Goal: Task Accomplishment & Management: Manage account settings

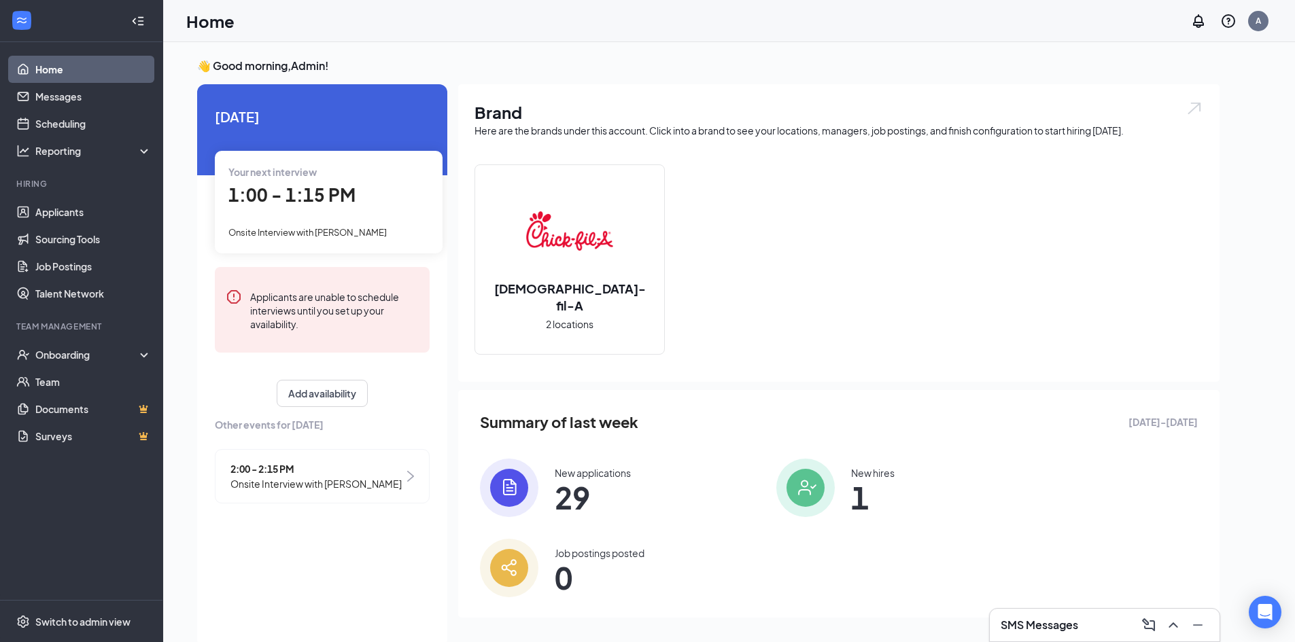
click at [85, 73] on link "Home" at bounding box center [93, 69] width 116 height 27
click at [49, 68] on link "Home" at bounding box center [93, 69] width 116 height 27
click at [322, 393] on button "Add availability" at bounding box center [322, 393] width 91 height 27
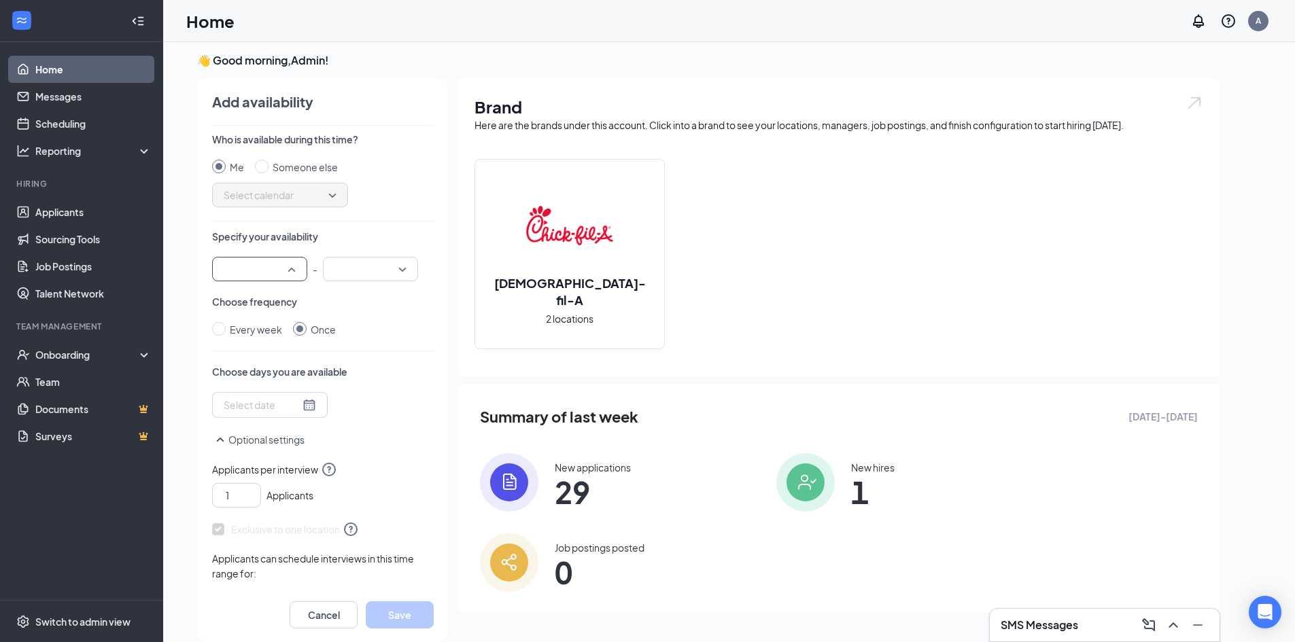
click at [278, 267] on input "search" at bounding box center [254, 269] width 69 height 23
click at [249, 436] on span "01:00 PM" at bounding box center [243, 435] width 40 height 15
click at [381, 275] on input "search" at bounding box center [365, 269] width 69 height 23
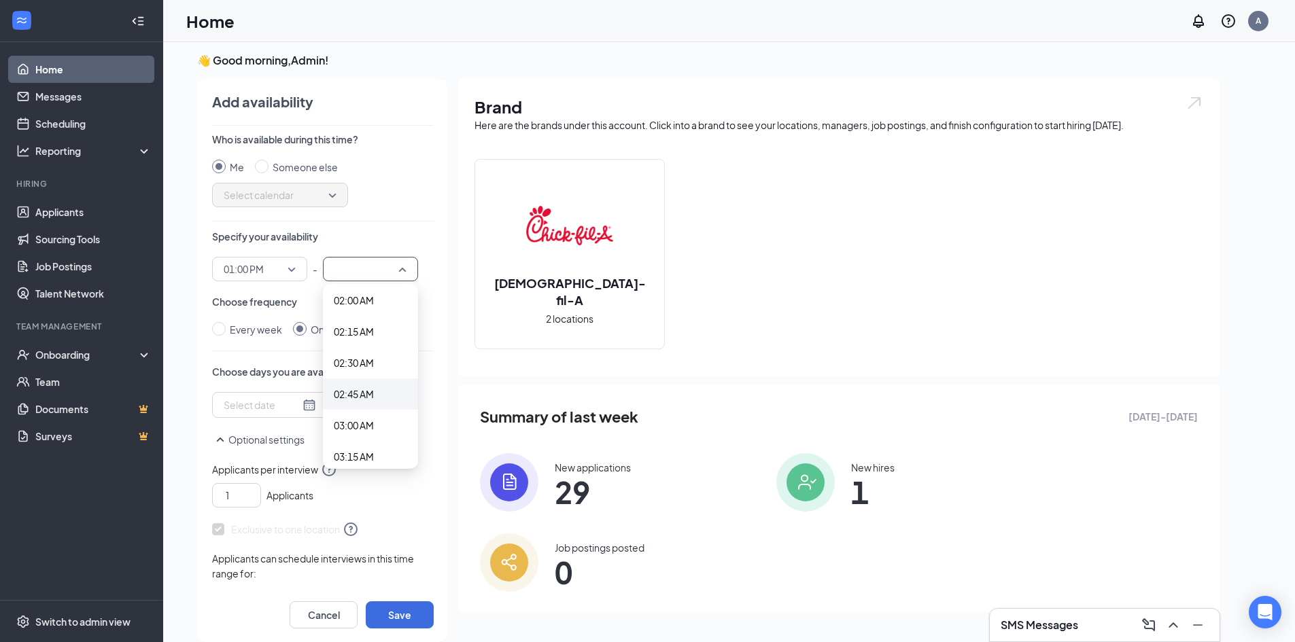
scroll to position [272, 0]
click at [372, 413] on span "03:00 AM" at bounding box center [354, 408] width 40 height 15
click at [372, 413] on div "Choose days you are available" at bounding box center [323, 391] width 222 height 53
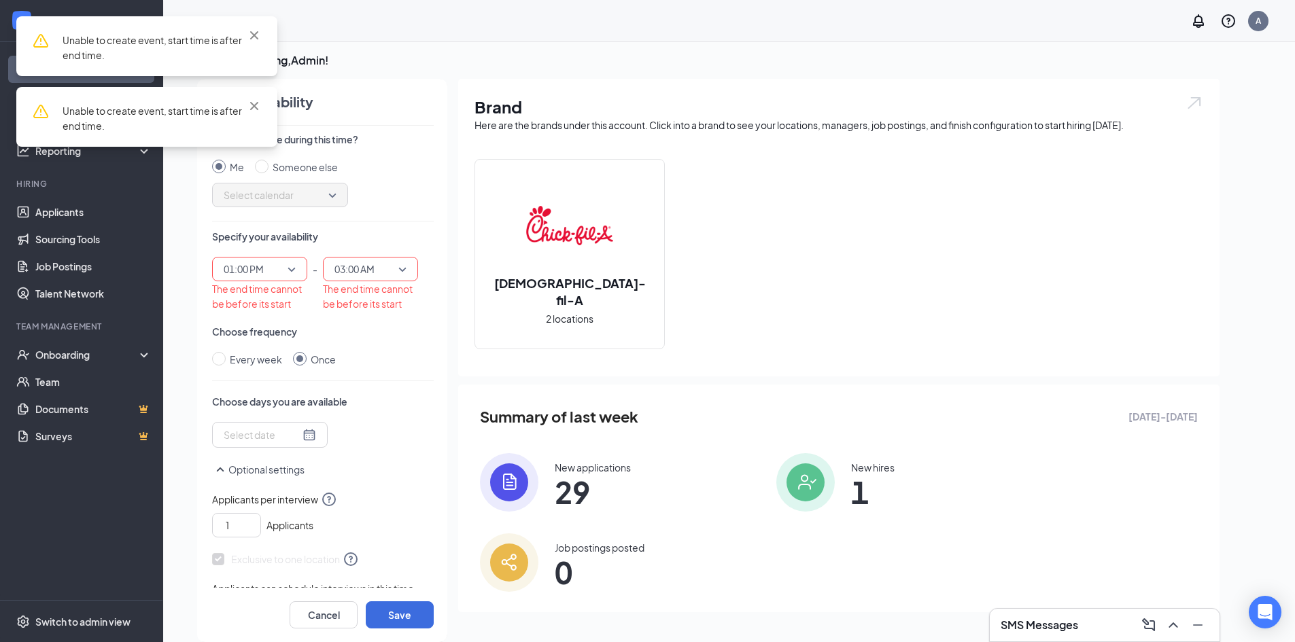
click at [374, 275] on span "03:00 AM" at bounding box center [354, 269] width 40 height 20
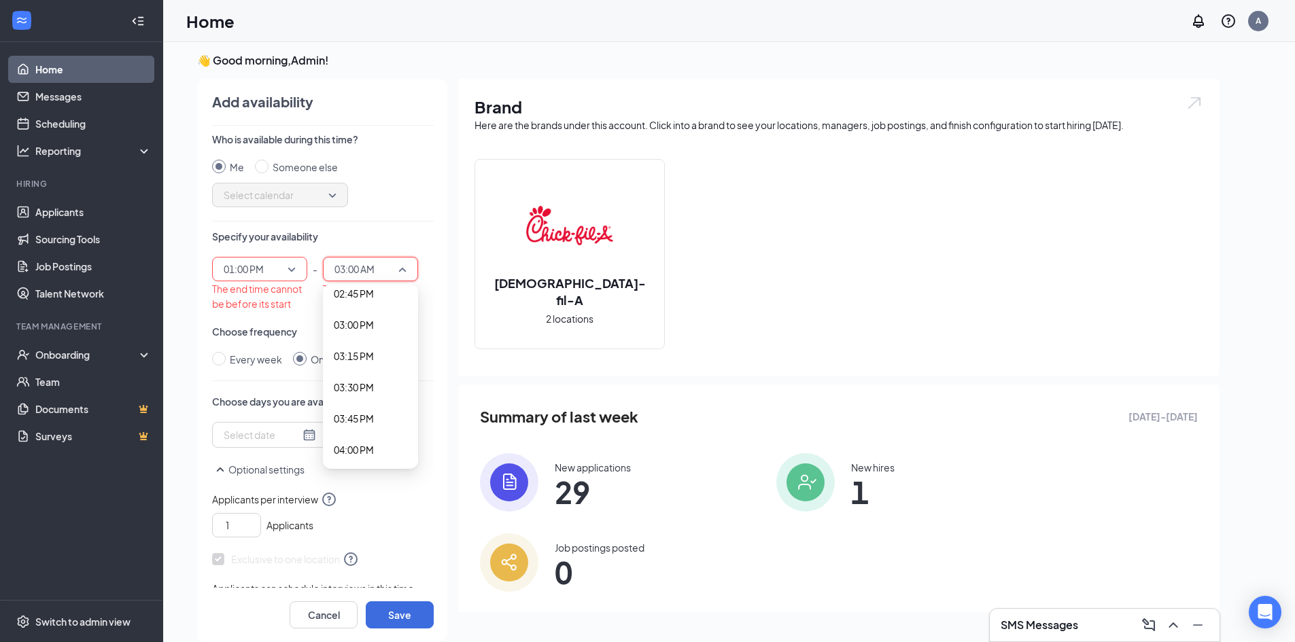
scroll to position [1835, 0]
click at [362, 353] on span "03:00 PM" at bounding box center [354, 347] width 40 height 15
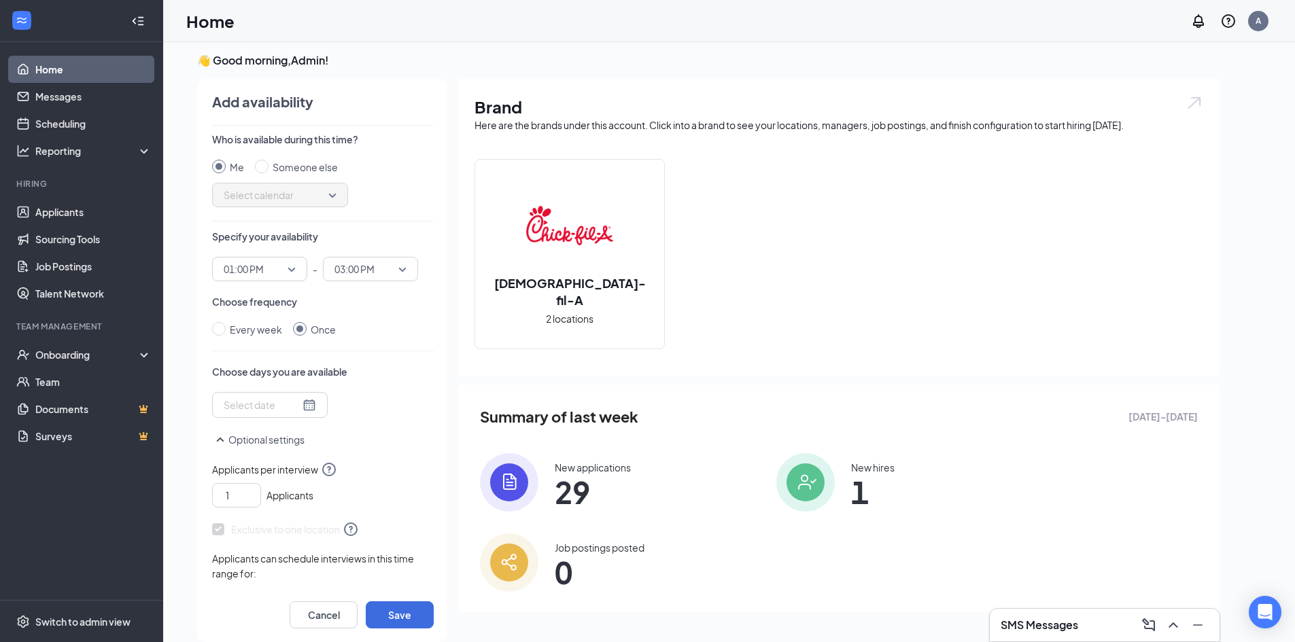
click at [302, 402] on div at bounding box center [270, 405] width 92 height 15
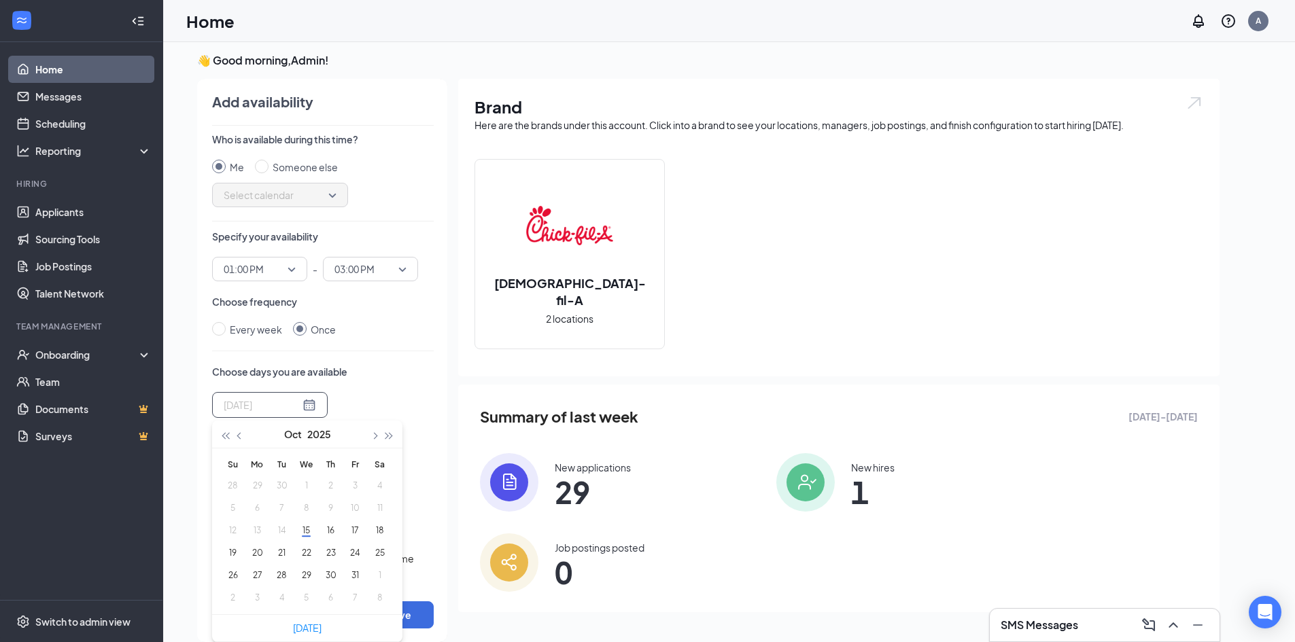
type input "[DATE]"
click at [260, 546] on button "20" at bounding box center [257, 553] width 25 height 14
click at [300, 555] on button "22" at bounding box center [306, 553] width 25 height 14
type input "[DATE]"
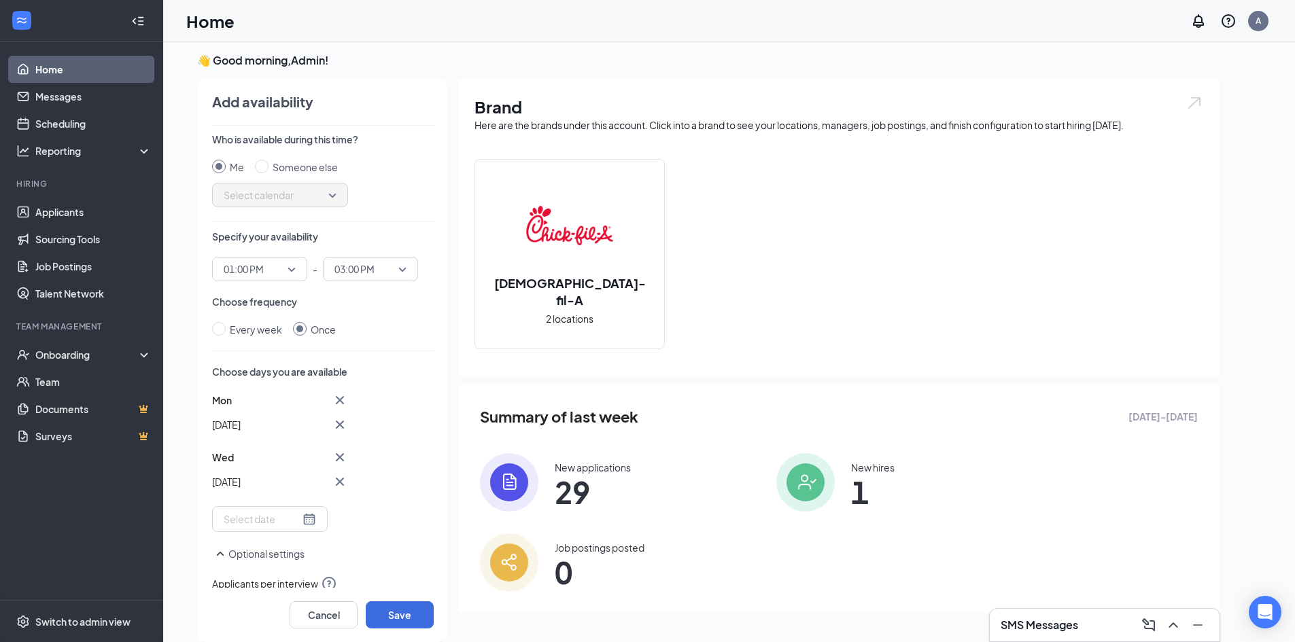
click at [382, 389] on div "Choose days you are available [DATE] Wed Oct [DATE] Mo Tu We Th Fr Sa 28 29 30 …" at bounding box center [323, 448] width 222 height 167
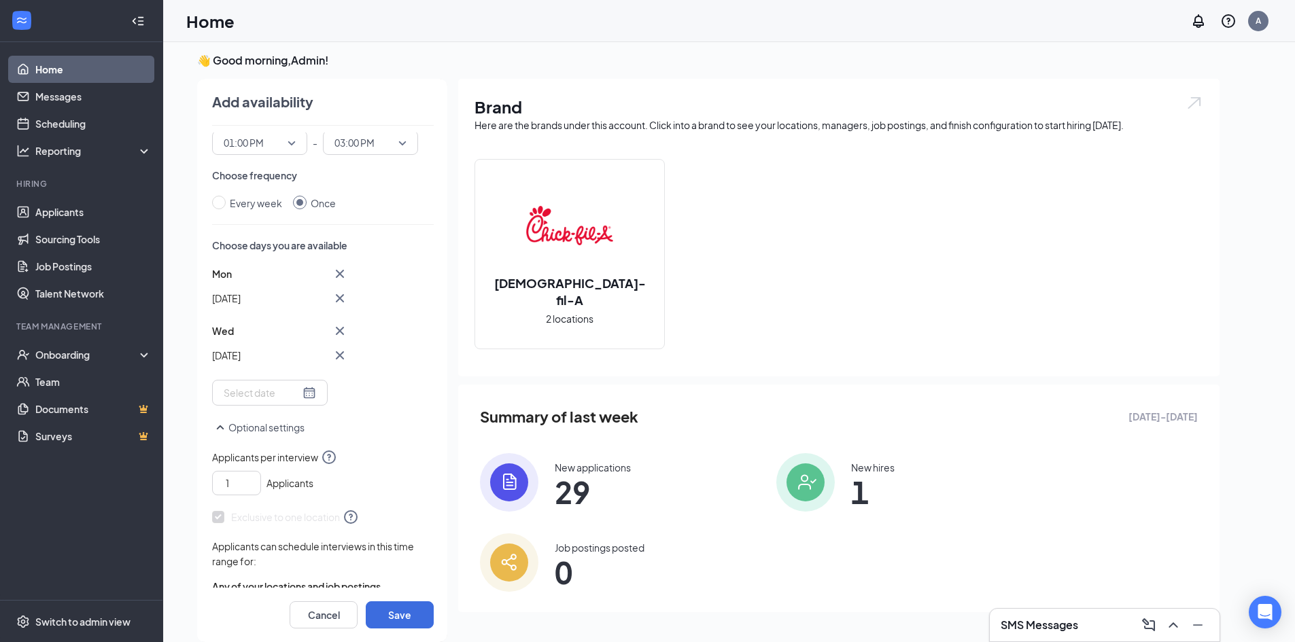
scroll to position [162, 0]
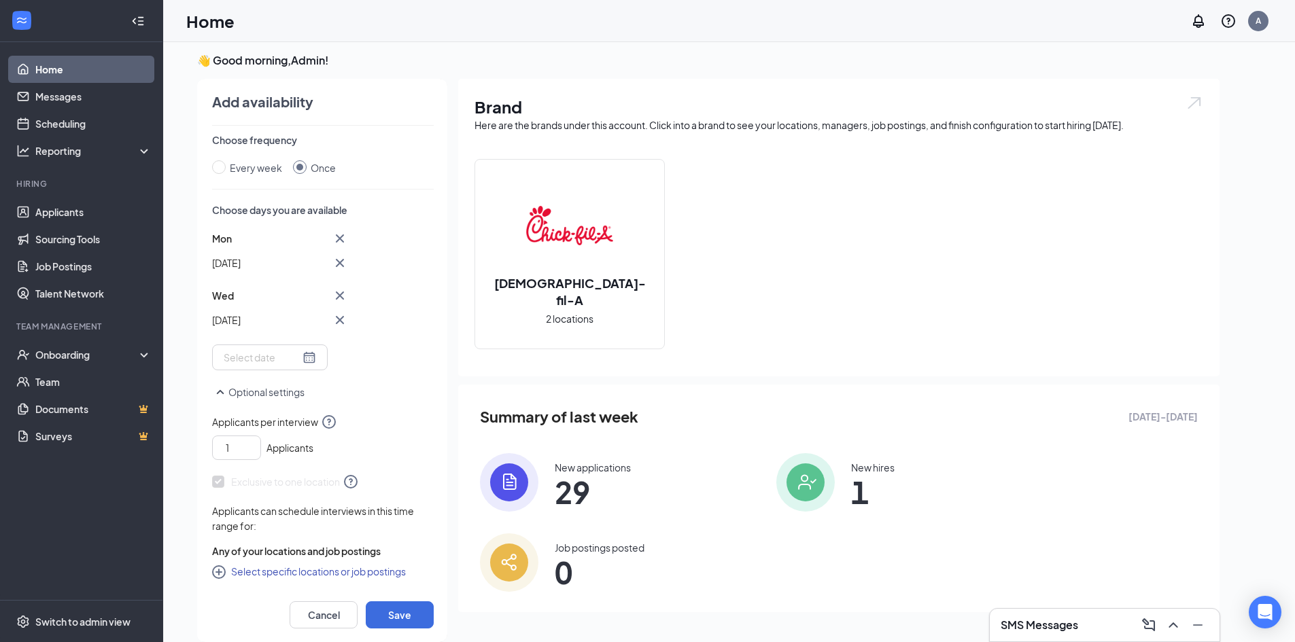
click at [298, 360] on div at bounding box center [270, 357] width 92 height 15
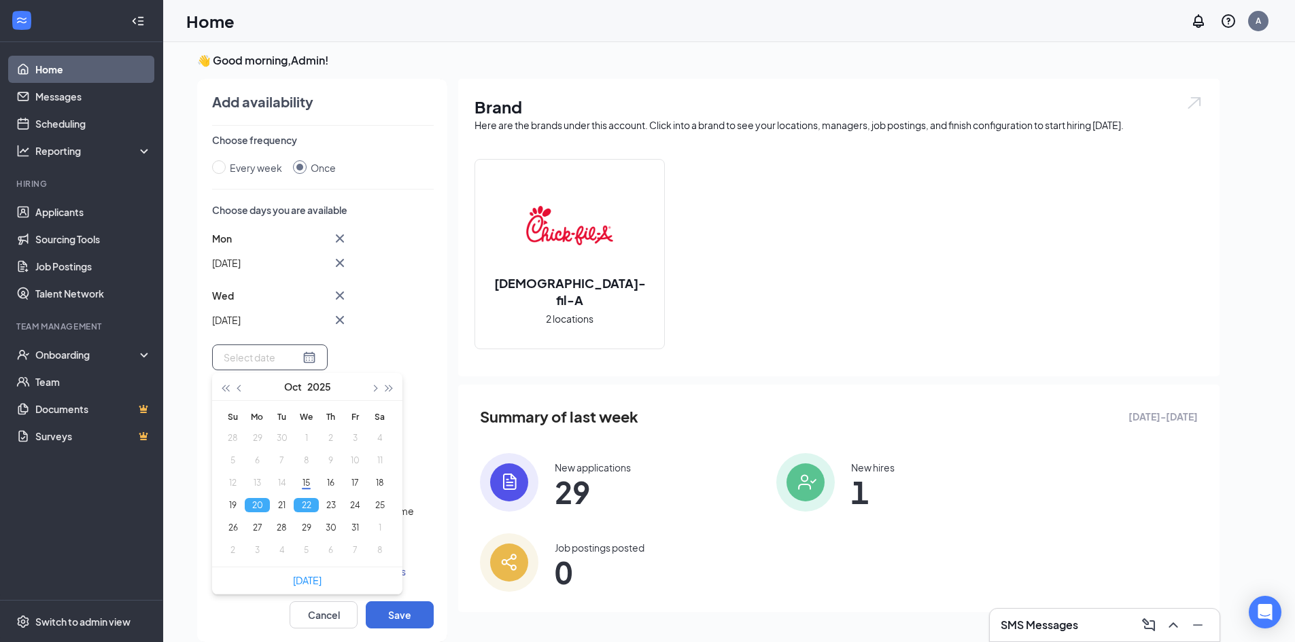
click at [364, 358] on div "[DATE] Wed Oct [DATE] Mo Tu We Th Fr Sa 28 29 30 1 2 3 4 5 6 7 8 9 10 11 12 13 …" at bounding box center [323, 300] width 222 height 140
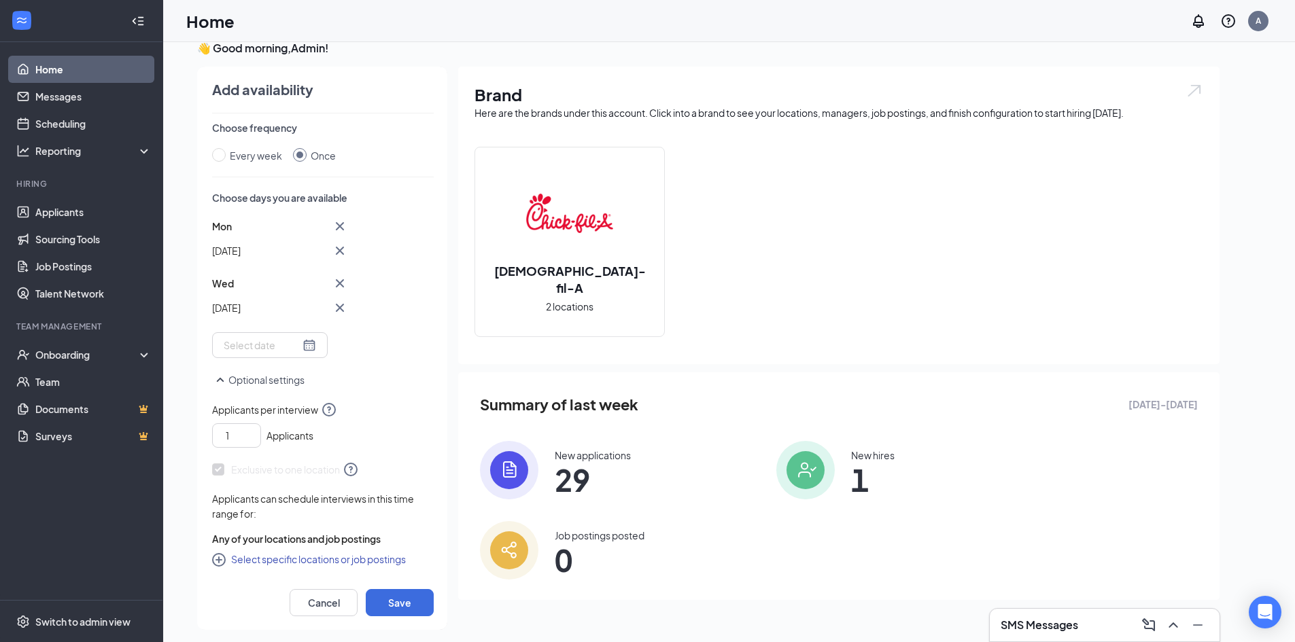
scroll to position [29, 0]
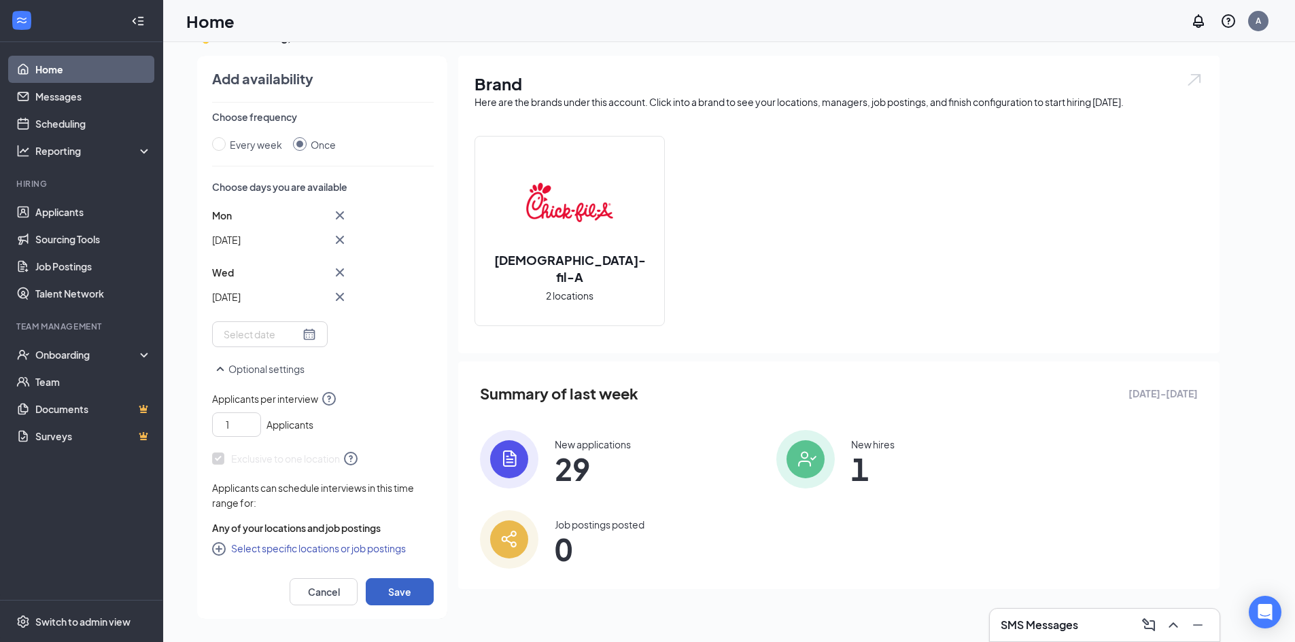
click at [381, 591] on button "Save" at bounding box center [400, 591] width 68 height 27
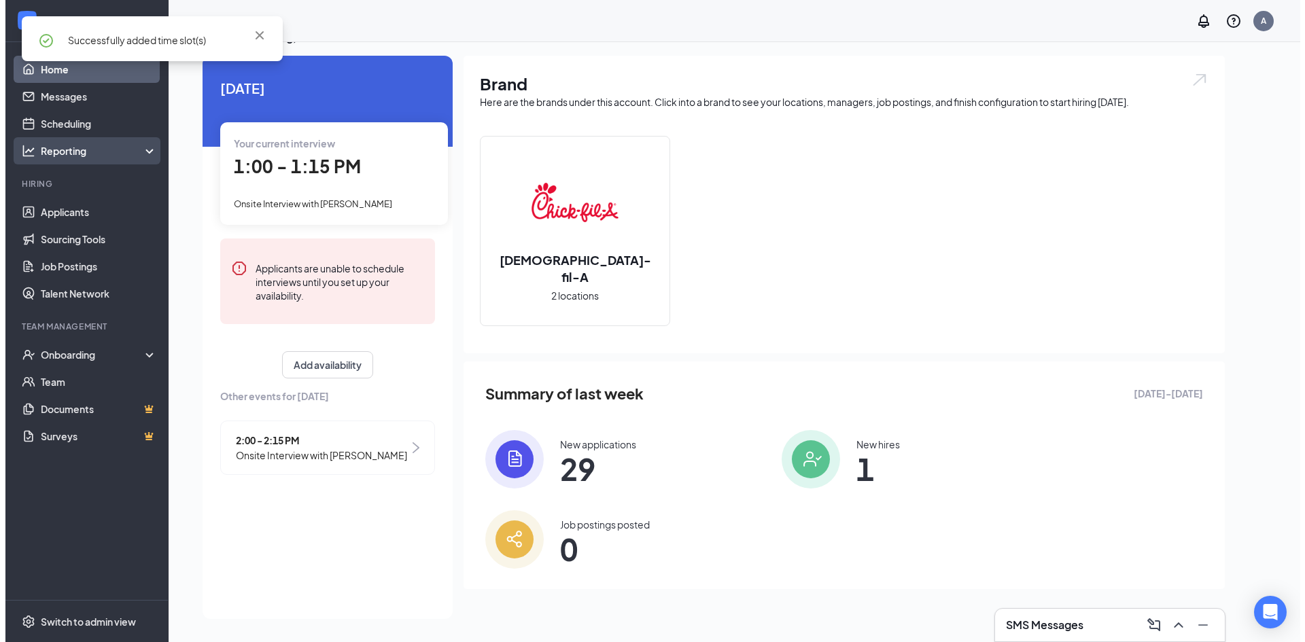
scroll to position [0, 0]
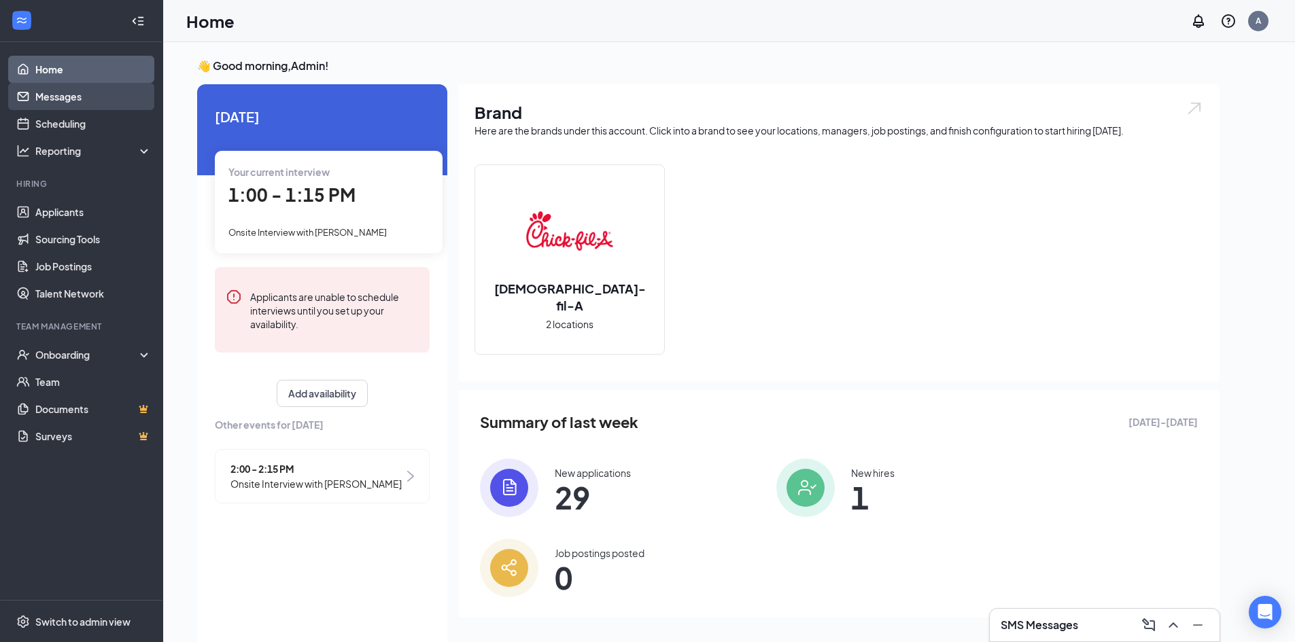
click at [56, 91] on link "Messages" at bounding box center [93, 96] width 116 height 27
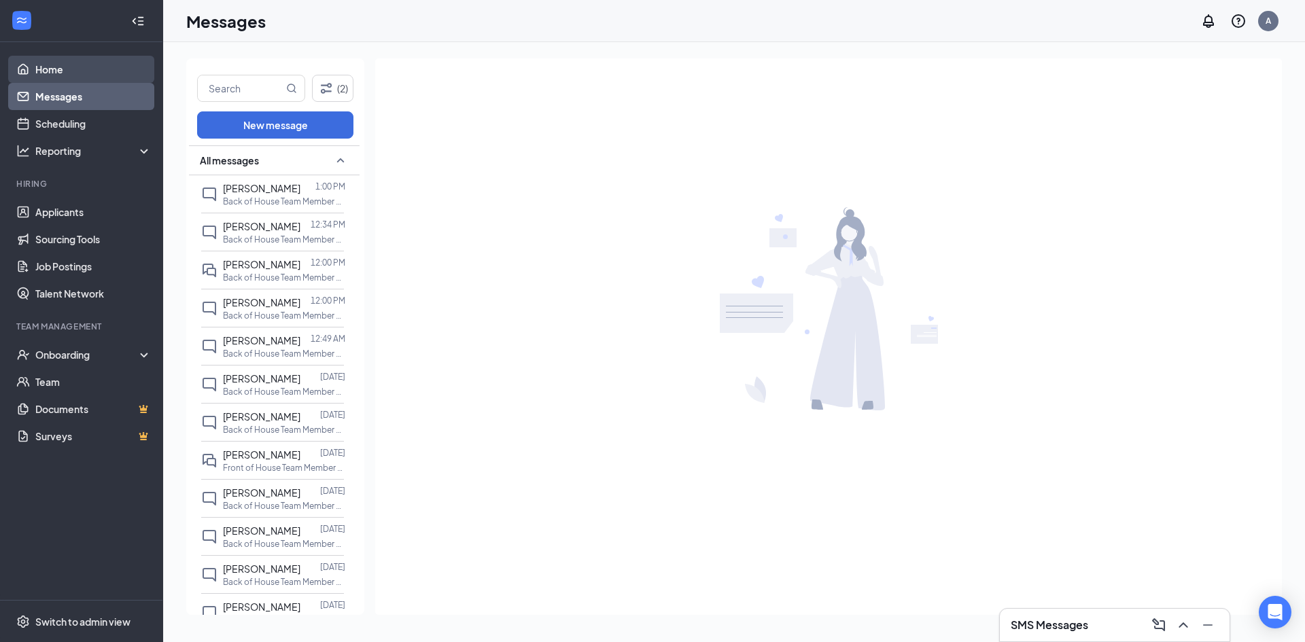
click at [60, 80] on link "Home" at bounding box center [93, 69] width 116 height 27
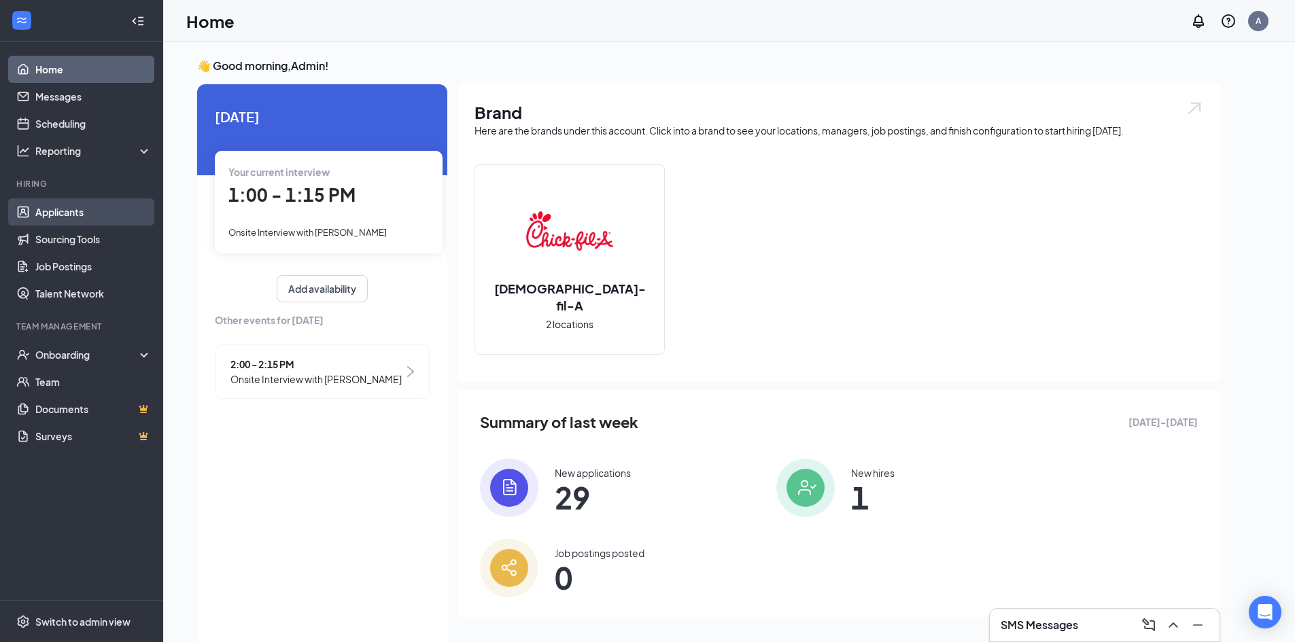
click at [75, 219] on link "Applicants" at bounding box center [93, 211] width 116 height 27
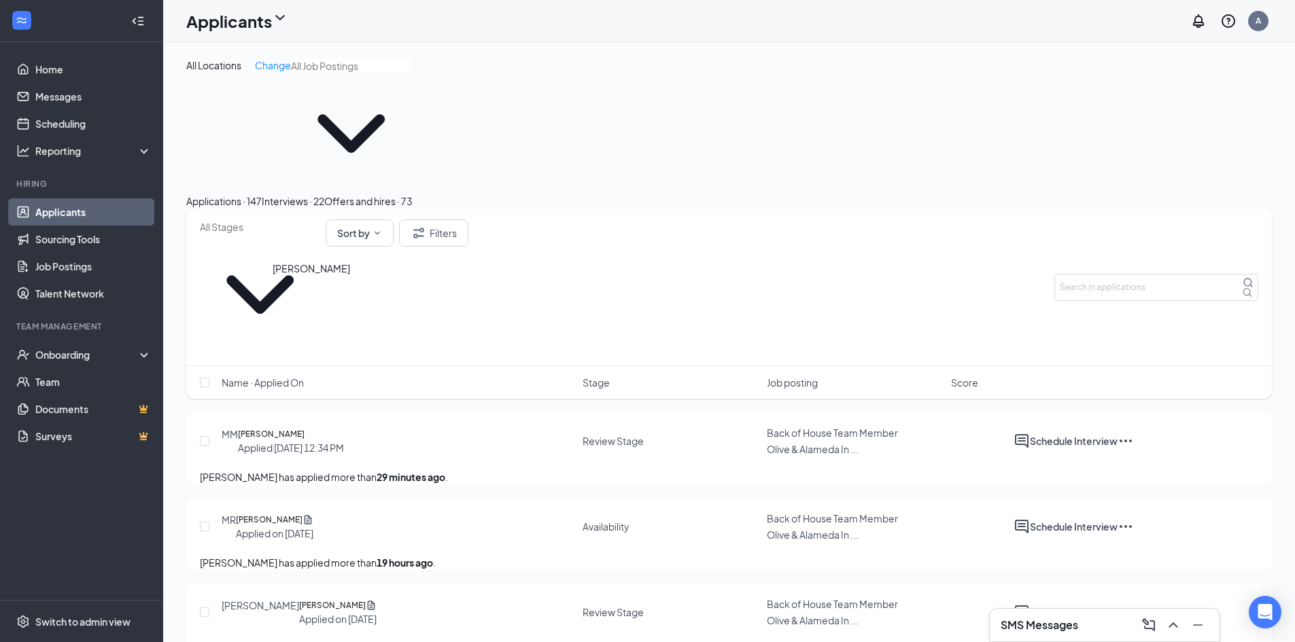
click at [304, 427] on h5 "[PERSON_NAME]" at bounding box center [271, 434] width 67 height 14
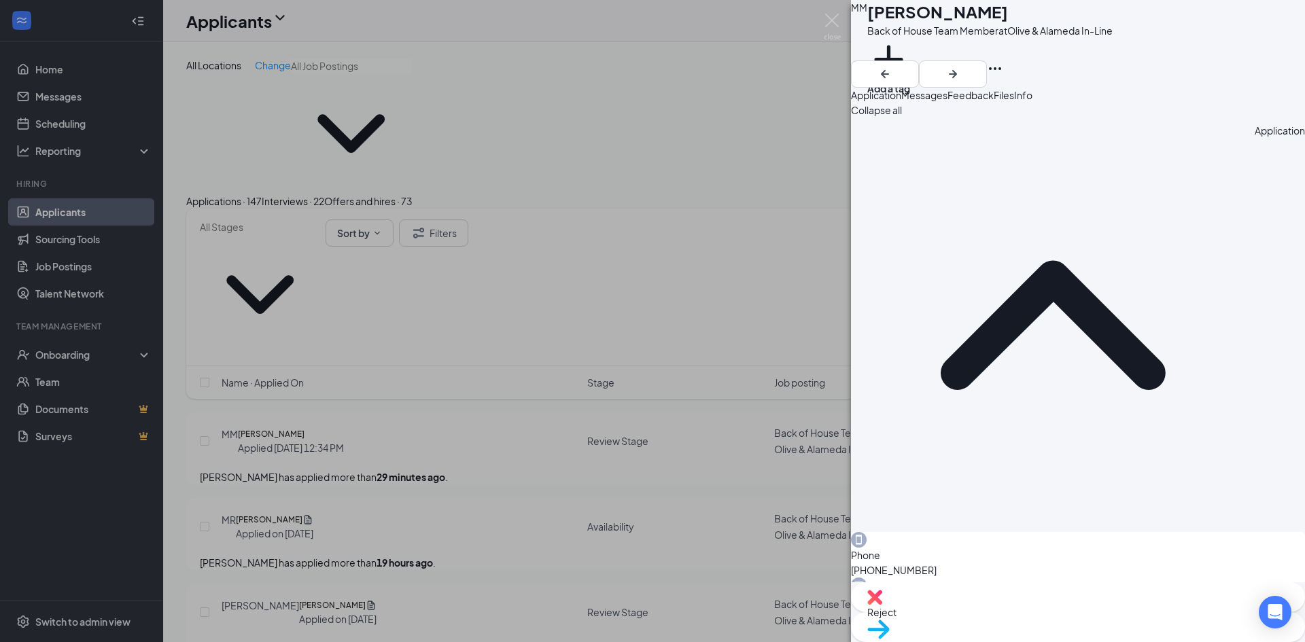
click at [451, 342] on div "MM [PERSON_NAME] Back of House Team Member at Olive & Alameda In-Line Add a tag…" at bounding box center [652, 321] width 1305 height 642
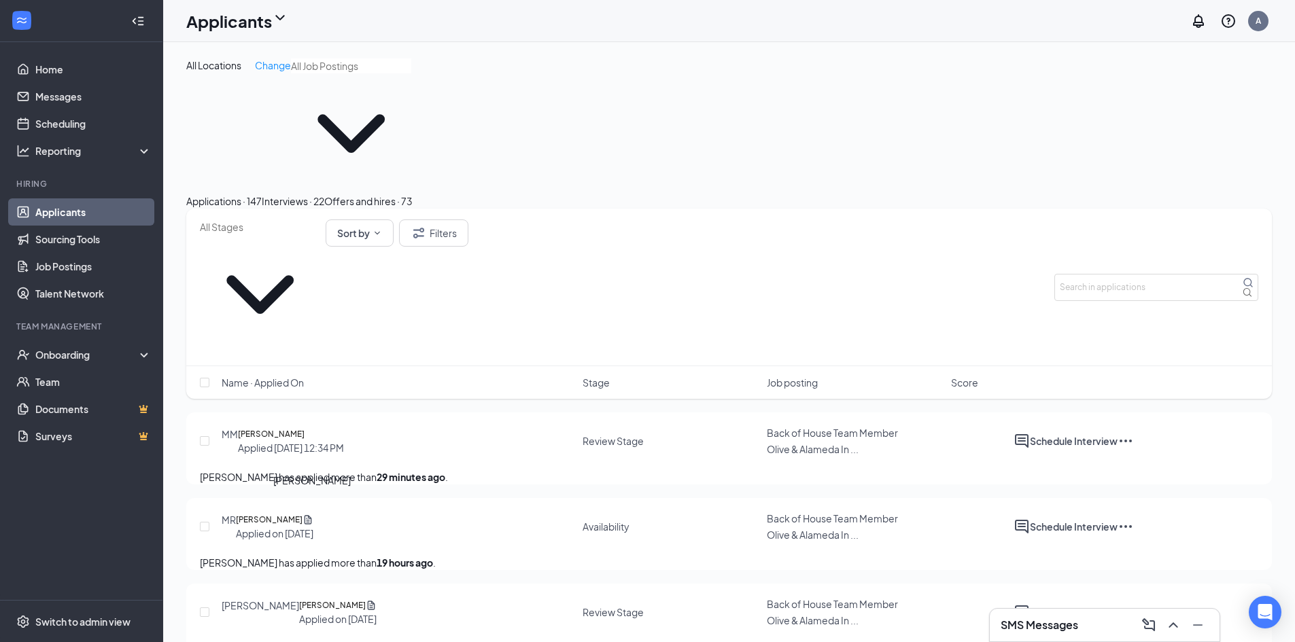
click at [308, 599] on h5 "[PERSON_NAME]" at bounding box center [332, 606] width 67 height 14
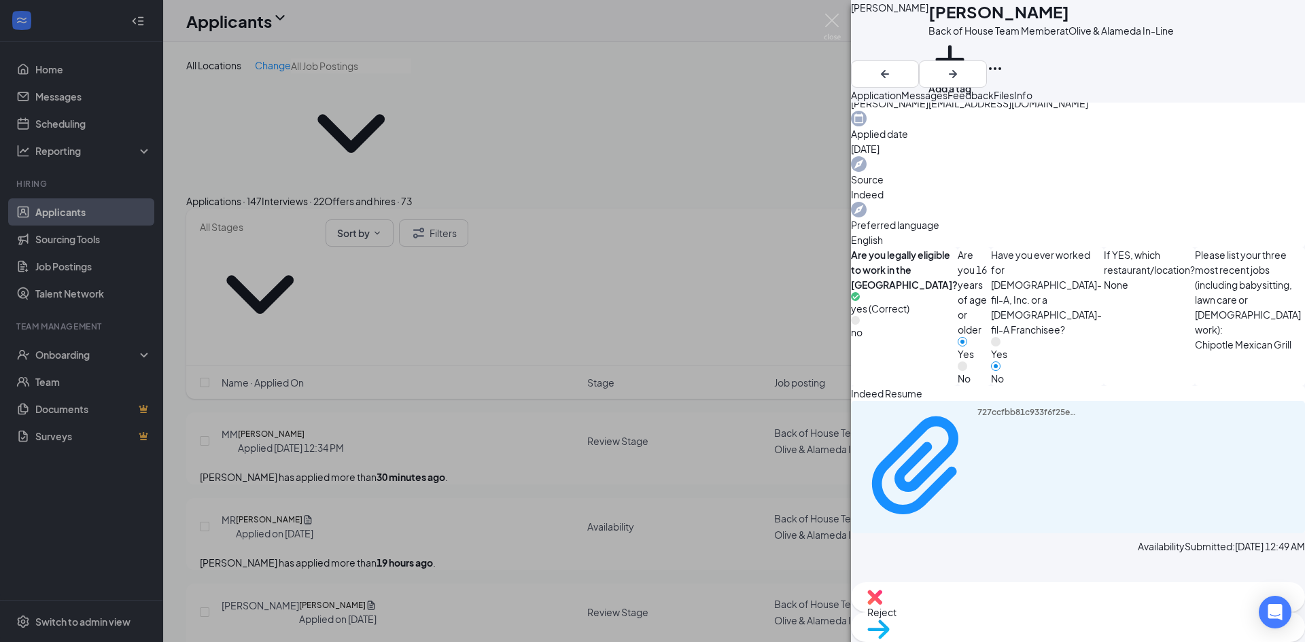
scroll to position [459, 0]
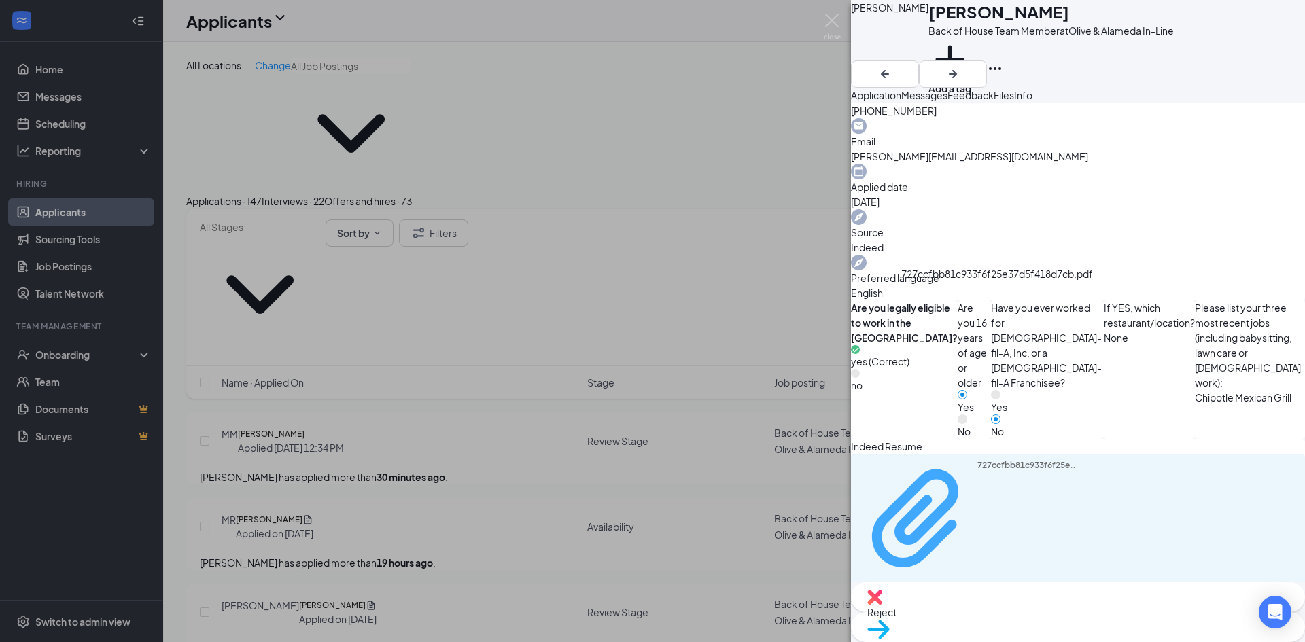
click at [977, 460] on div "727ccfbb81c933f6f25e37d5f418d7cb.pdf" at bounding box center [1028, 519] width 102 height 118
click at [1112, 618] on span "Move to stage" at bounding box center [1077, 646] width 421 height 15
type input "Onsite Interview (next stage)"
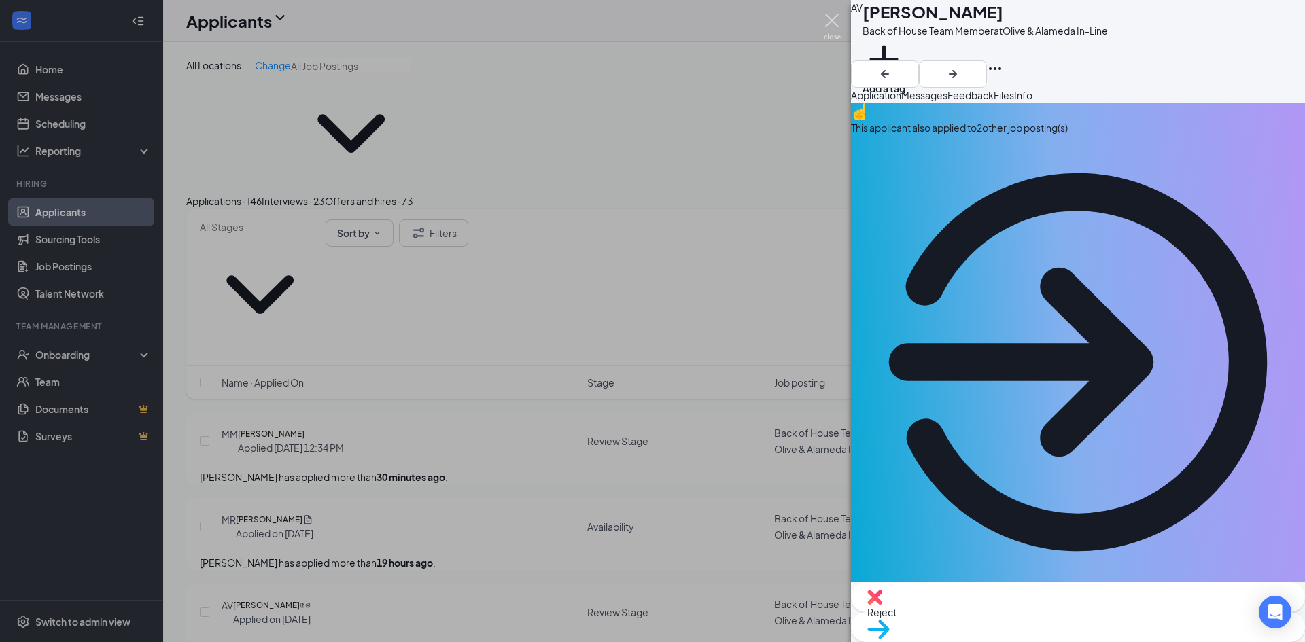
click at [830, 14] on img at bounding box center [832, 27] width 17 height 27
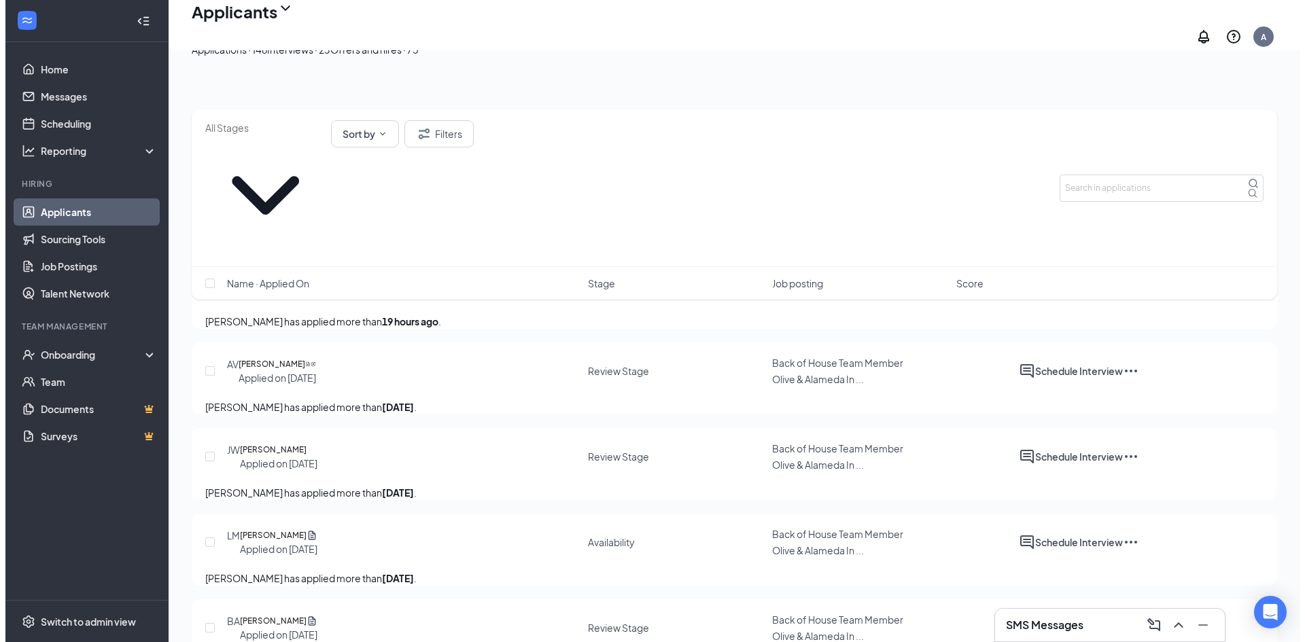
scroll to position [204, 0]
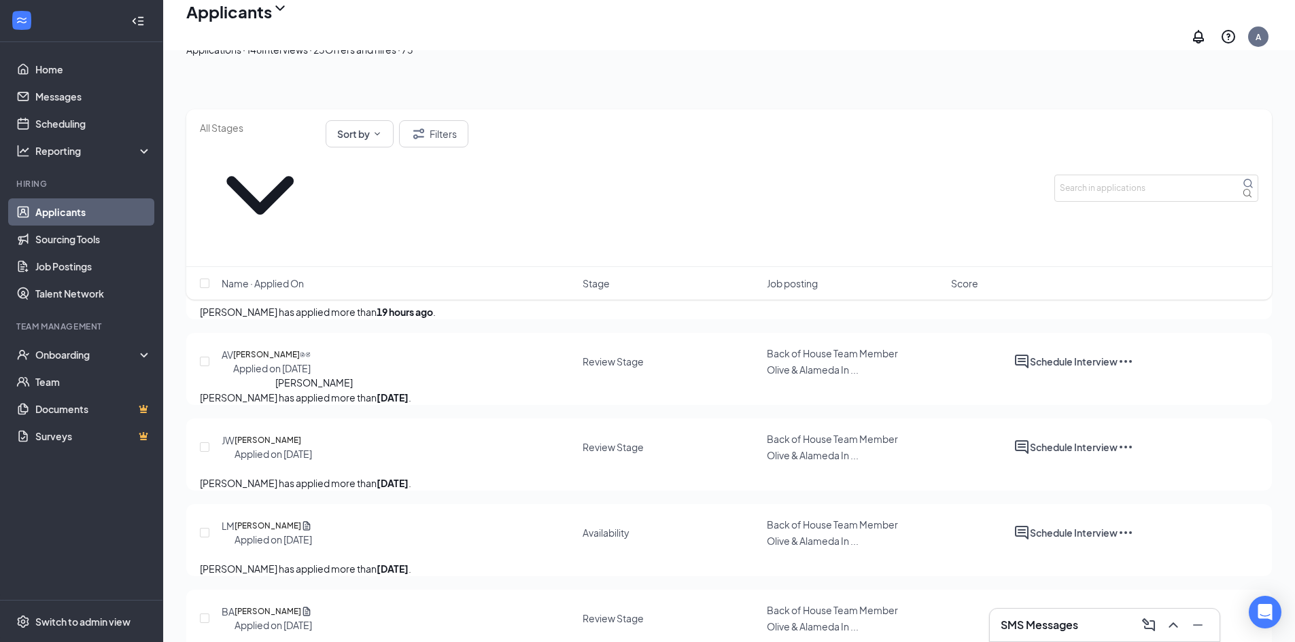
click at [301, 434] on h5 "[PERSON_NAME]" at bounding box center [267, 441] width 67 height 14
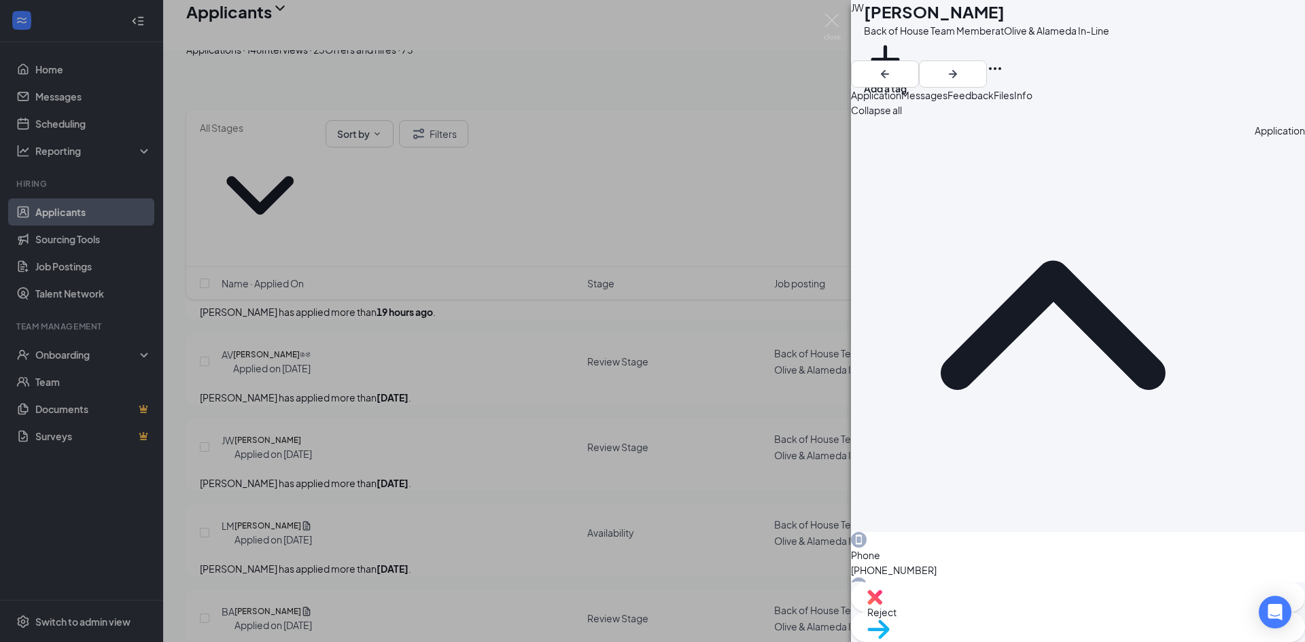
click at [335, 460] on div "[PERSON_NAME] Back of House Team Member at Olive & Alameda In-Line Add a tag Ap…" at bounding box center [652, 321] width 1305 height 642
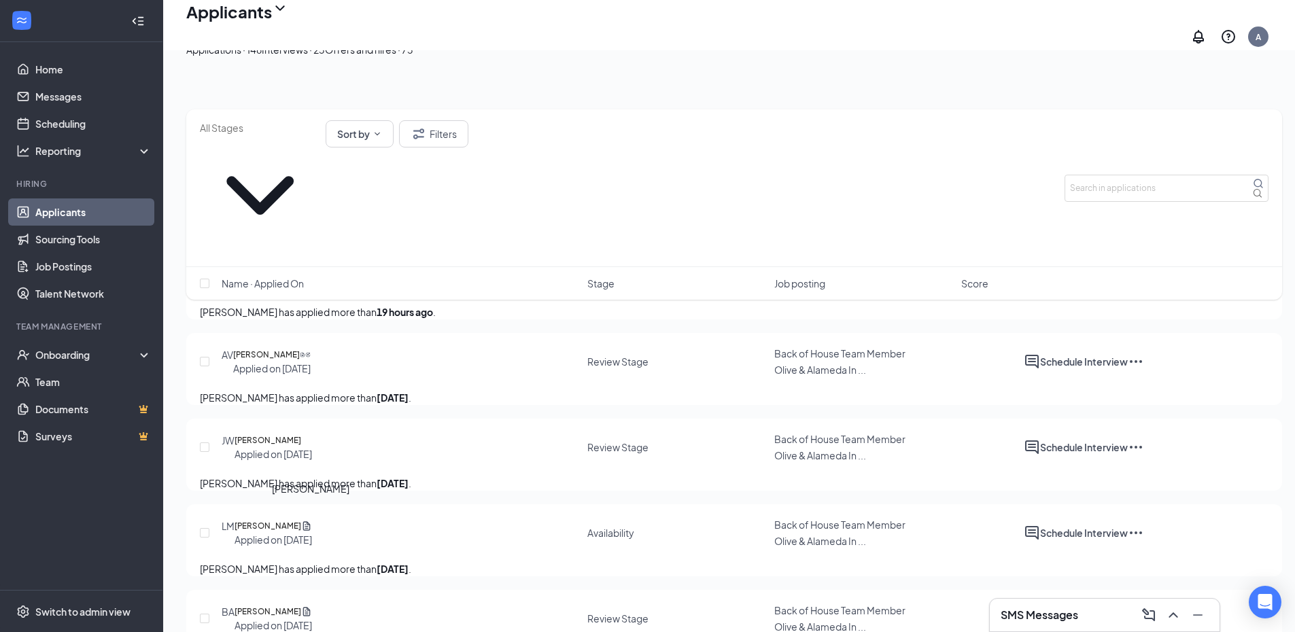
click at [301, 519] on h5 "[PERSON_NAME]" at bounding box center [267, 526] width 67 height 14
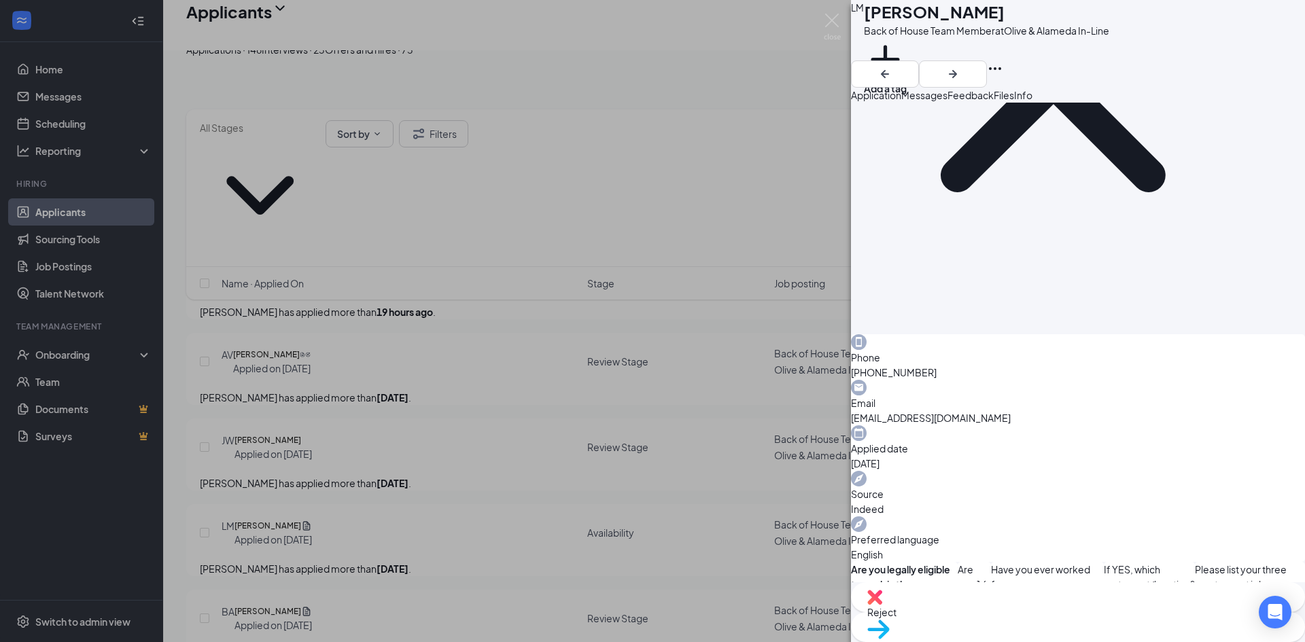
scroll to position [245, 0]
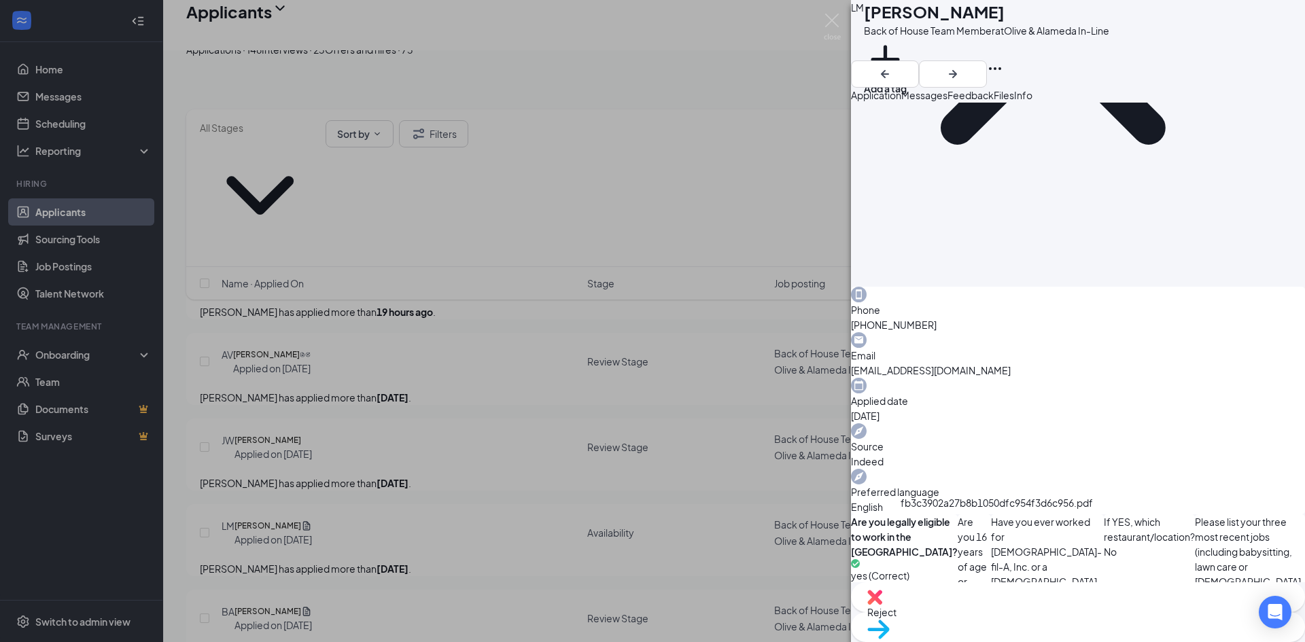
click at [1019, 516] on div "fb3c3902a27b8b1050dfc954f3d6c956.pdf" at bounding box center [996, 505] width 192 height 20
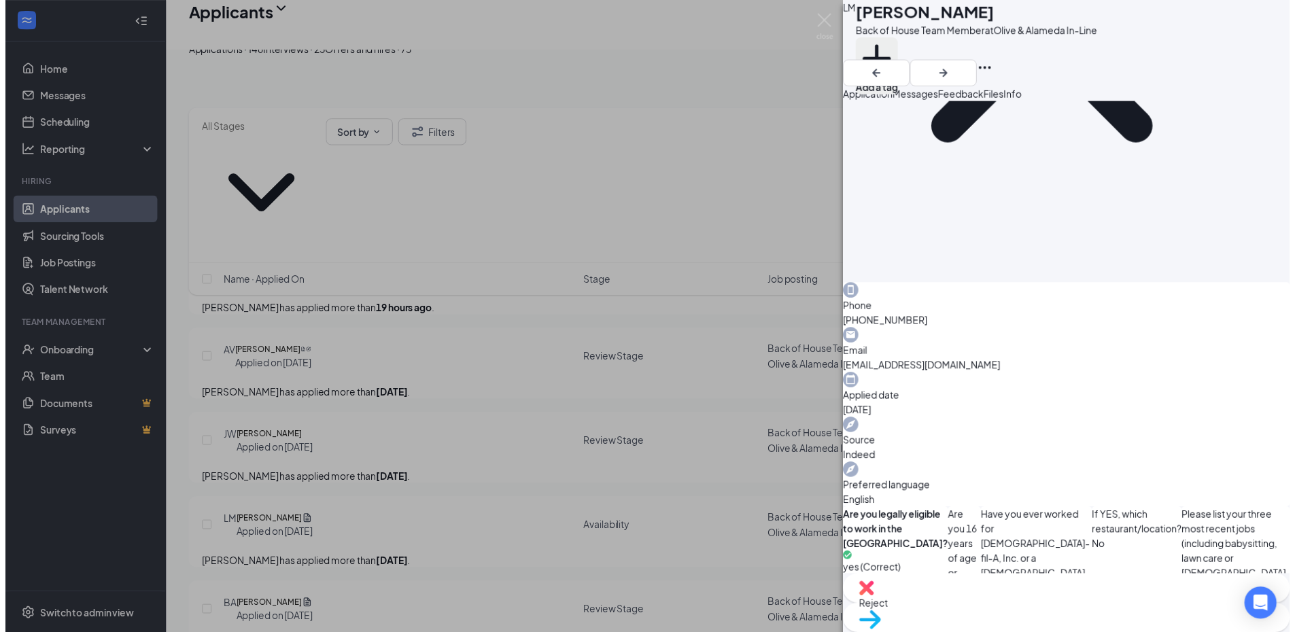
scroll to position [241, 0]
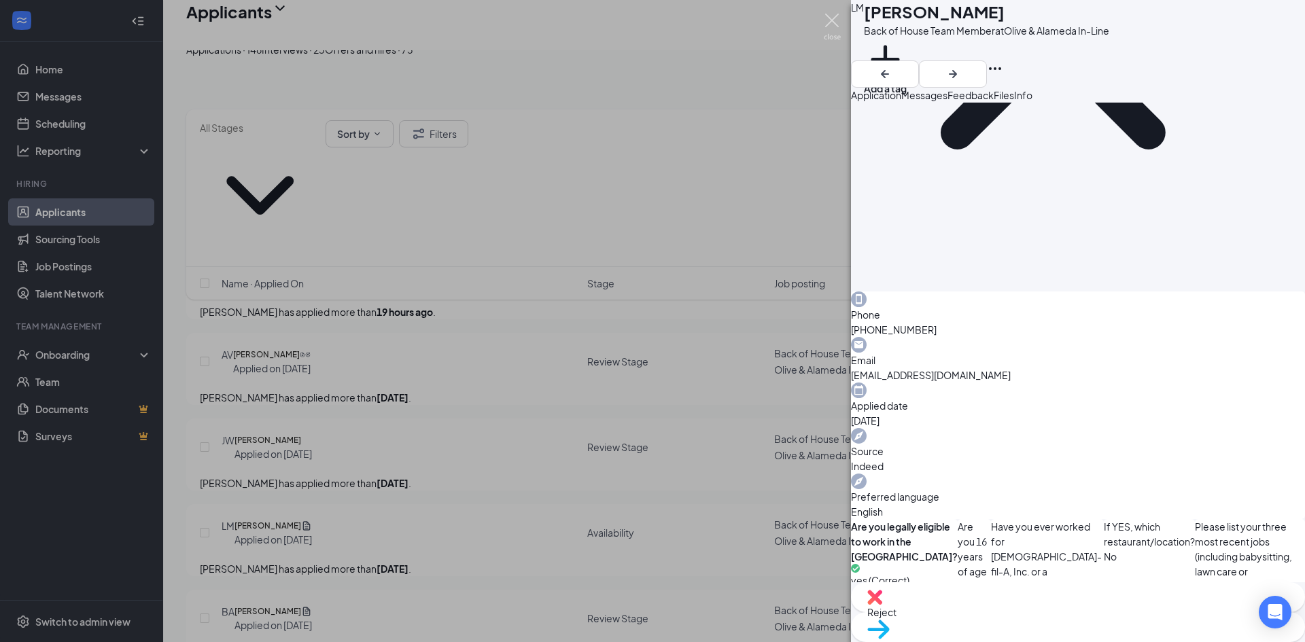
click at [833, 16] on img at bounding box center [832, 27] width 17 height 27
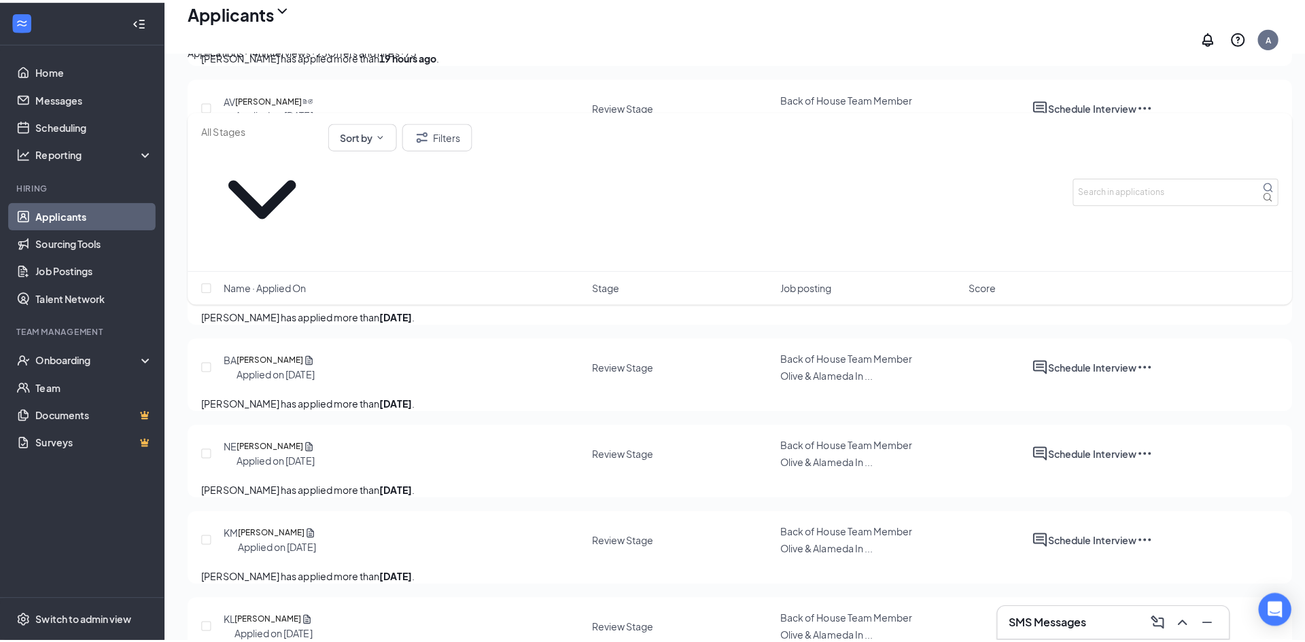
scroll to position [476, 0]
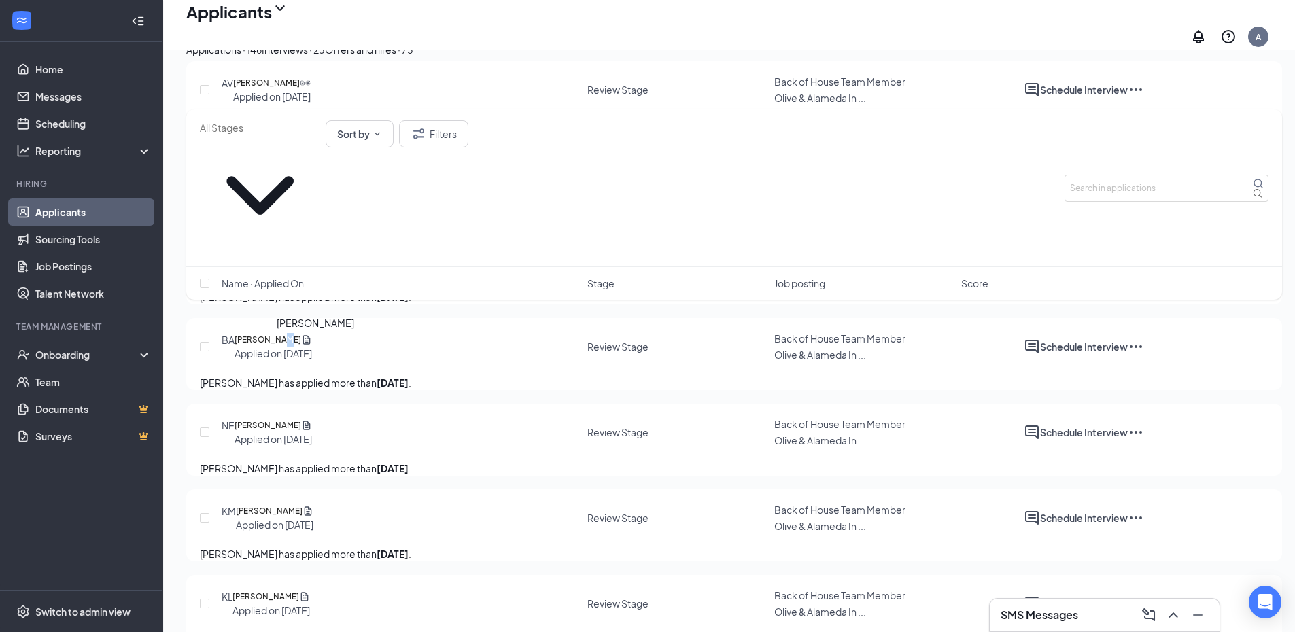
click at [301, 347] on h5 "[PERSON_NAME]" at bounding box center [267, 340] width 67 height 14
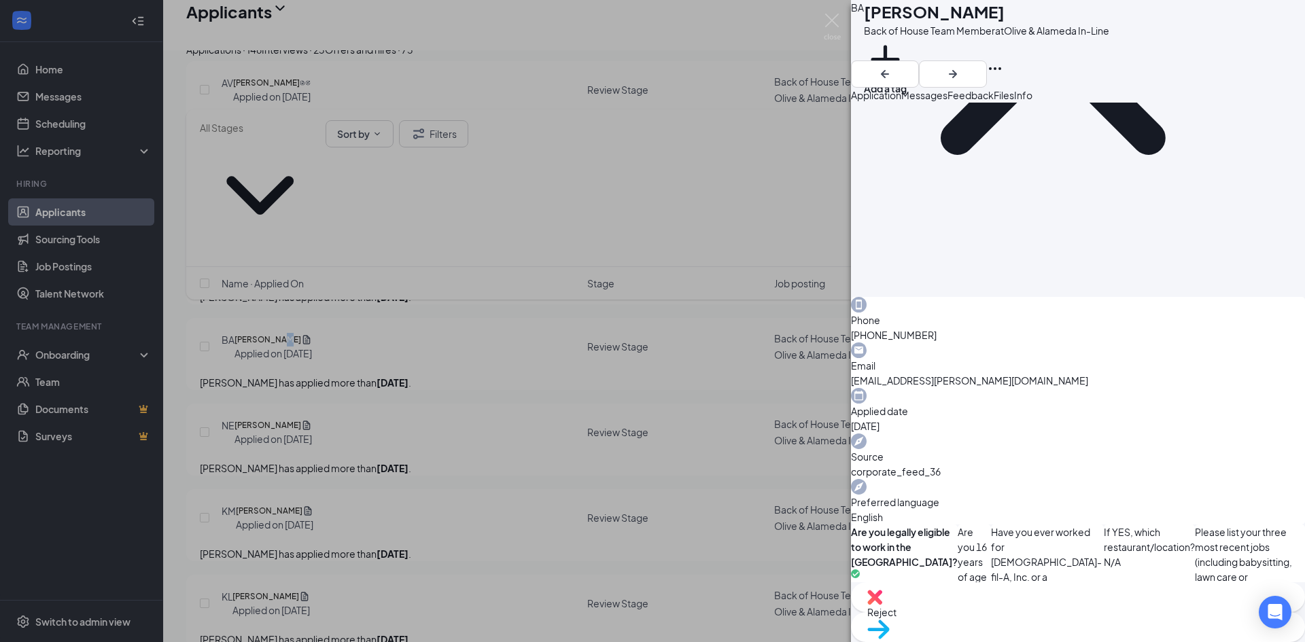
scroll to position [340, 0]
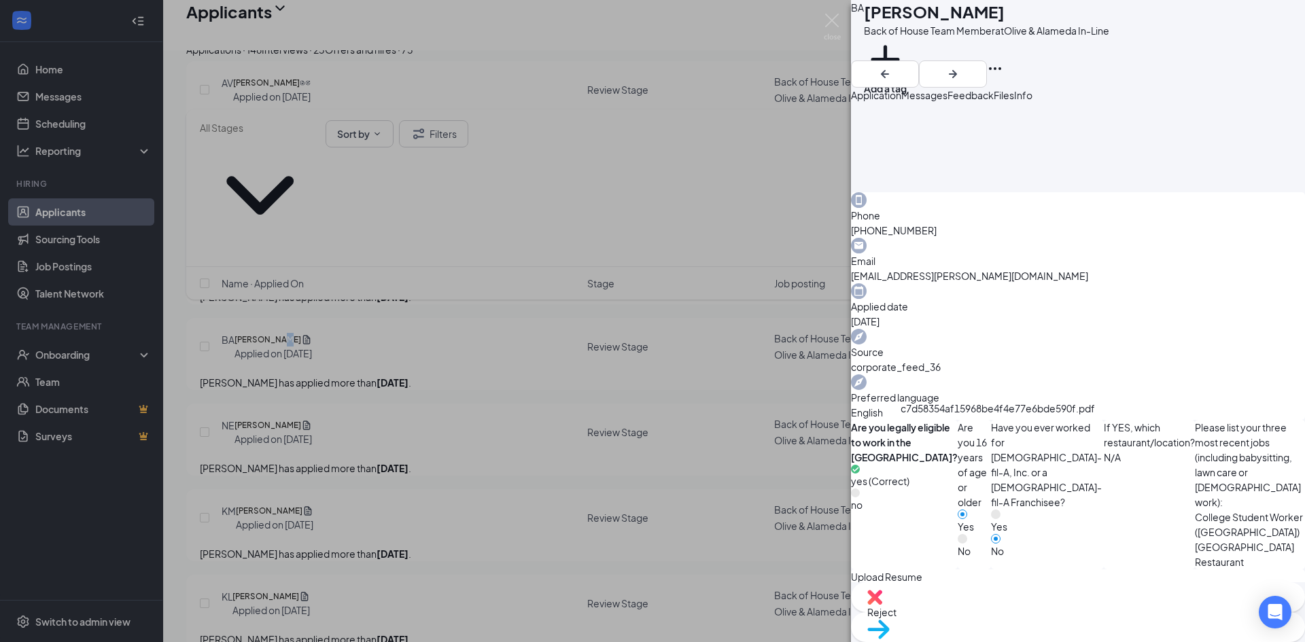
click at [985, 591] on div "c7d58354af15968be4f4e77e6bde590f.pdf" at bounding box center [1028, 650] width 102 height 118
click at [838, 21] on img at bounding box center [832, 27] width 17 height 27
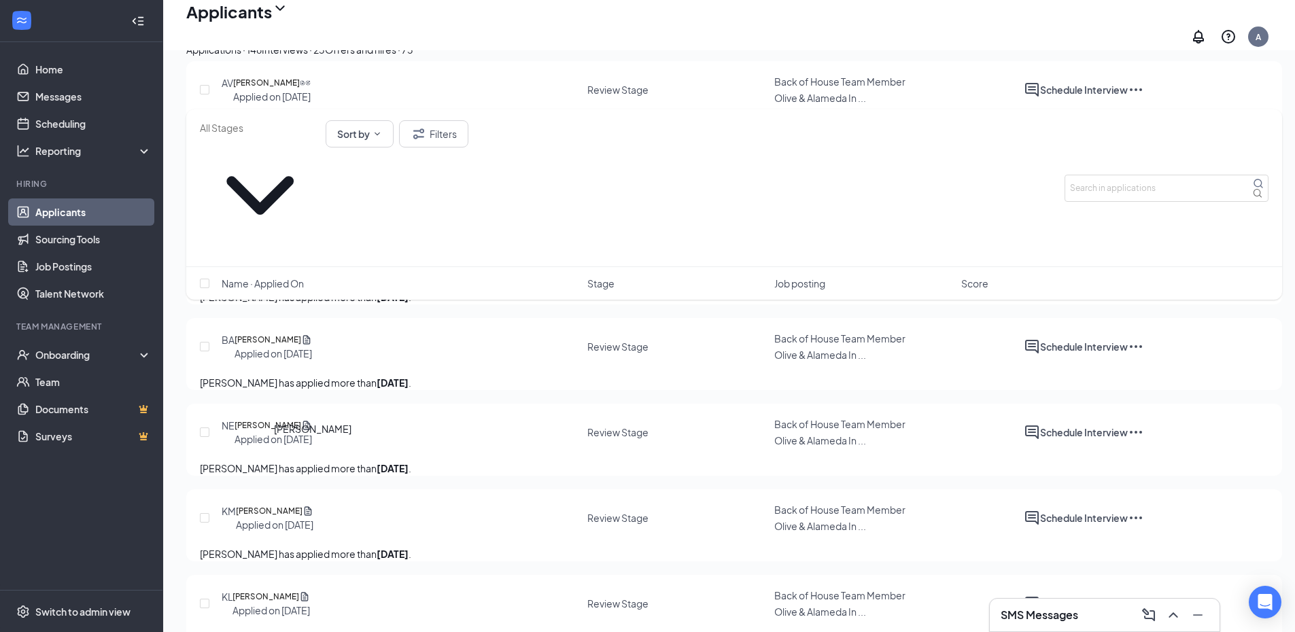
click at [297, 432] on h5 "[PERSON_NAME]" at bounding box center [267, 426] width 67 height 14
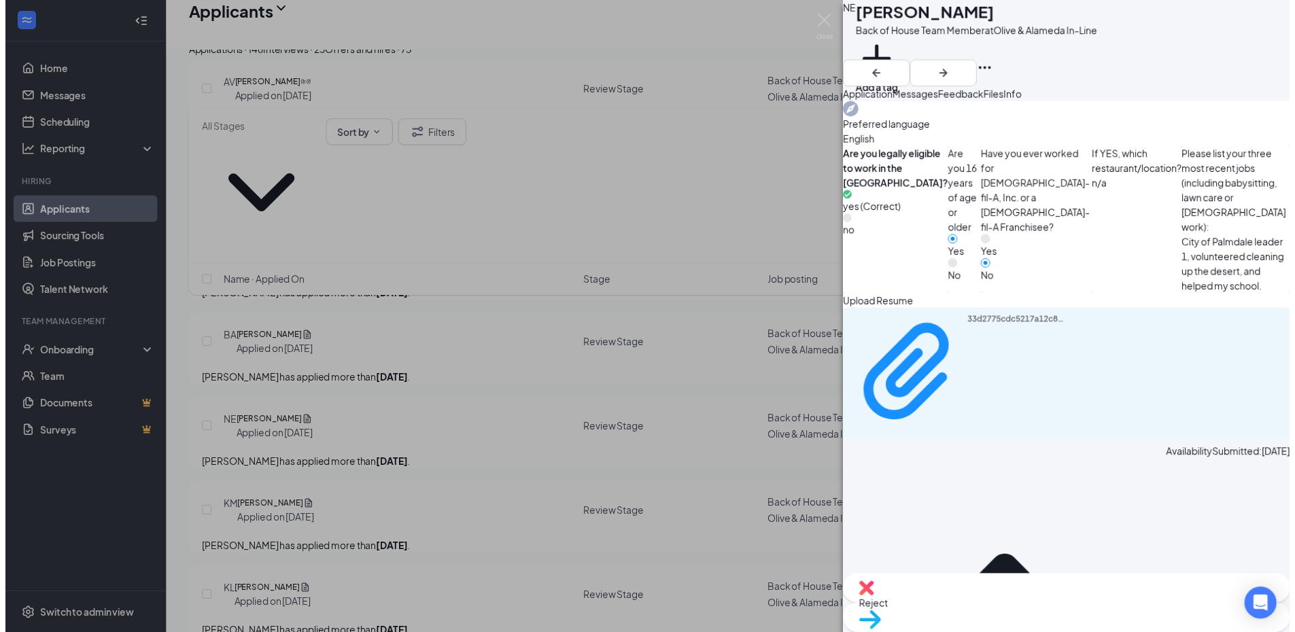
scroll to position [544, 0]
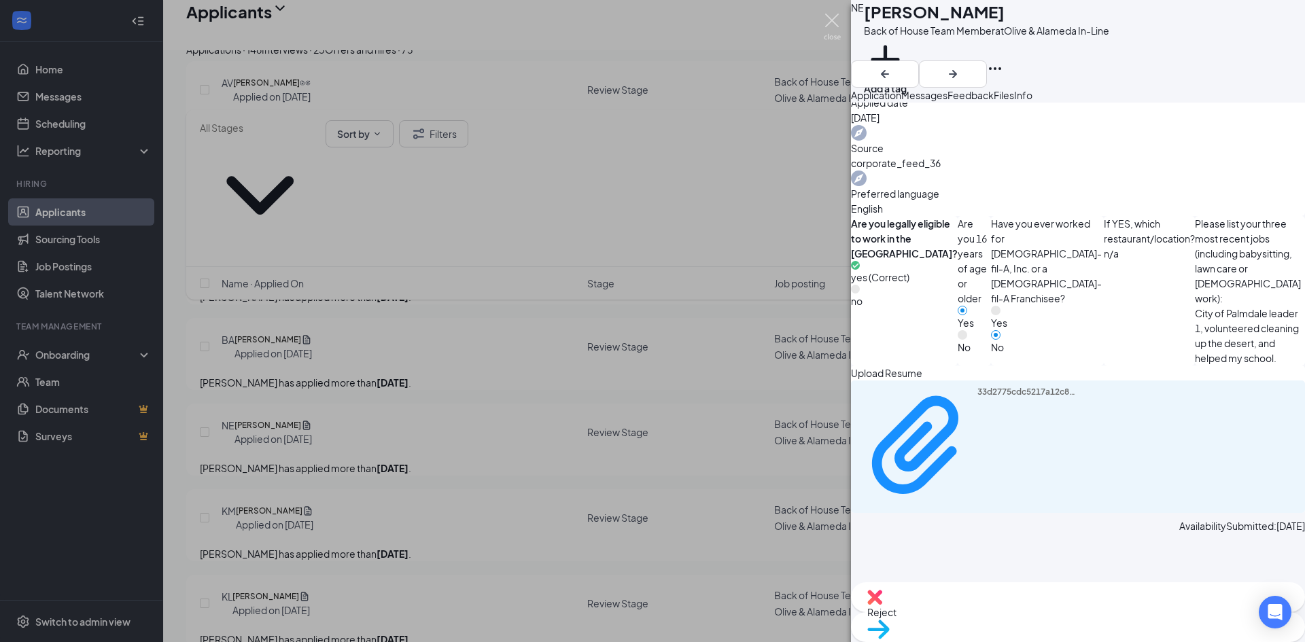
click at [830, 21] on img at bounding box center [832, 27] width 17 height 27
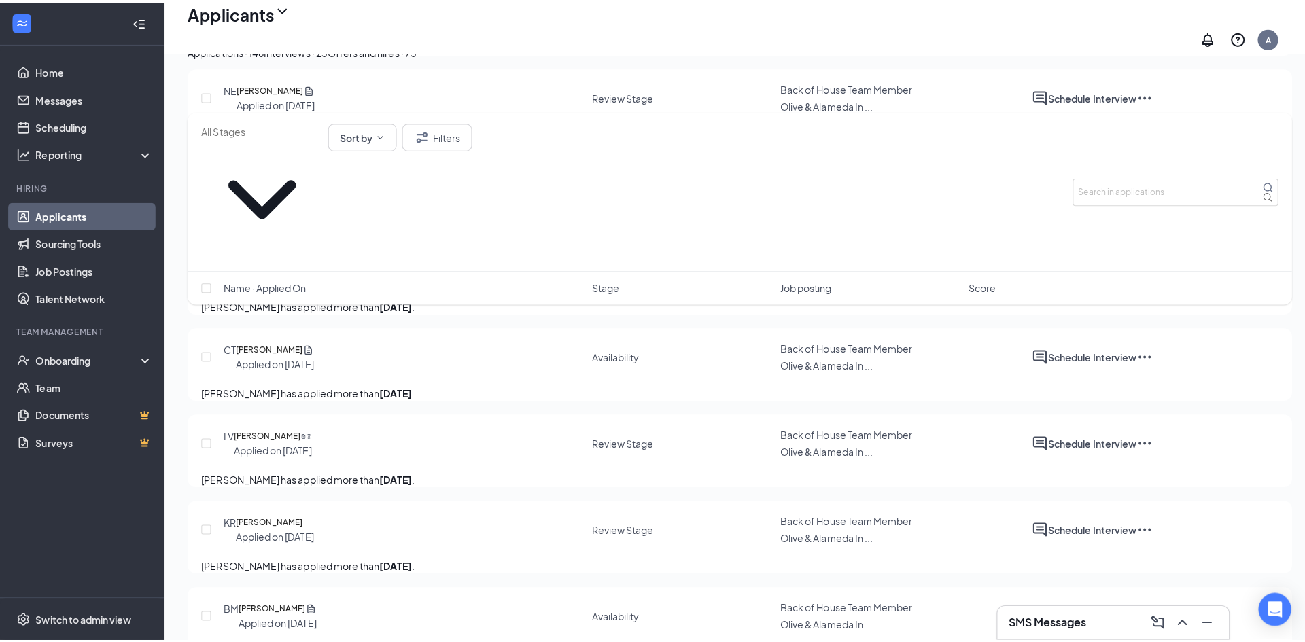
scroll to position [816, 0]
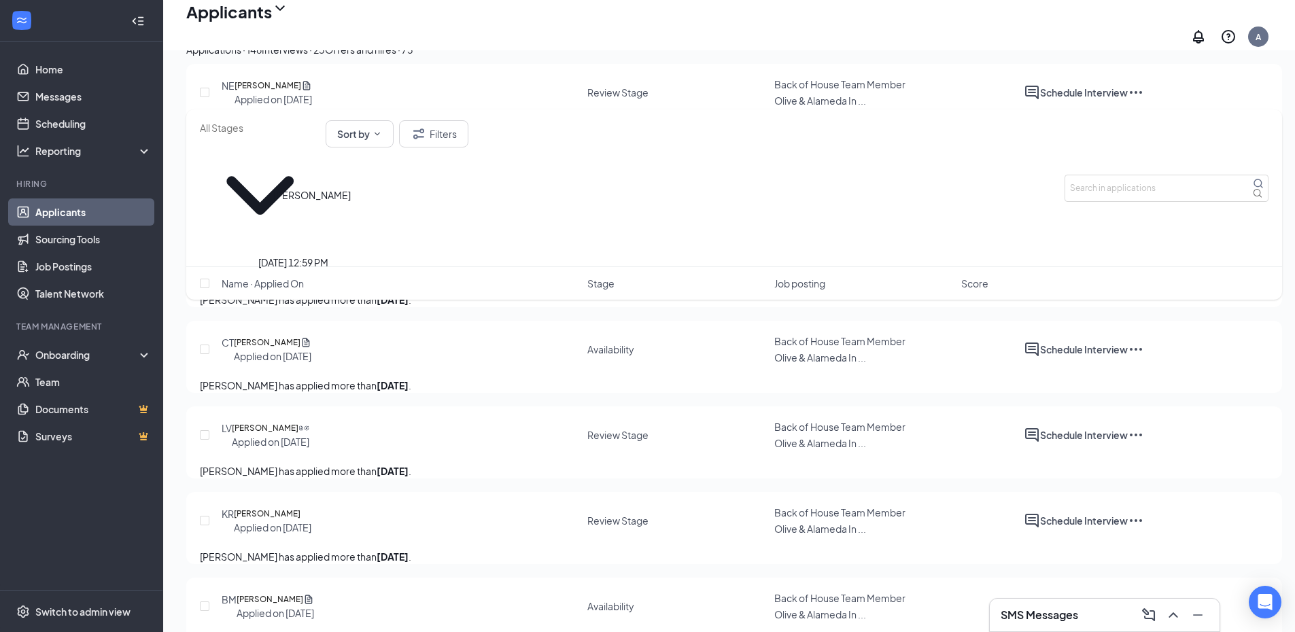
click at [296, 178] on h5 "[PERSON_NAME]" at bounding box center [269, 171] width 67 height 14
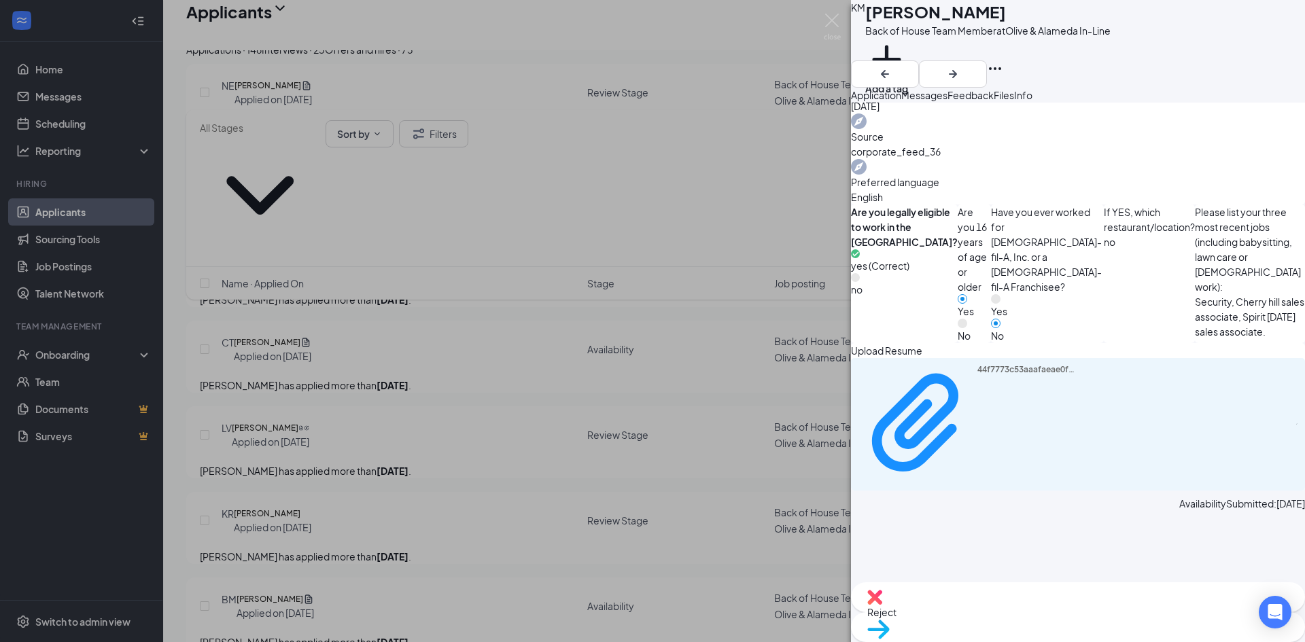
scroll to position [527, 0]
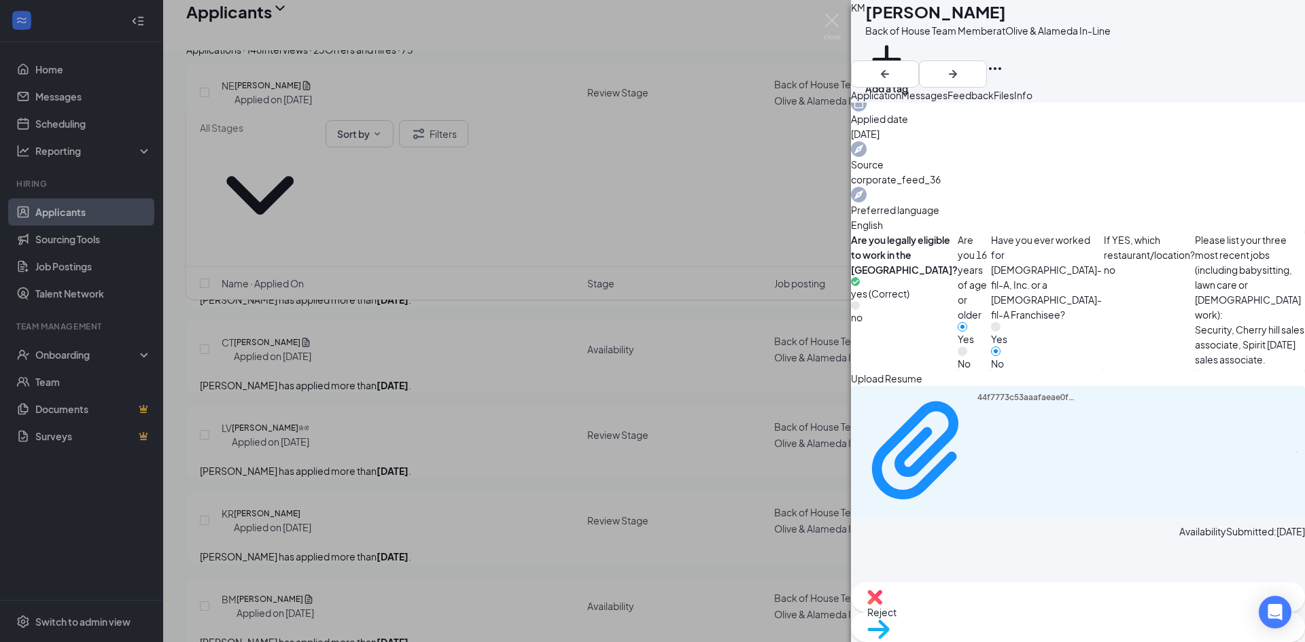
click at [1009, 386] on div "44f7773c53aaafaeae0fdc42f679458c.pdf" at bounding box center [1078, 452] width 454 height 133
click at [977, 392] on div "44f7773c53aaafaeae0fdc42f679458c.pdf" at bounding box center [1028, 451] width 102 height 118
click at [830, 24] on img at bounding box center [832, 27] width 17 height 27
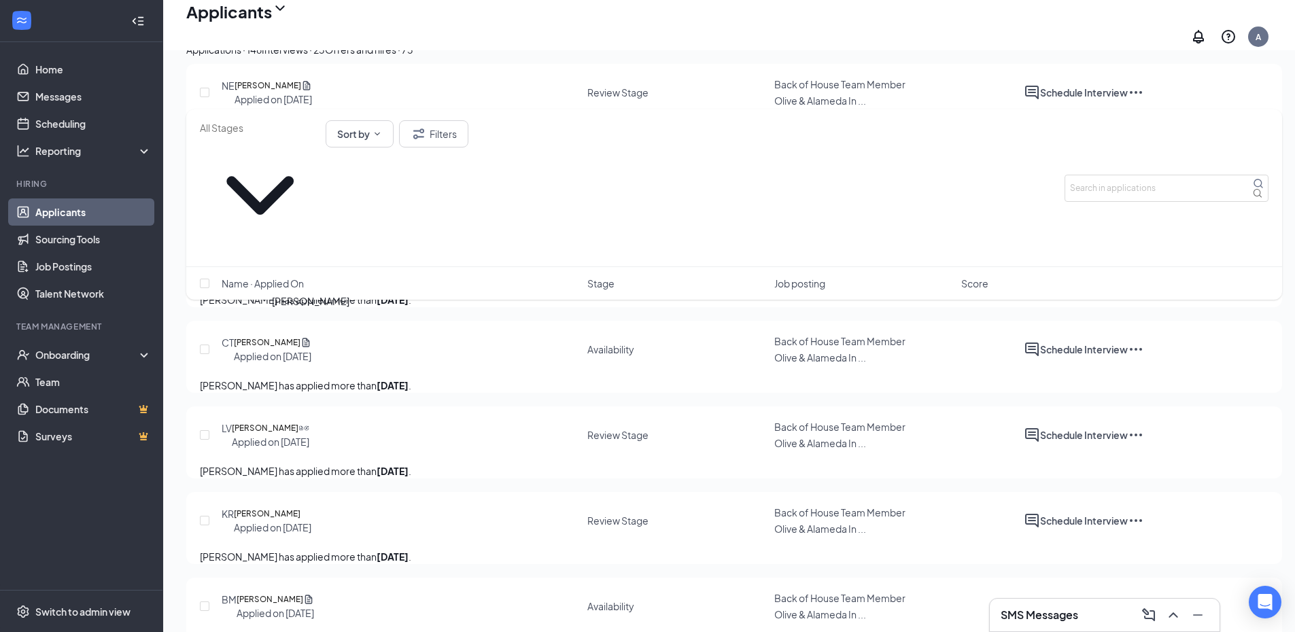
click at [299, 264] on h5 "[PERSON_NAME]" at bounding box center [265, 257] width 67 height 14
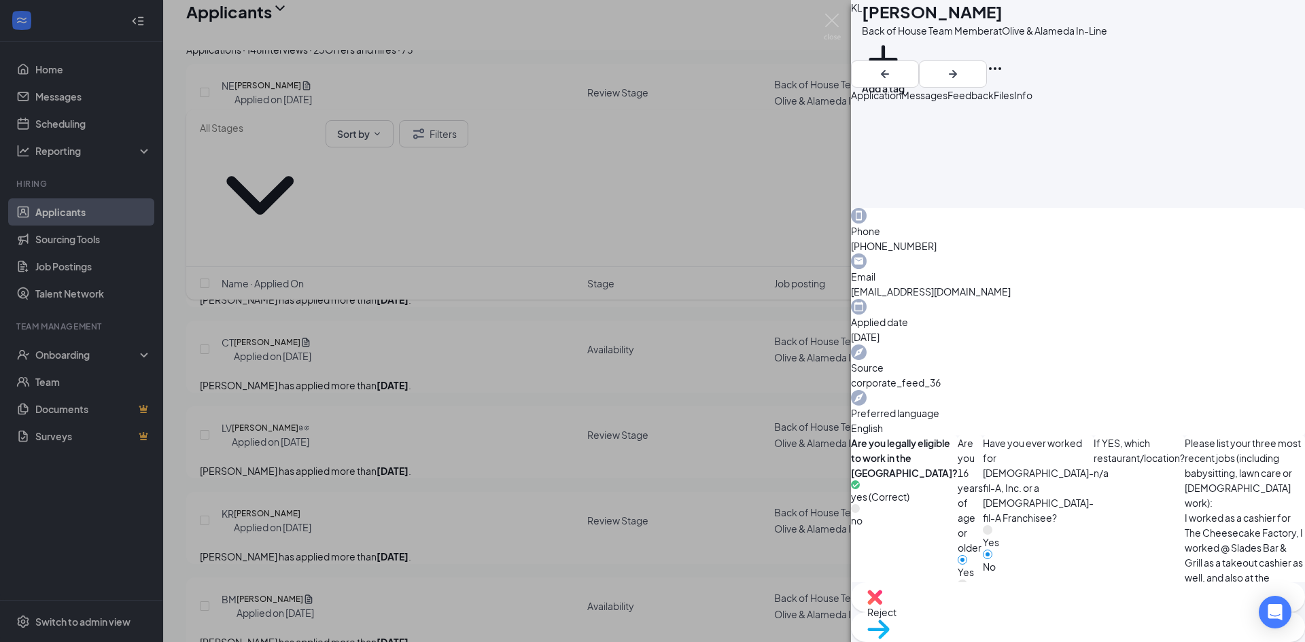
scroll to position [408, 0]
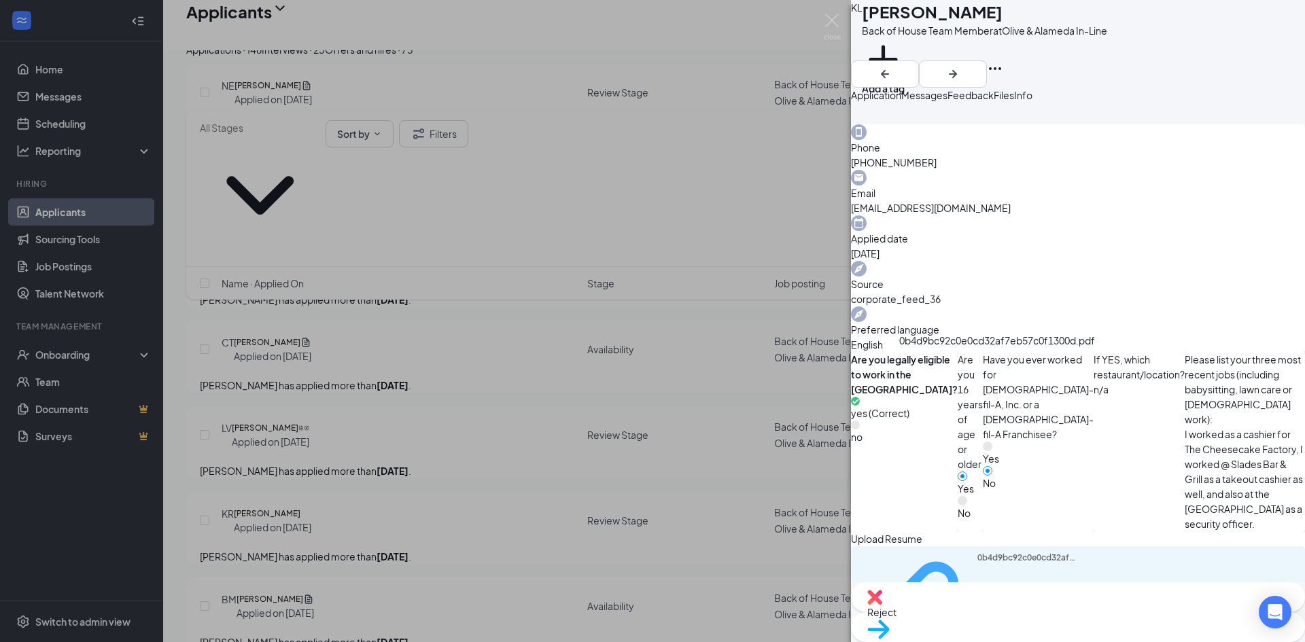
click at [981, 553] on div "0b4d9bc92c0e0cd32af7eb57c0f1300d.pdf" at bounding box center [1028, 612] width 102 height 118
click at [828, 10] on div "KL [PERSON_NAME] Back of House Team Member at Olive & Alameda In-Line Add a tag…" at bounding box center [652, 321] width 1305 height 642
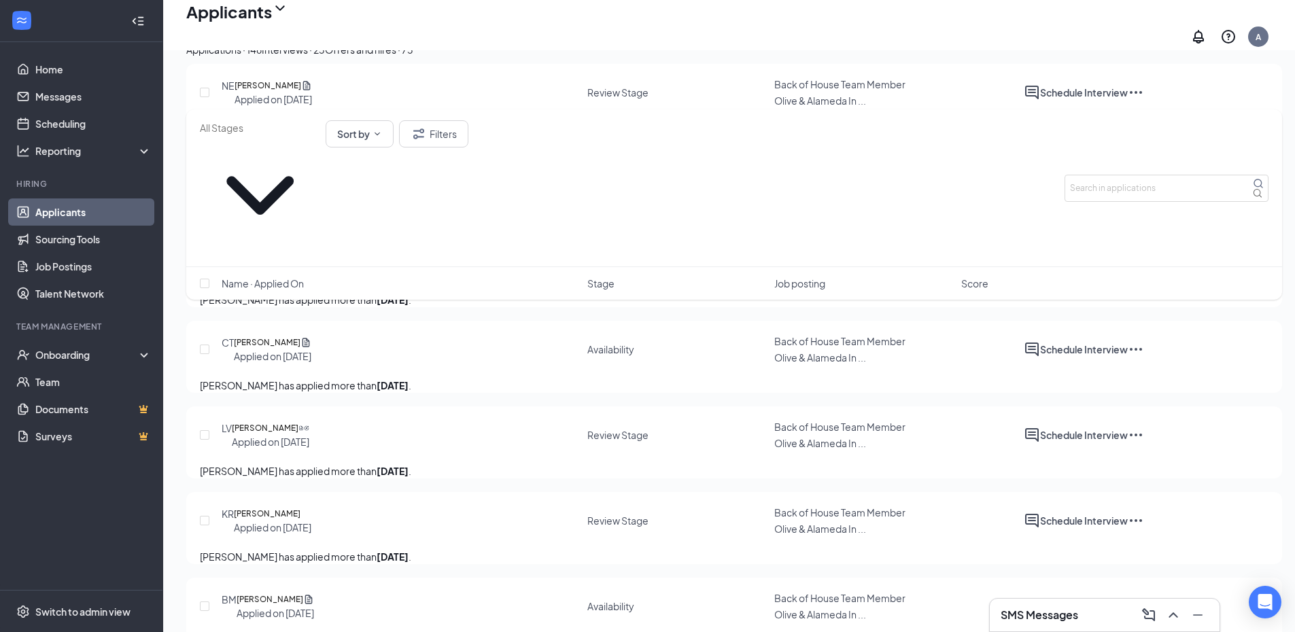
click at [281, 378] on div "CT [PERSON_NAME] Applied on [DATE] Availability Back of House Team Member Olive…" at bounding box center [734, 355] width 1068 height 43
click at [285, 349] on h5 "[PERSON_NAME]" at bounding box center [267, 343] width 67 height 14
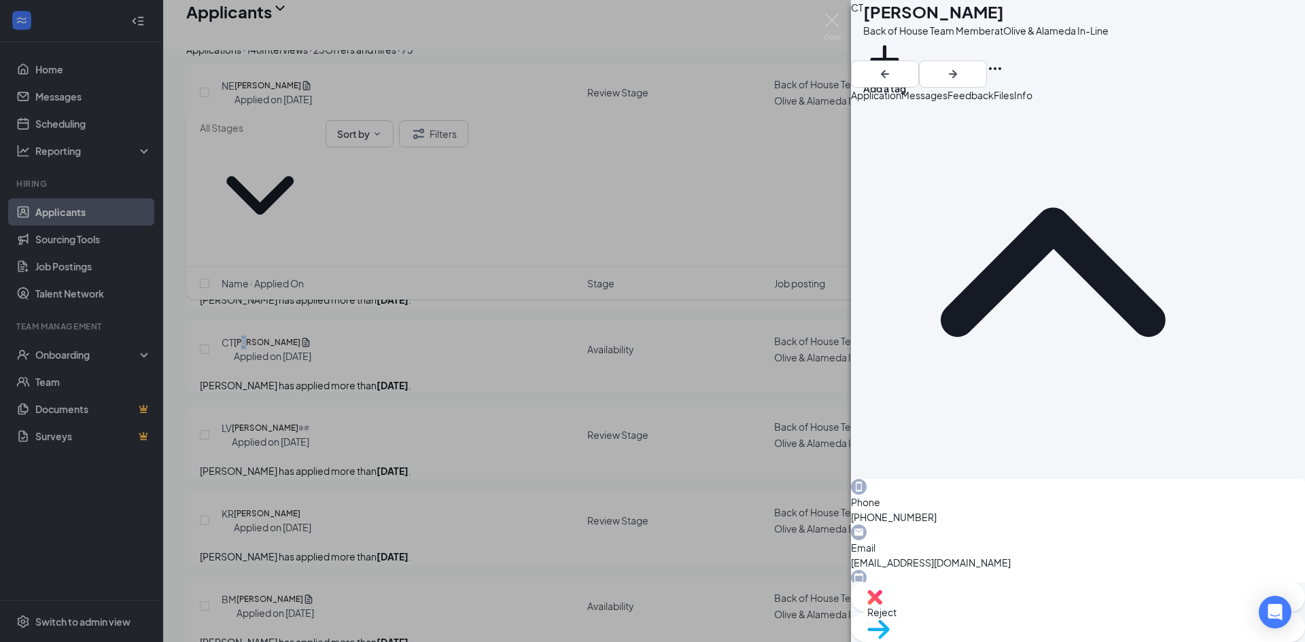
scroll to position [260, 0]
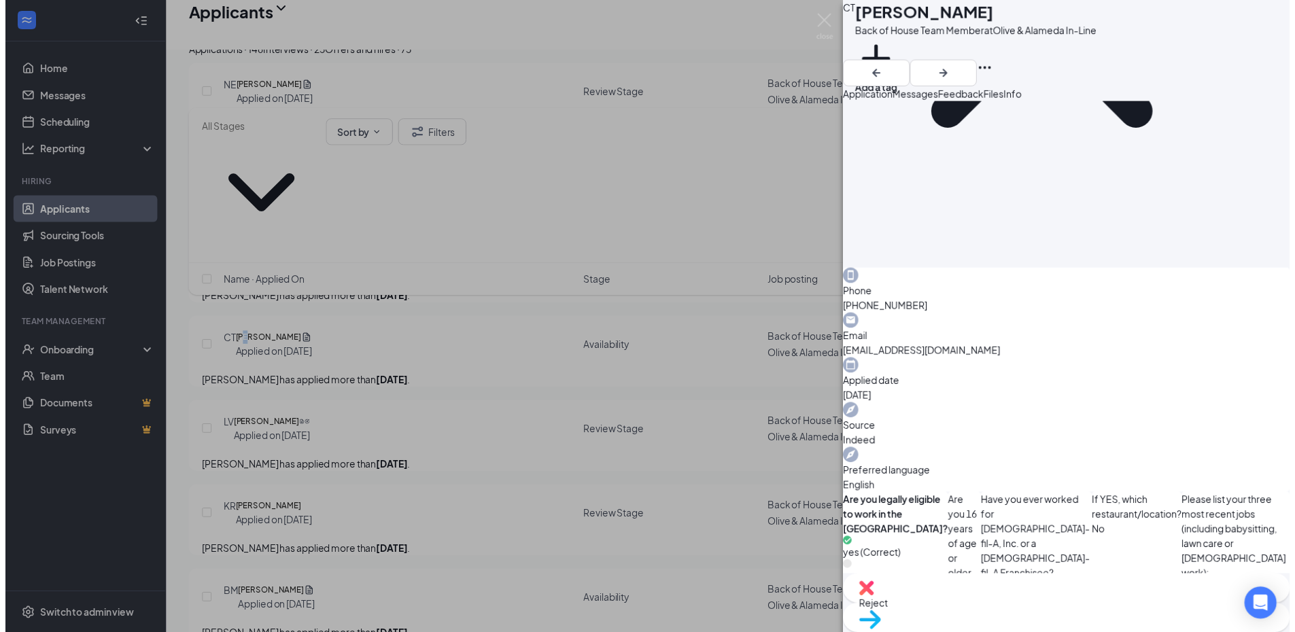
scroll to position [256, 0]
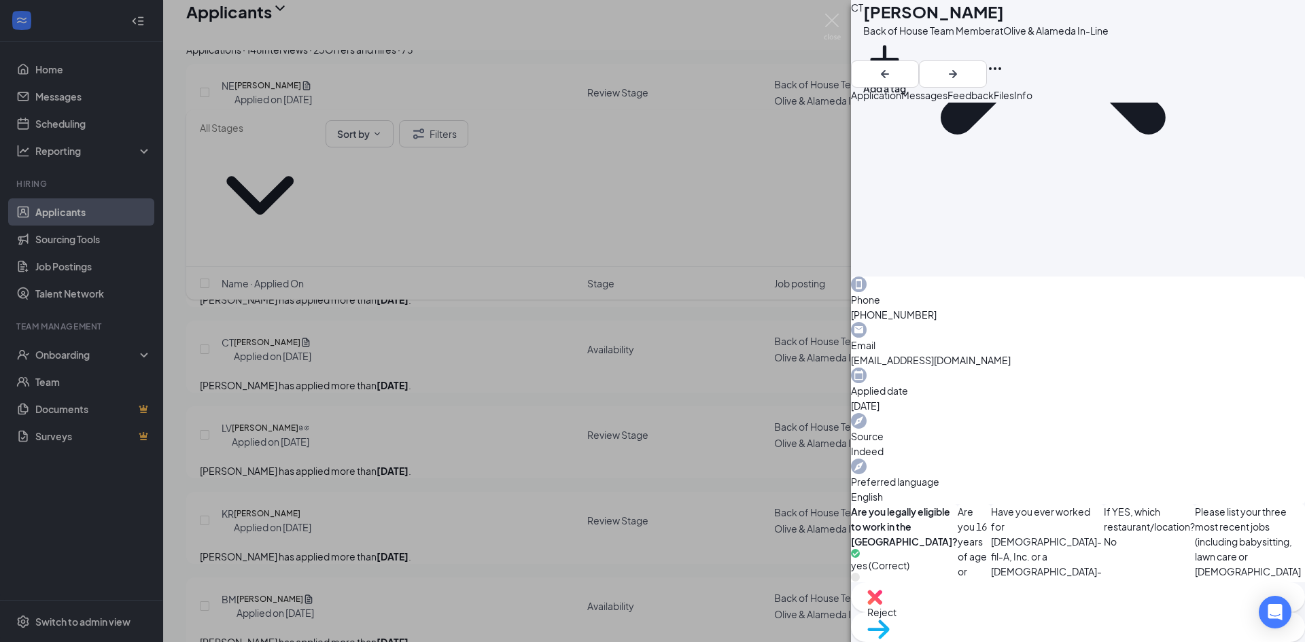
click at [815, 18] on div "CT [PERSON_NAME] Back of House Team Member at Olive & Alameda In-Line Add a tag…" at bounding box center [652, 321] width 1305 height 642
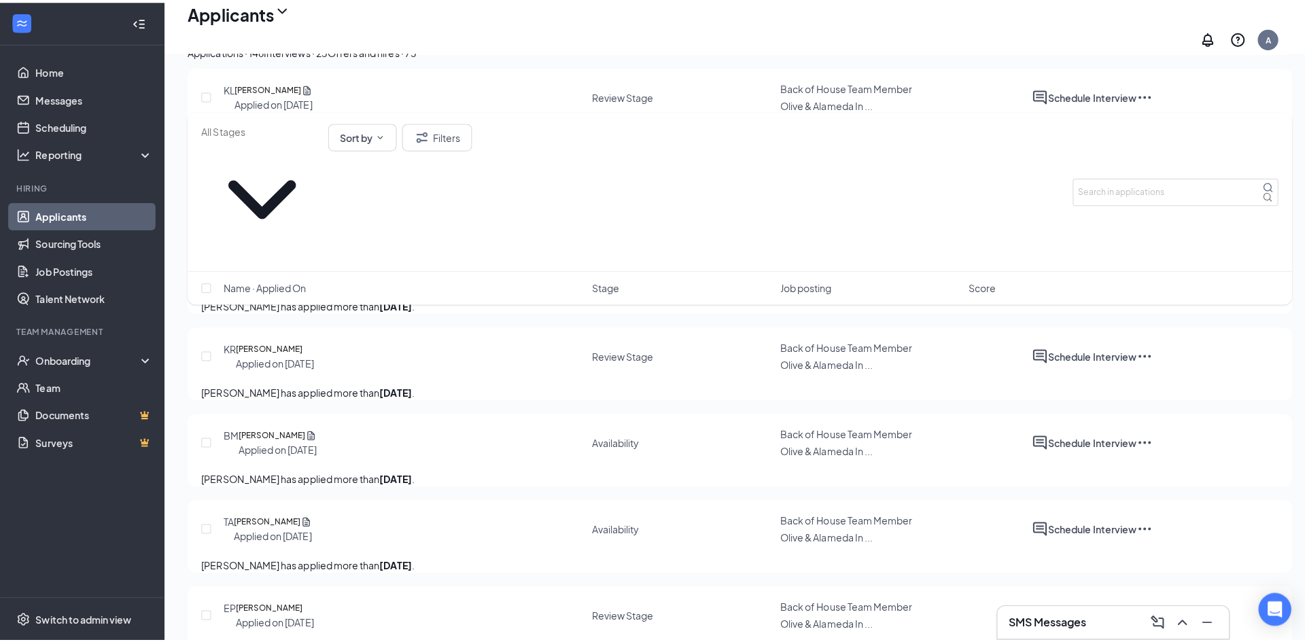
scroll to position [1019, 0]
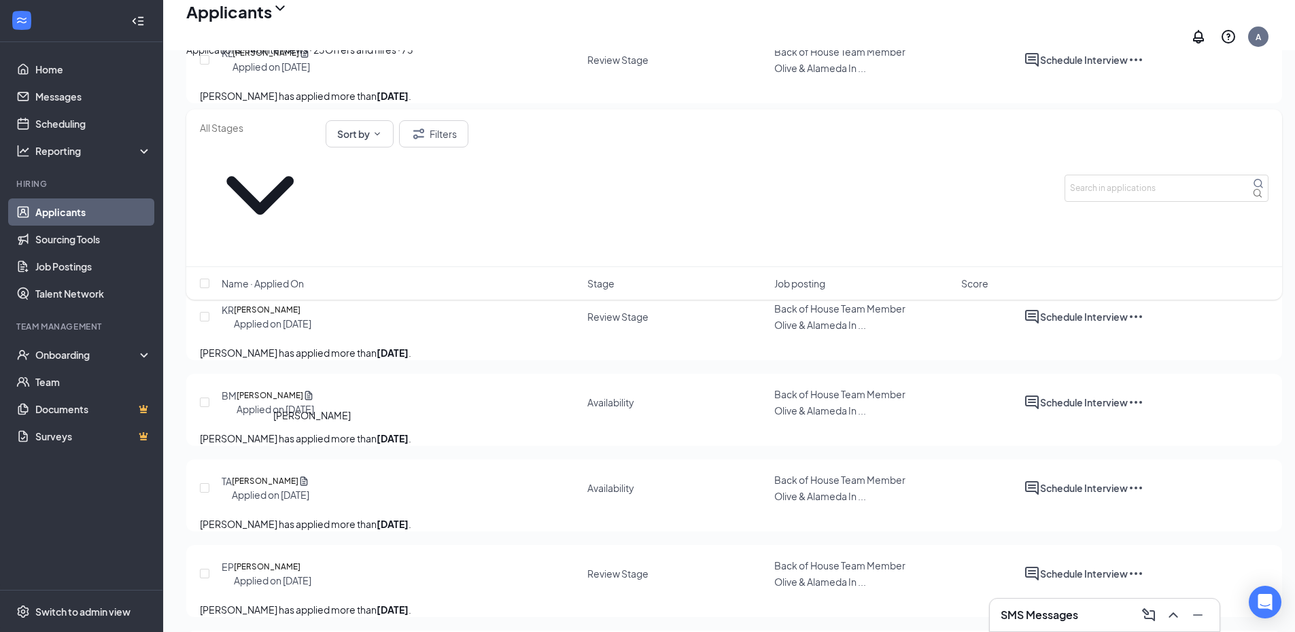
click at [300, 317] on h5 "[PERSON_NAME]" at bounding box center [267, 310] width 67 height 14
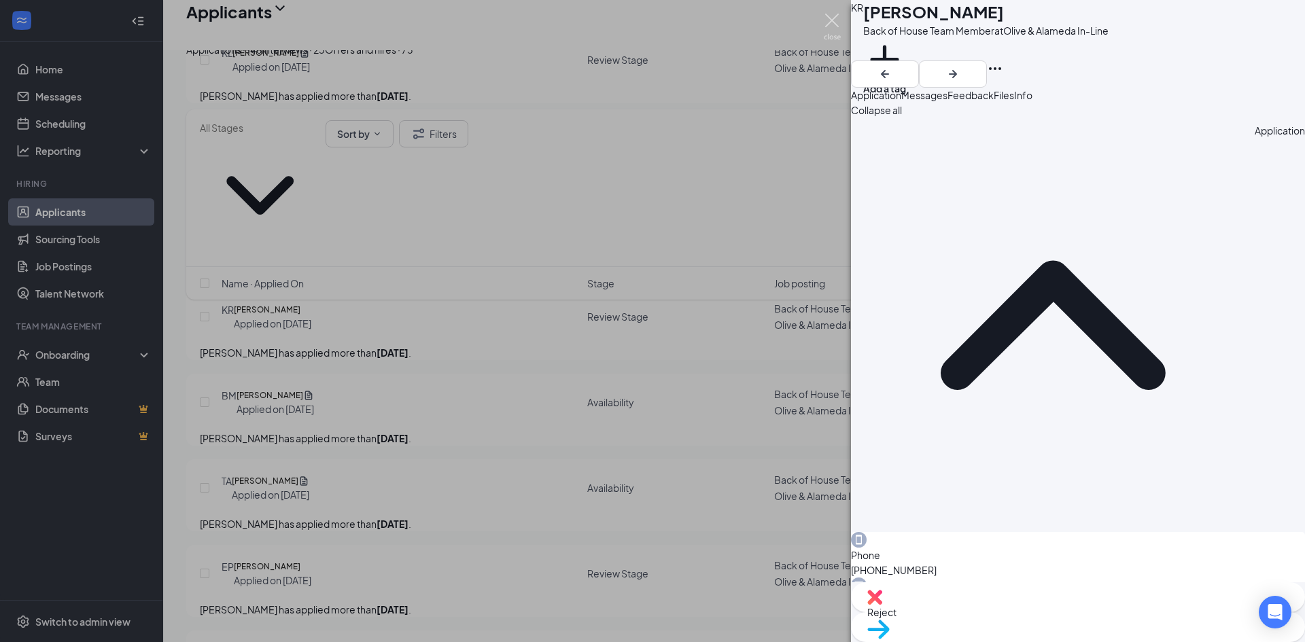
drag, startPoint x: 824, startPoint y: 27, endPoint x: 828, endPoint y: 65, distance: 38.9
click at [825, 27] on img at bounding box center [832, 27] width 17 height 27
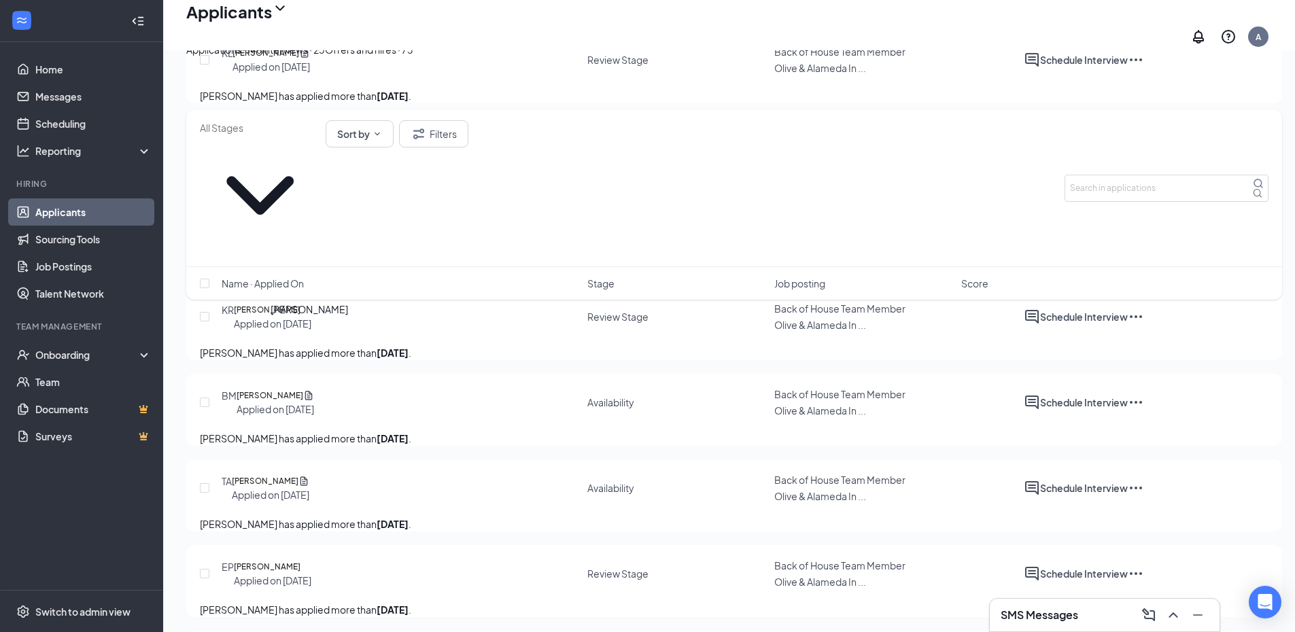
click at [287, 231] on h5 "[PERSON_NAME]" at bounding box center [265, 224] width 67 height 14
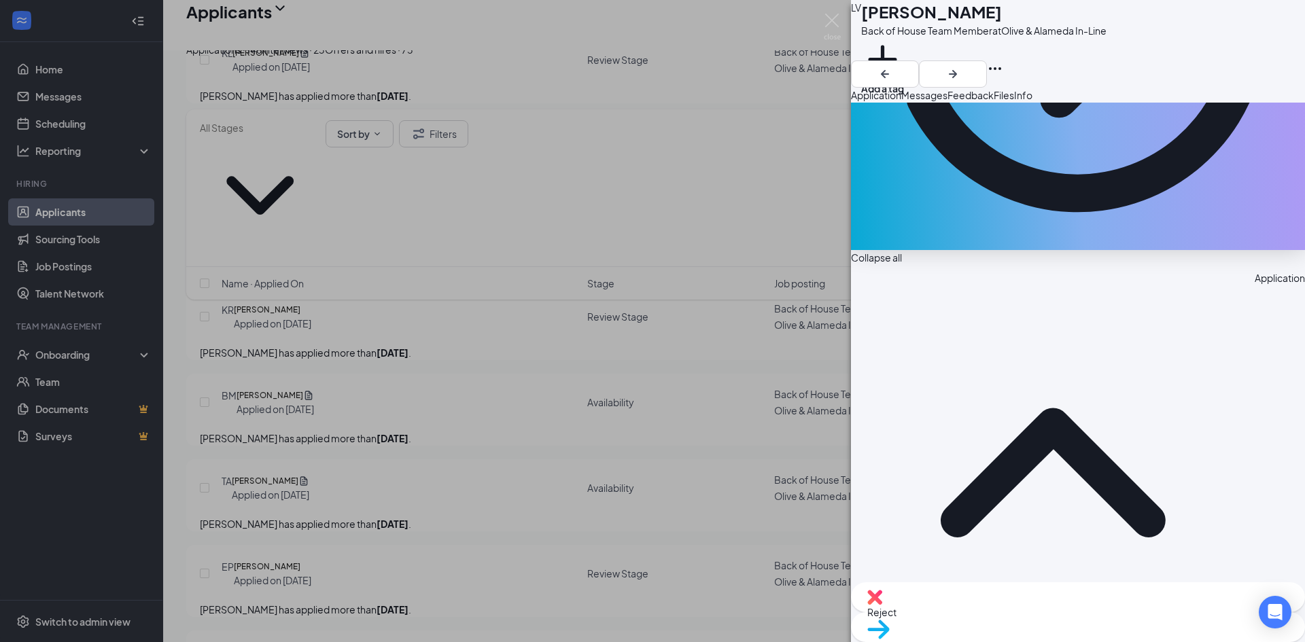
scroll to position [340, 0]
click at [814, 18] on div "LV [PERSON_NAME] Back of House Team Member at Olive & Alameda In-Line Add a tag…" at bounding box center [652, 321] width 1305 height 642
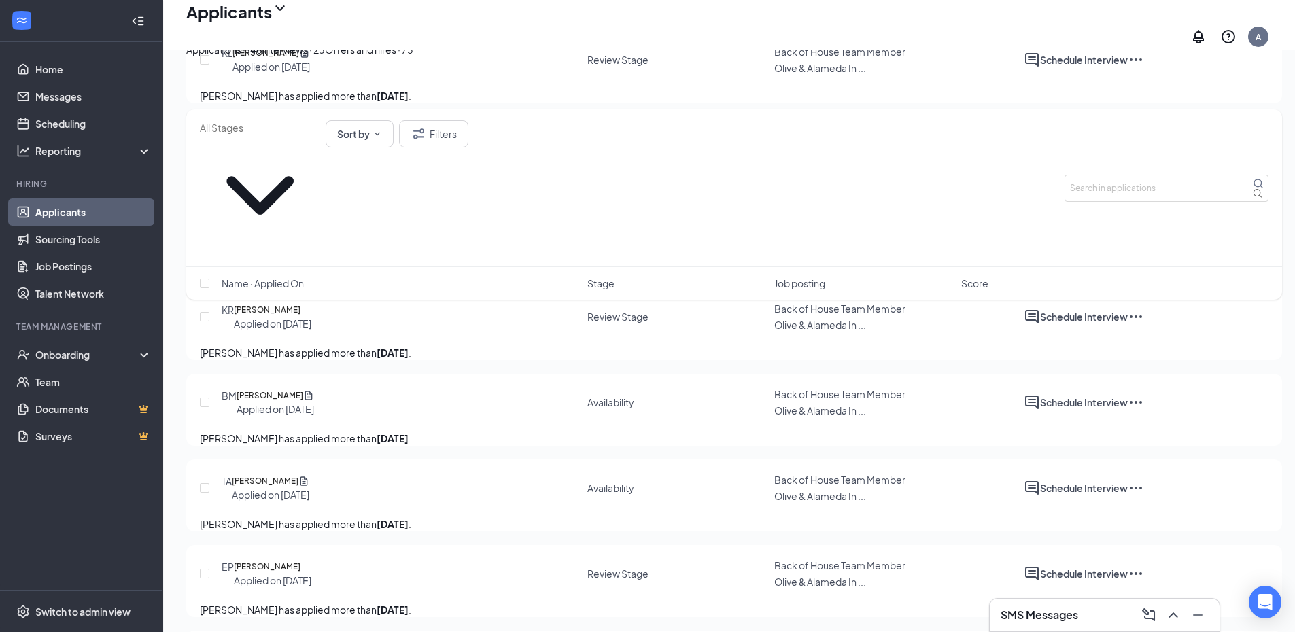
click at [820, 19] on div "Applicants A" at bounding box center [729, 25] width 1132 height 50
click at [271, 402] on h5 "[PERSON_NAME]" at bounding box center [269, 396] width 67 height 14
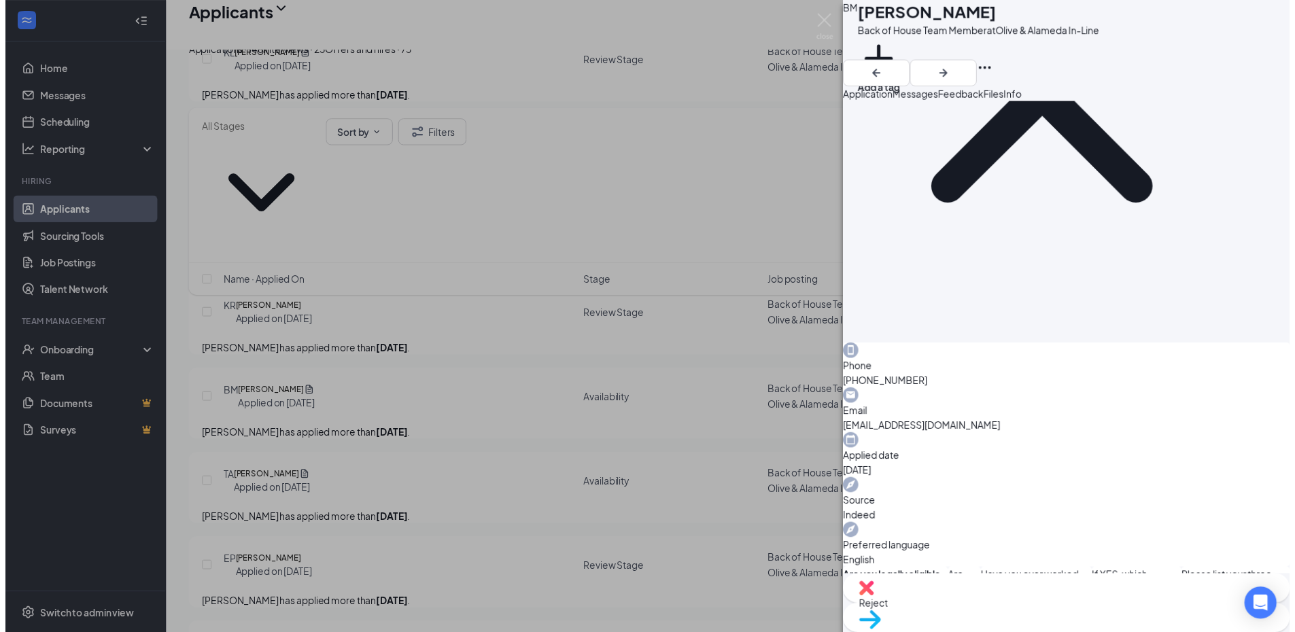
scroll to position [223, 0]
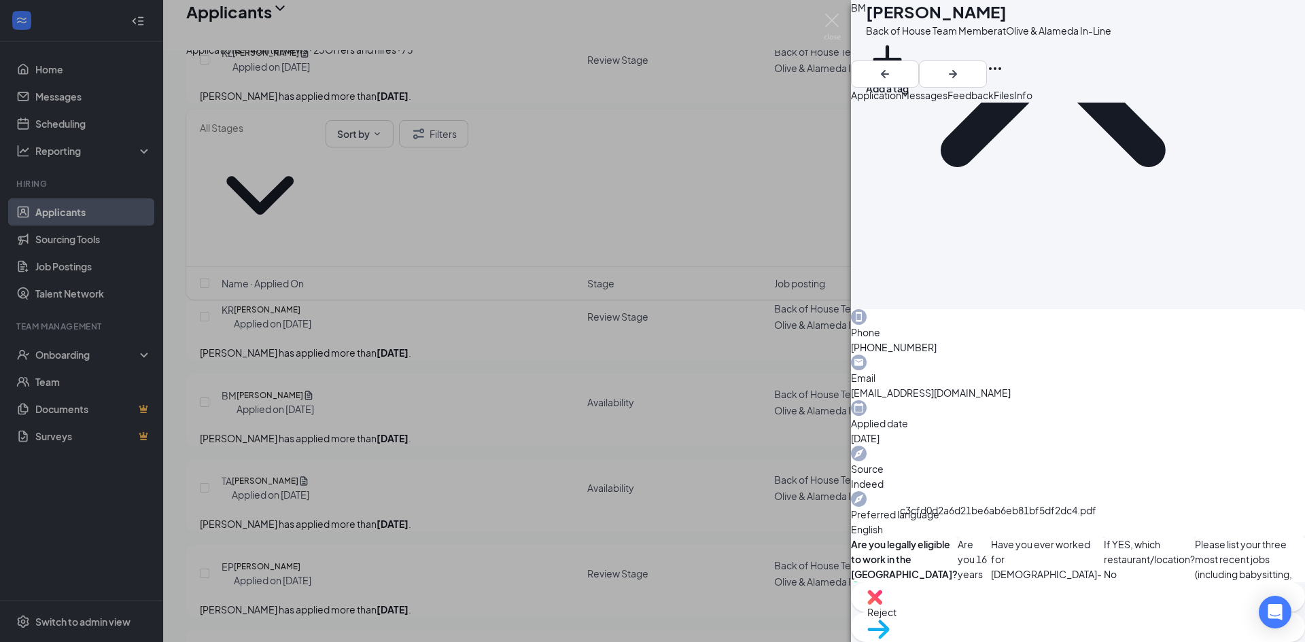
click at [833, 27] on img at bounding box center [832, 27] width 17 height 27
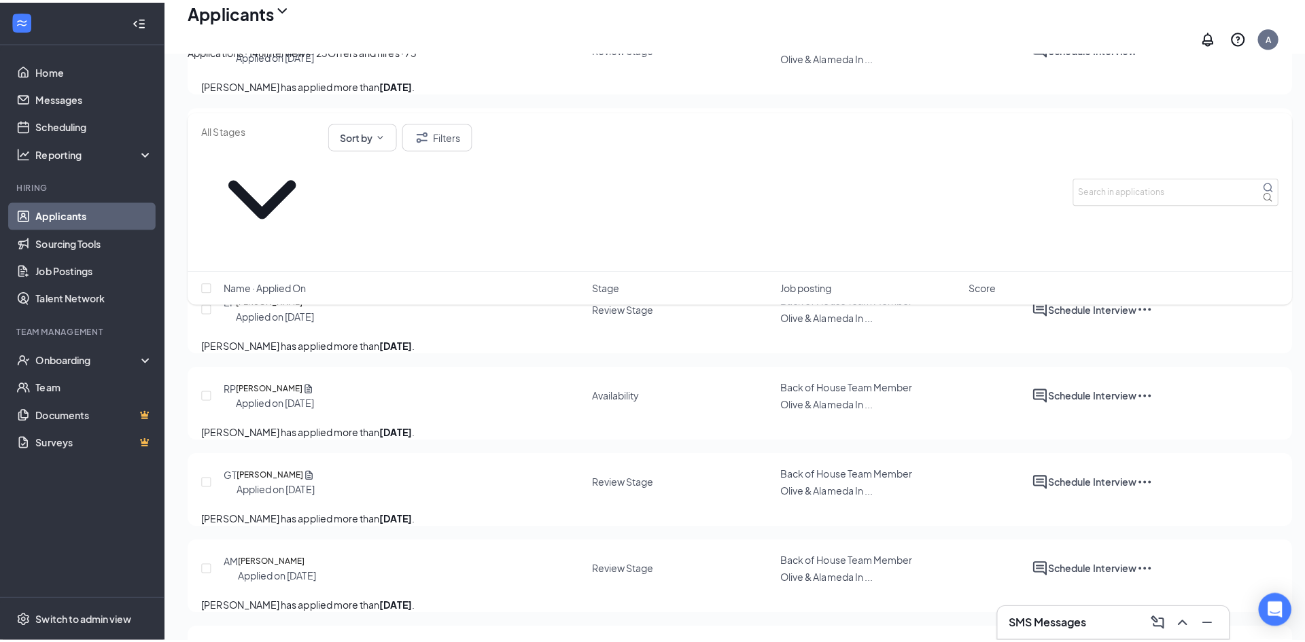
scroll to position [1291, 0]
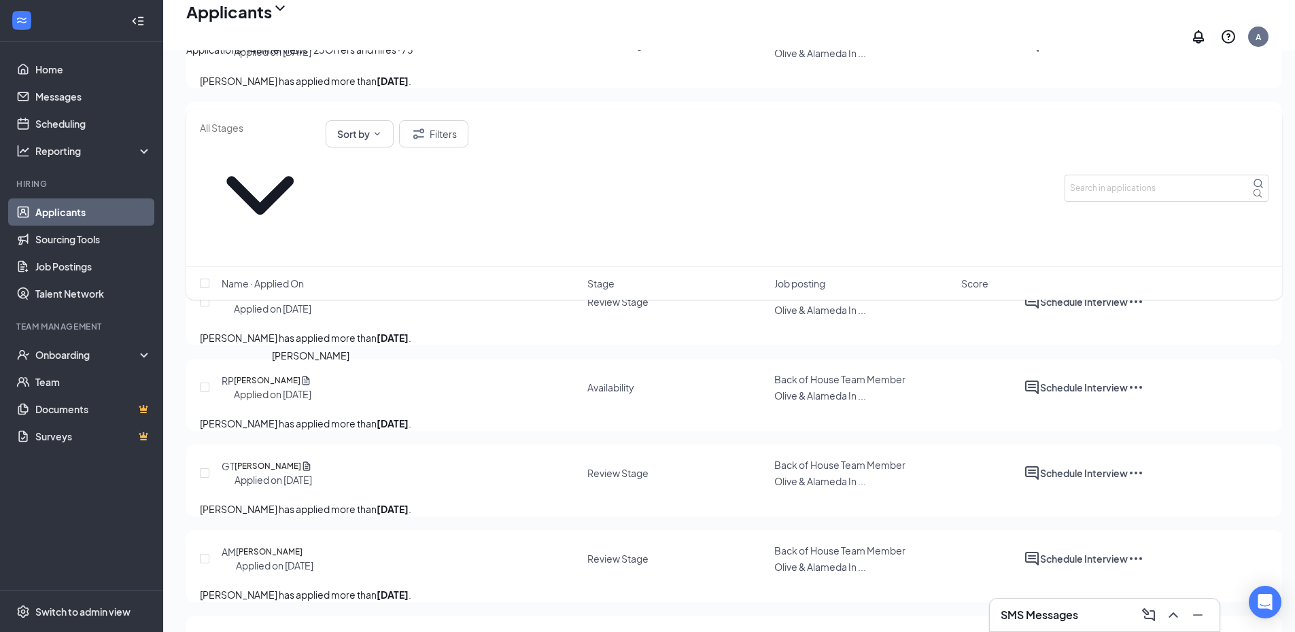
click at [287, 216] on h5 "[PERSON_NAME]" at bounding box center [265, 210] width 67 height 14
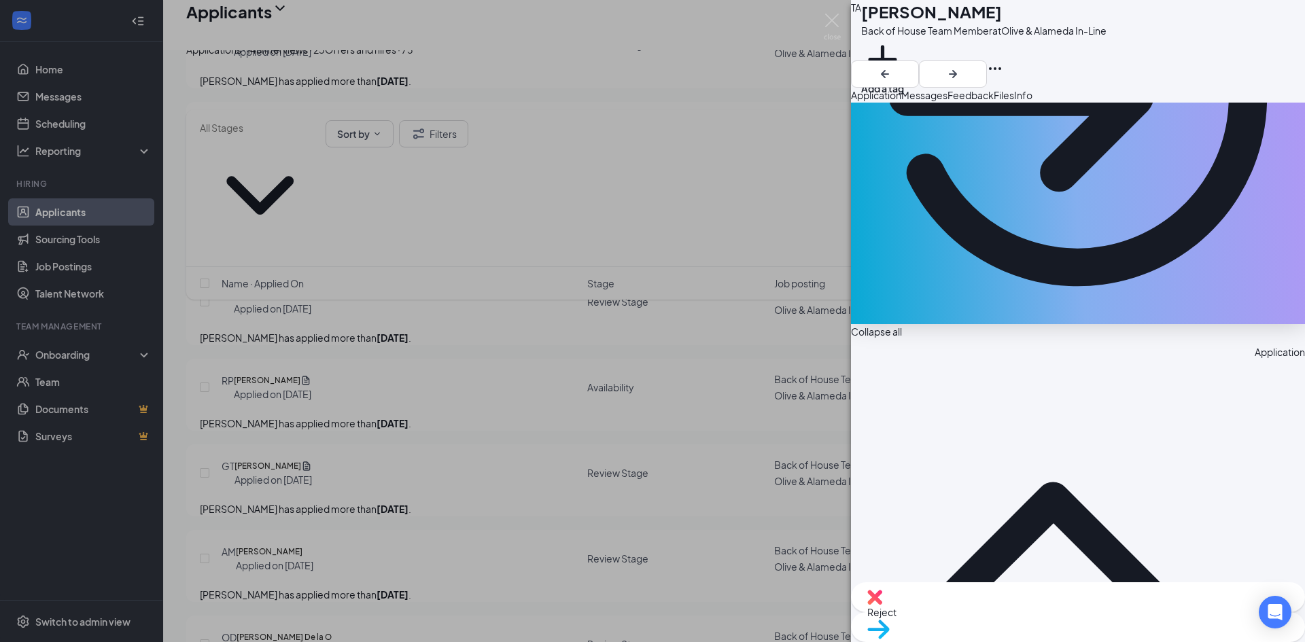
scroll to position [268, 0]
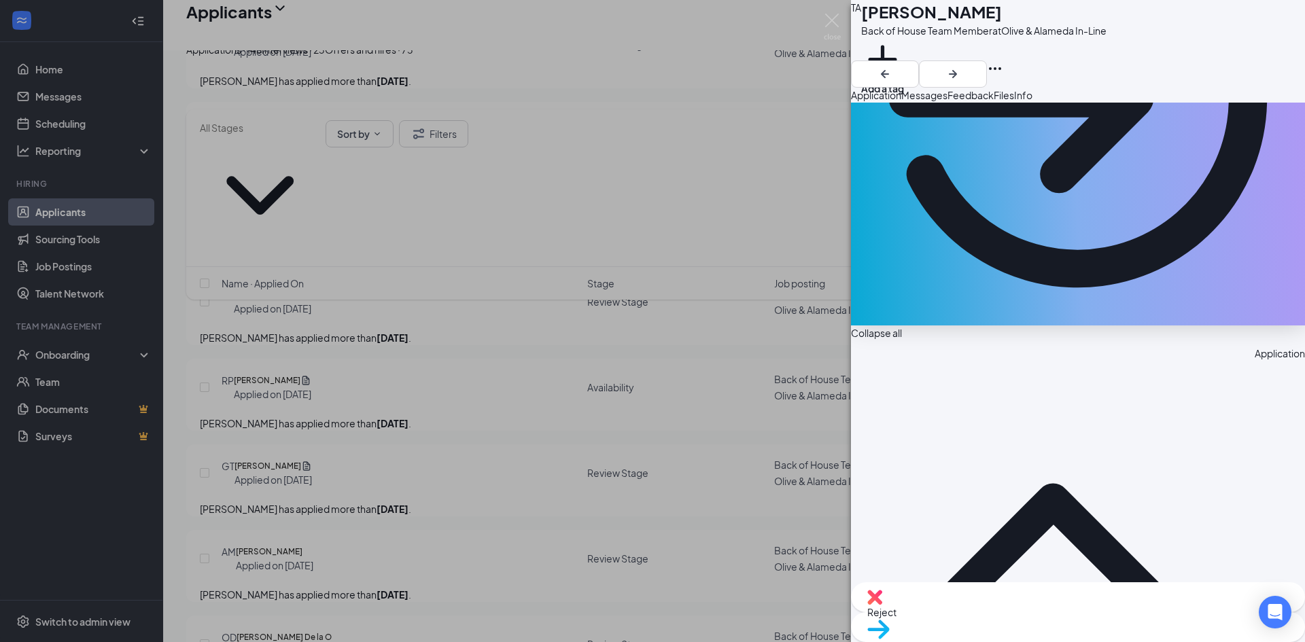
click at [1108, 618] on span "Move to stage" at bounding box center [1077, 646] width 421 height 15
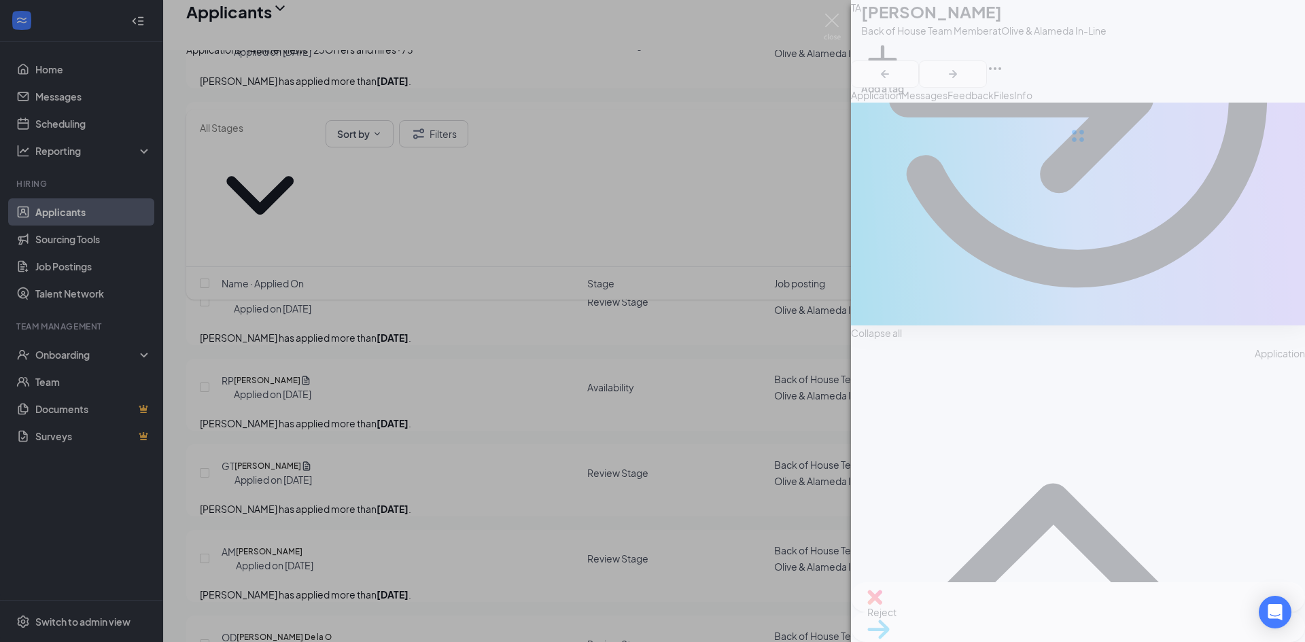
type input "Review Stage (next stage)"
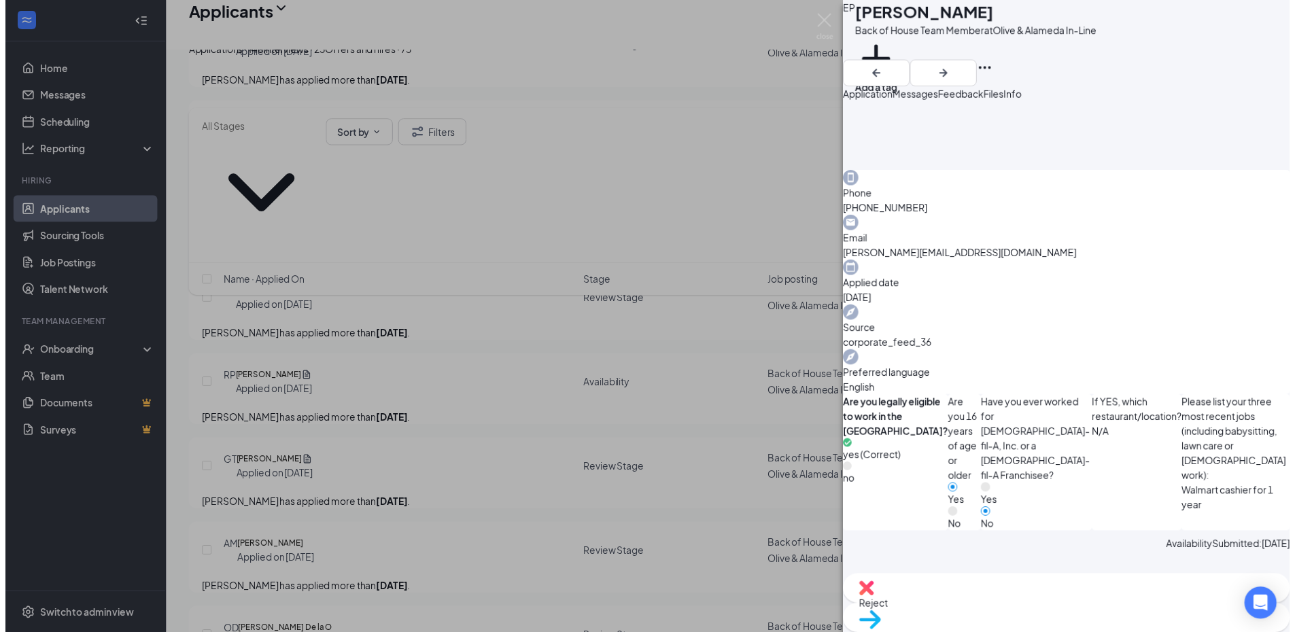
scroll to position [408, 0]
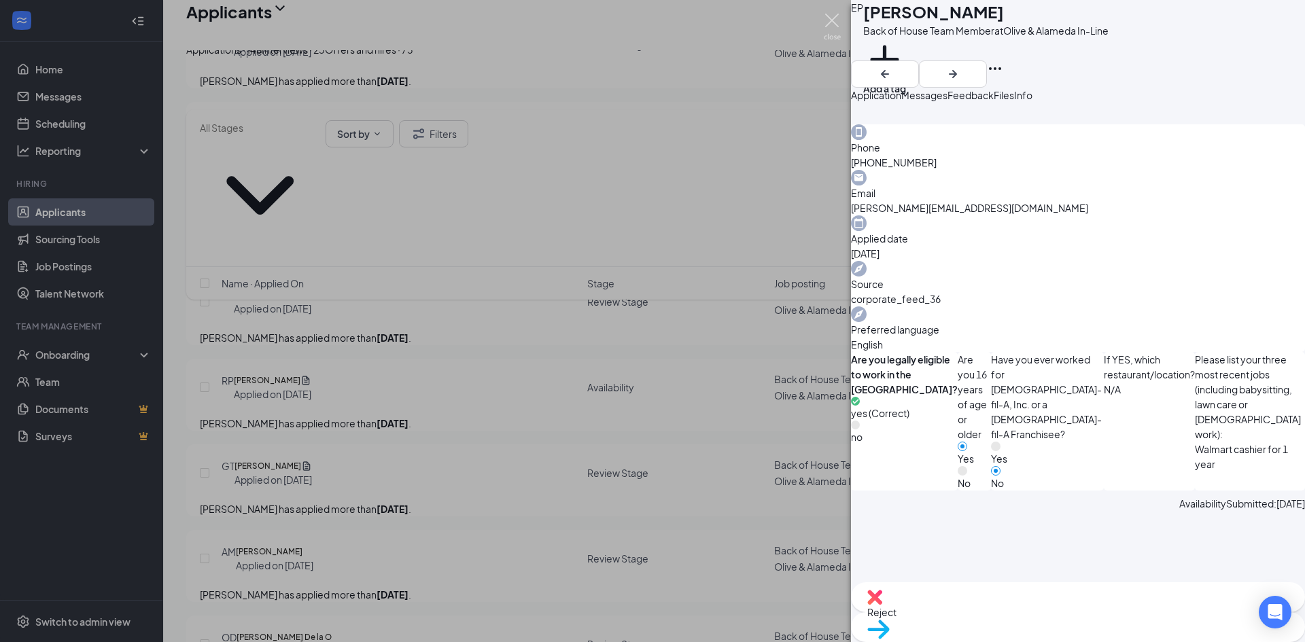
drag, startPoint x: 828, startPoint y: 29, endPoint x: 941, endPoint y: 567, distance: 550.6
click at [828, 29] on img at bounding box center [832, 27] width 17 height 27
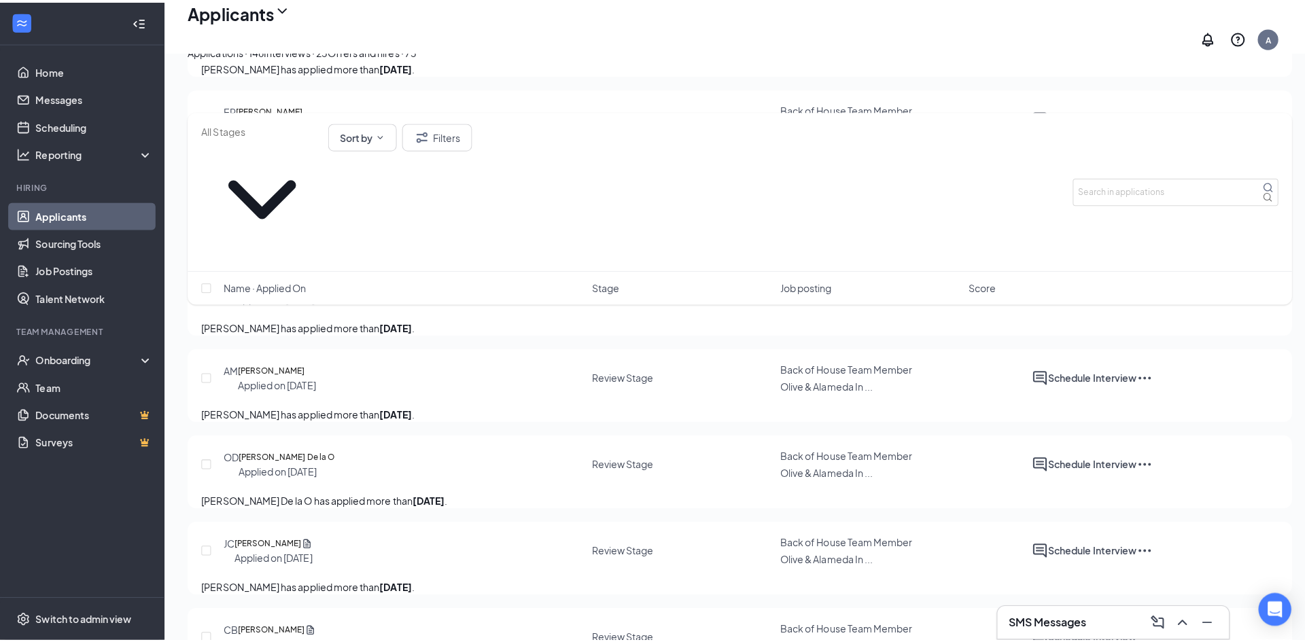
scroll to position [1631, 0]
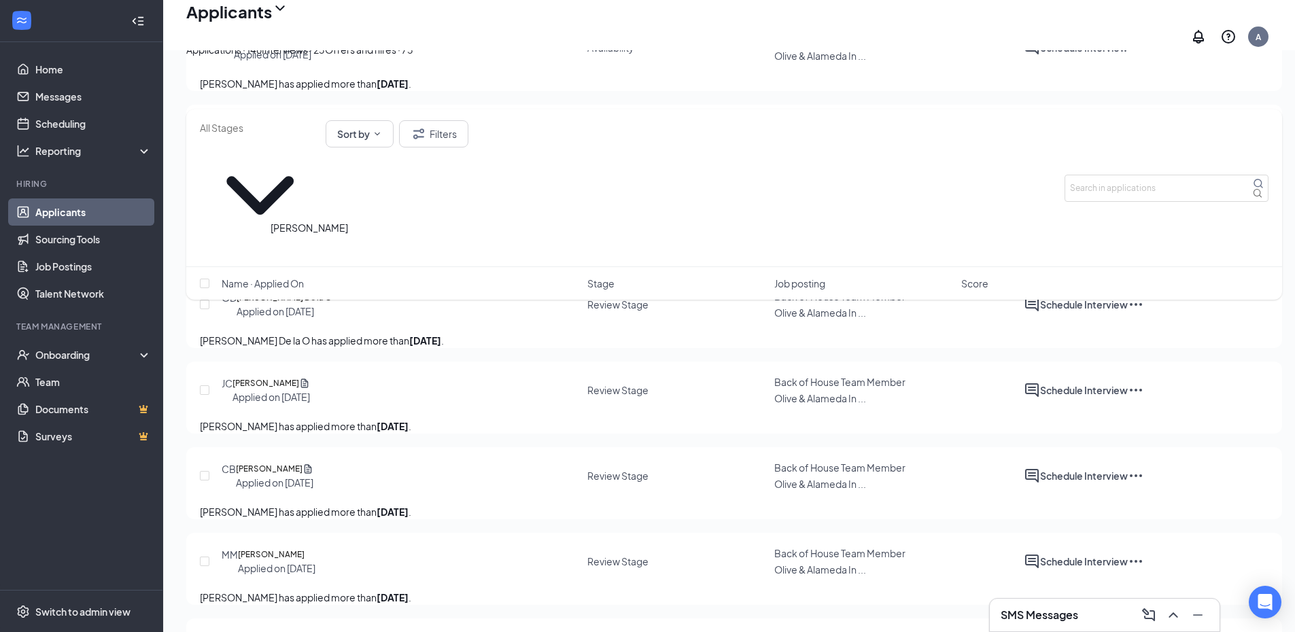
click at [274, 48] on h5 "[PERSON_NAME]" at bounding box center [267, 41] width 67 height 14
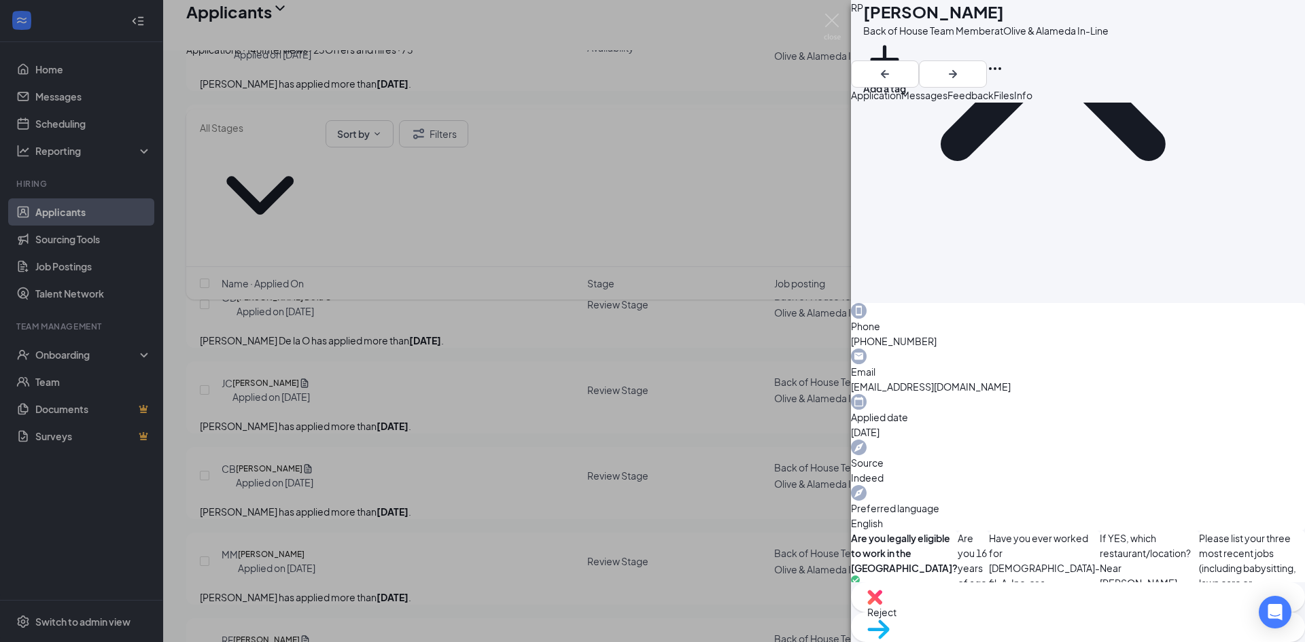
scroll to position [230, 0]
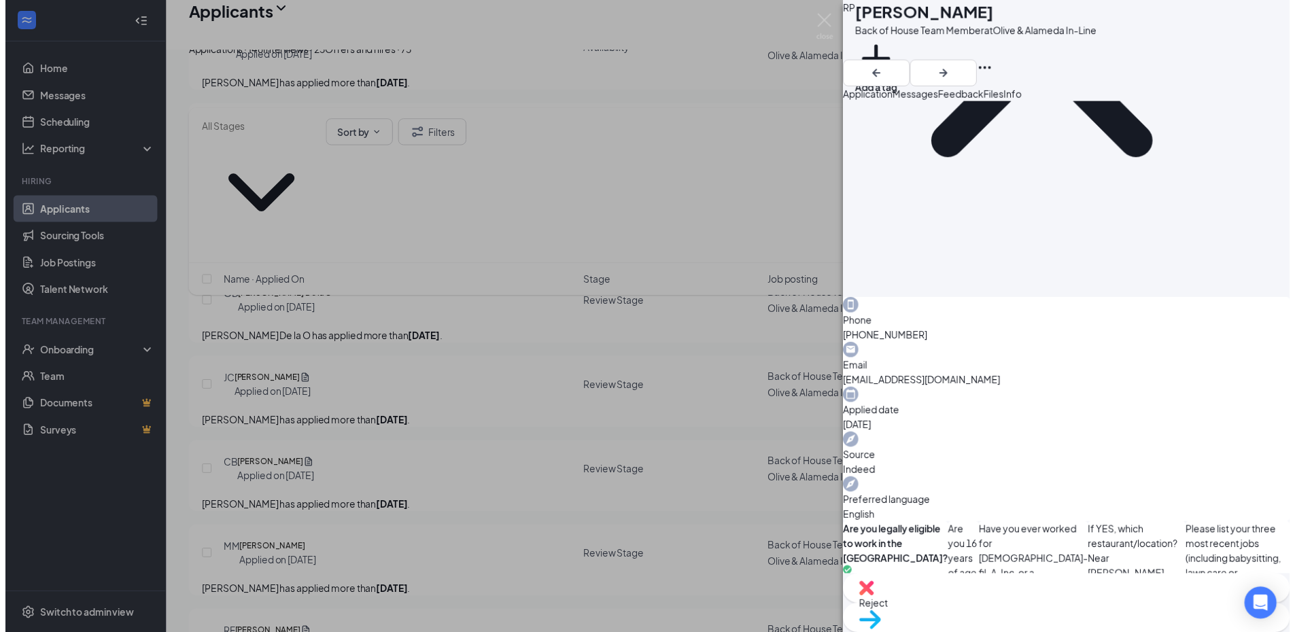
scroll to position [226, 0]
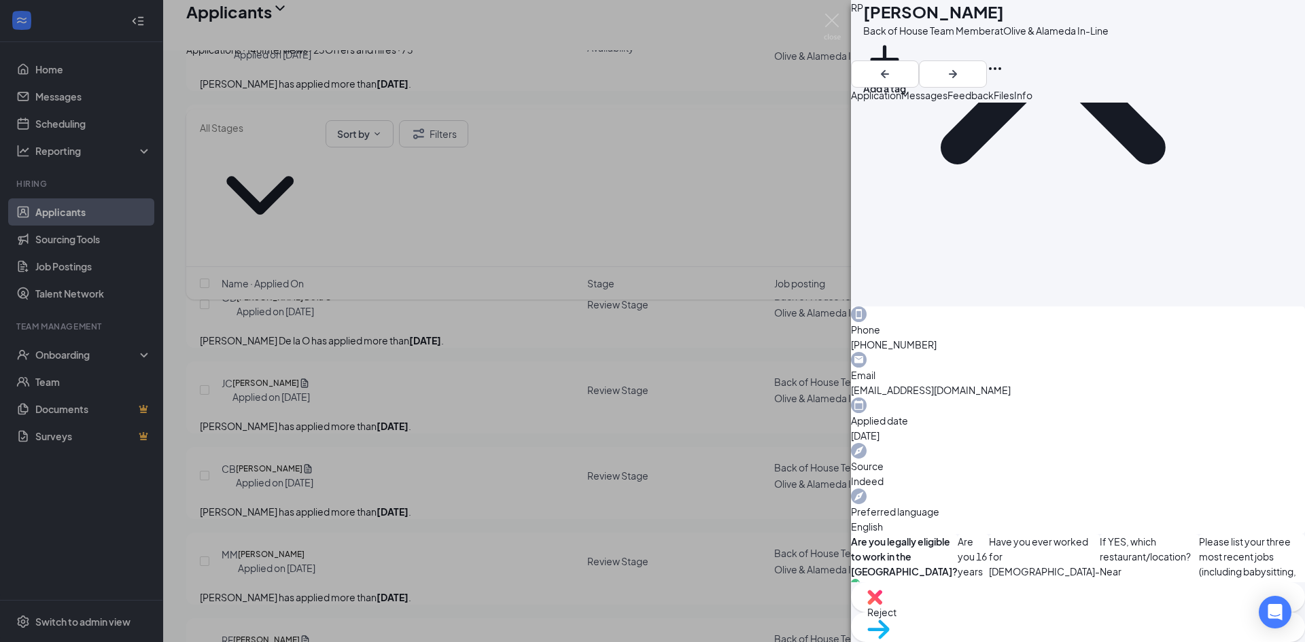
click at [847, 22] on div "RP [PERSON_NAME] Back of House Team Member at Olive & Alameda In-Line Add a tag…" at bounding box center [652, 321] width 1305 height 642
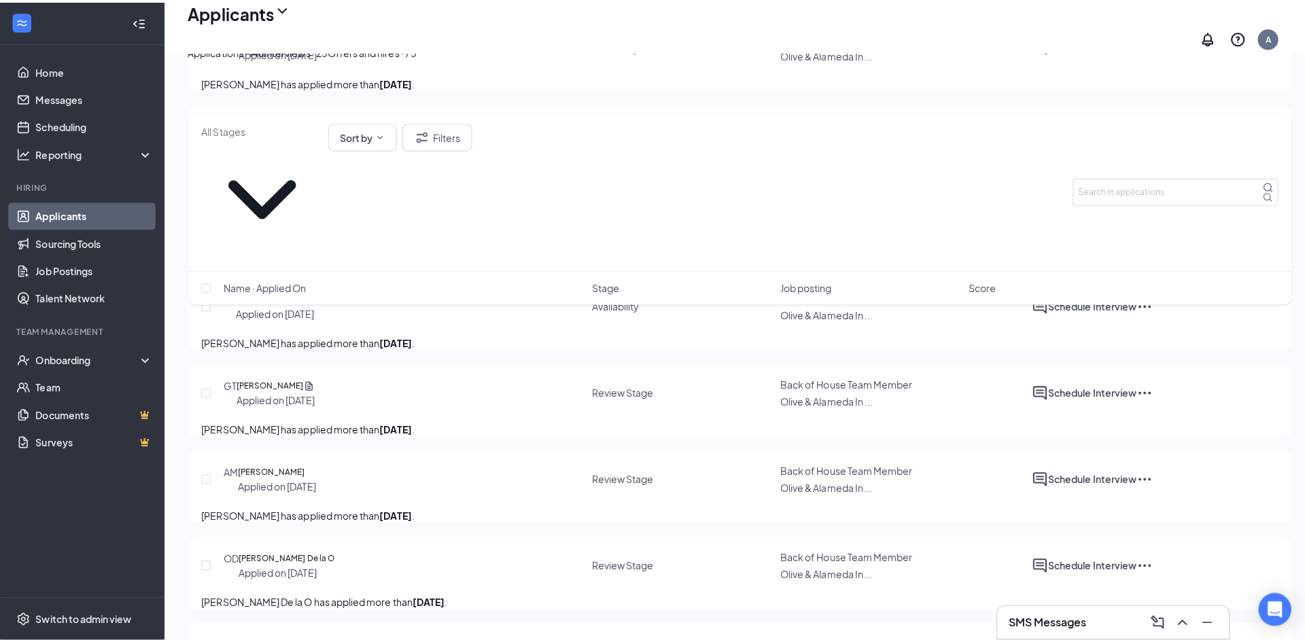
scroll to position [1563, 0]
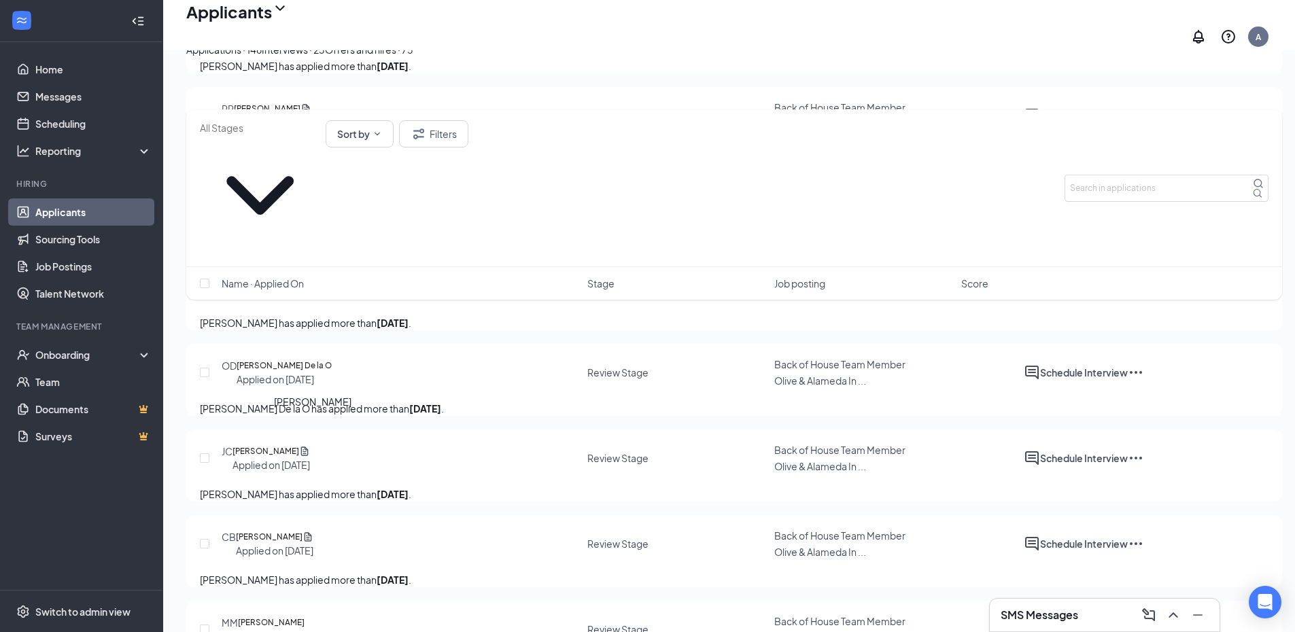
click at [301, 201] on h5 "[PERSON_NAME]" at bounding box center [267, 195] width 67 height 14
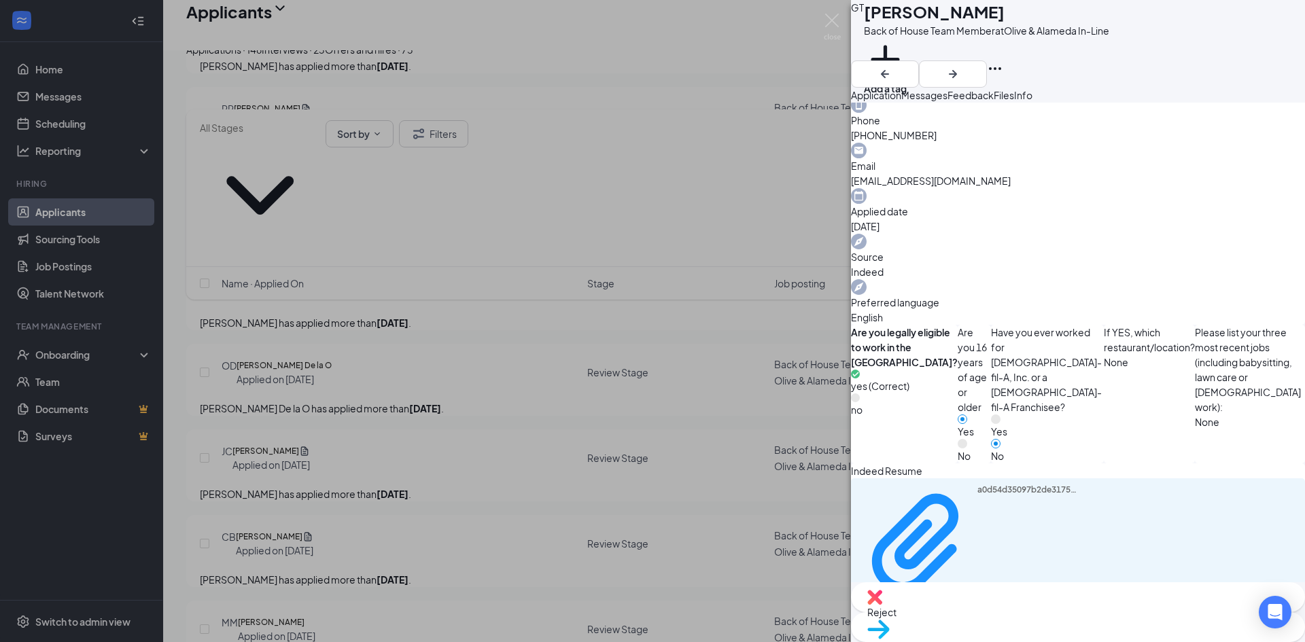
scroll to position [391, 0]
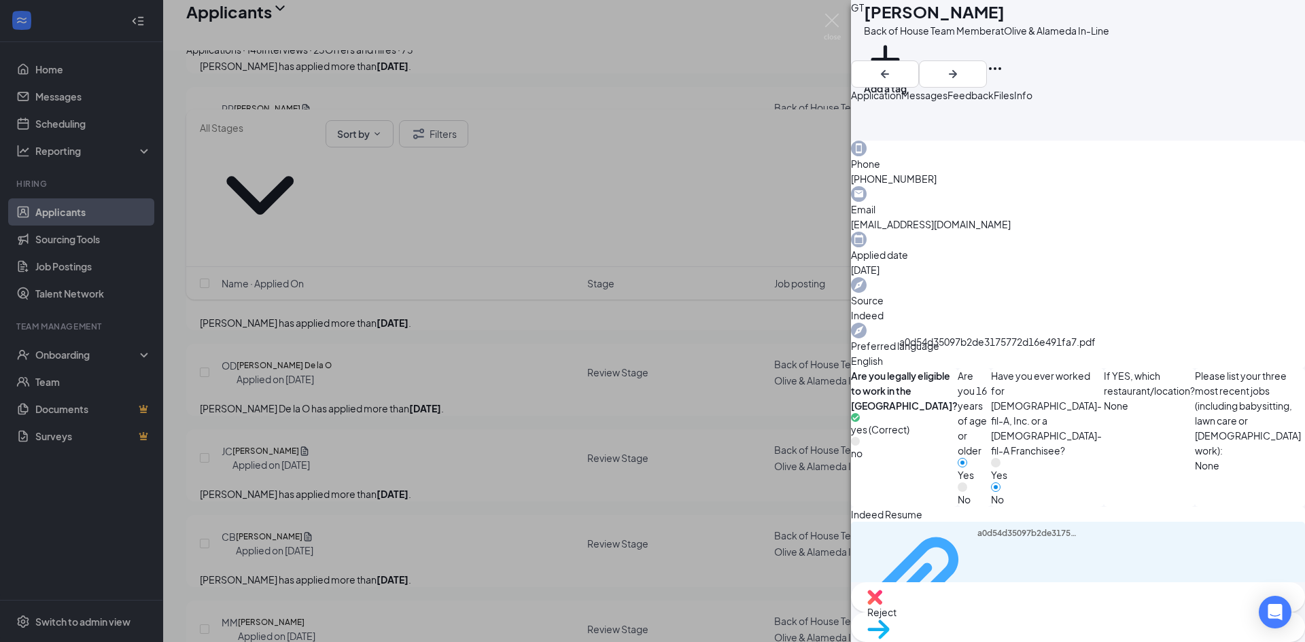
click at [977, 528] on div "a0d54d35097b2de3175772d16e491fa7.pdf" at bounding box center [1028, 587] width 102 height 118
click at [890, 618] on img at bounding box center [878, 630] width 22 height 20
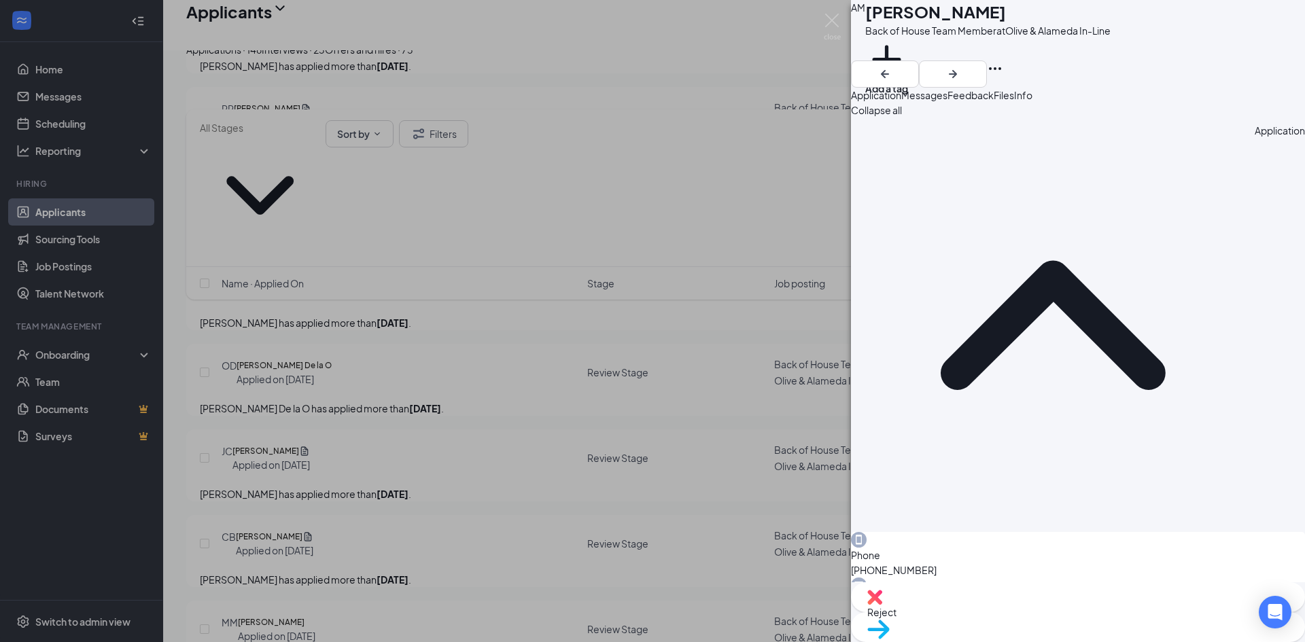
click at [841, 18] on div "AM [PERSON_NAME] Back of House Team Member at Olive & Alameda In-Line Add a tag…" at bounding box center [652, 321] width 1305 height 642
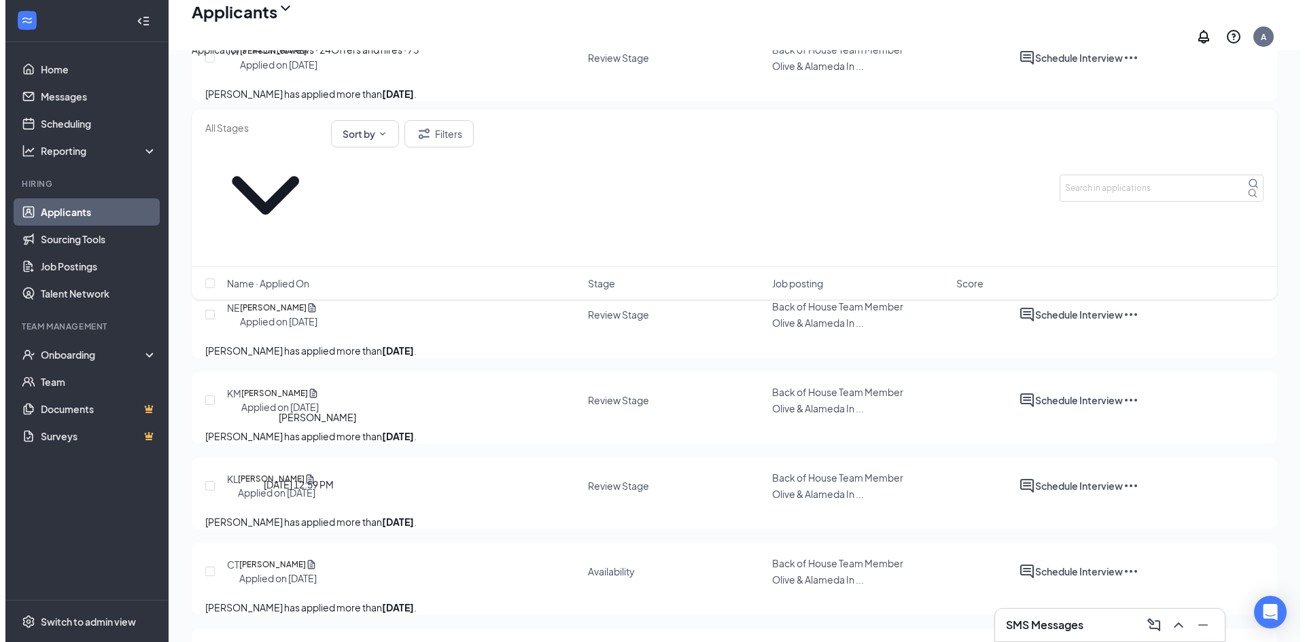
scroll to position [612, 0]
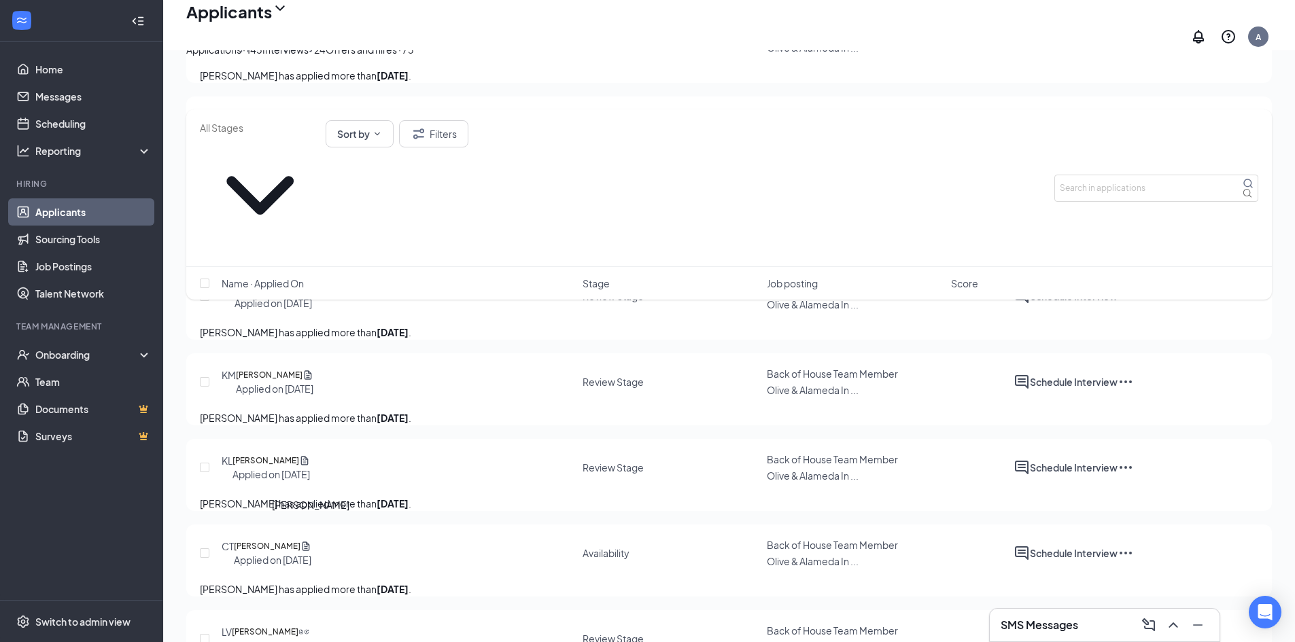
click at [299, 468] on h5 "[PERSON_NAME]" at bounding box center [265, 461] width 67 height 14
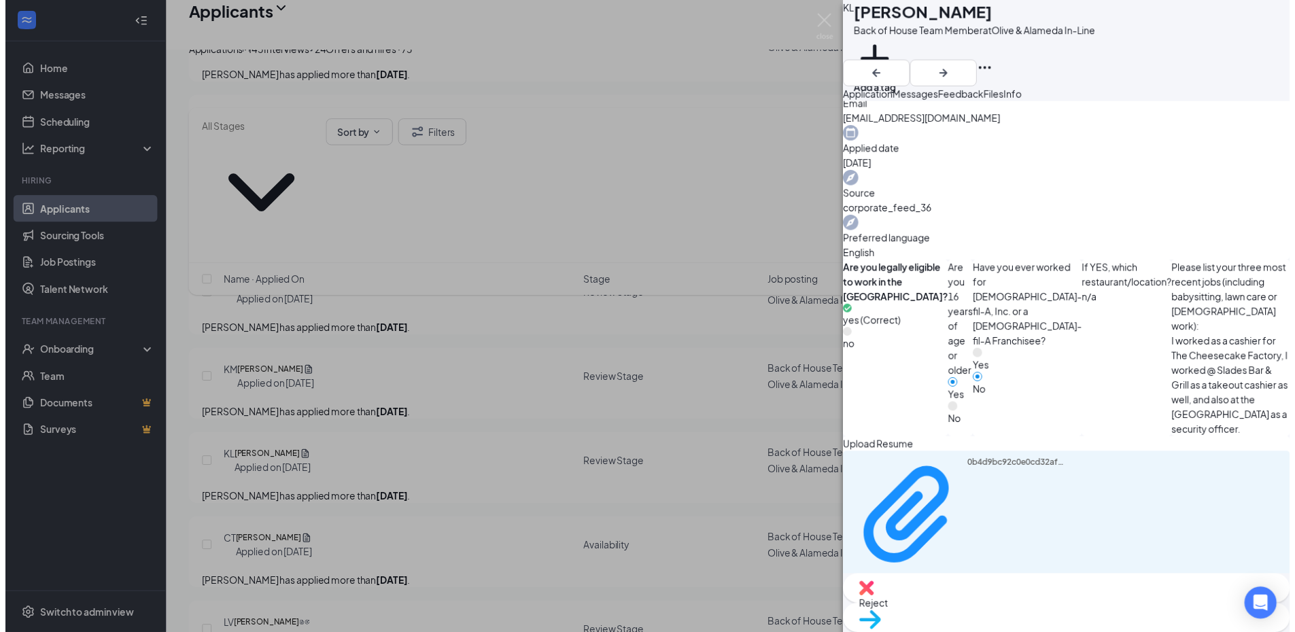
scroll to position [406, 0]
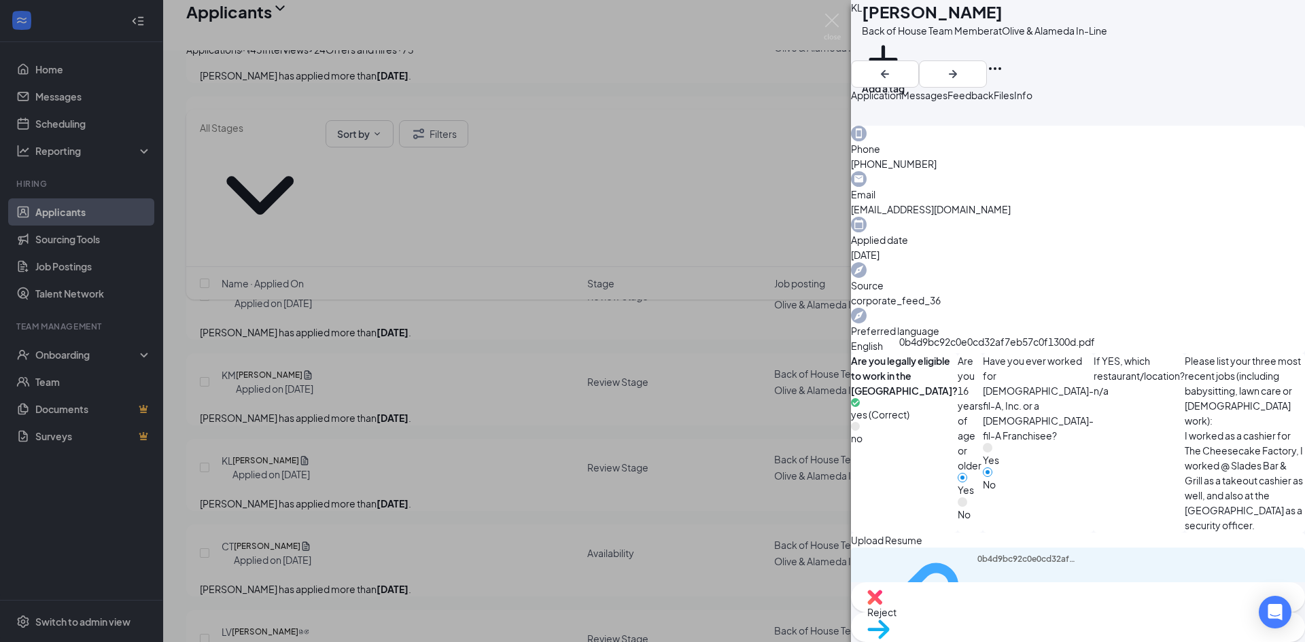
click at [977, 554] on div "0b4d9bc92c0e0cd32af7eb57c0f1300d.pdf" at bounding box center [1028, 613] width 102 height 118
click at [825, 17] on img at bounding box center [832, 27] width 17 height 27
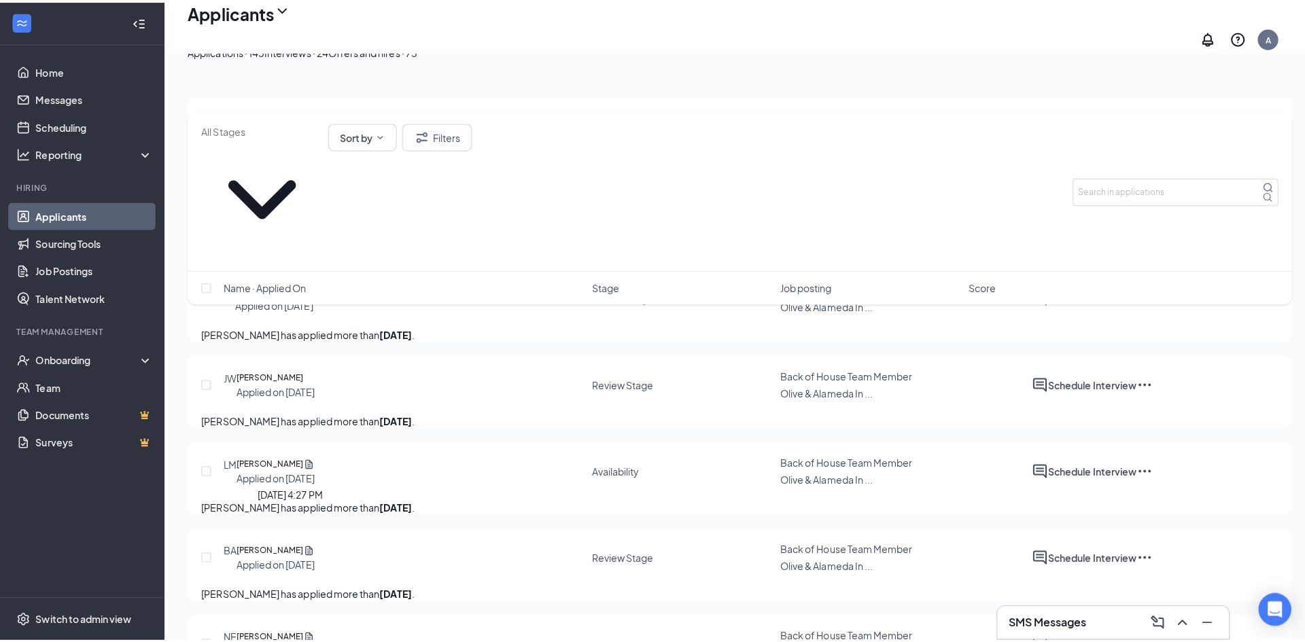
scroll to position [204, 0]
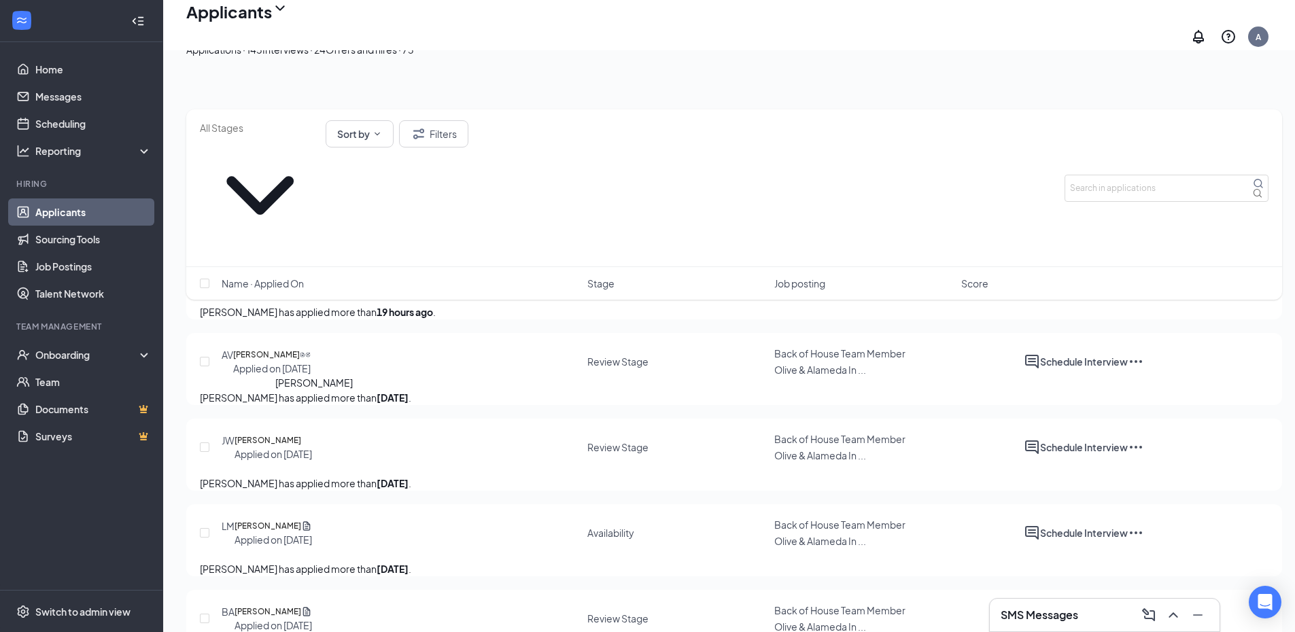
click at [301, 434] on h5 "[PERSON_NAME]" at bounding box center [267, 441] width 67 height 14
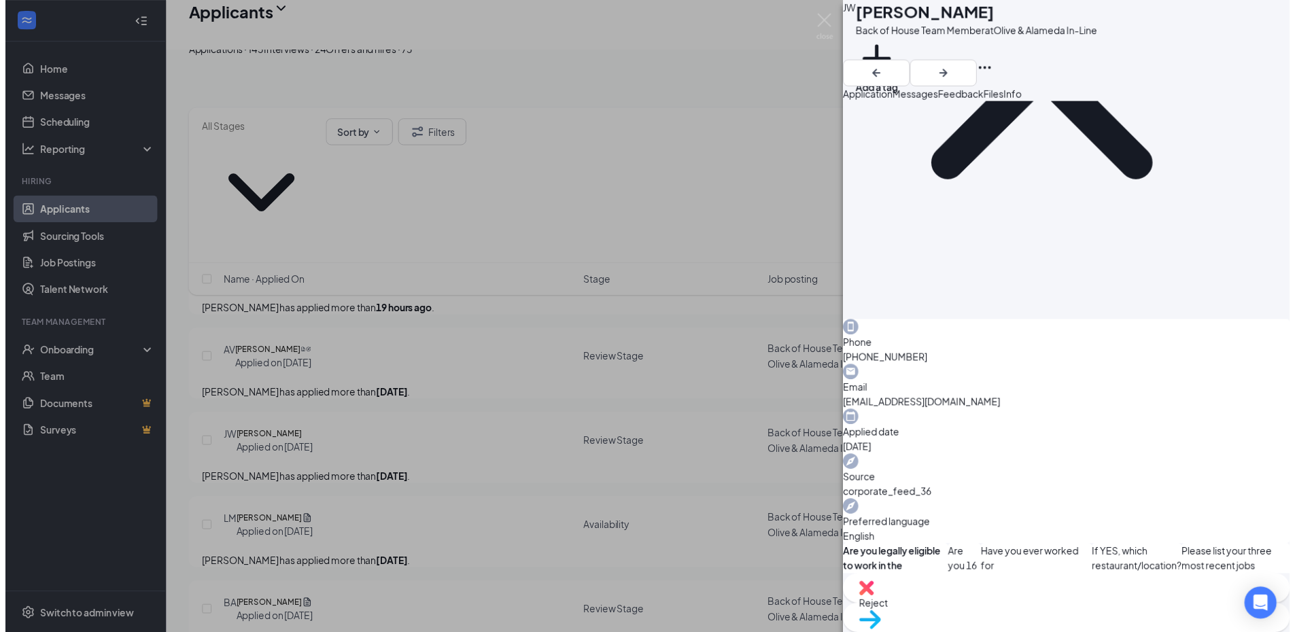
scroll to position [262, 0]
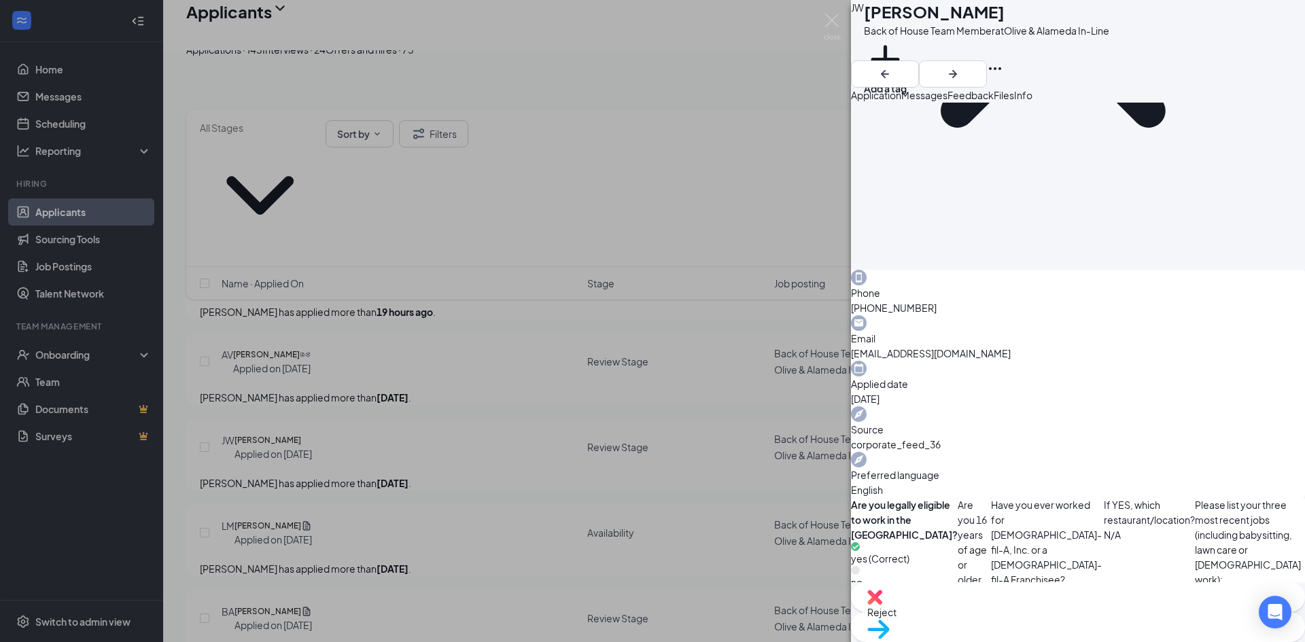
click at [1195, 587] on span "Automotive service (2) Airport baggage handler" at bounding box center [1250, 602] width 110 height 30
drag, startPoint x: 828, startPoint y: 5, endPoint x: 827, endPoint y: 19, distance: 14.3
click at [827, 13] on div "[PERSON_NAME] Back of House Team Member at Olive & Alameda In-Line Add a tag Ap…" at bounding box center [652, 321] width 1305 height 642
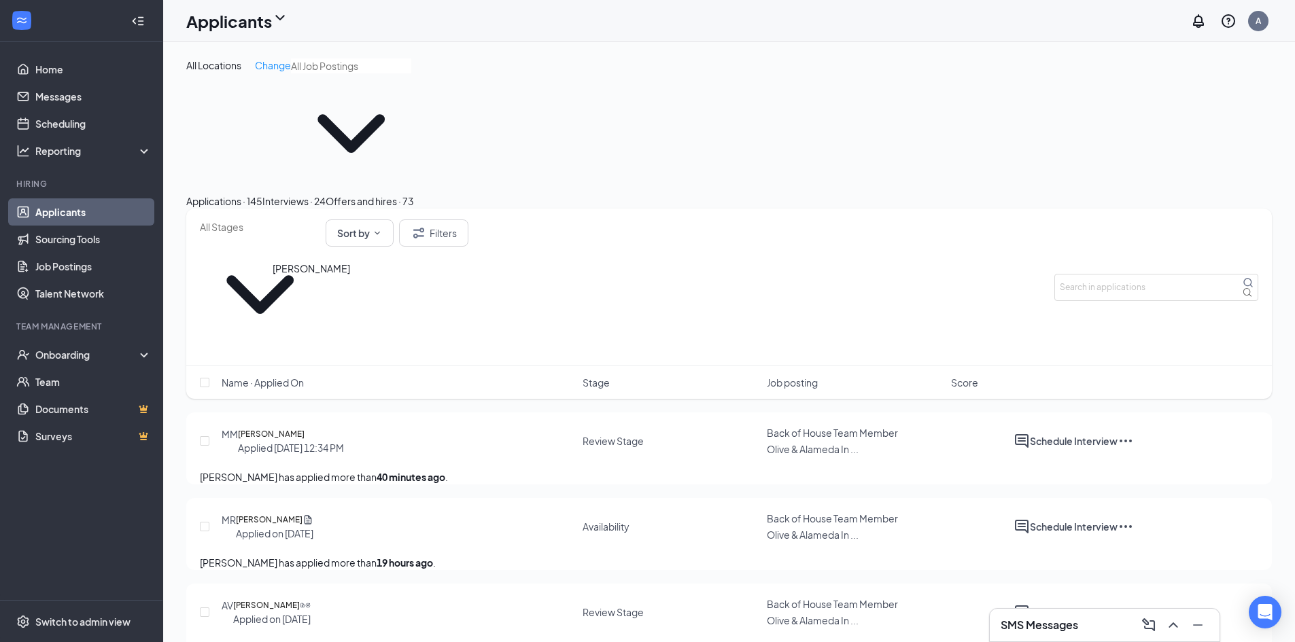
click at [302, 427] on h5 "[PERSON_NAME]" at bounding box center [271, 434] width 67 height 14
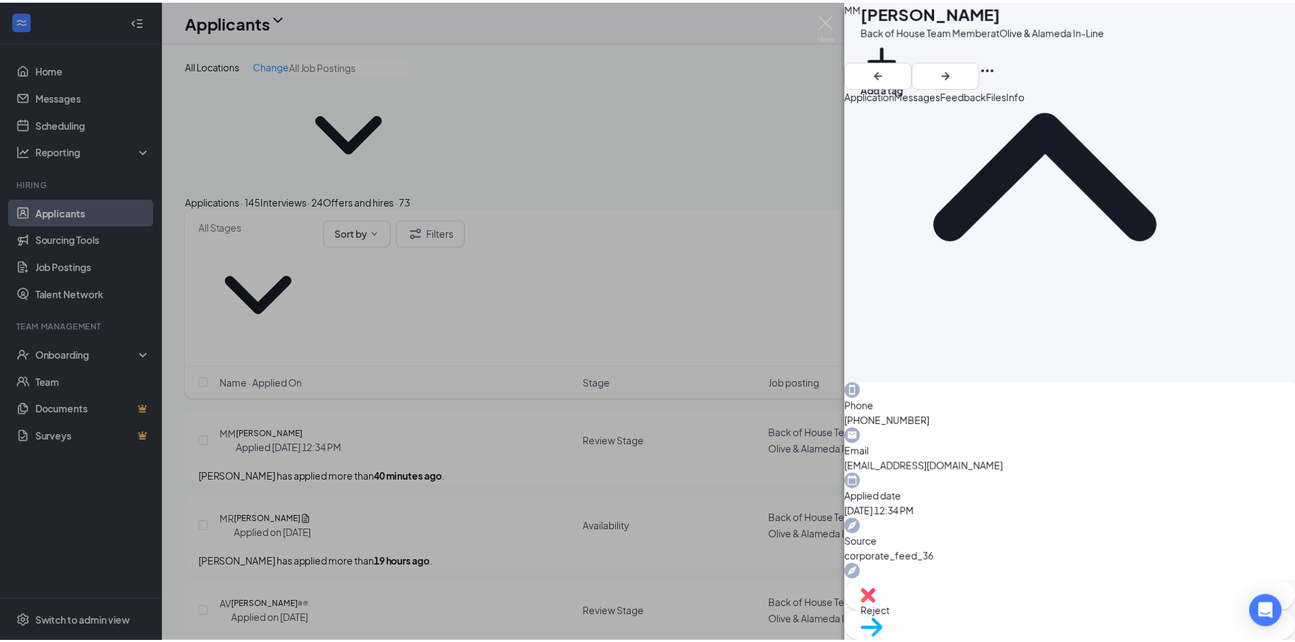
scroll to position [141, 0]
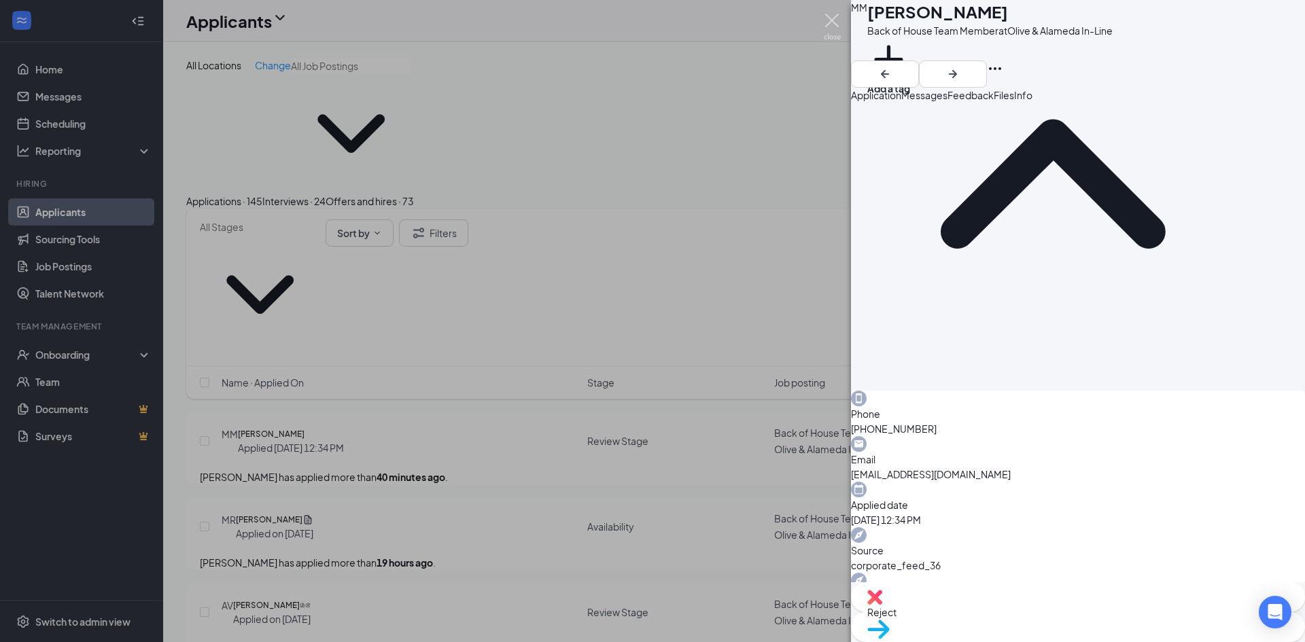
click at [833, 26] on img at bounding box center [832, 27] width 17 height 27
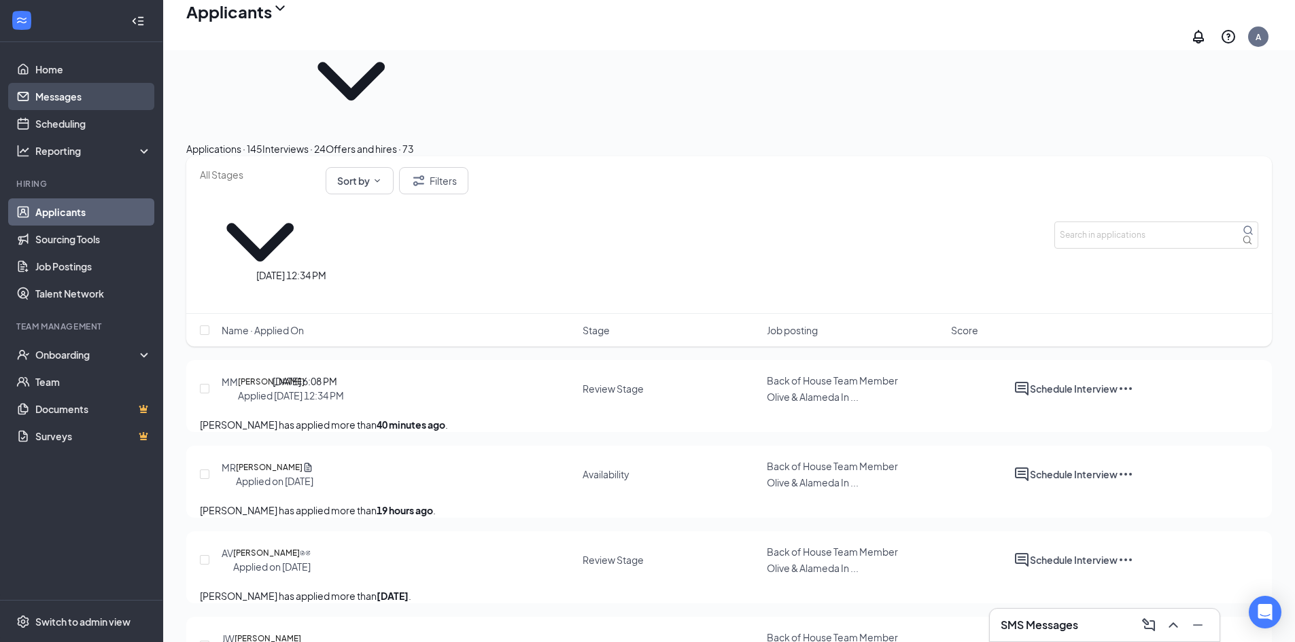
scroll to position [68, 0]
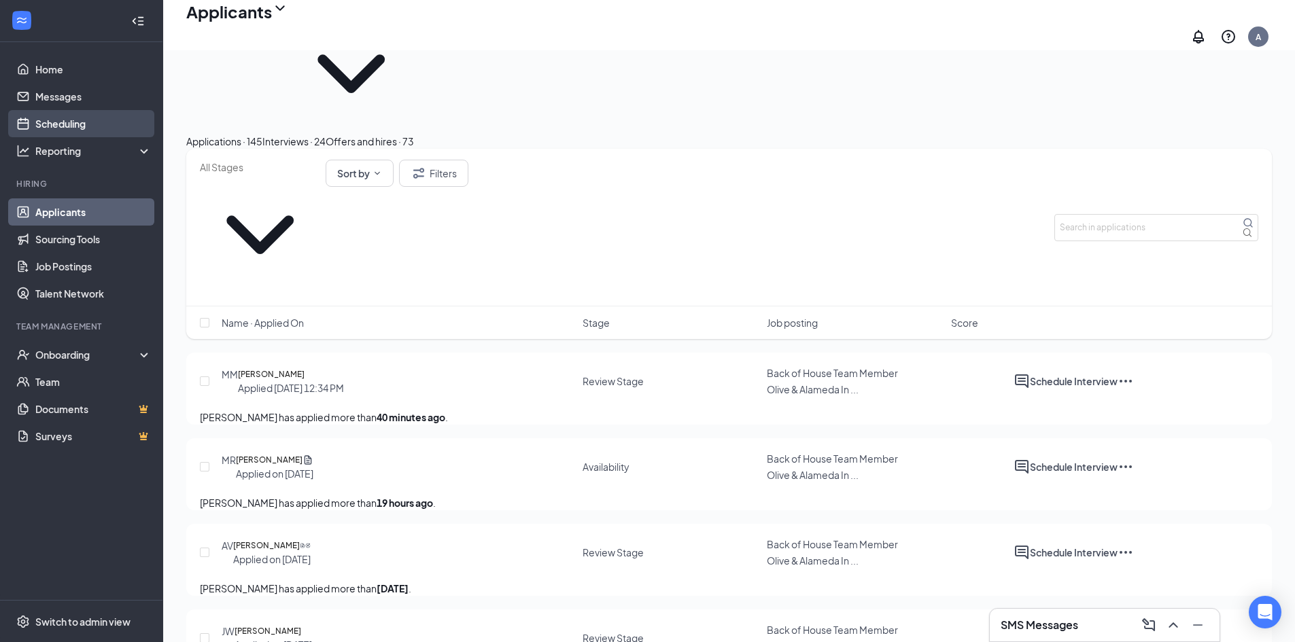
click at [63, 113] on link "Scheduling" at bounding box center [93, 123] width 116 height 27
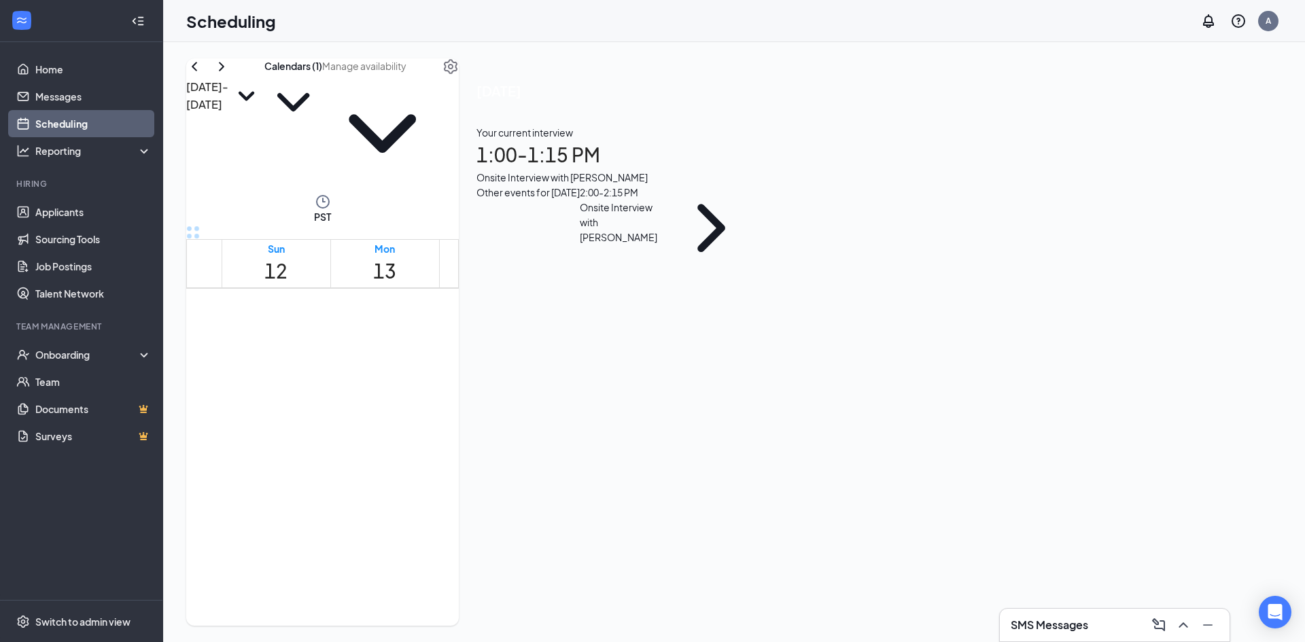
scroll to position [736, 0]
click at [230, 75] on icon "ChevronRight" at bounding box center [221, 66] width 16 height 16
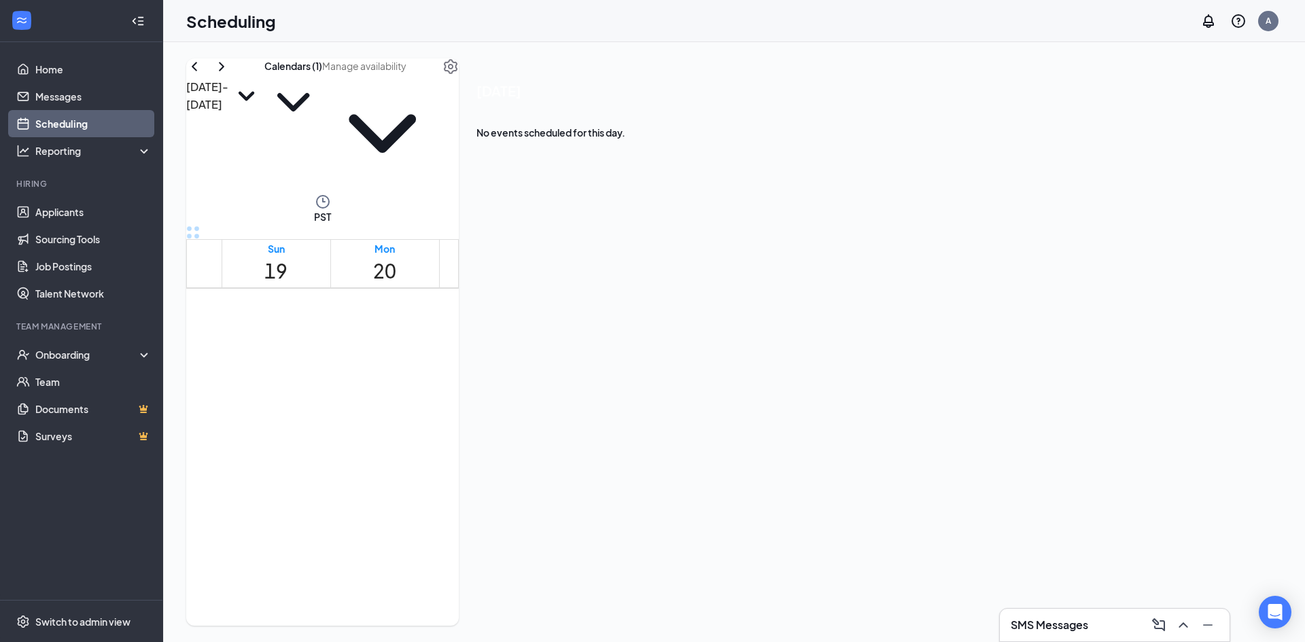
scroll to position [1008, 0]
click at [405, 410] on span "1:30-1:45 PM" at bounding box center [402, 423] width 39 height 27
click at [601, 153] on div "Back of House Team Member at [GEOGRAPHIC_DATA] In-Line" at bounding box center [530, 138] width 143 height 30
click at [601, 124] on h3 "[PERSON_NAME]" at bounding box center [530, 115] width 143 height 18
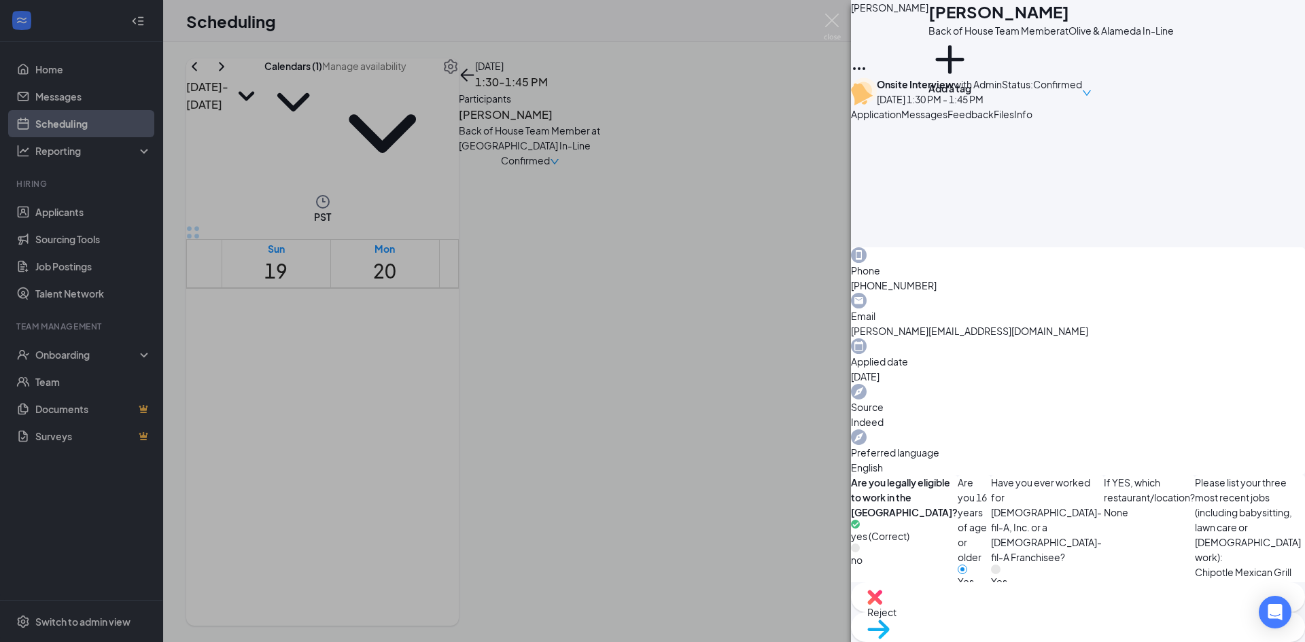
scroll to position [340, 0]
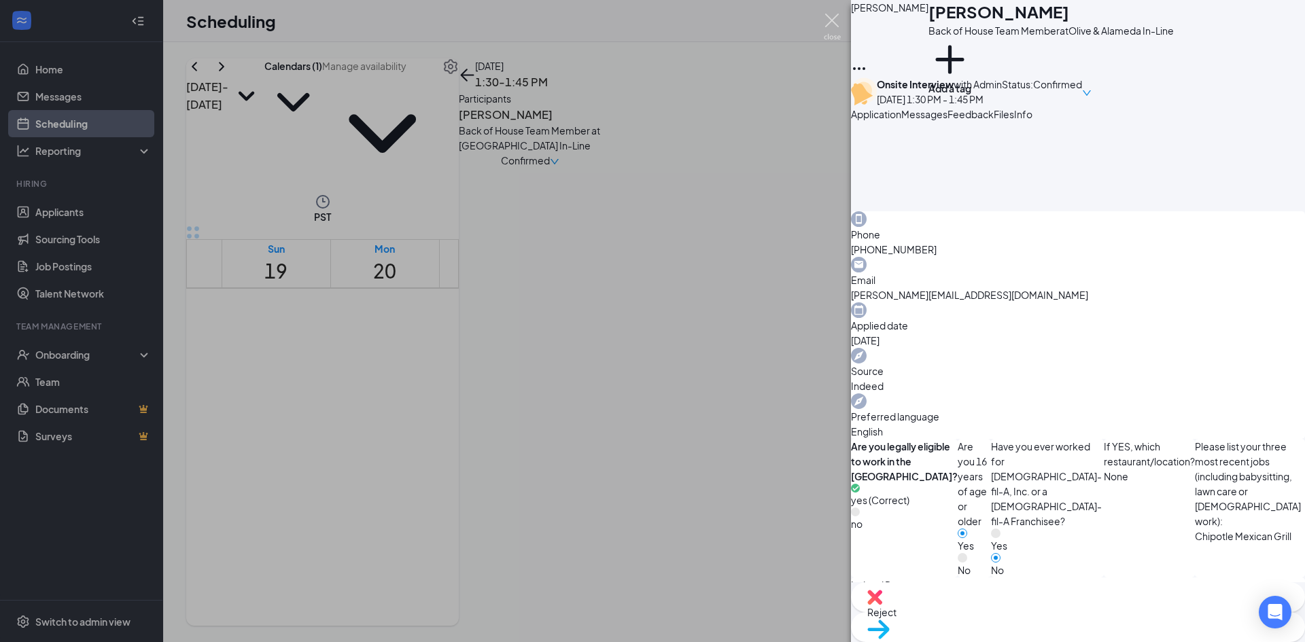
click at [834, 22] on img at bounding box center [832, 27] width 17 height 27
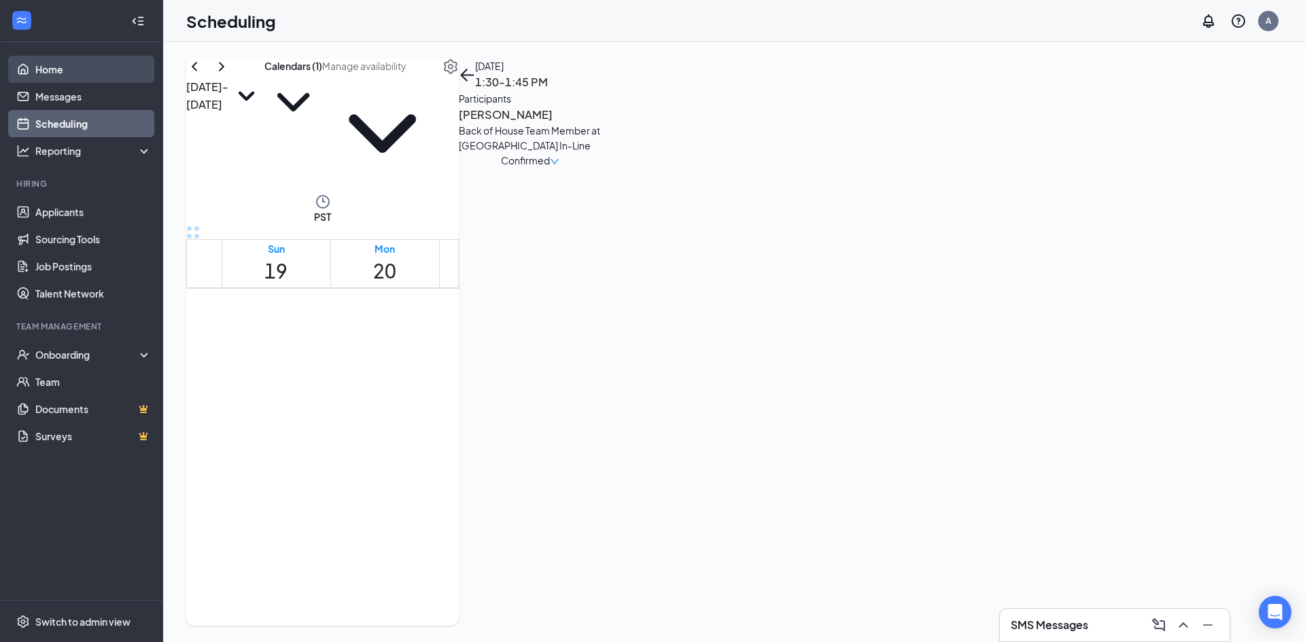
click at [69, 77] on link "Home" at bounding box center [93, 69] width 116 height 27
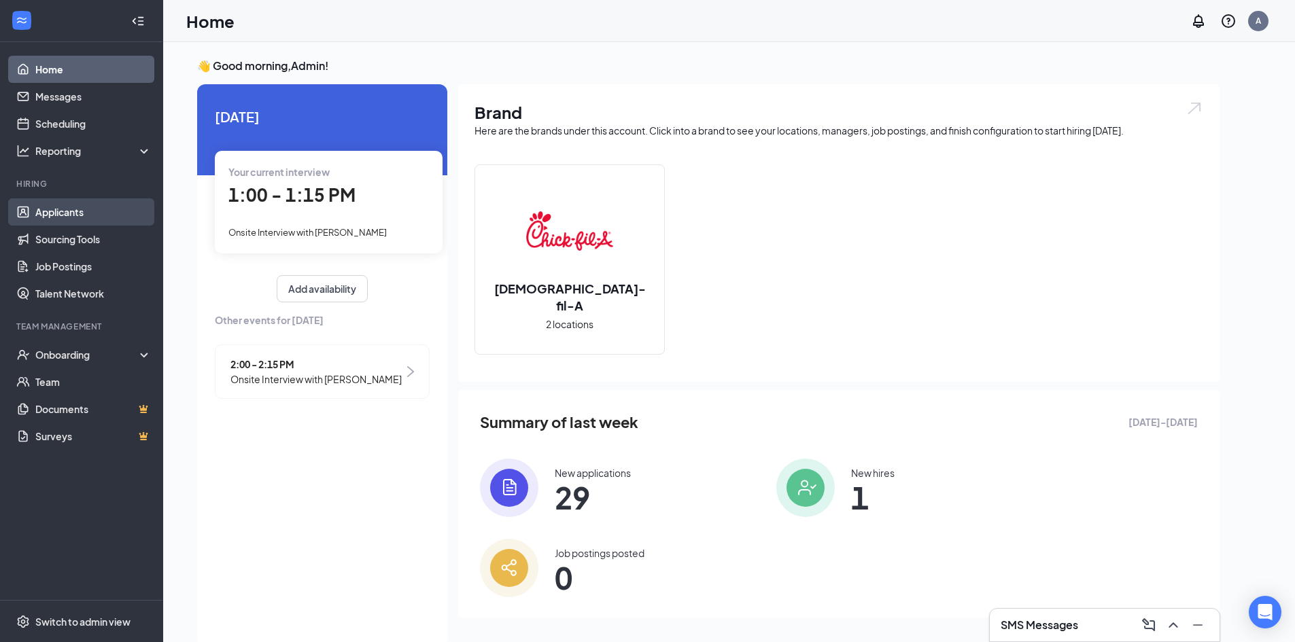
click at [66, 221] on link "Applicants" at bounding box center [93, 211] width 116 height 27
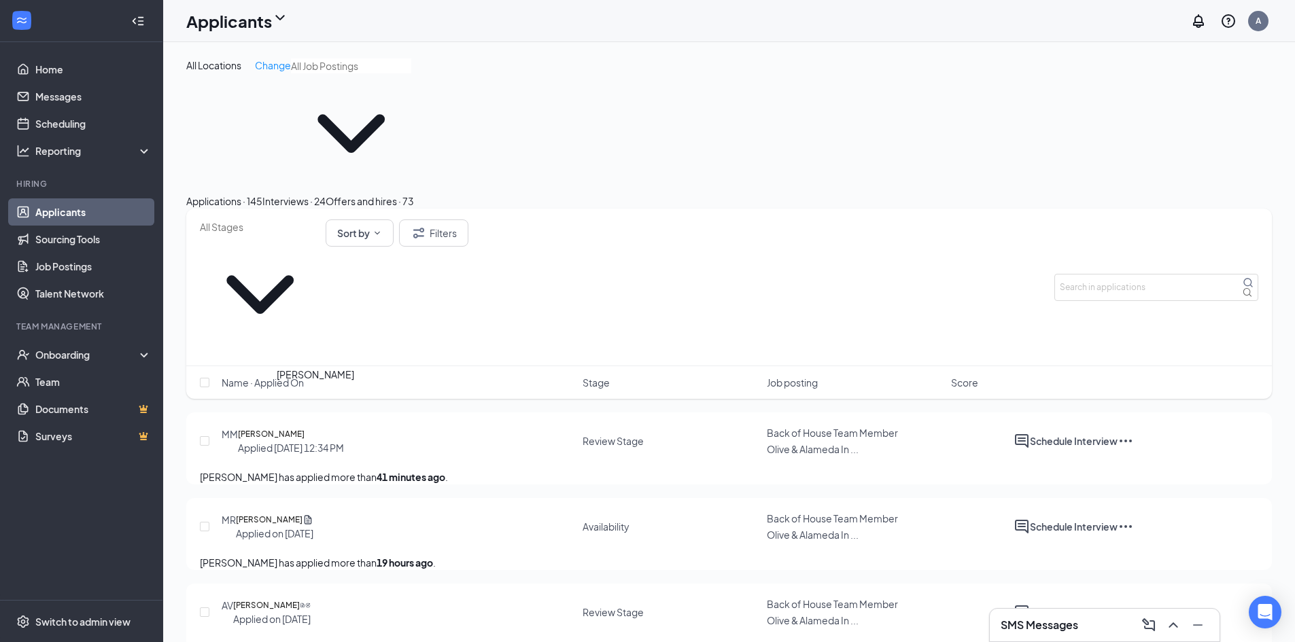
click at [302, 513] on h5 "[PERSON_NAME]" at bounding box center [269, 520] width 67 height 14
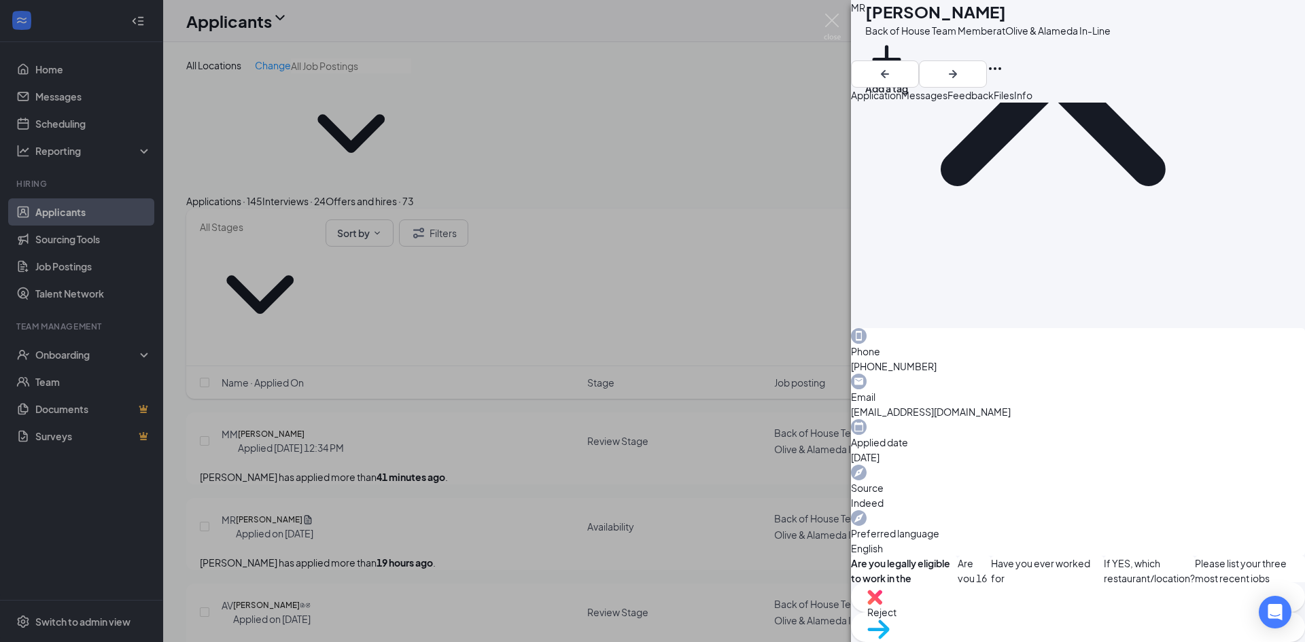
scroll to position [230, 0]
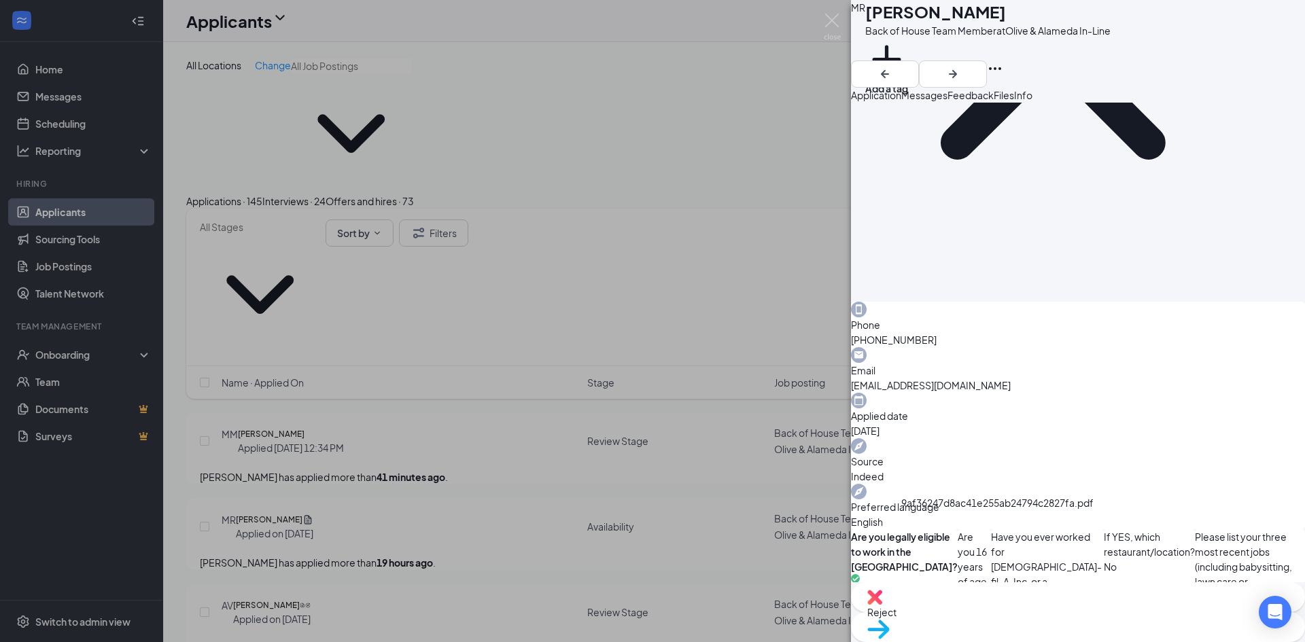
click at [1013, 516] on div "9af36247d8ac41e255ab24794c2827fa.pdf" at bounding box center [997, 505] width 192 height 20
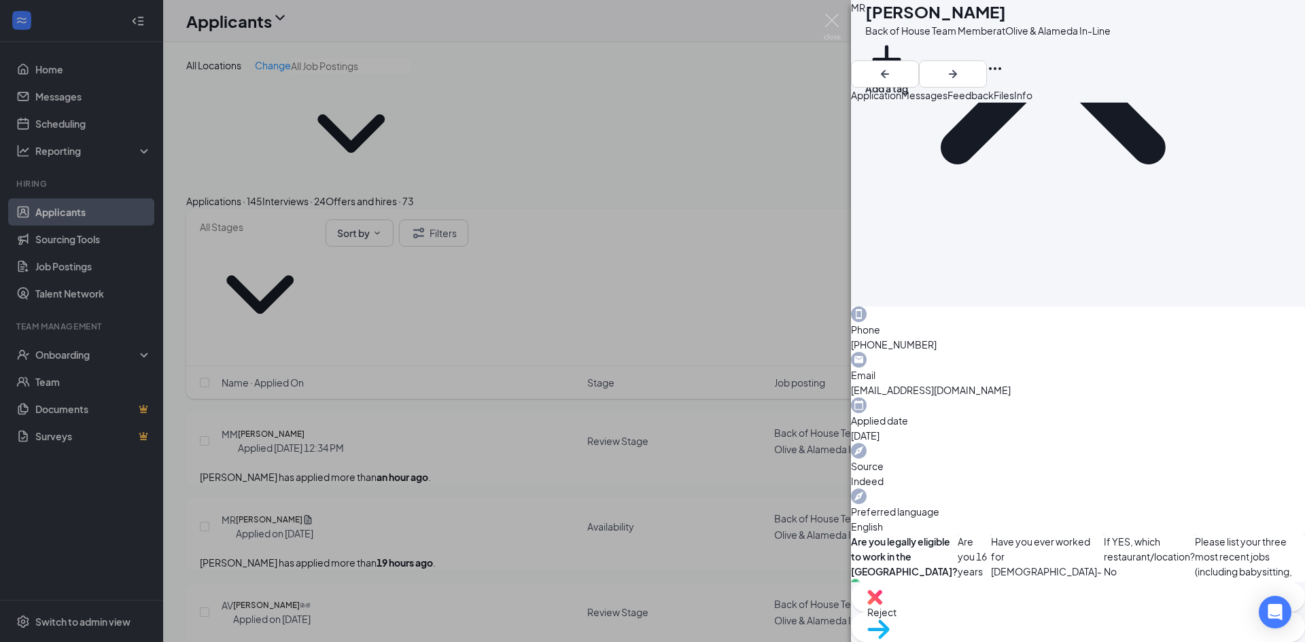
click at [1116, 612] on div "Move to stage" at bounding box center [1078, 627] width 454 height 30
type input "Review Stage (next stage)"
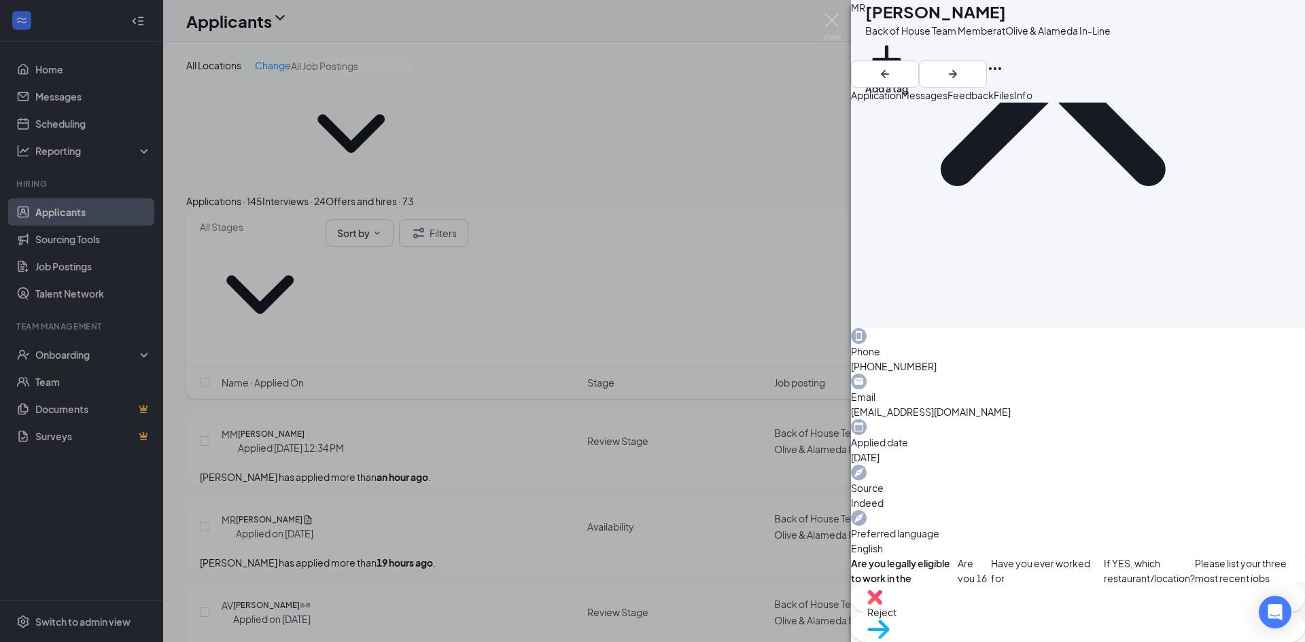
scroll to position [230, 0]
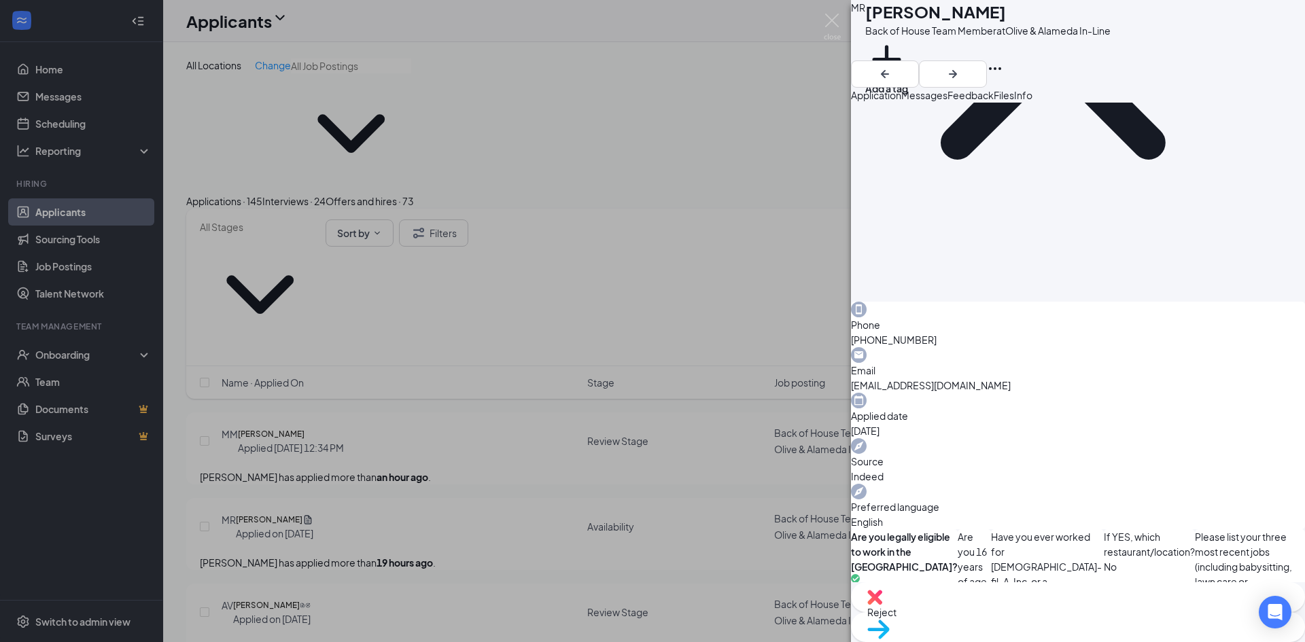
click at [1141, 618] on div "Reject Move to stage" at bounding box center [1078, 612] width 454 height 60
click at [1133, 618] on span "Move to stage" at bounding box center [1077, 646] width 421 height 15
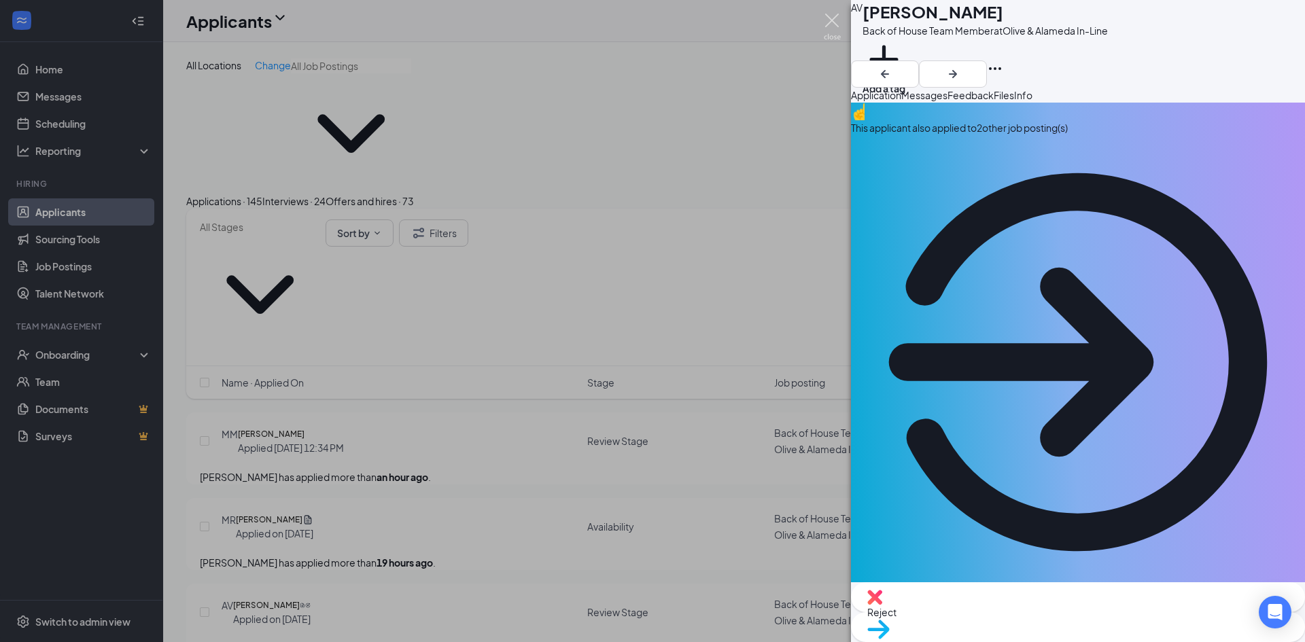
click at [828, 16] on img at bounding box center [832, 27] width 17 height 27
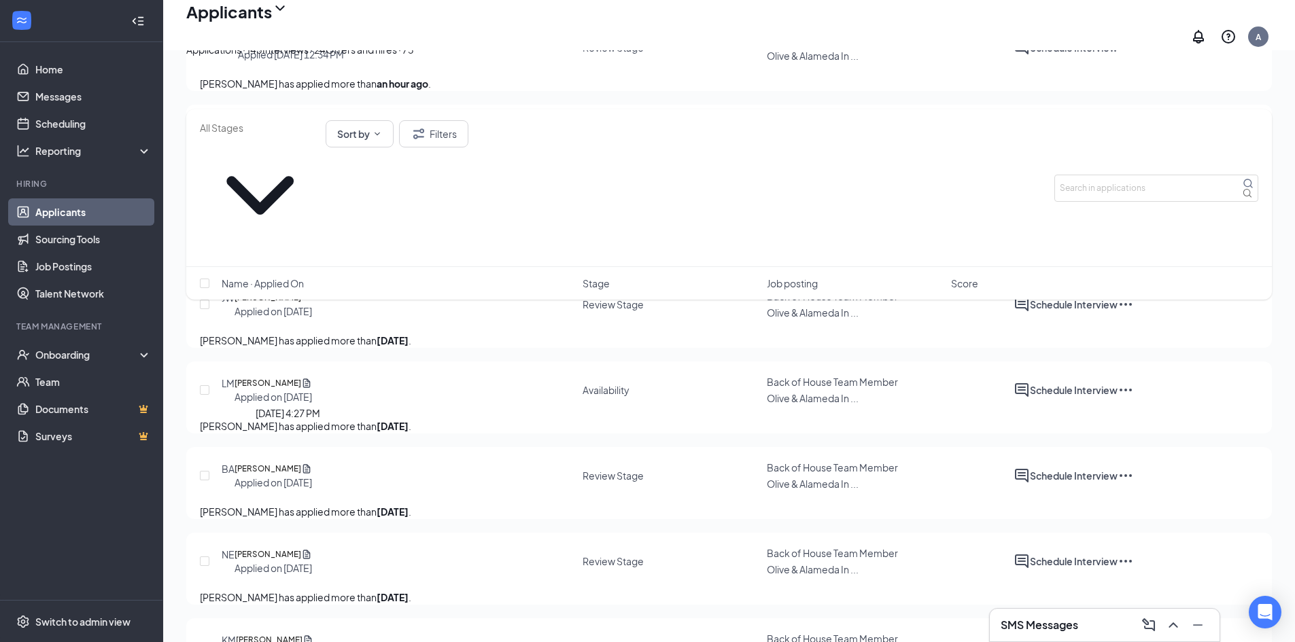
scroll to position [612, 0]
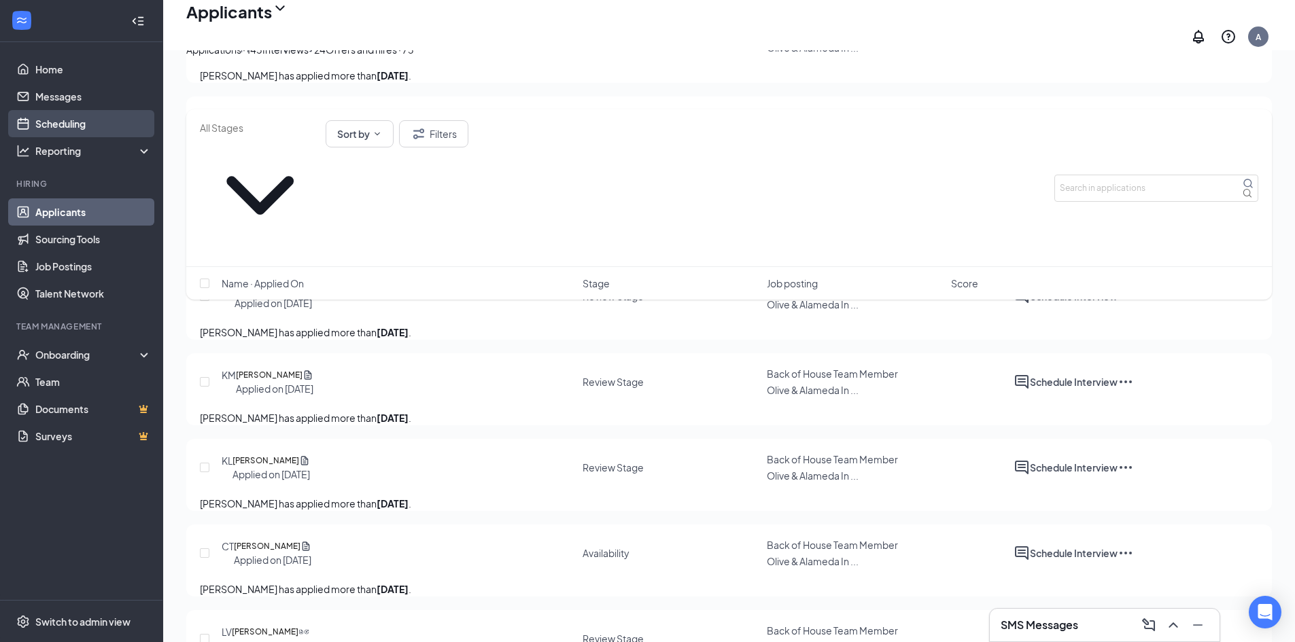
click at [54, 124] on link "Scheduling" at bounding box center [93, 123] width 116 height 27
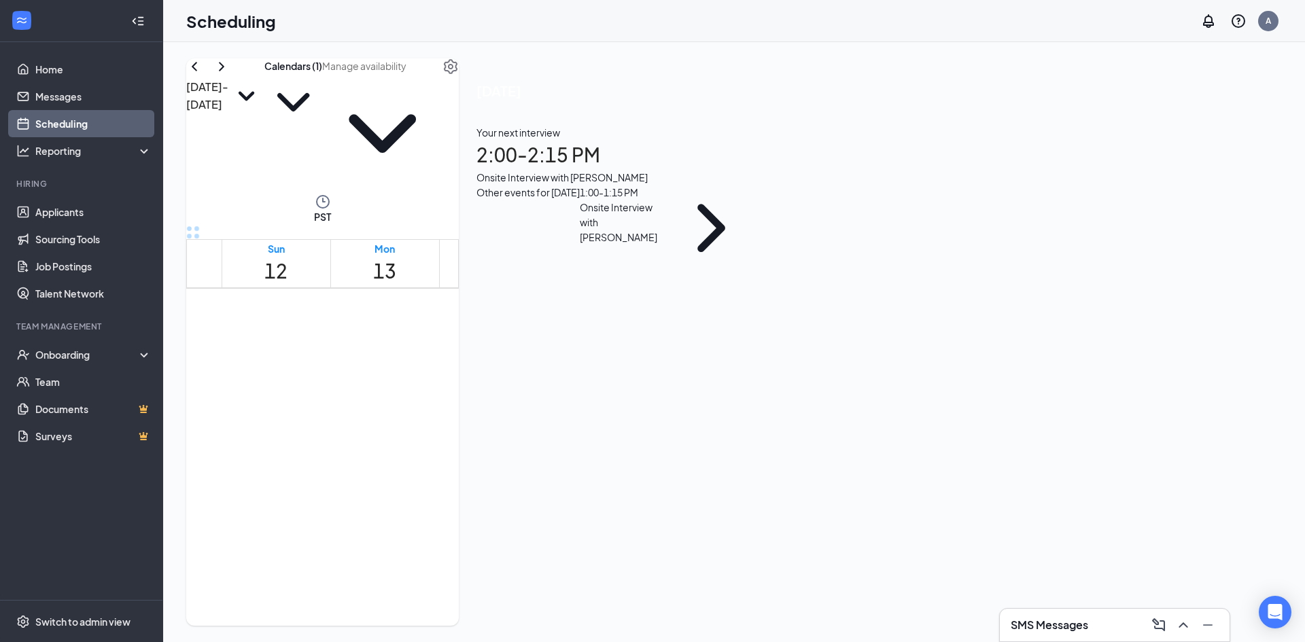
scroll to position [464, 0]
click at [264, 97] on icon "SmallChevronDown" at bounding box center [246, 96] width 36 height 36
click at [230, 75] on icon "ChevronRight" at bounding box center [221, 66] width 16 height 16
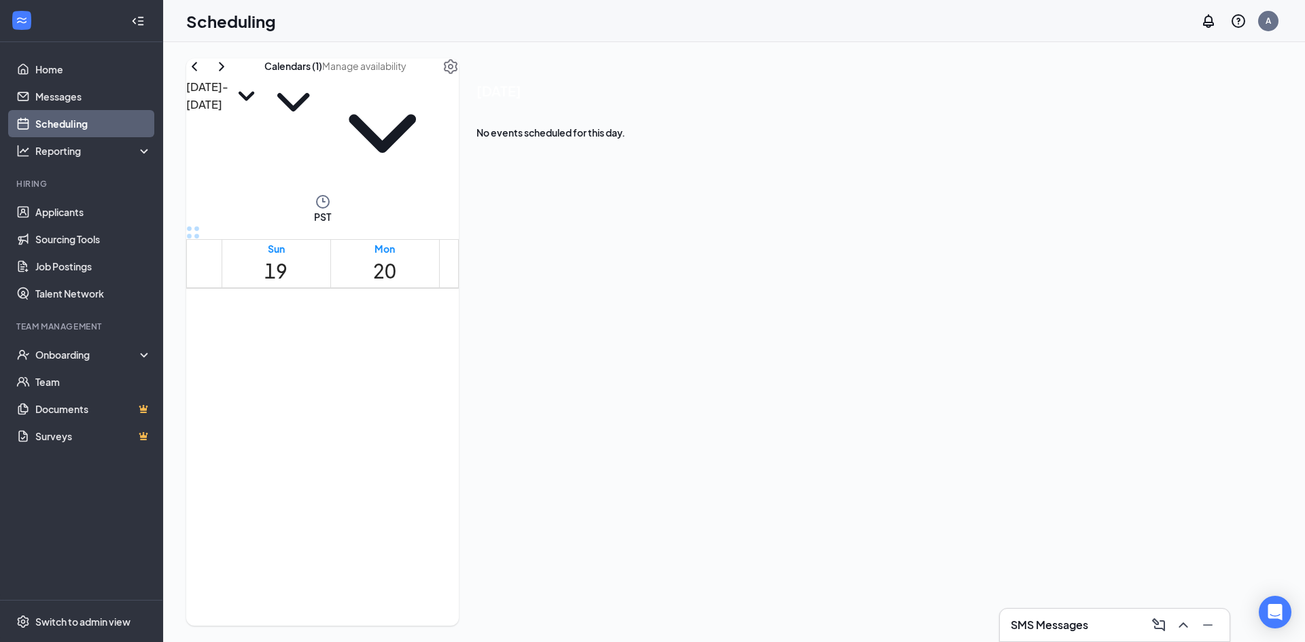
scroll to position [940, 0]
click at [51, 77] on link "Home" at bounding box center [93, 69] width 116 height 27
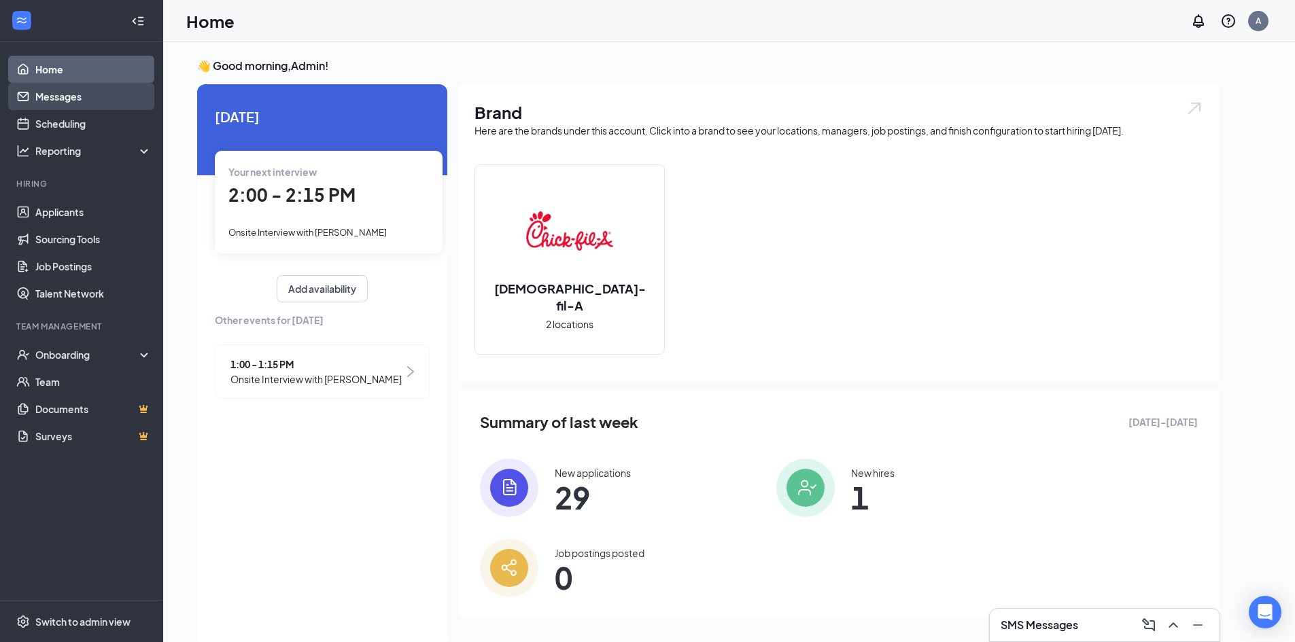
click at [78, 104] on link "Messages" at bounding box center [93, 96] width 116 height 27
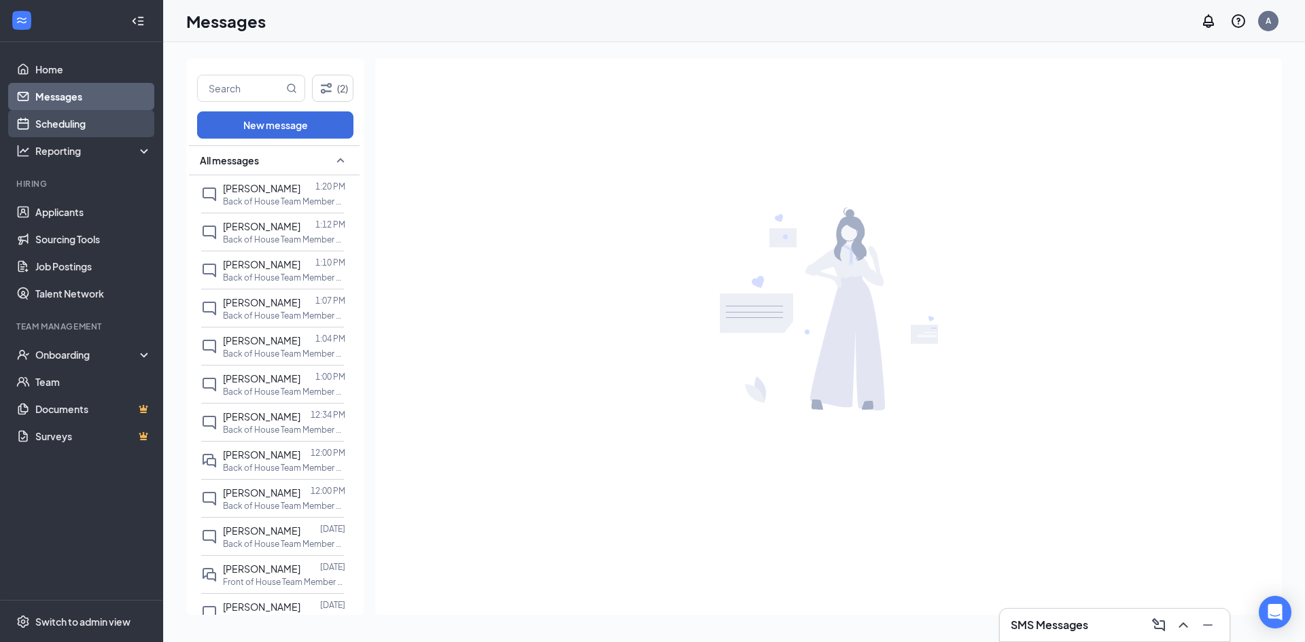
click at [91, 122] on link "Scheduling" at bounding box center [93, 123] width 116 height 27
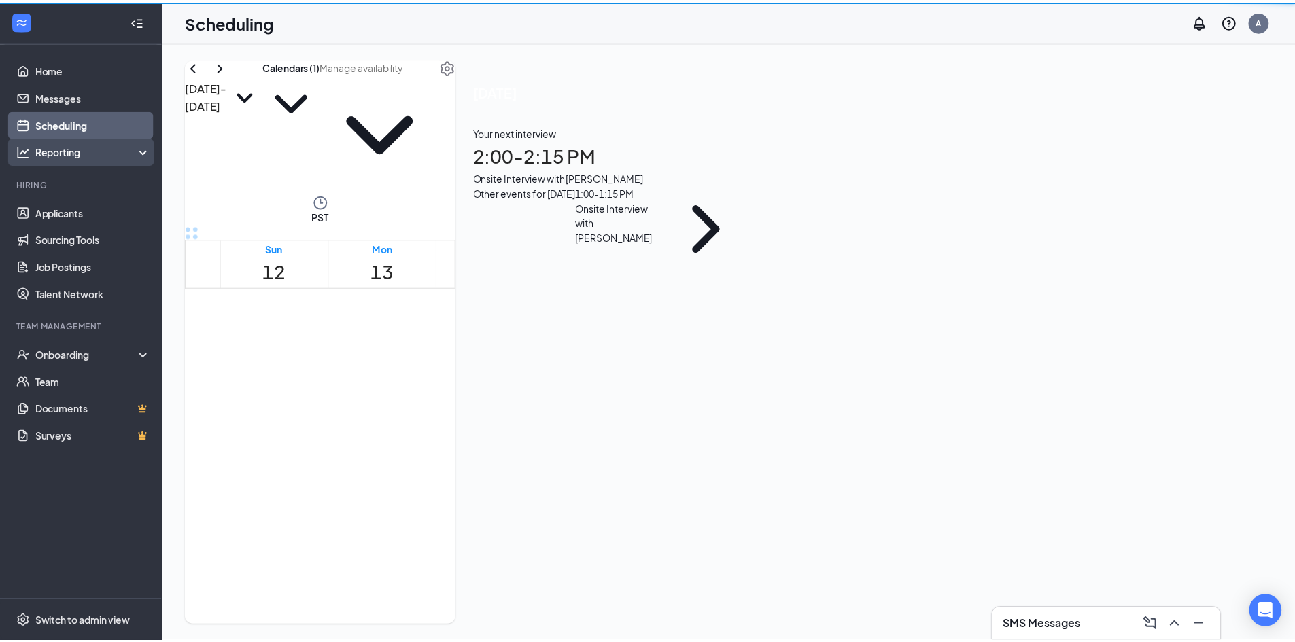
scroll to position [668, 0]
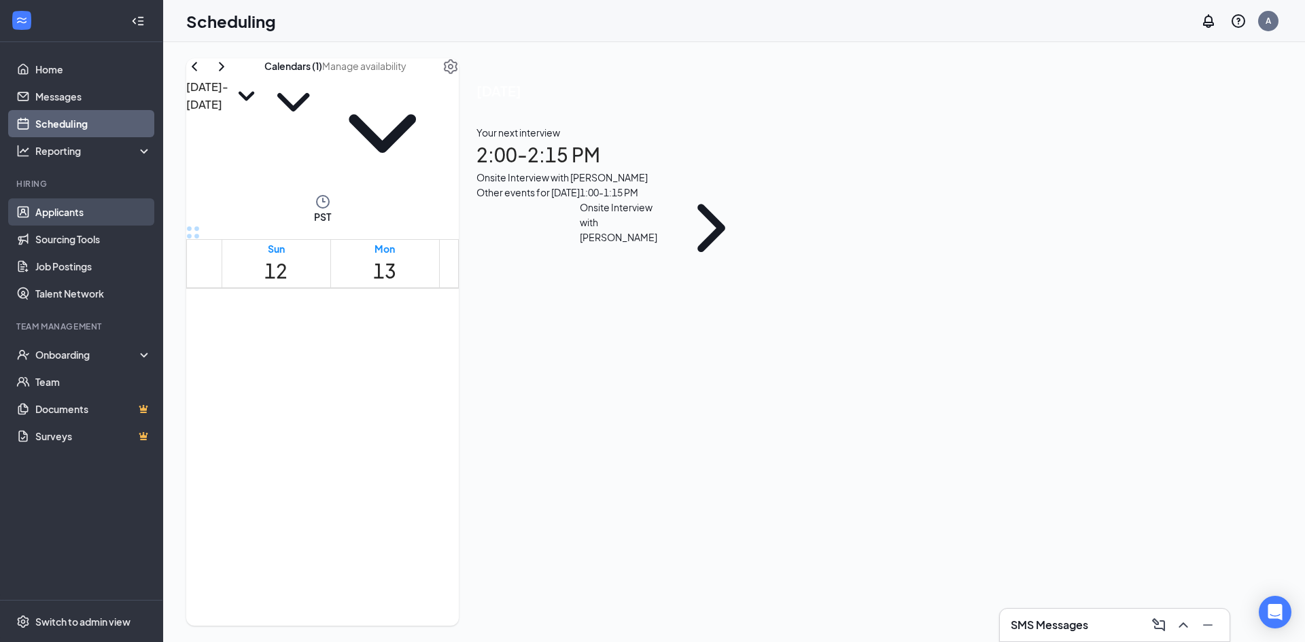
click at [57, 215] on link "Applicants" at bounding box center [93, 211] width 116 height 27
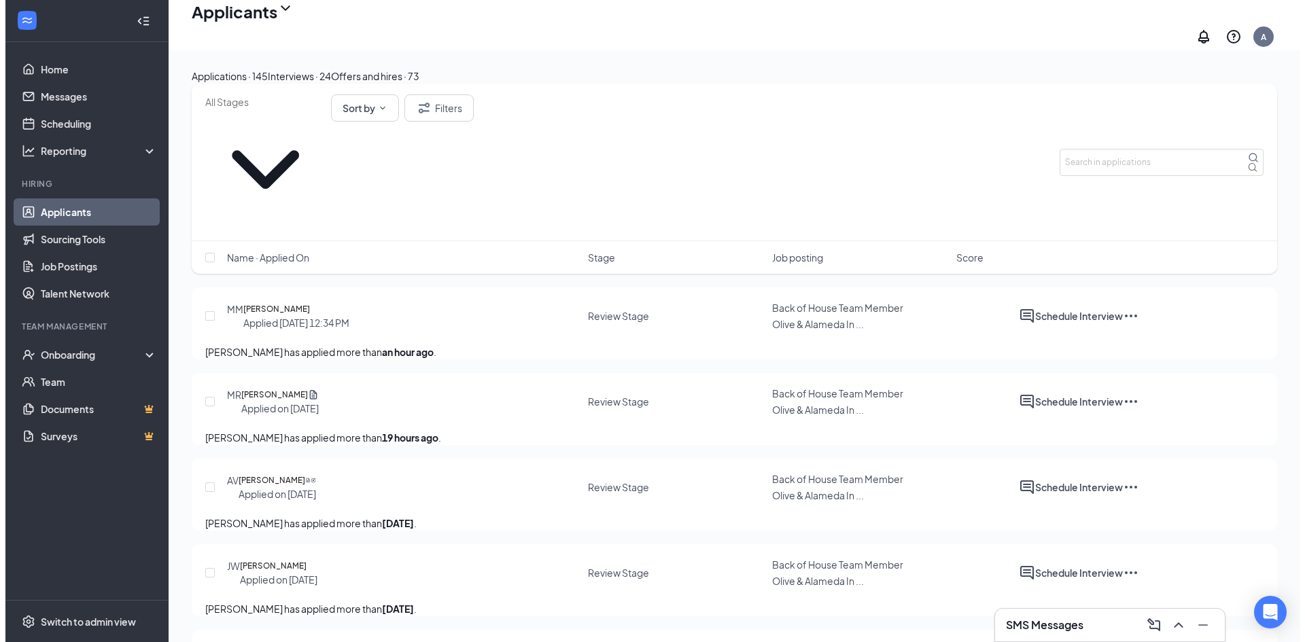
scroll to position [136, 0]
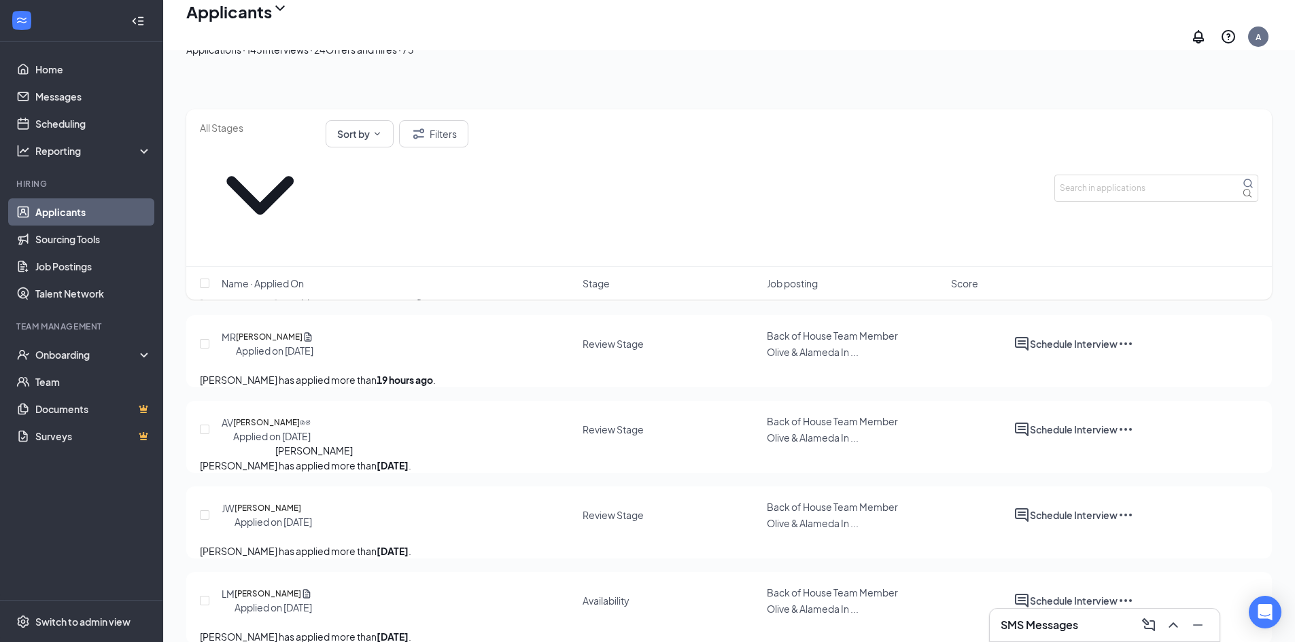
click at [301, 502] on h5 "[PERSON_NAME]" at bounding box center [267, 509] width 67 height 14
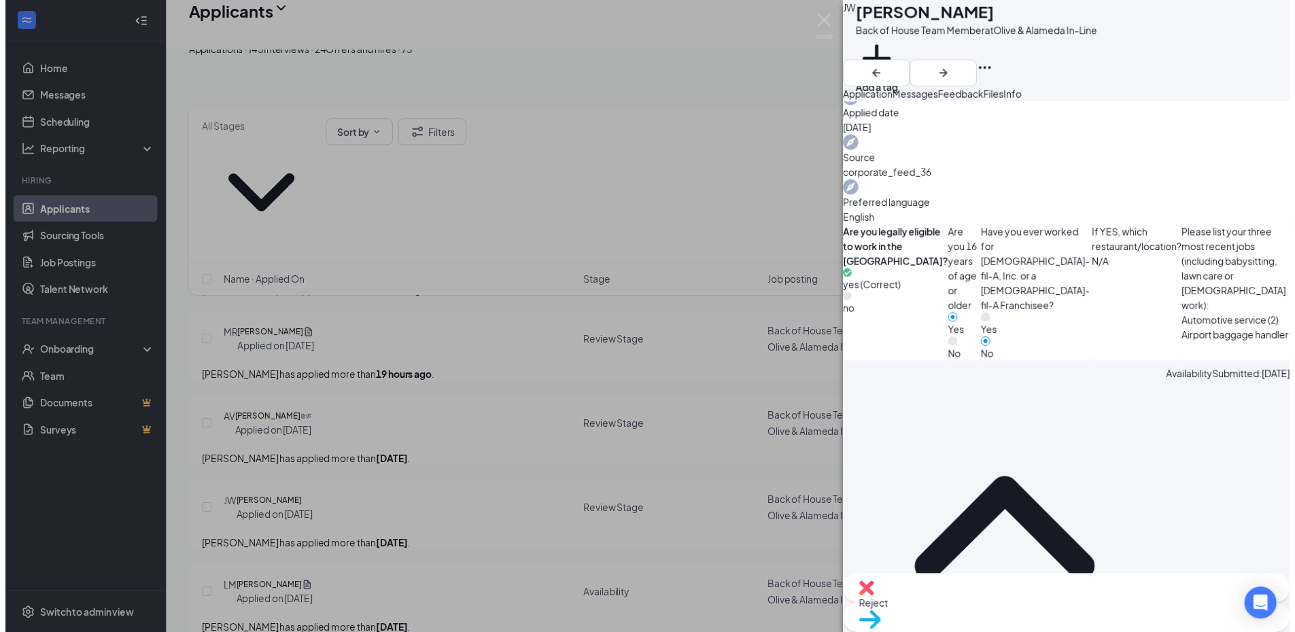
scroll to position [602, 0]
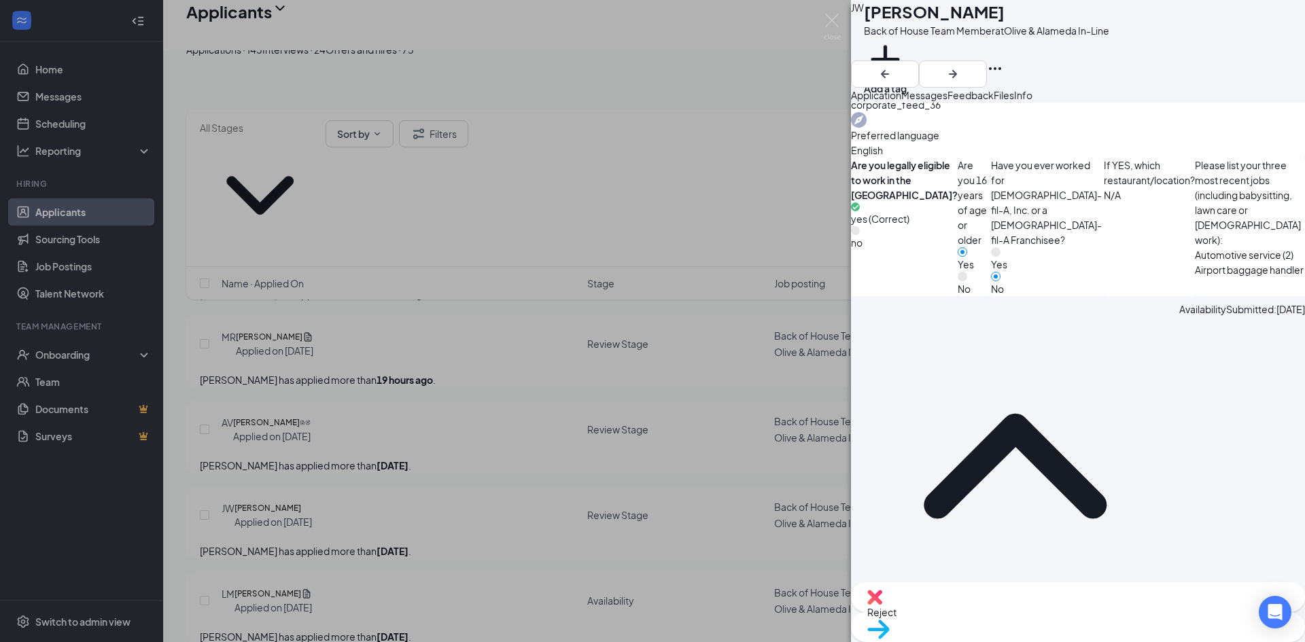
click at [393, 338] on div "[PERSON_NAME] Back of House Team Member at Olive & Alameda In-Line Add a tag Ap…" at bounding box center [652, 321] width 1305 height 642
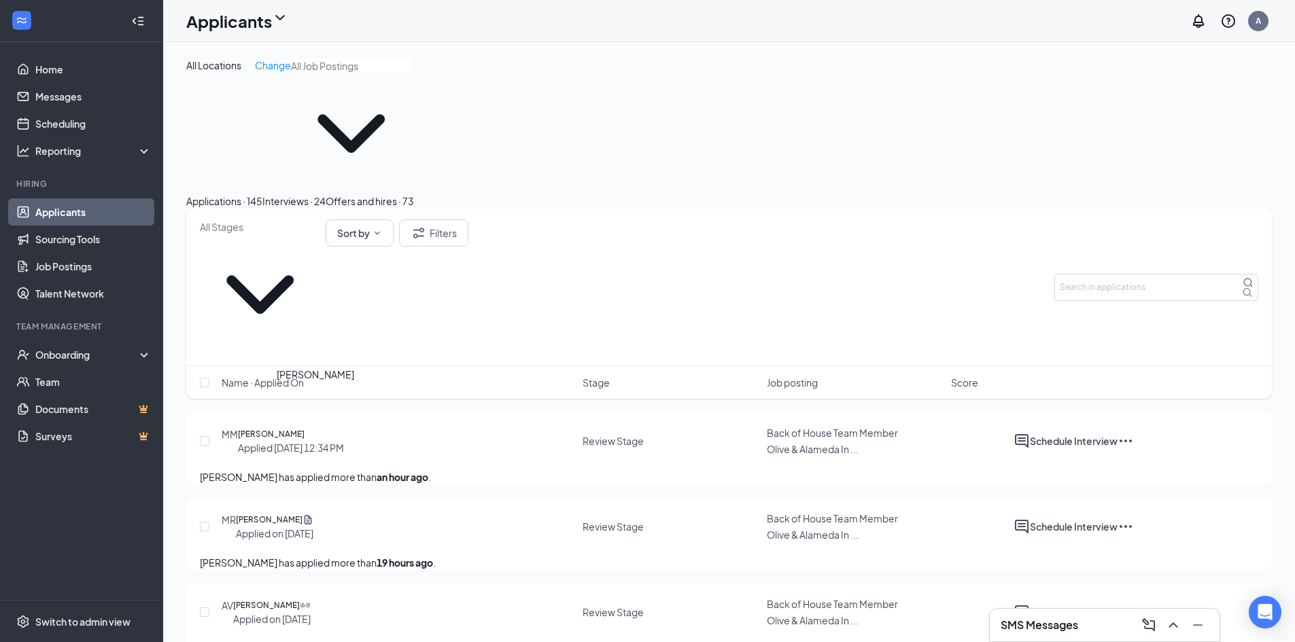
click at [302, 513] on h5 "[PERSON_NAME]" at bounding box center [269, 520] width 67 height 14
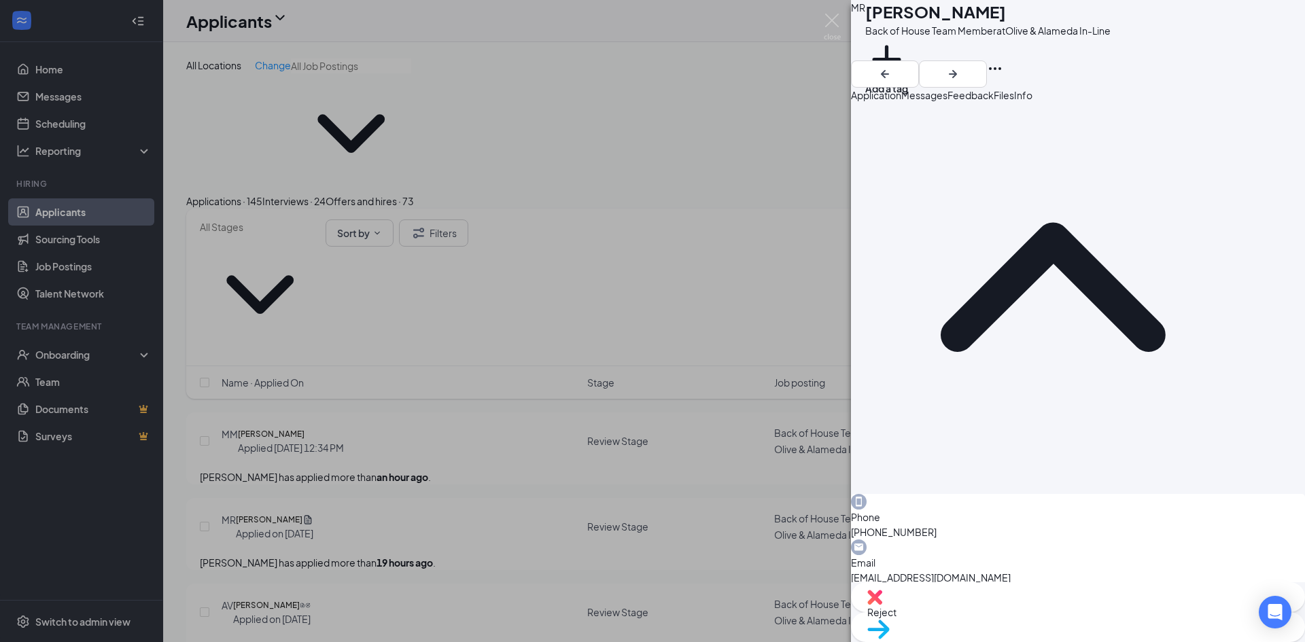
scroll to position [230, 0]
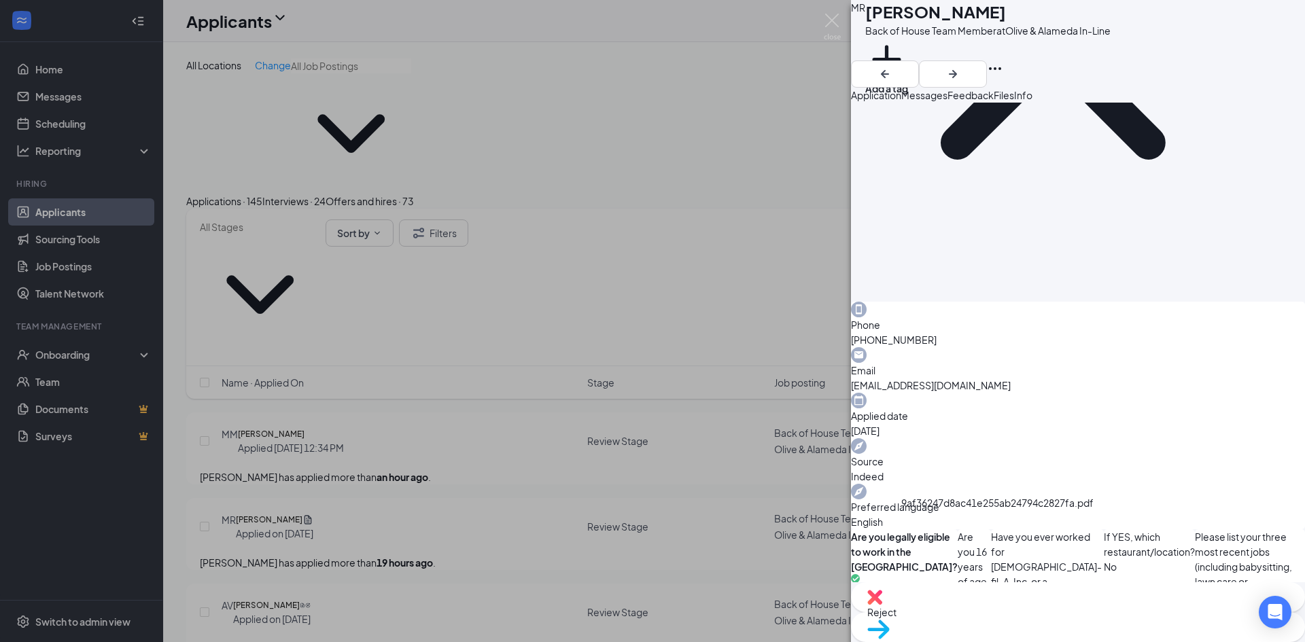
click at [1147, 618] on span "Move to stage" at bounding box center [1077, 646] width 421 height 15
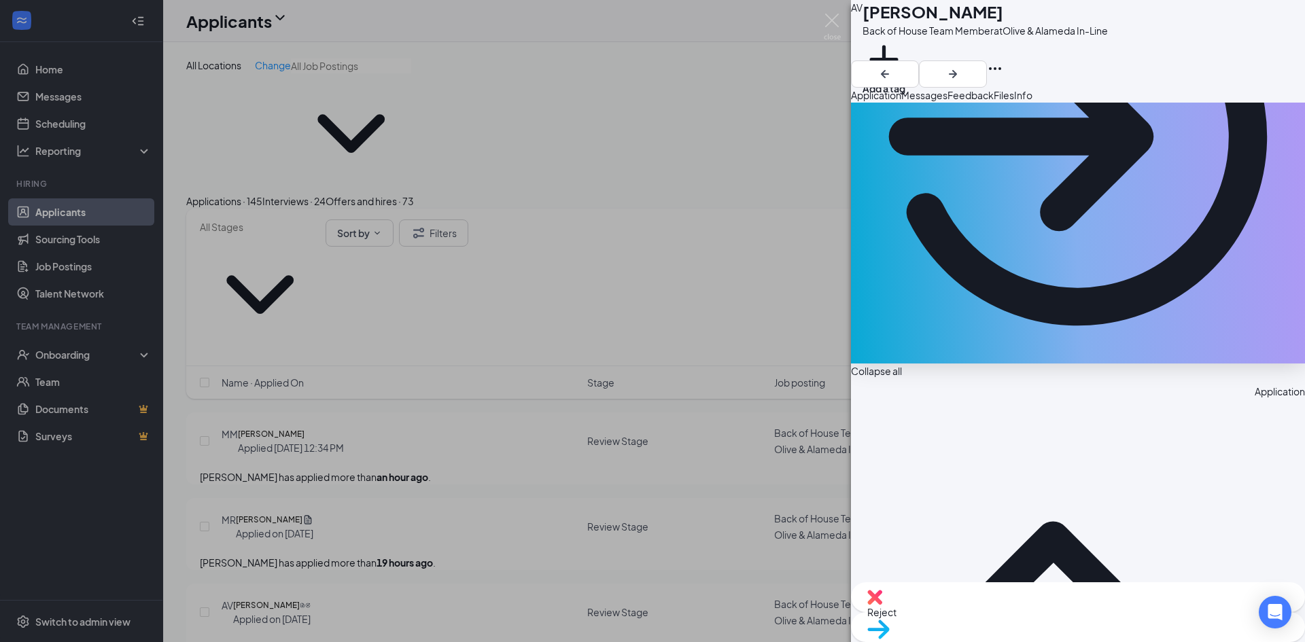
click at [823, 17] on div "AV [PERSON_NAME] Back of House Team Member at Olive & Alameda In-Line Add a tag…" at bounding box center [652, 321] width 1305 height 642
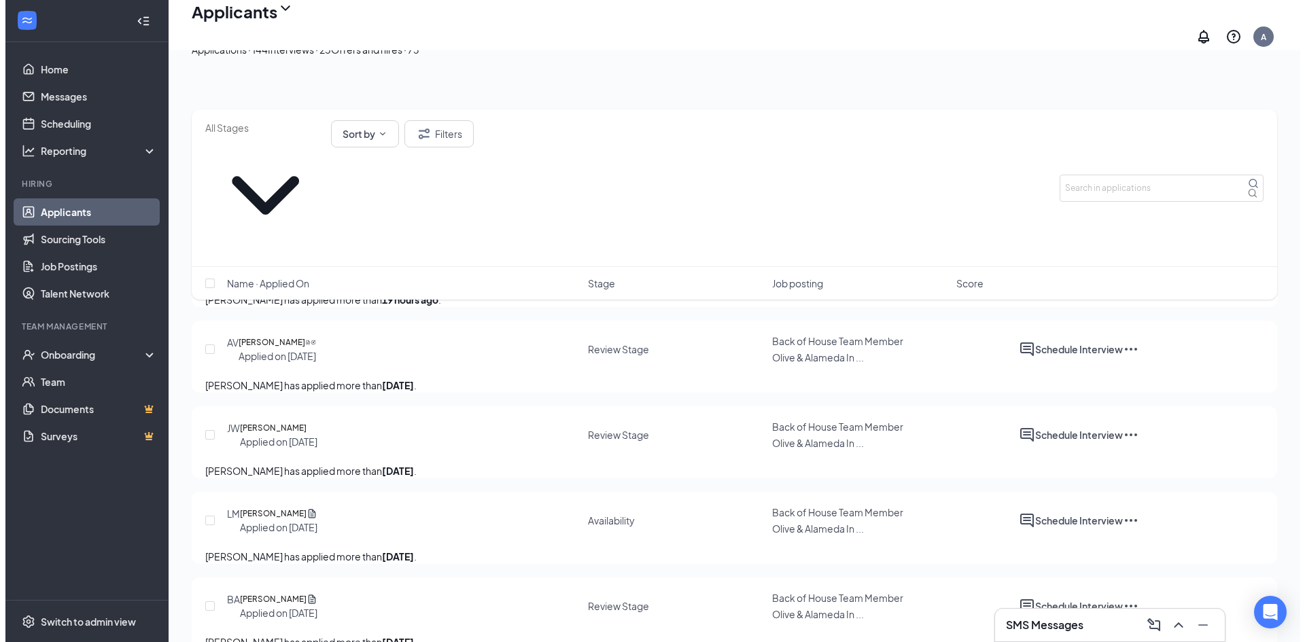
scroll to position [340, 0]
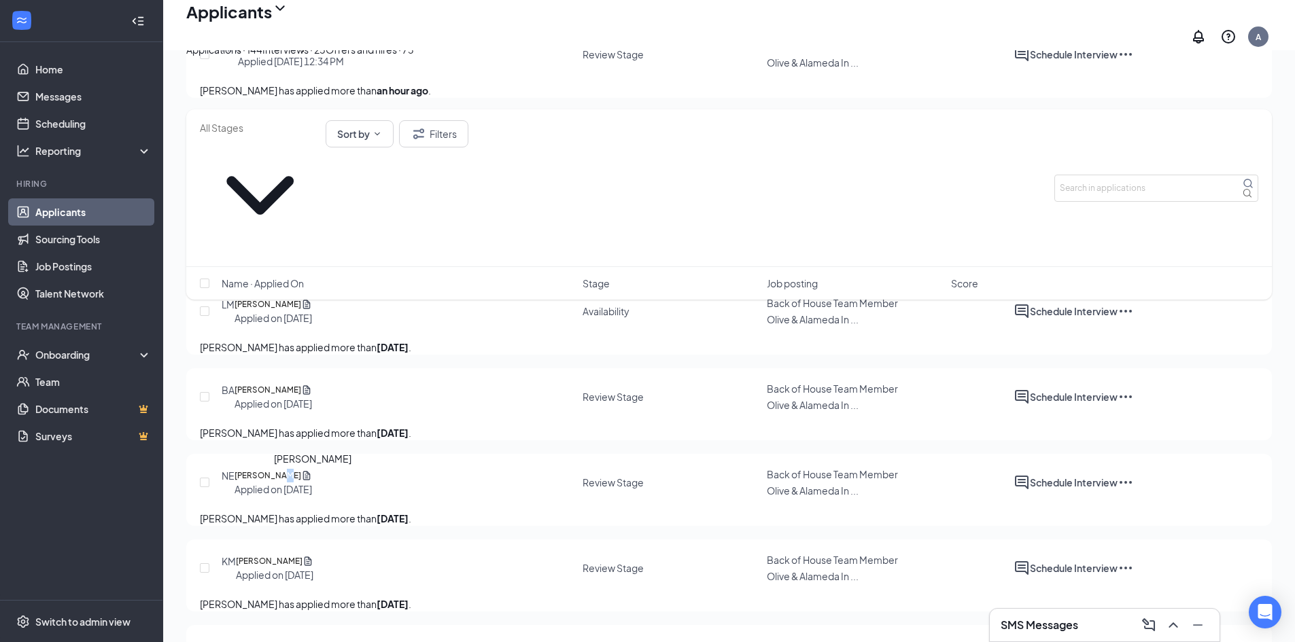
click at [301, 483] on h5 "[PERSON_NAME]" at bounding box center [267, 476] width 67 height 14
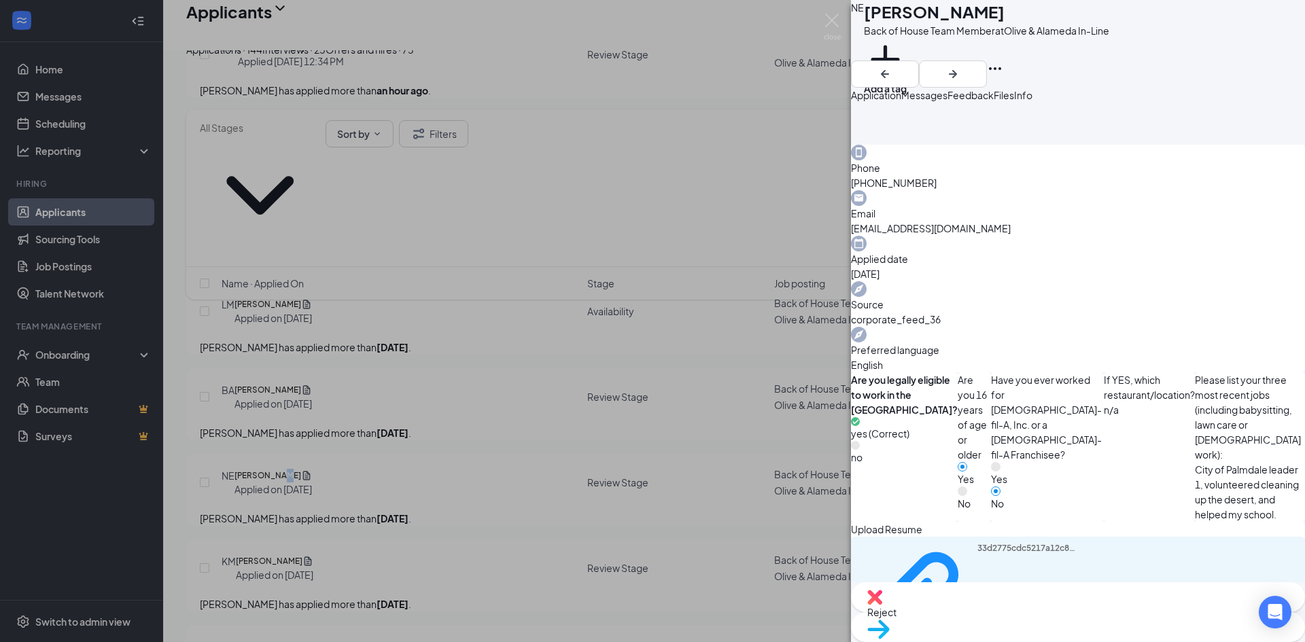
scroll to position [408, 0]
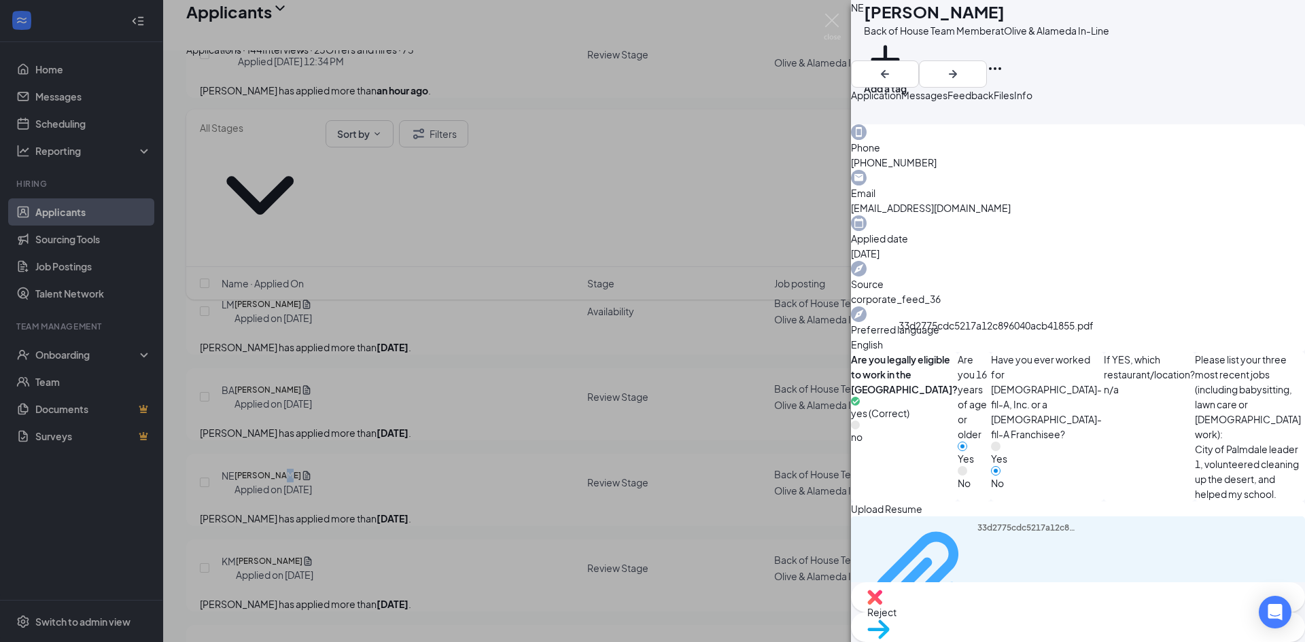
click at [1002, 523] on div "33d2775cdc5217a12c896040acb41855.pdf" at bounding box center [1028, 582] width 102 height 118
click at [828, 31] on img at bounding box center [832, 27] width 17 height 27
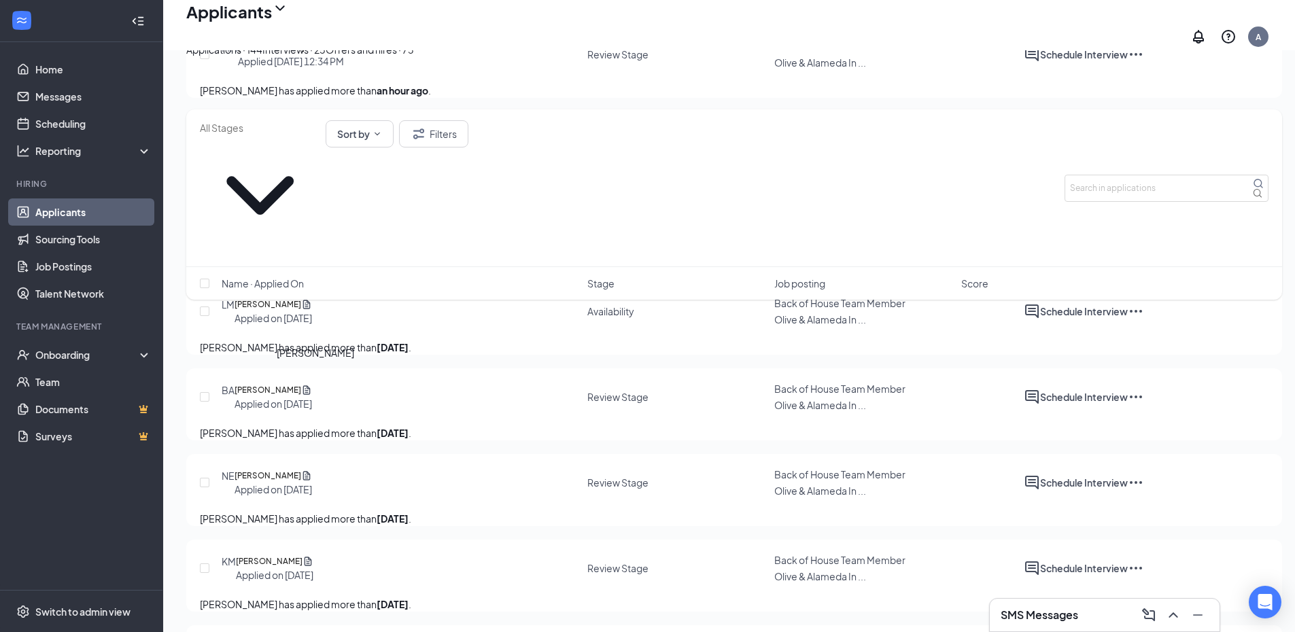
click at [300, 383] on h5 "[PERSON_NAME]" at bounding box center [267, 390] width 67 height 14
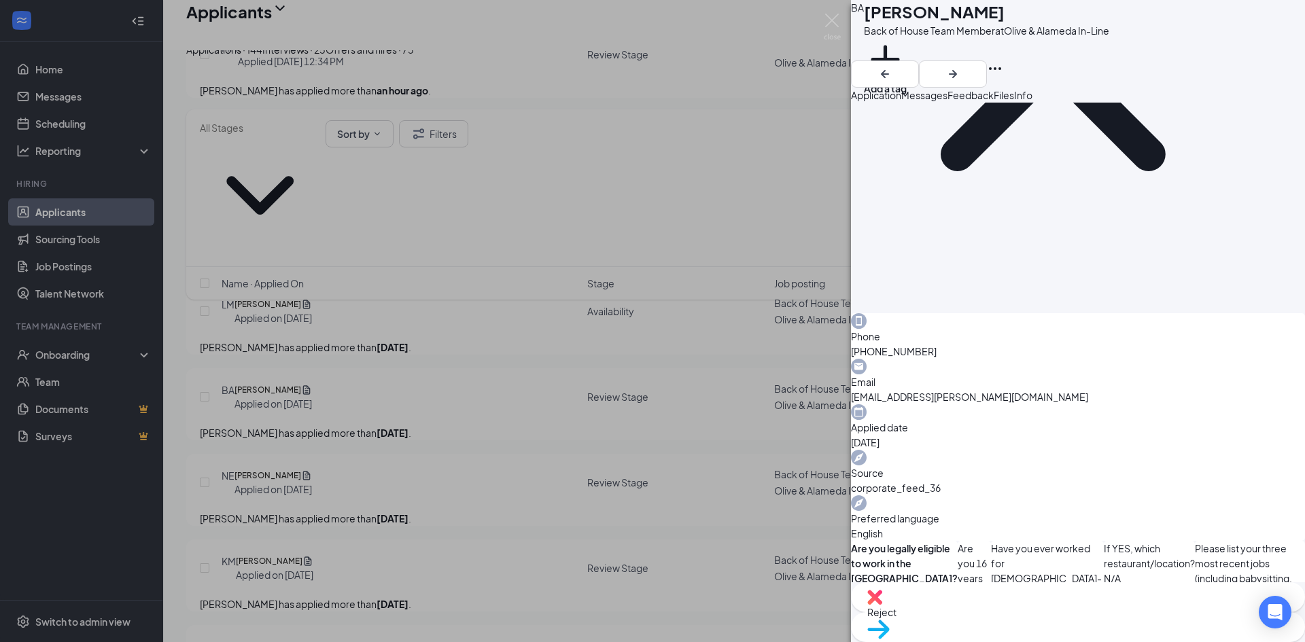
scroll to position [203, 0]
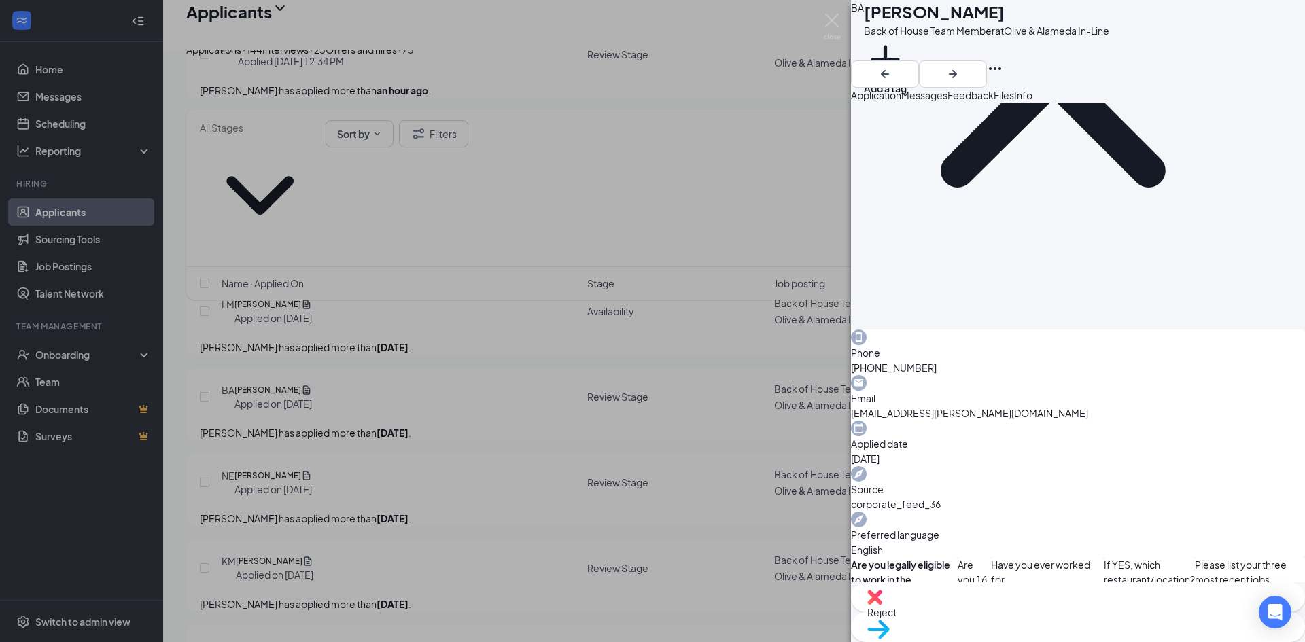
click at [289, 271] on div "BA [PERSON_NAME] Back of House Team Member at Olive & Alameda In-Line Add a tag…" at bounding box center [652, 321] width 1305 height 642
click at [289, 298] on h5 "[PERSON_NAME]" at bounding box center [267, 305] width 67 height 14
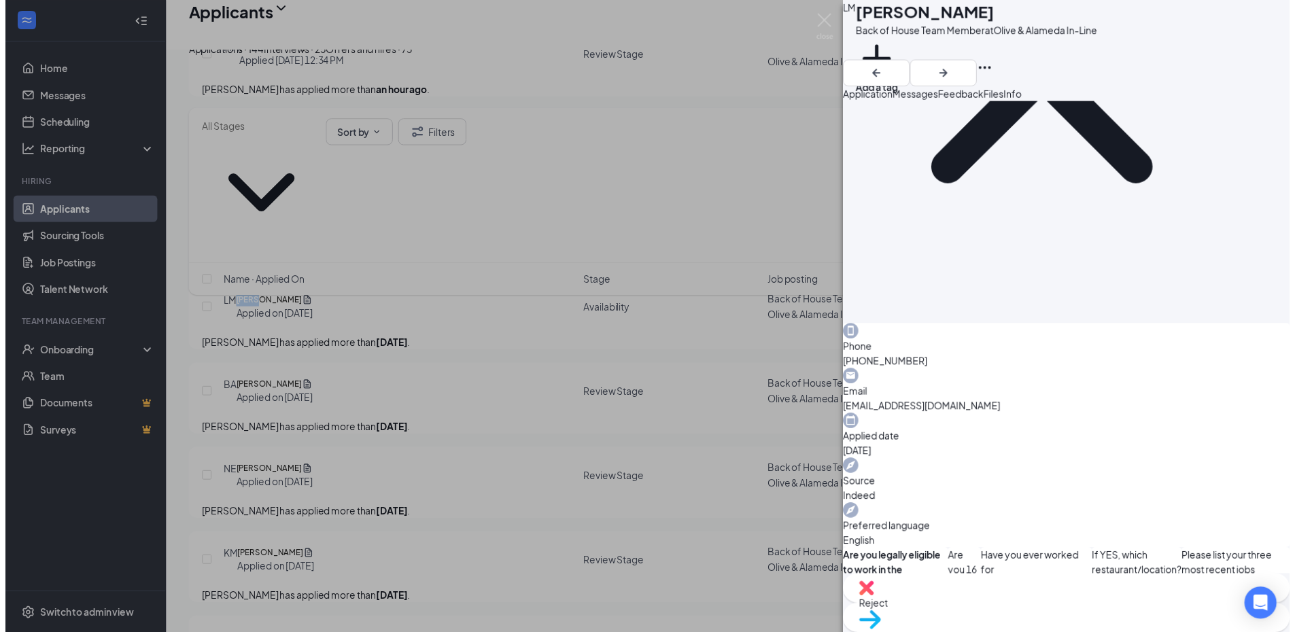
scroll to position [245, 0]
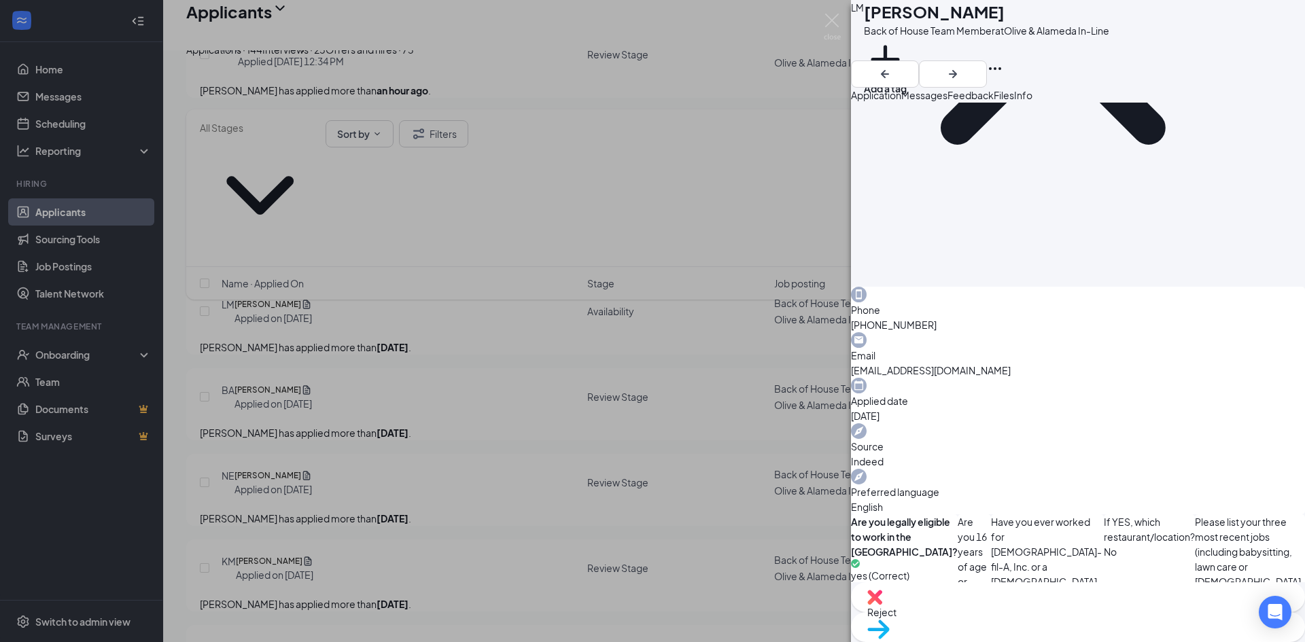
click at [360, 362] on div "[PERSON_NAME] Back of House Team Member at Olive & Alameda In-Line Add a tag Ap…" at bounding box center [652, 321] width 1305 height 642
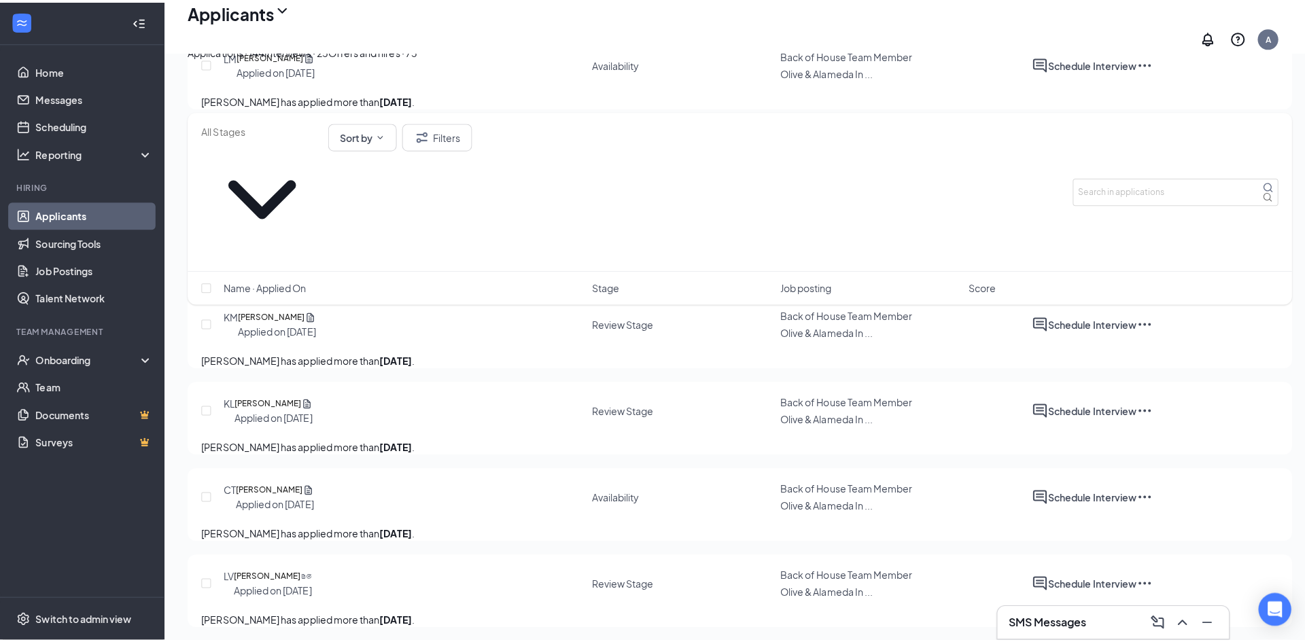
scroll to position [612, 0]
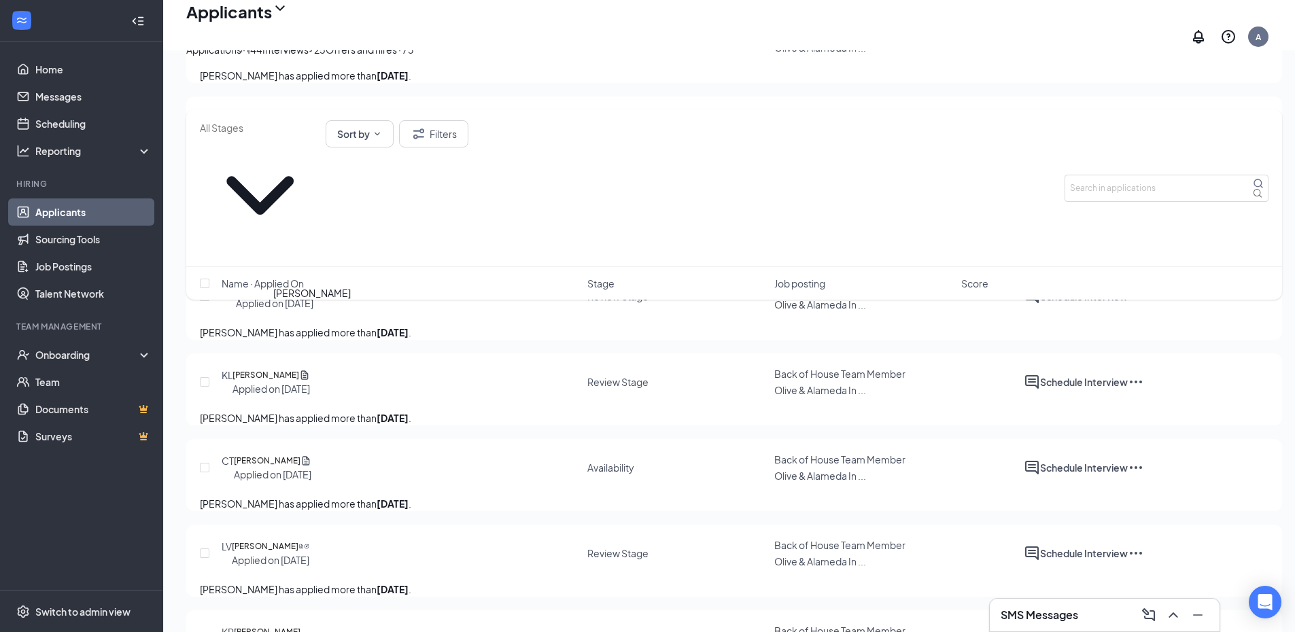
click at [302, 296] on h5 "[PERSON_NAME]" at bounding box center [269, 290] width 67 height 14
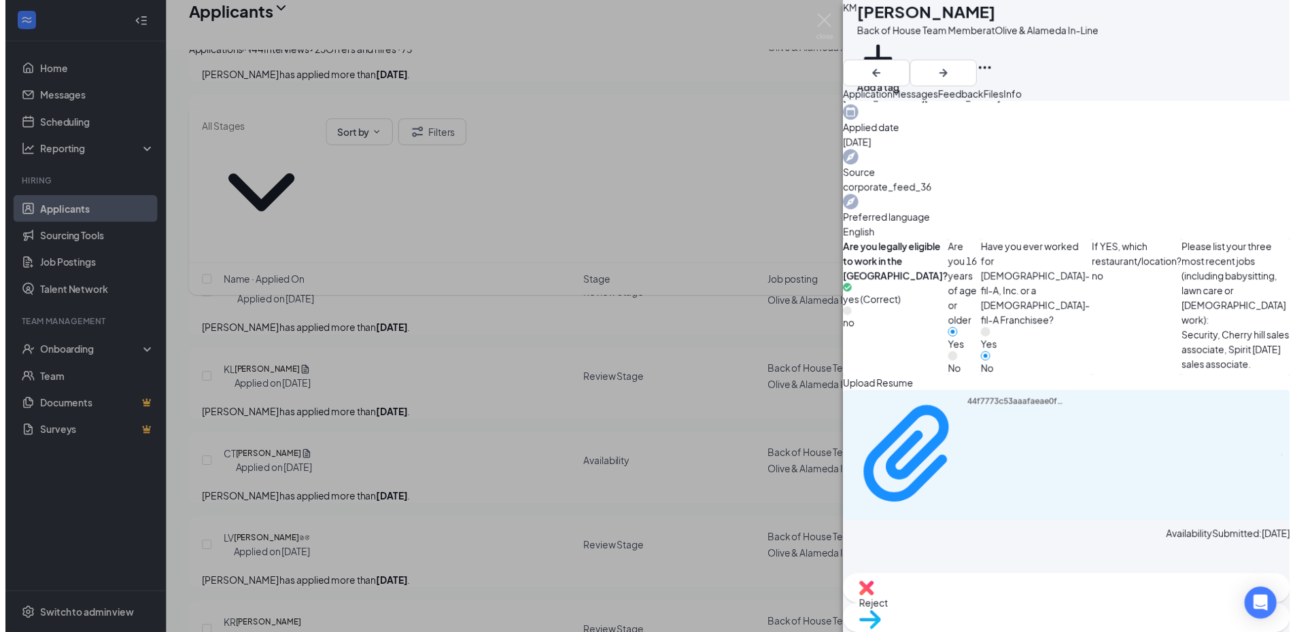
scroll to position [459, 0]
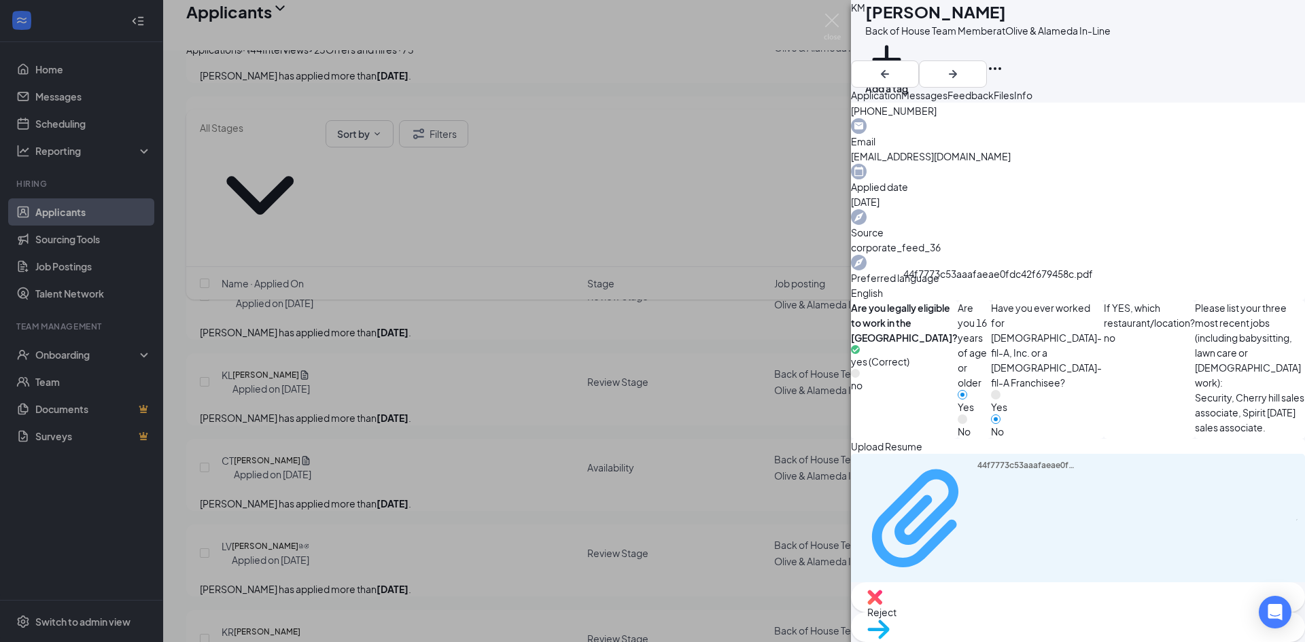
click at [992, 460] on div "44f7773c53aaafaeae0fdc42f679458c.pdf" at bounding box center [969, 520] width 220 height 120
click at [822, 29] on div "KM [PERSON_NAME] Back of House Team Member at Olive & Alameda In-Line Add a tag…" at bounding box center [652, 321] width 1305 height 642
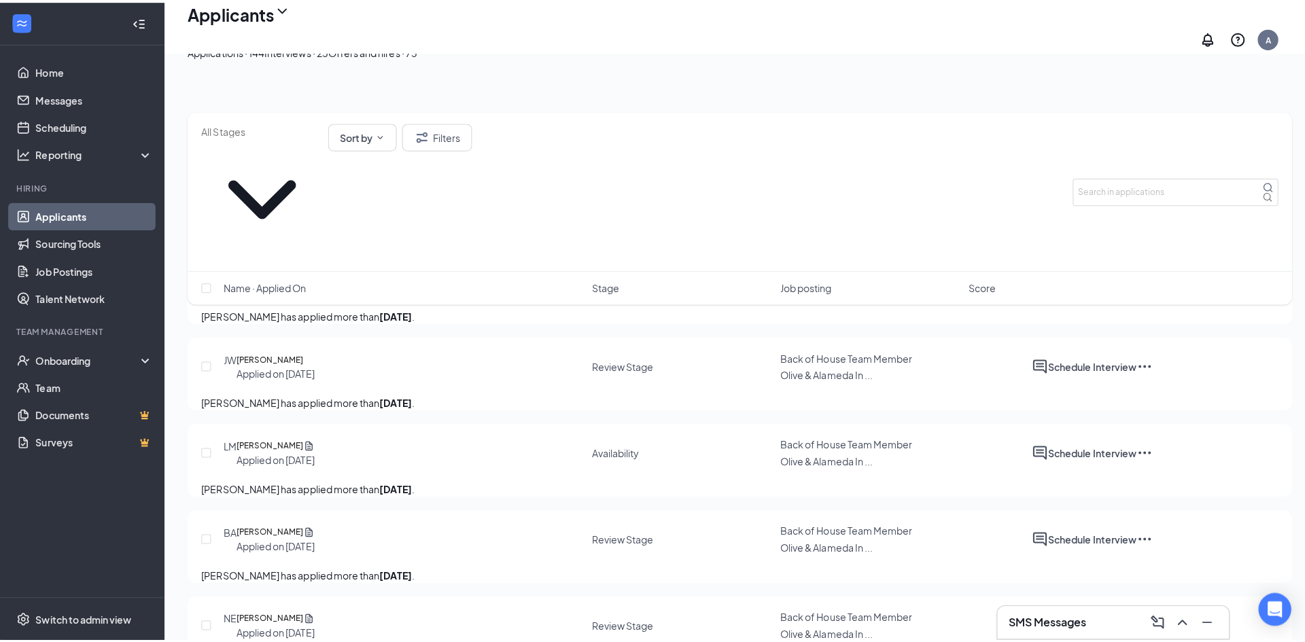
scroll to position [204, 0]
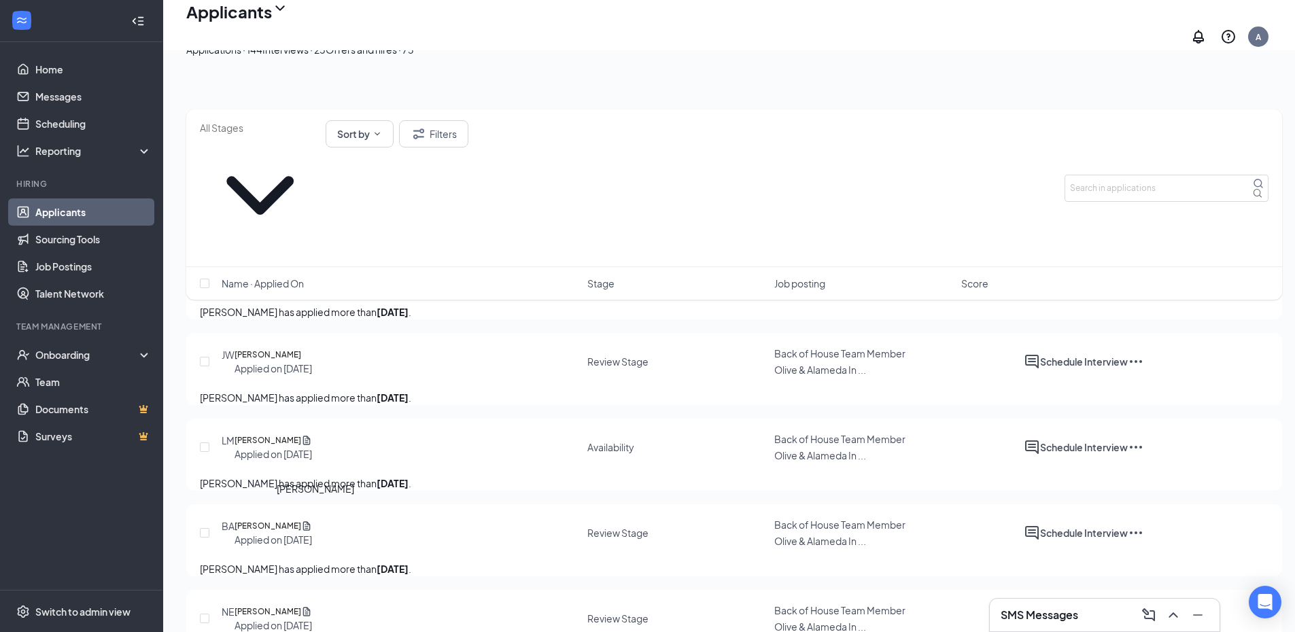
click at [301, 520] on h5 "[PERSON_NAME]" at bounding box center [267, 526] width 67 height 14
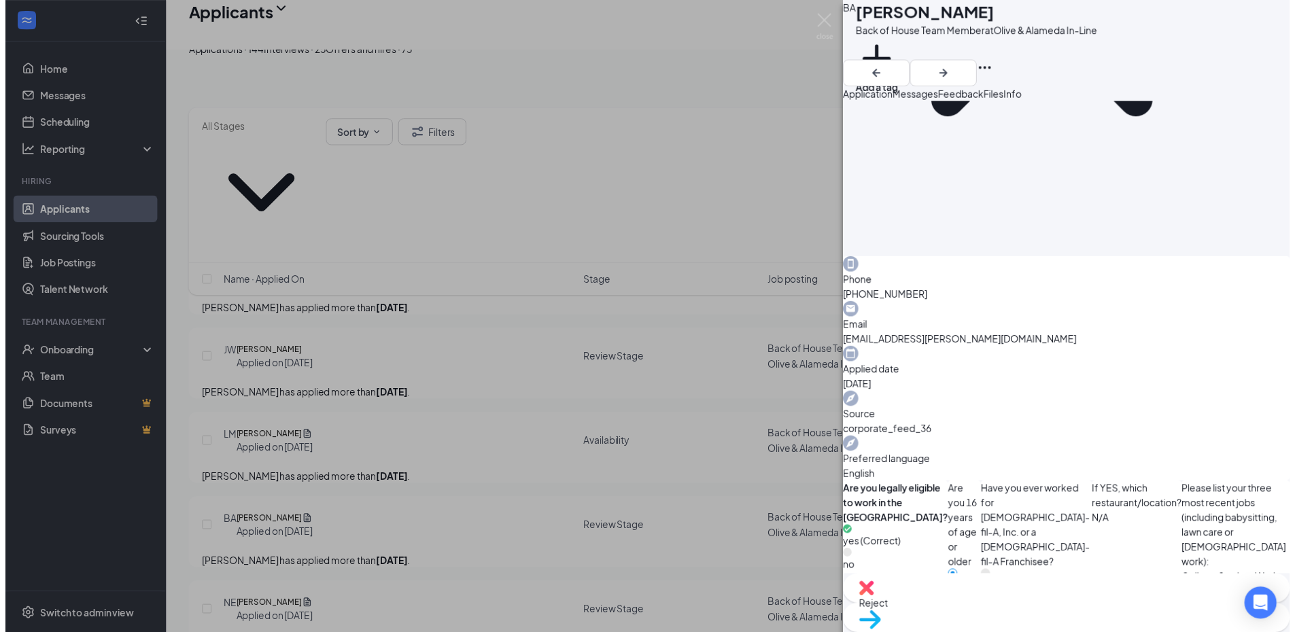
scroll to position [340, 0]
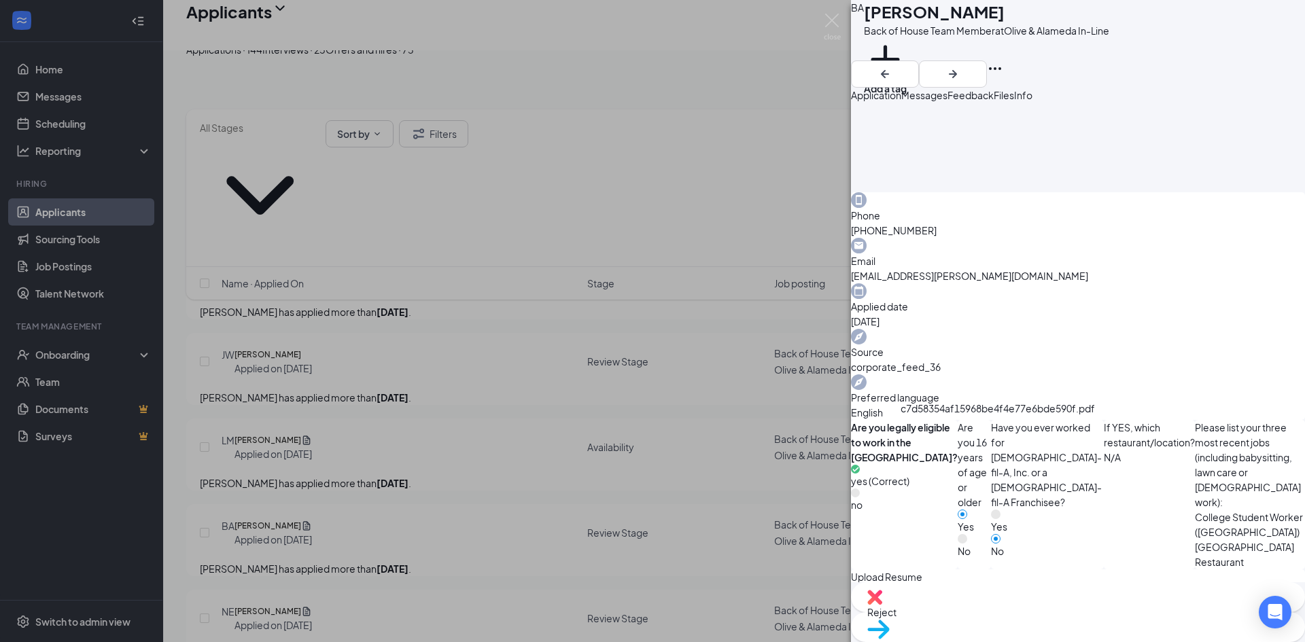
click at [1015, 591] on div "c7d58354af15968be4f4e77e6bde590f.pdf" at bounding box center [969, 651] width 220 height 120
click at [1136, 618] on span "Move to stage" at bounding box center [1077, 646] width 421 height 15
type input "Onsite Interview (next stage)"
click at [828, 16] on img at bounding box center [832, 27] width 17 height 27
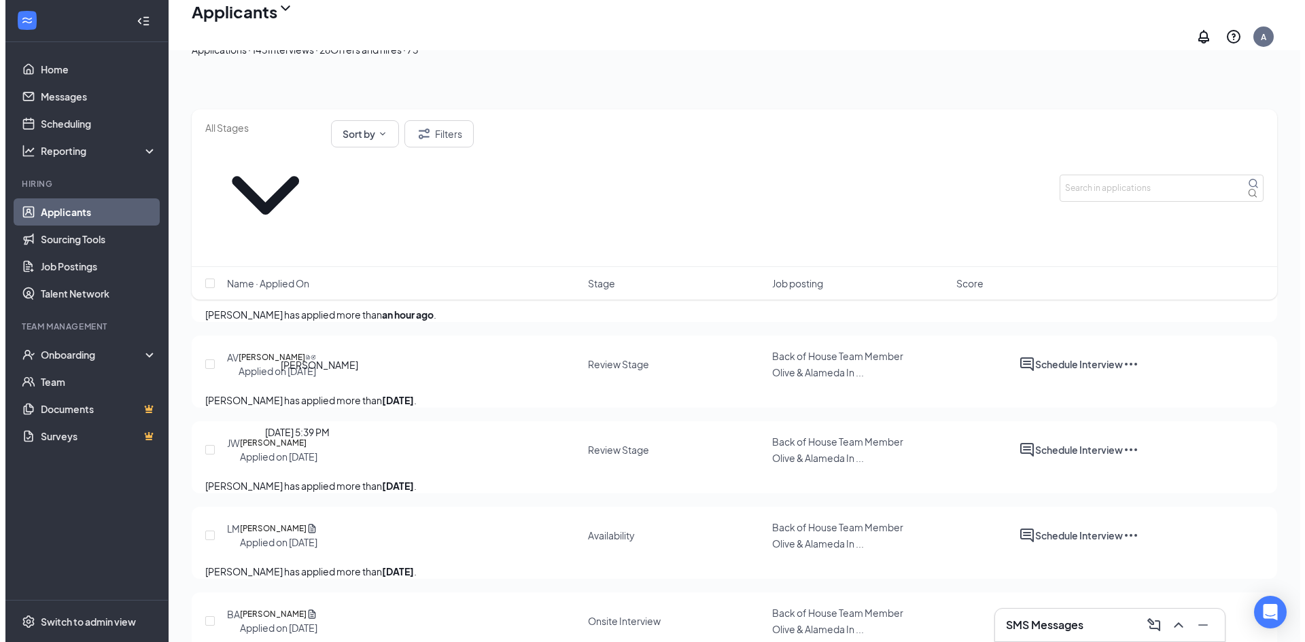
scroll to position [136, 0]
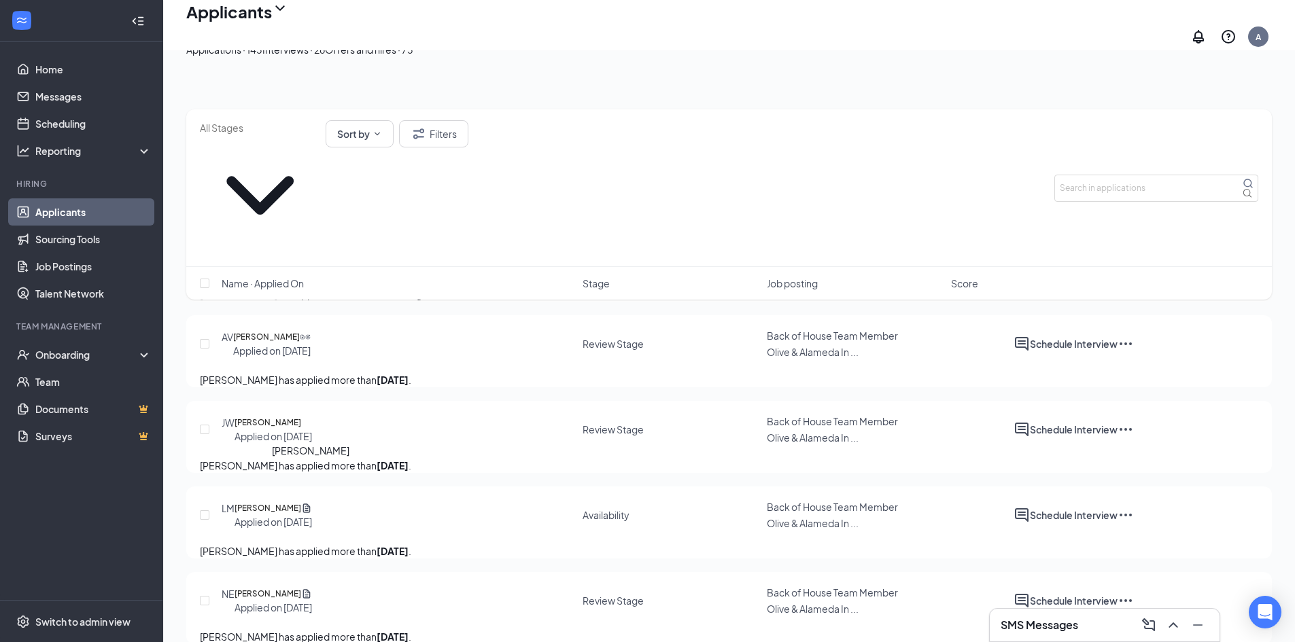
click at [278, 502] on h5 "[PERSON_NAME]" at bounding box center [267, 509] width 67 height 14
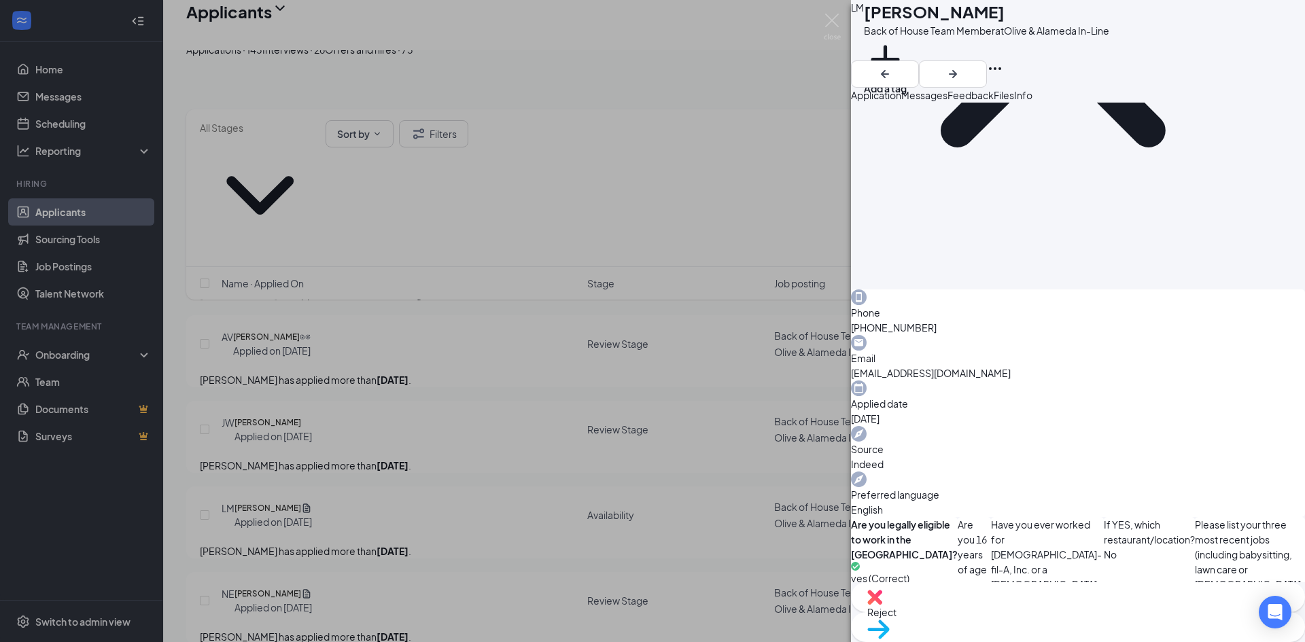
scroll to position [245, 0]
click at [1165, 618] on span "Move to stage" at bounding box center [1077, 646] width 421 height 15
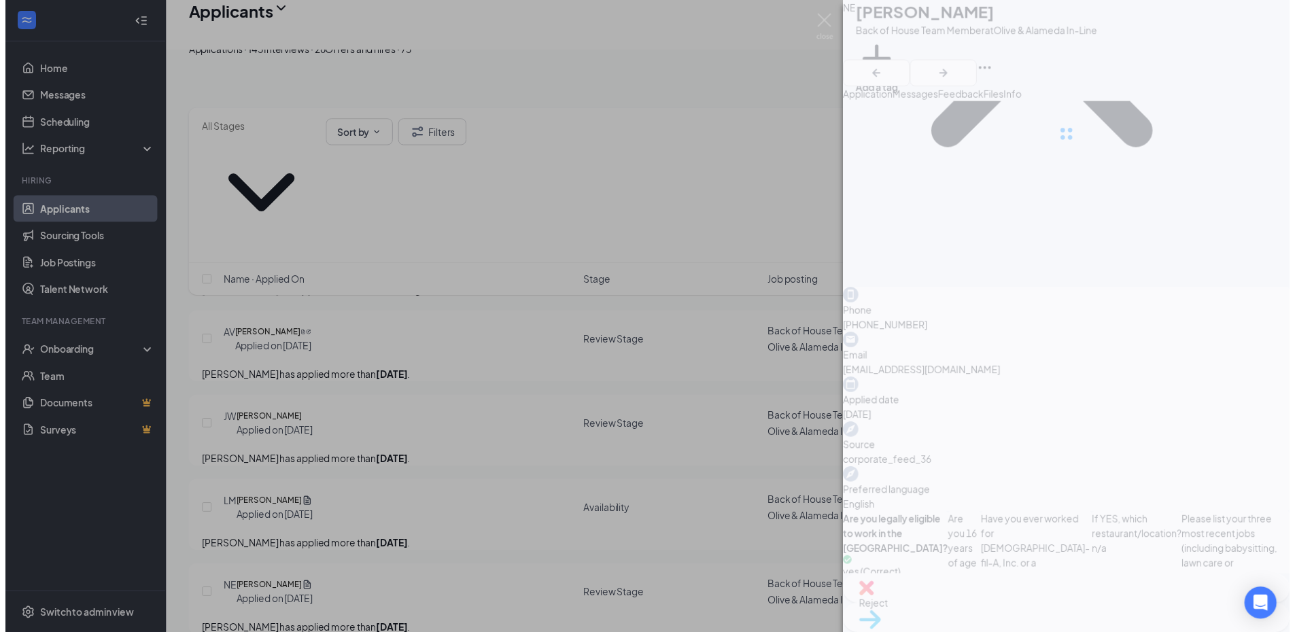
scroll to position [230, 0]
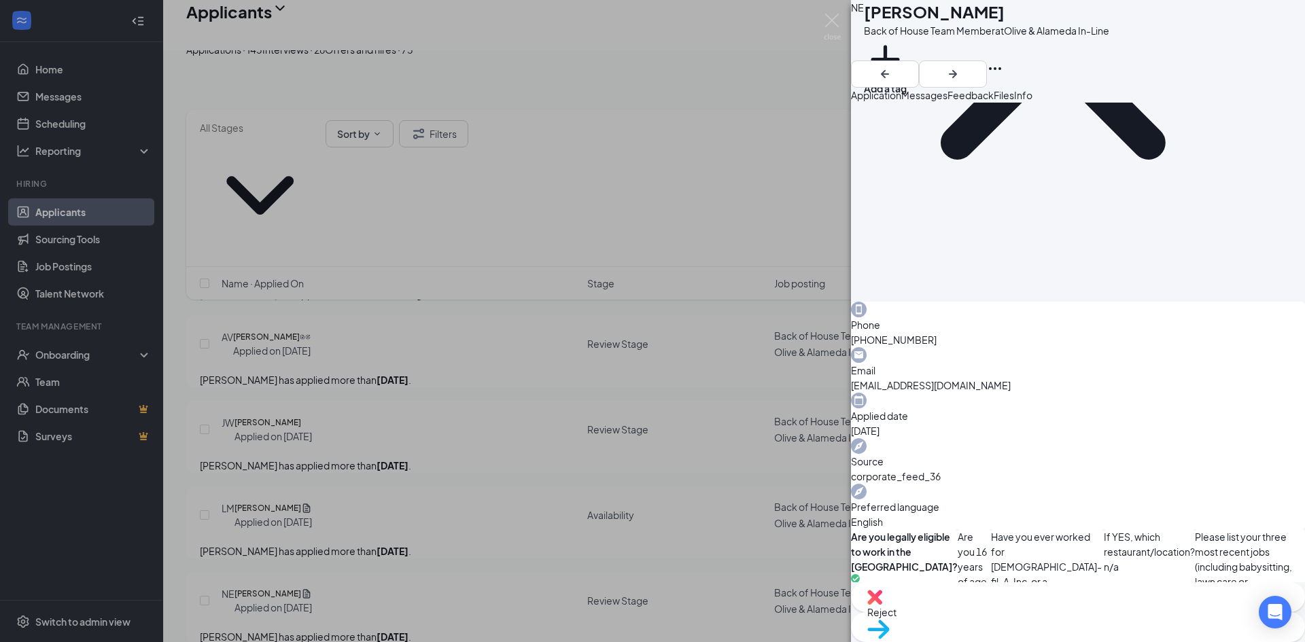
click at [1144, 618] on span "Move to stage" at bounding box center [1077, 646] width 421 height 15
click at [835, 18] on img at bounding box center [832, 27] width 17 height 27
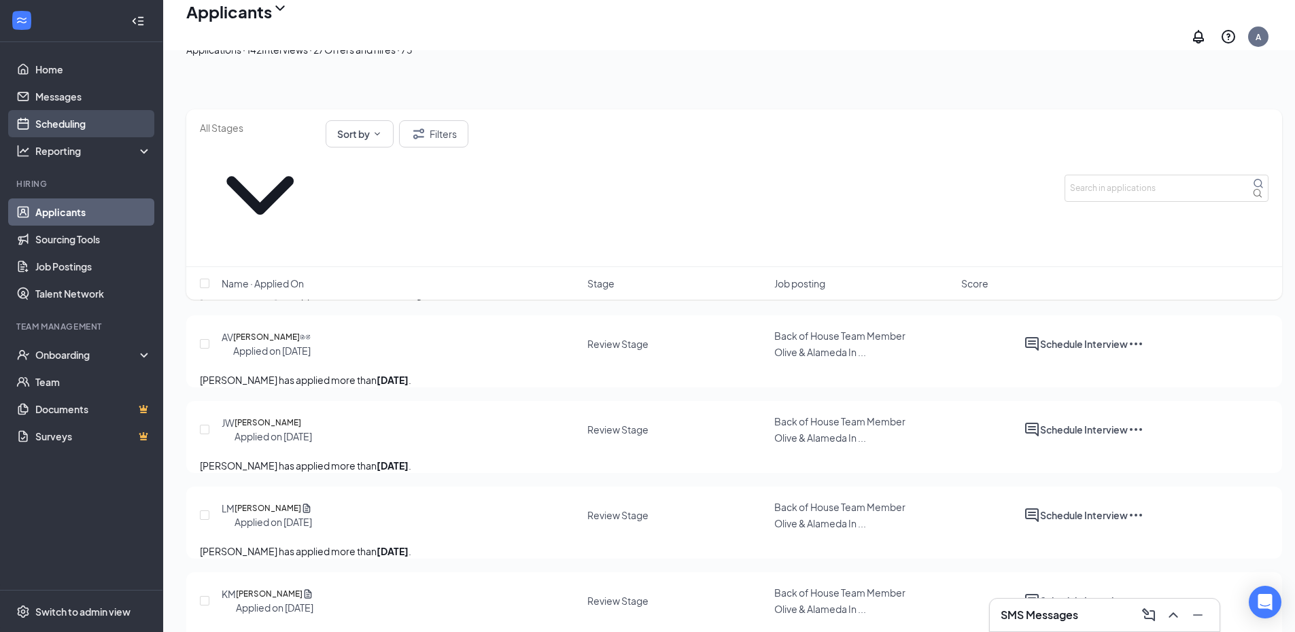
click at [69, 124] on link "Scheduling" at bounding box center [93, 123] width 116 height 27
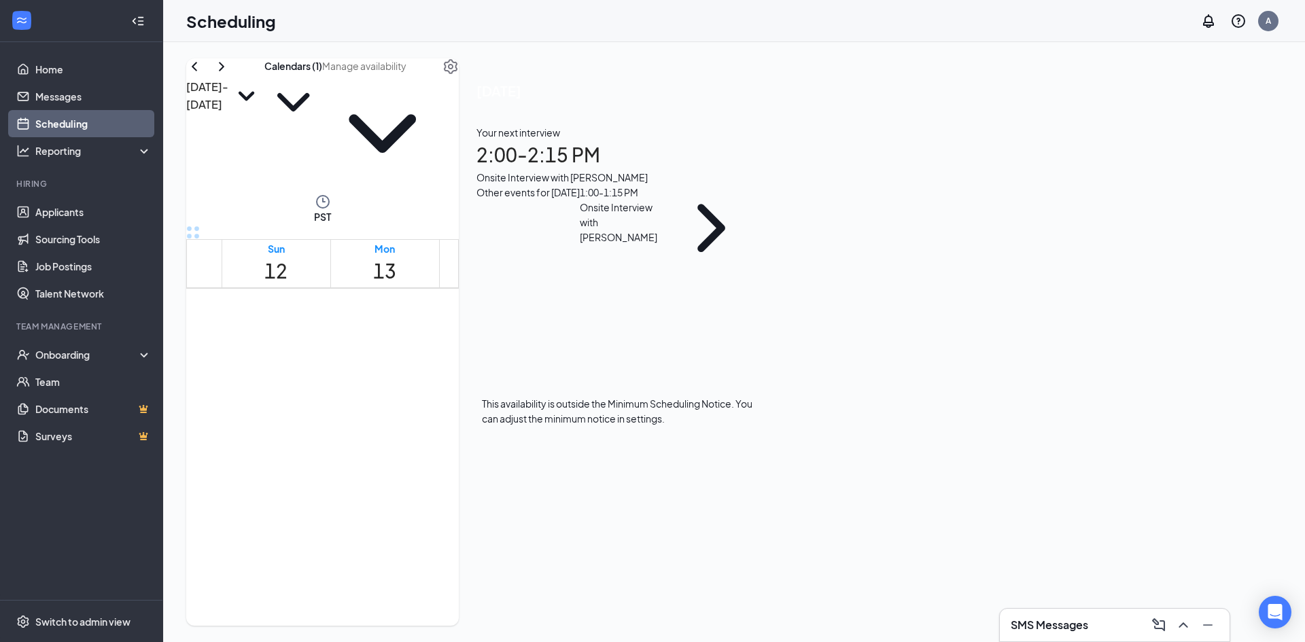
scroll to position [804, 0]
click at [230, 75] on icon "ChevronRight" at bounding box center [221, 66] width 16 height 16
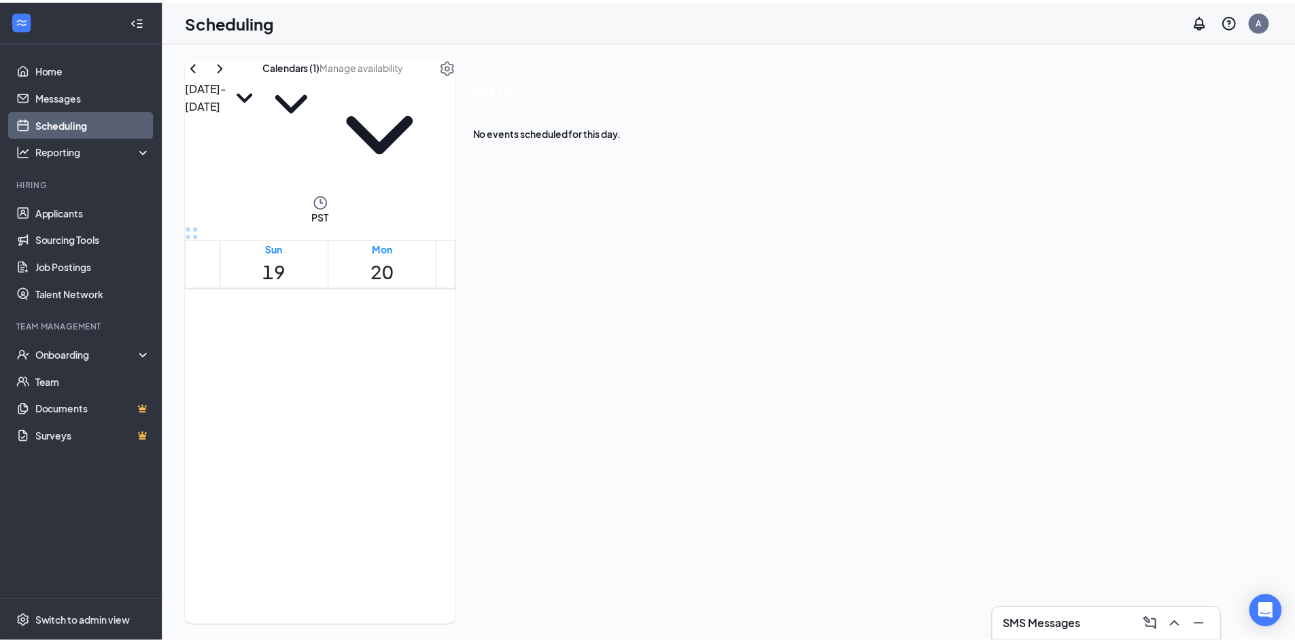
scroll to position [940, 0]
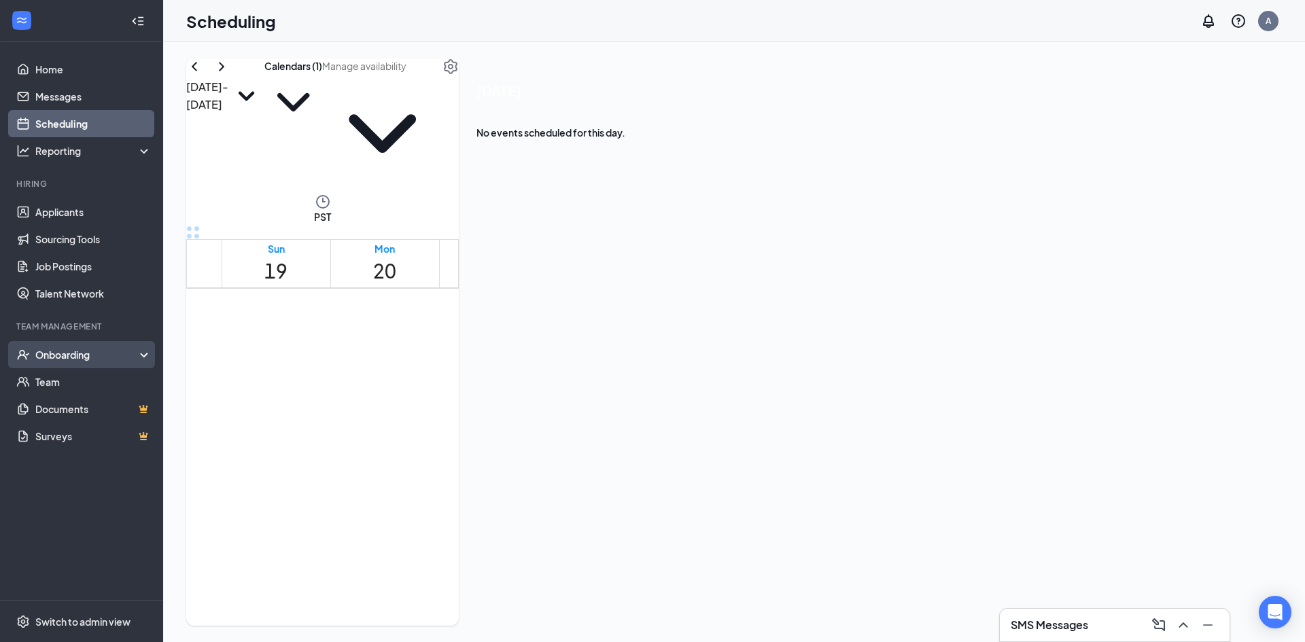
click at [75, 357] on div "Onboarding" at bounding box center [87, 355] width 105 height 14
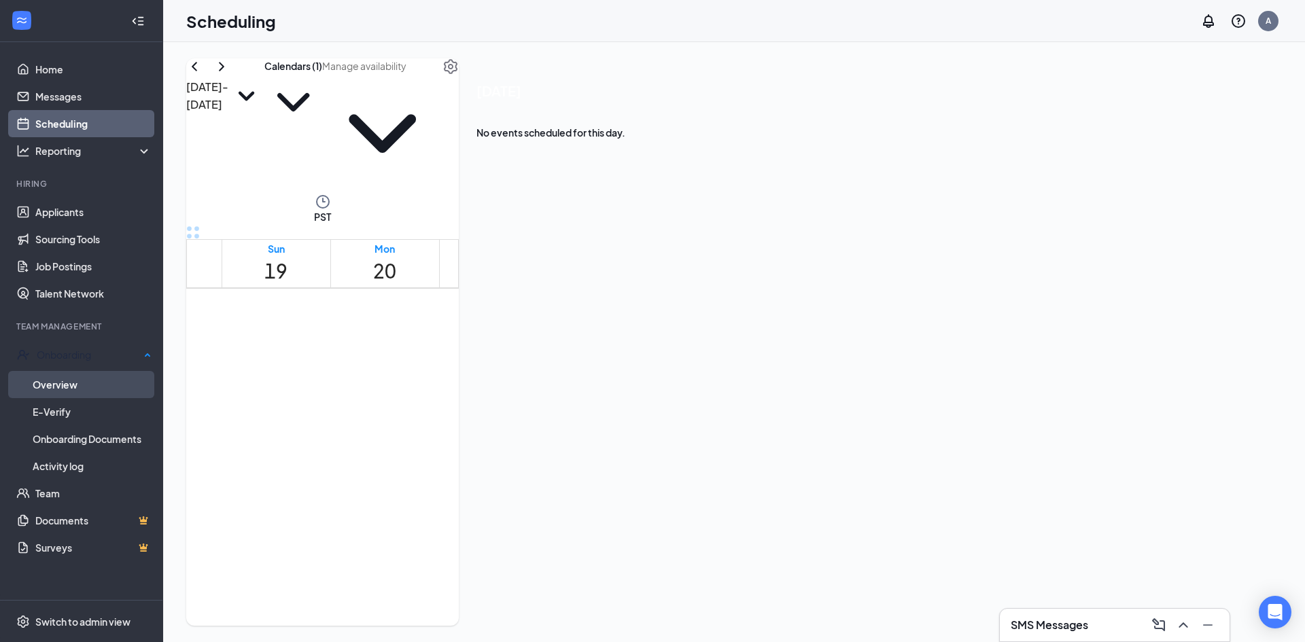
click at [67, 389] on link "Overview" at bounding box center [92, 384] width 119 height 27
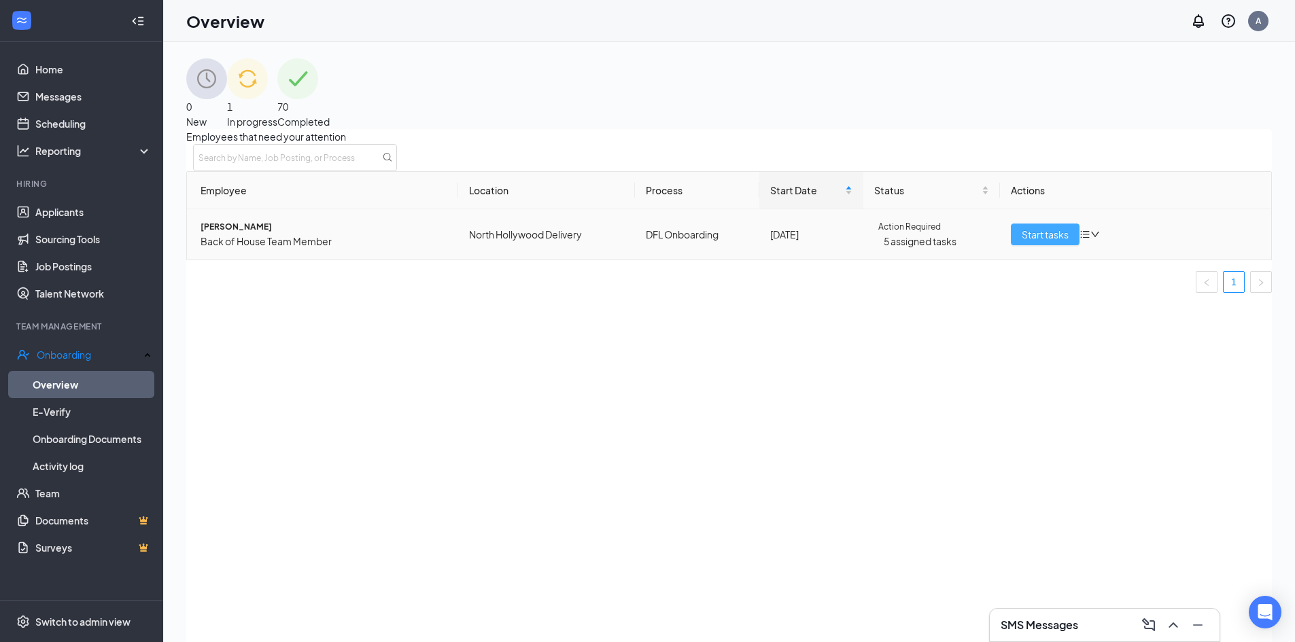
click at [1022, 242] on span "Start tasks" at bounding box center [1044, 234] width 47 height 15
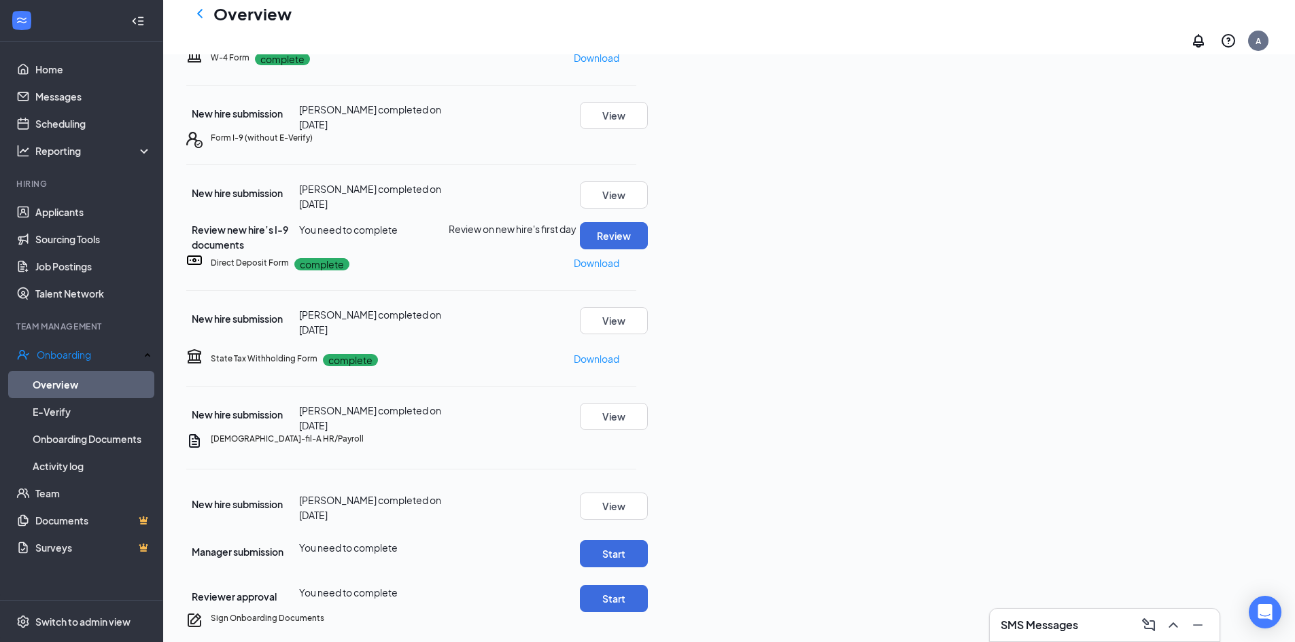
scroll to position [135, 0]
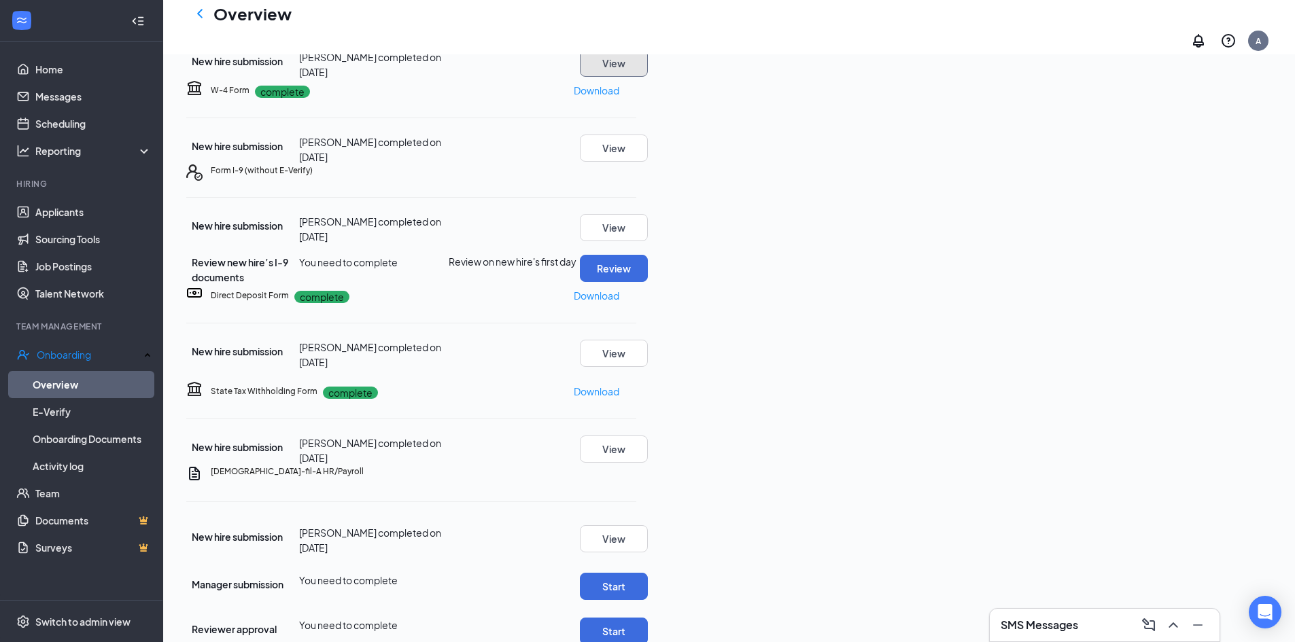
click at [648, 77] on button "View" at bounding box center [614, 63] width 68 height 27
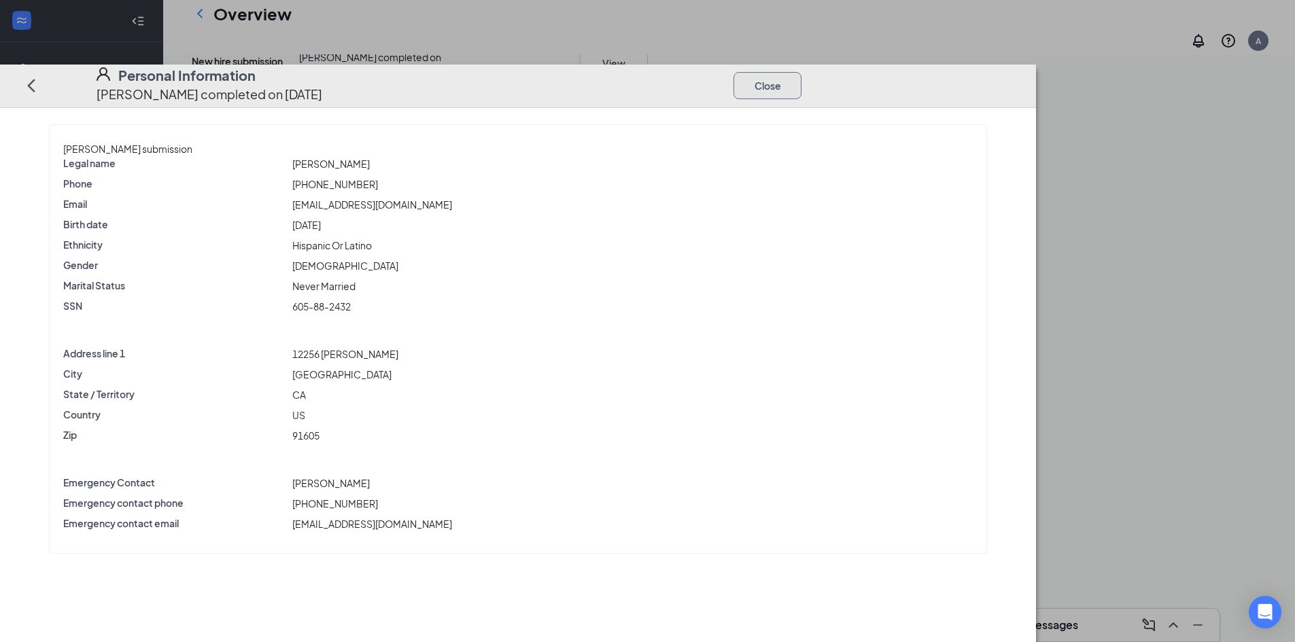
click at [801, 71] on button "Close" at bounding box center [767, 84] width 68 height 27
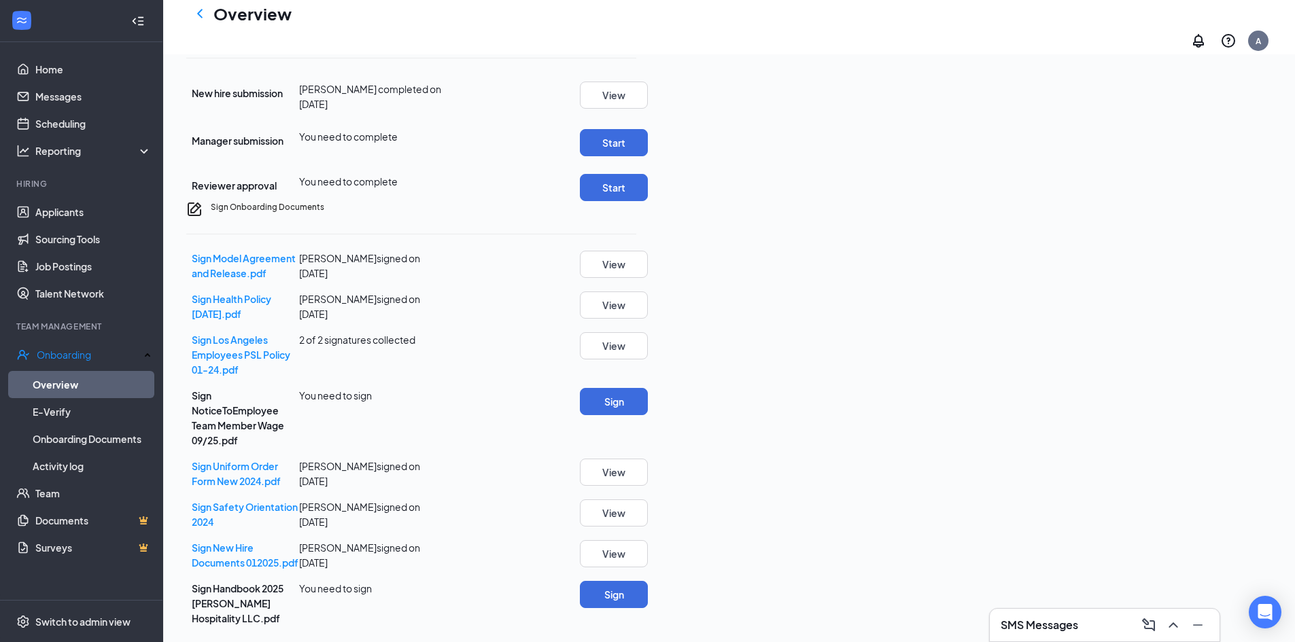
scroll to position [678, 0]
click at [648, 459] on button "View" at bounding box center [614, 472] width 68 height 27
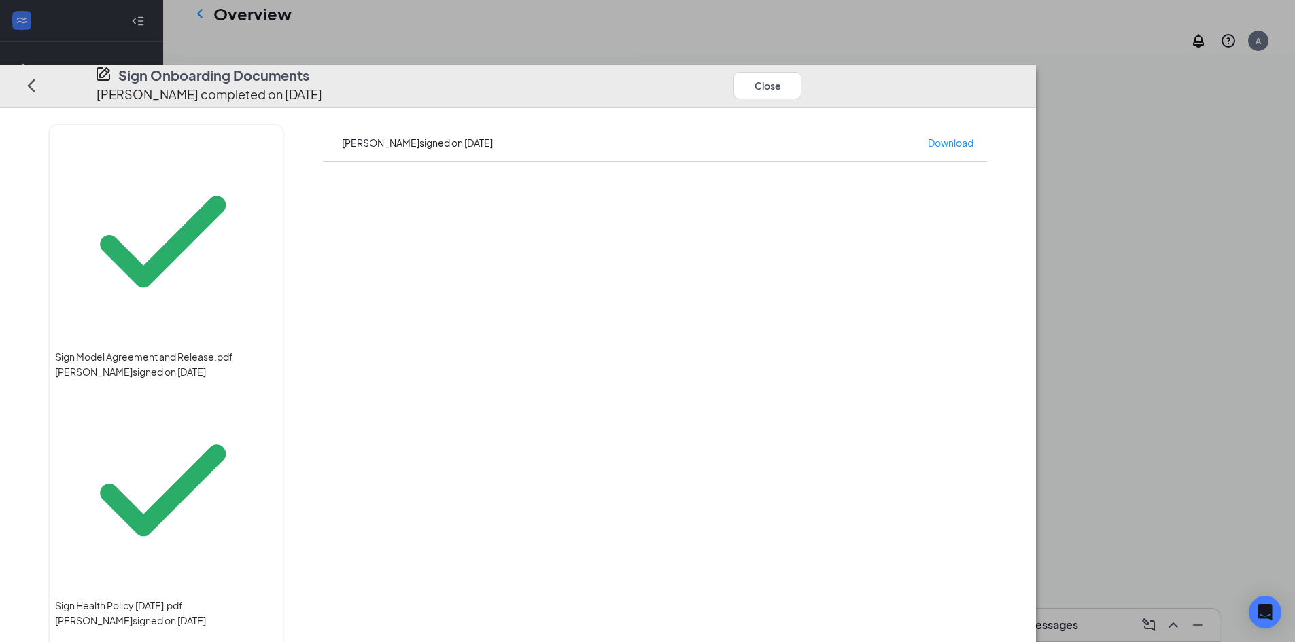
scroll to position [140, 0]
click at [801, 71] on button "Close" at bounding box center [767, 84] width 68 height 27
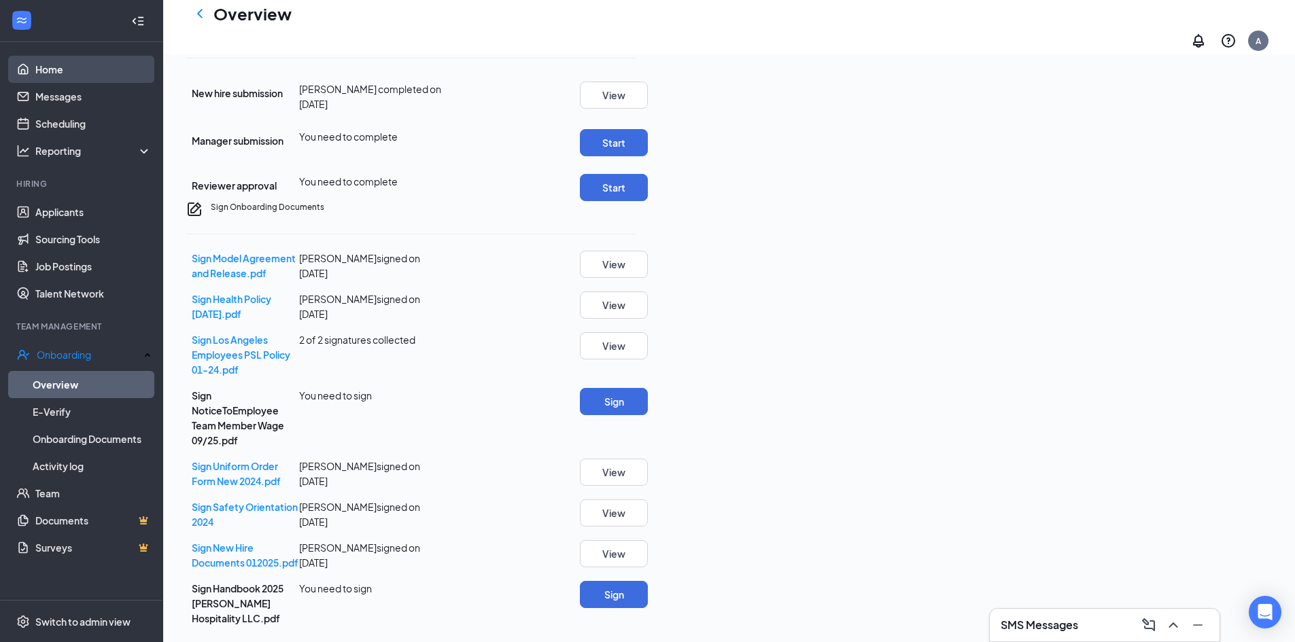
click at [85, 62] on link "Home" at bounding box center [93, 69] width 116 height 27
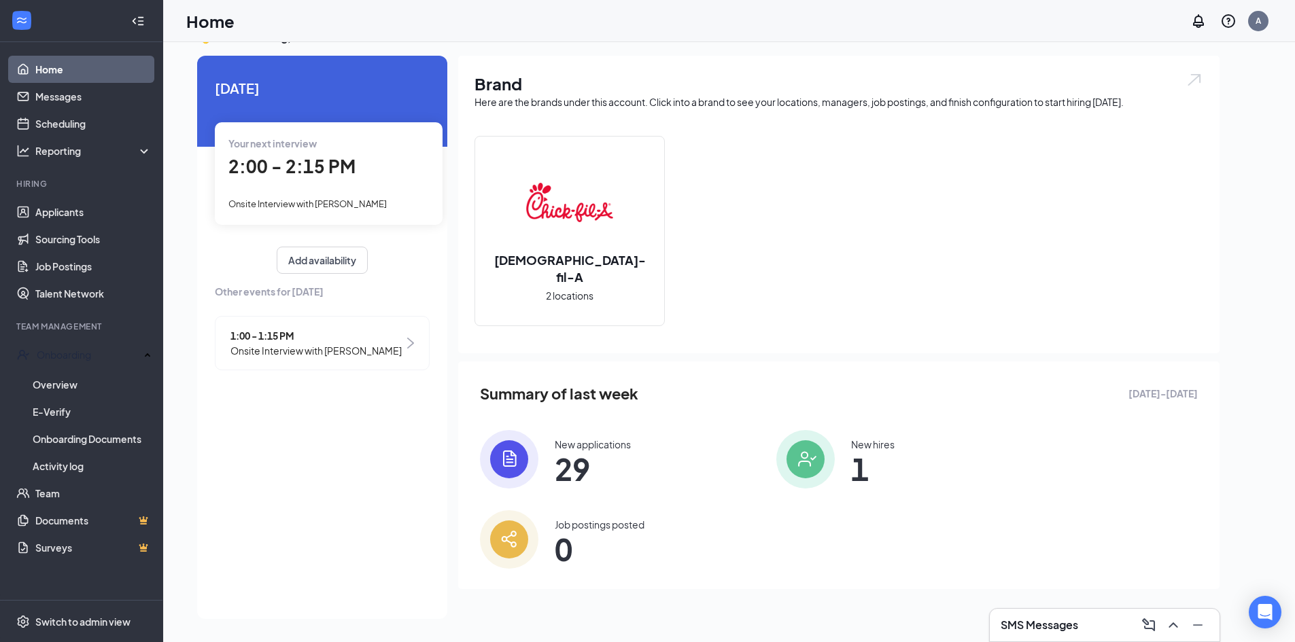
click at [410, 349] on div "1:00 - 1:15 PM Onsite Interview with [PERSON_NAME]" at bounding box center [322, 343] width 215 height 54
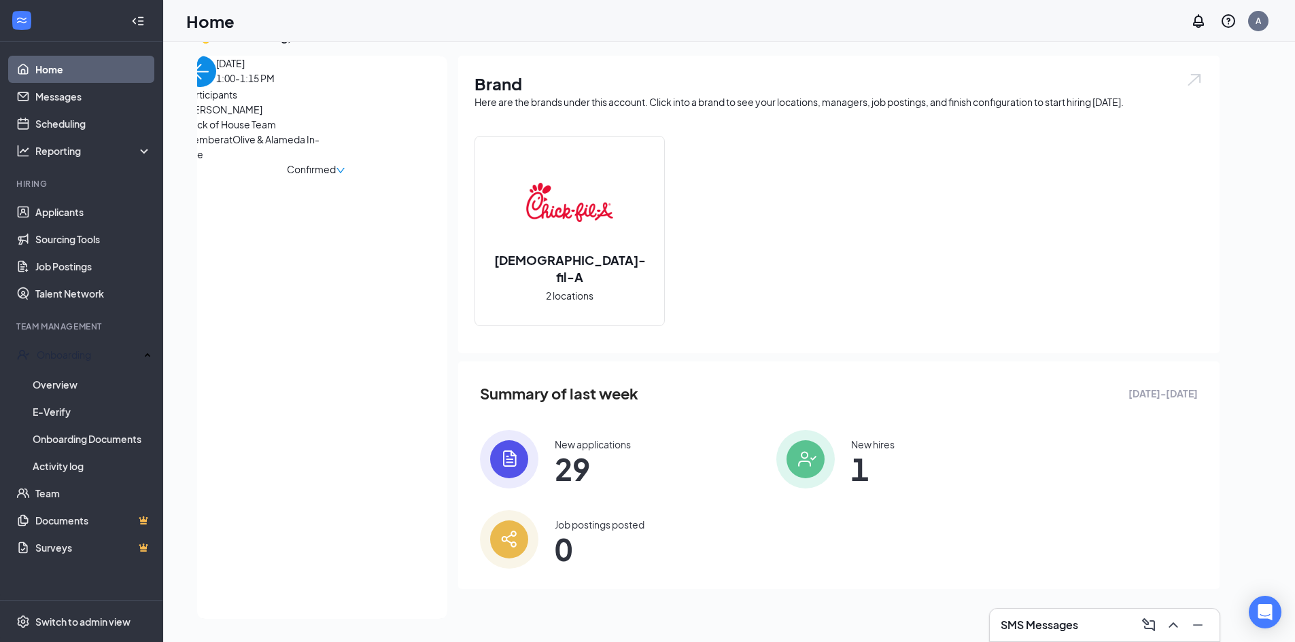
click at [345, 170] on icon "down" at bounding box center [341, 171] width 10 height 10
click at [389, 273] on span "Mark as no-show" at bounding box center [343, 280] width 93 height 15
click at [65, 123] on link "Scheduling" at bounding box center [93, 123] width 116 height 27
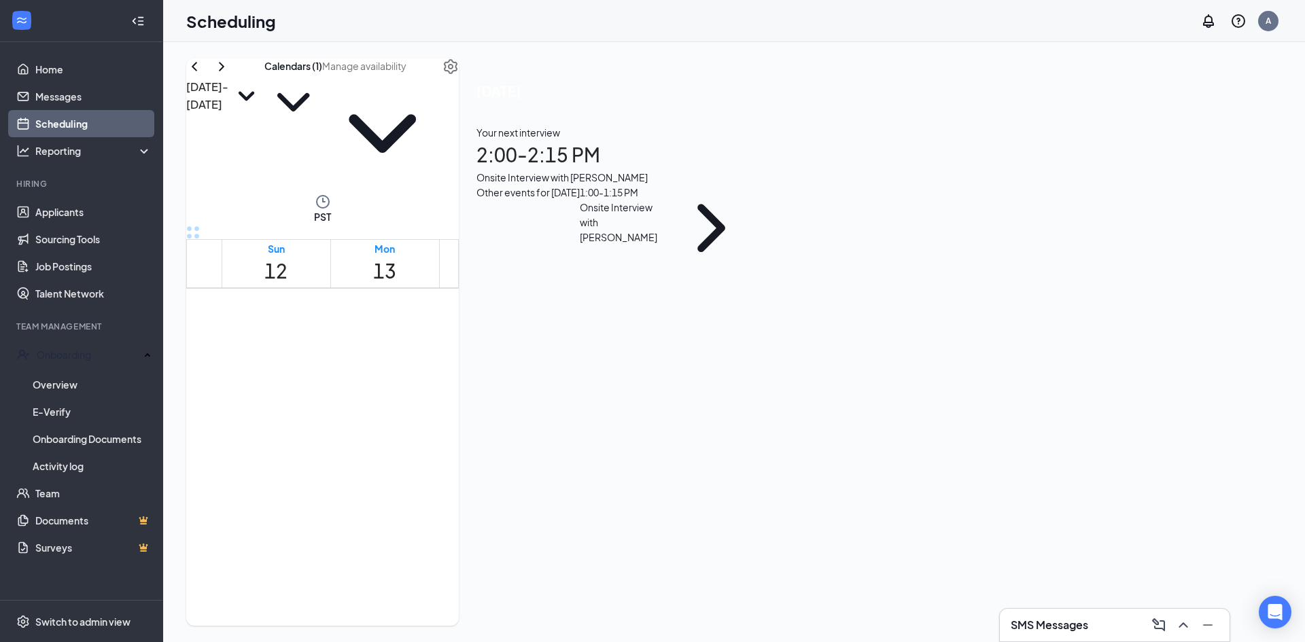
scroll to position [328, 0]
click at [230, 75] on icon "ChevronRight" at bounding box center [221, 66] width 16 height 16
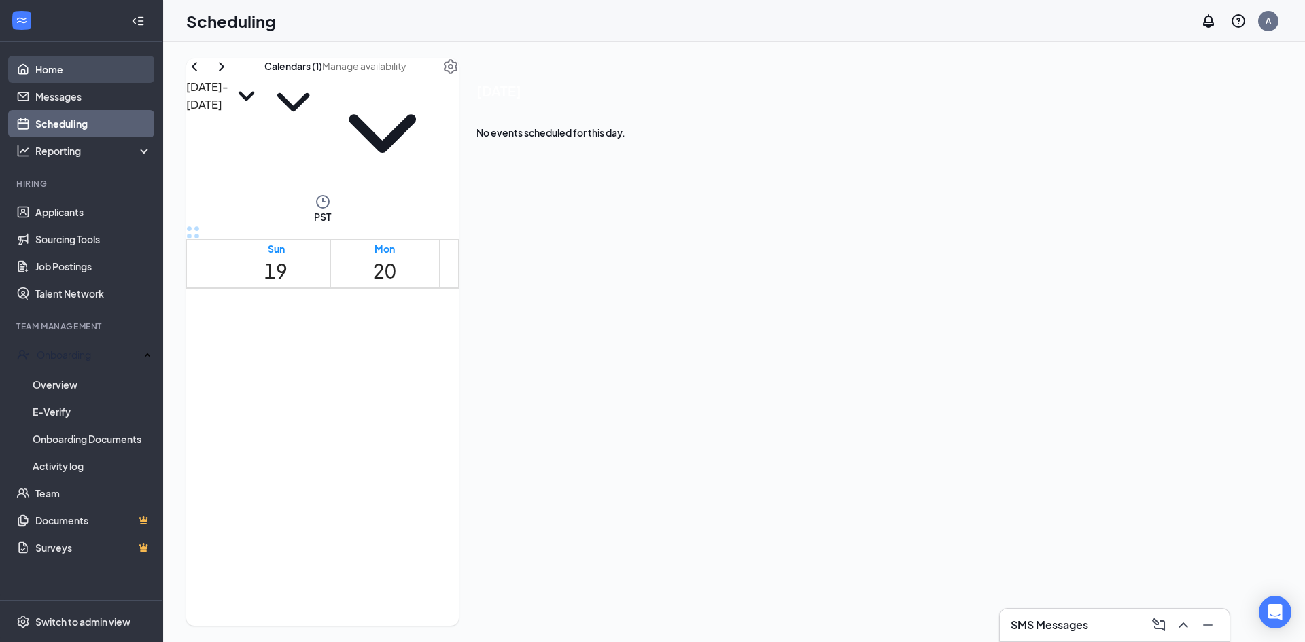
click at [54, 65] on link "Home" at bounding box center [93, 69] width 116 height 27
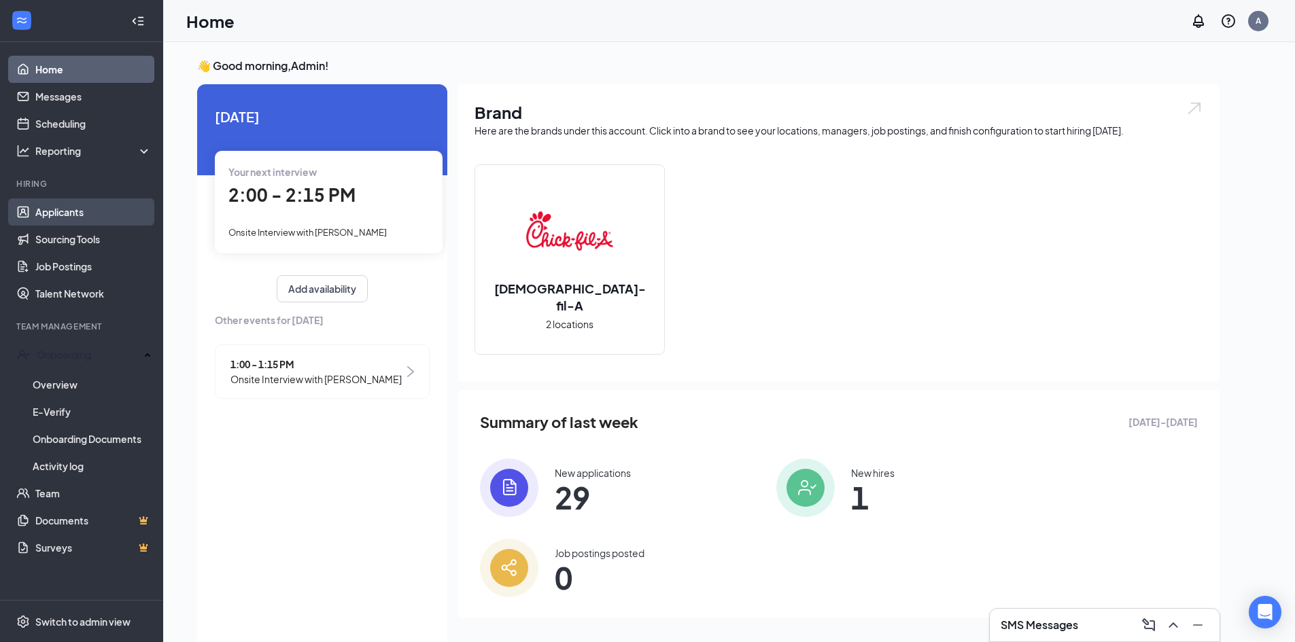
click at [78, 218] on link "Applicants" at bounding box center [93, 211] width 116 height 27
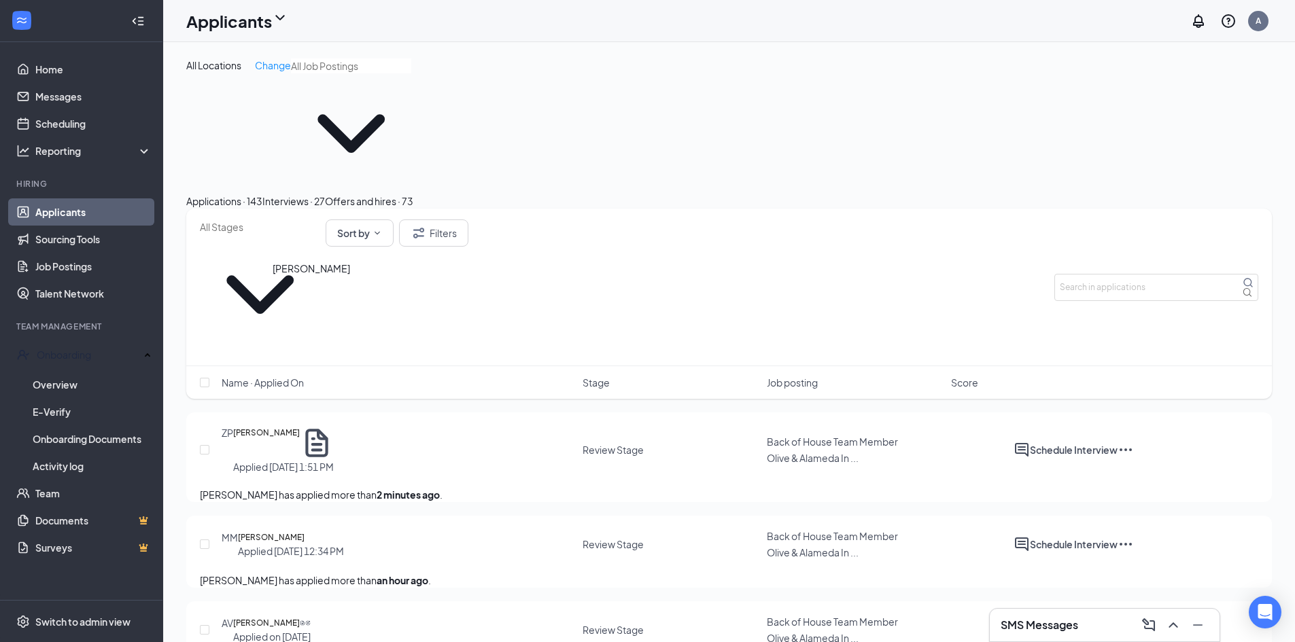
click at [281, 426] on h5 "[PERSON_NAME]" at bounding box center [266, 443] width 67 height 34
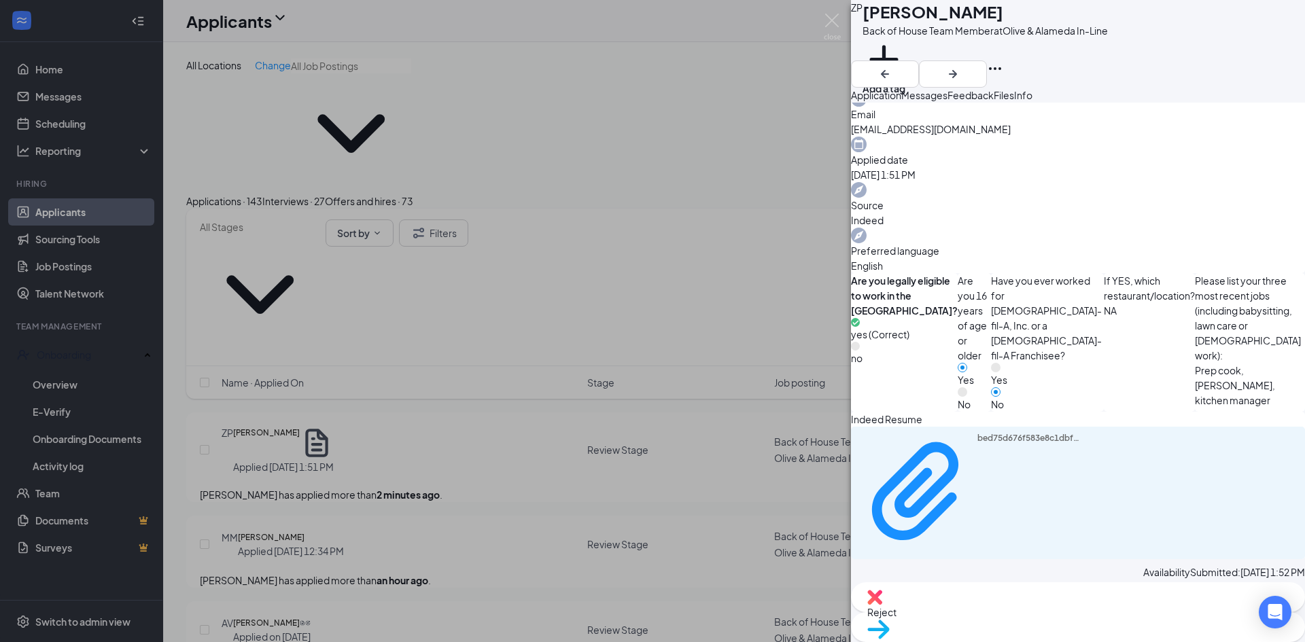
scroll to position [476, 0]
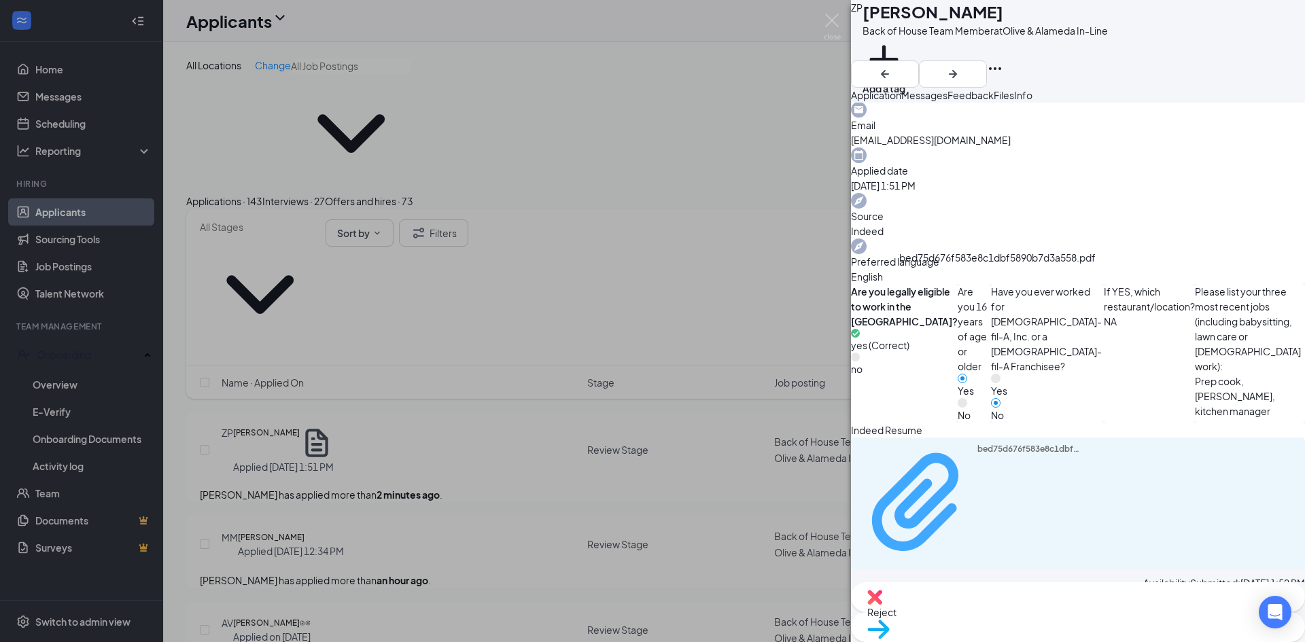
click at [979, 444] on div "bed75d676f583e8c1dbf5890b7d3a558.pdf" at bounding box center [1028, 503] width 102 height 118
click at [843, 19] on div "ZP [PERSON_NAME] Back of House Team Member at [GEOGRAPHIC_DATA] In-Line Add a t…" at bounding box center [652, 321] width 1305 height 642
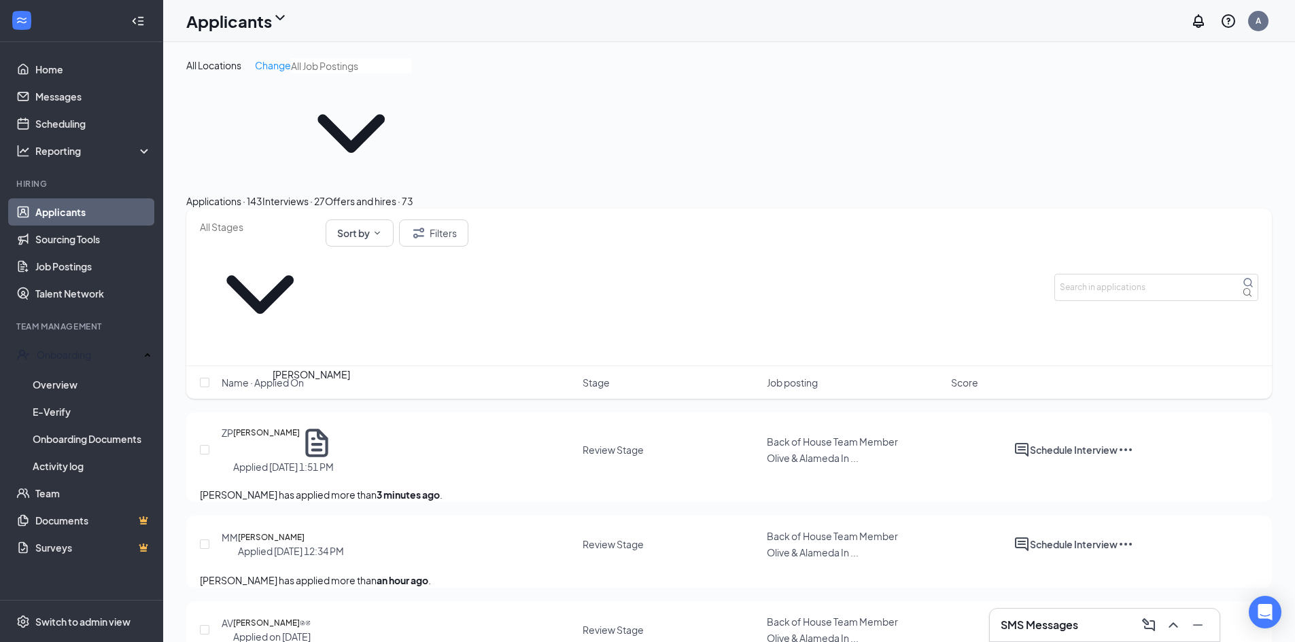
click at [304, 531] on h5 "[PERSON_NAME]" at bounding box center [271, 538] width 67 height 14
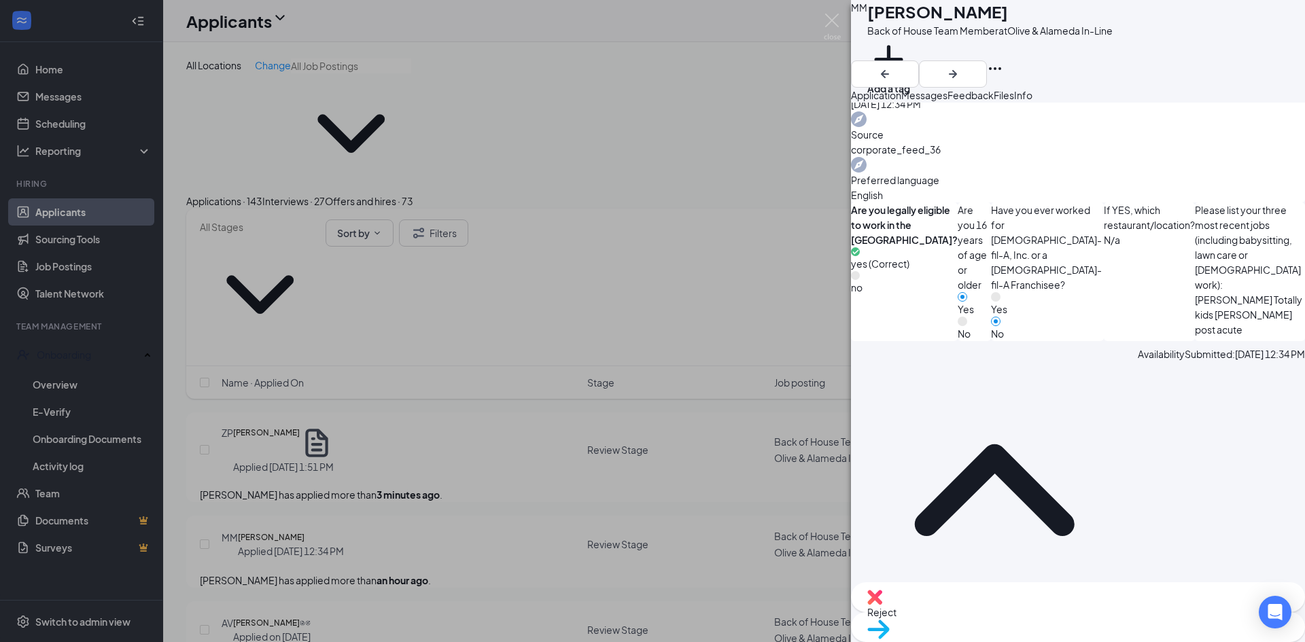
scroll to position [612, 0]
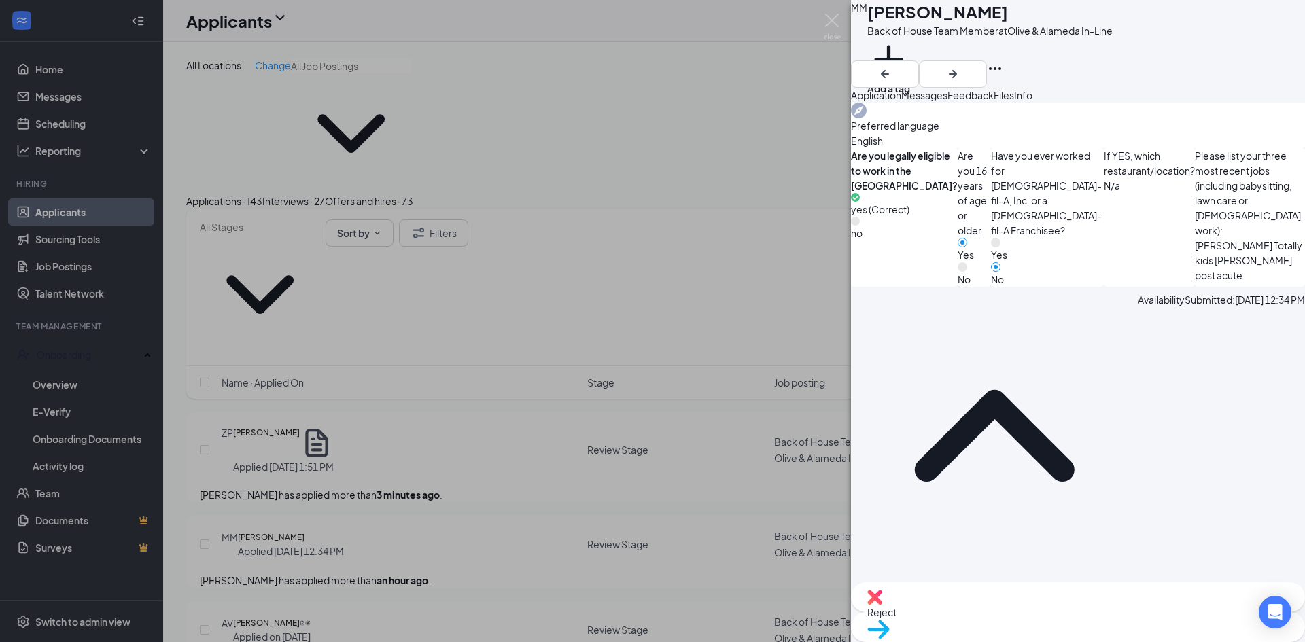
click at [326, 500] on div "MM [PERSON_NAME] Back of House Team Member at Olive & Alameda In-Line Add a tag…" at bounding box center [652, 321] width 1305 height 642
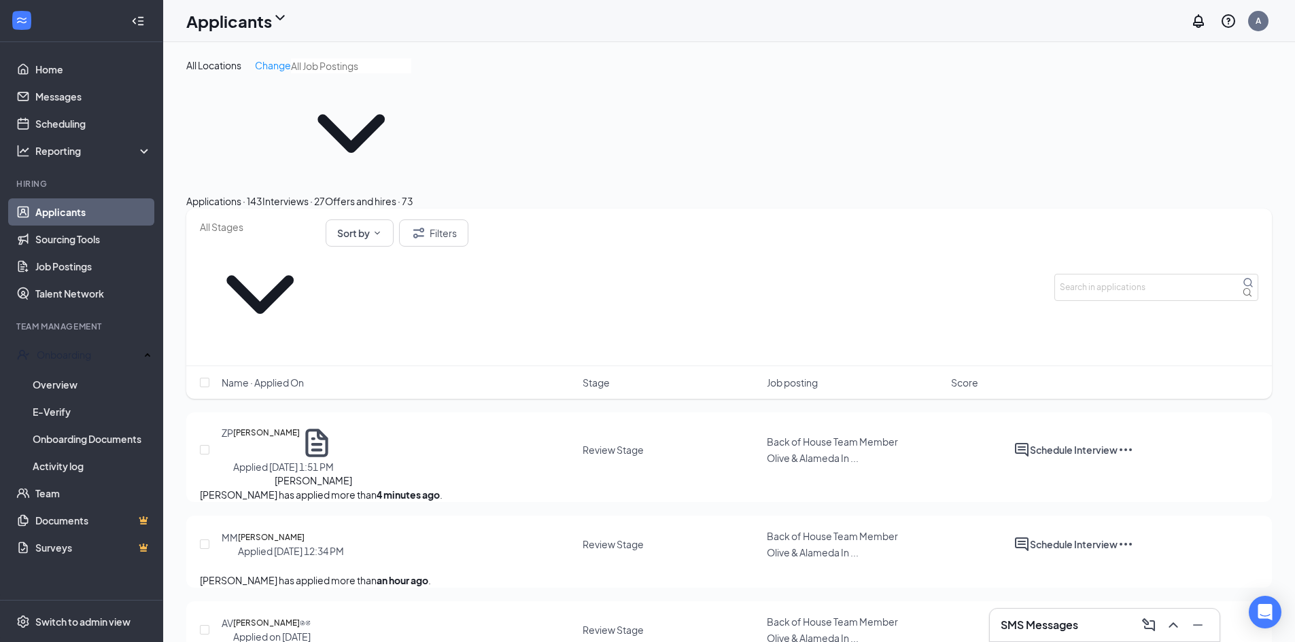
click at [300, 616] on h5 "[PERSON_NAME]" at bounding box center [266, 623] width 67 height 14
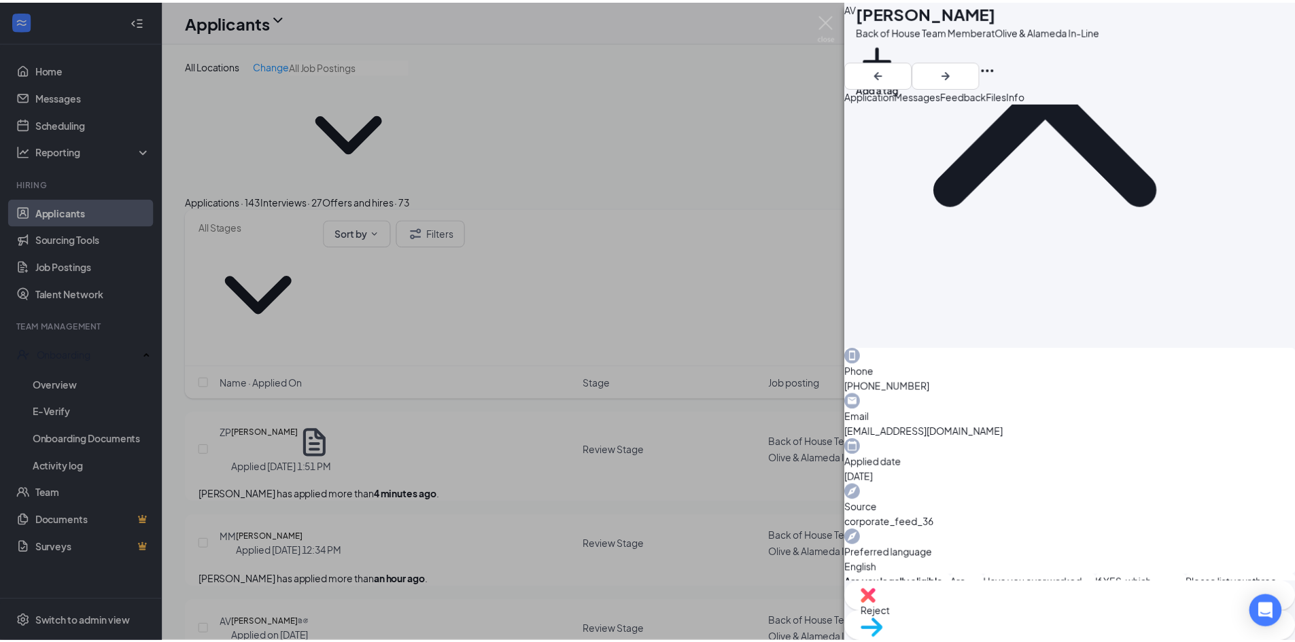
scroll to position [680, 0]
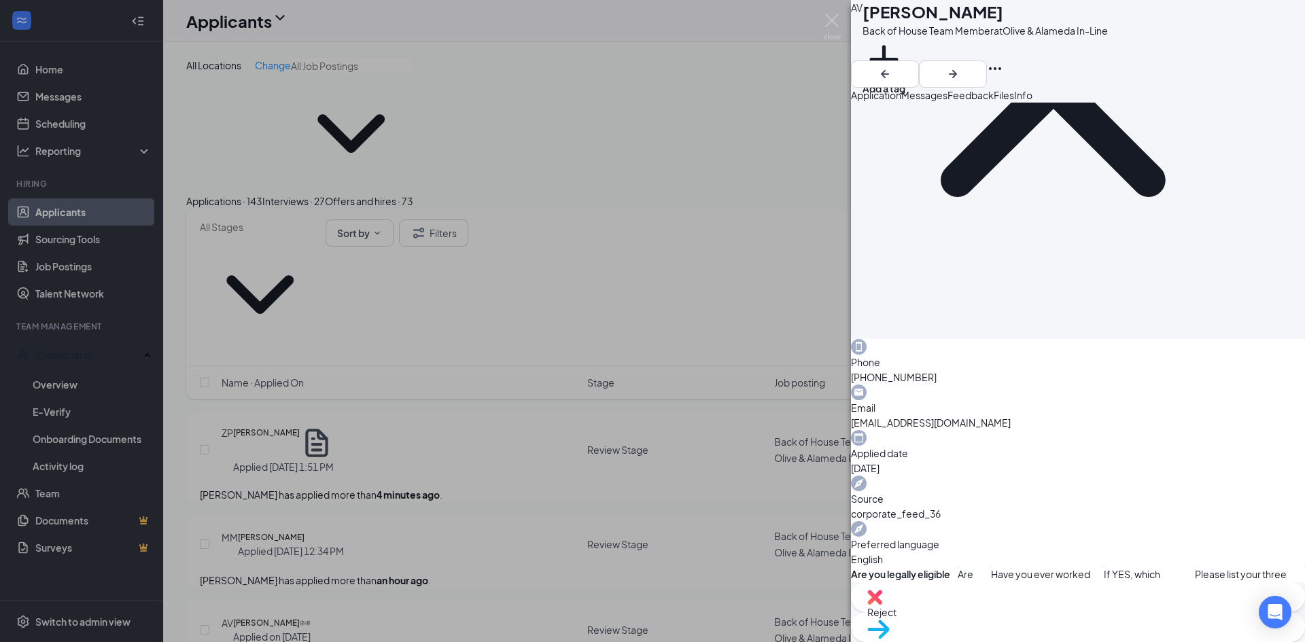
click at [347, 518] on div "AV [PERSON_NAME] Back of House Team Member at Olive & Alameda In-Line Add a tag…" at bounding box center [652, 321] width 1305 height 642
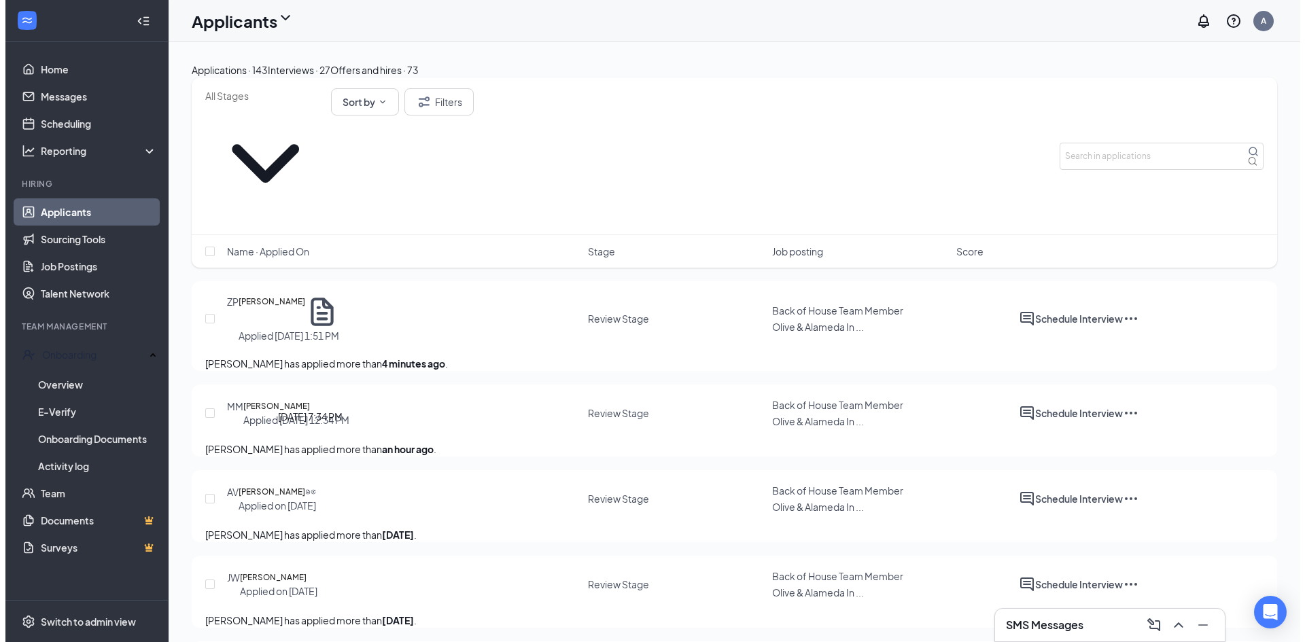
scroll to position [136, 0]
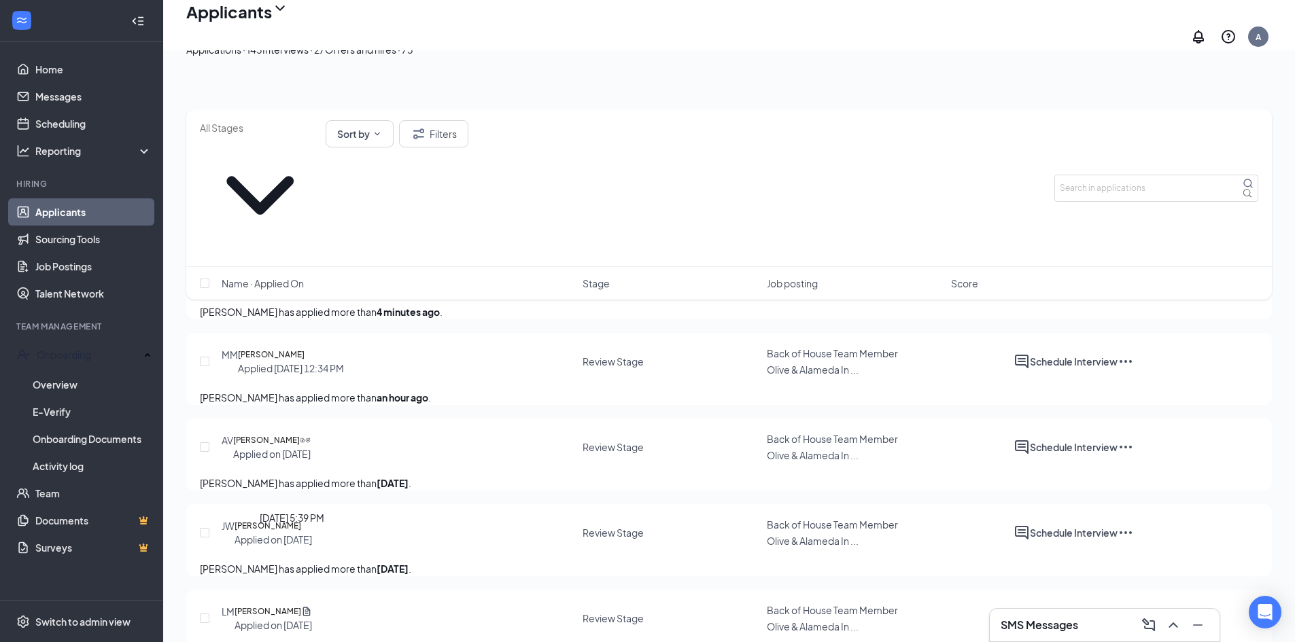
click at [312, 533] on div "Applied on [DATE]" at bounding box center [272, 540] width 77 height 14
click at [301, 519] on h5 "[PERSON_NAME]" at bounding box center [267, 526] width 67 height 14
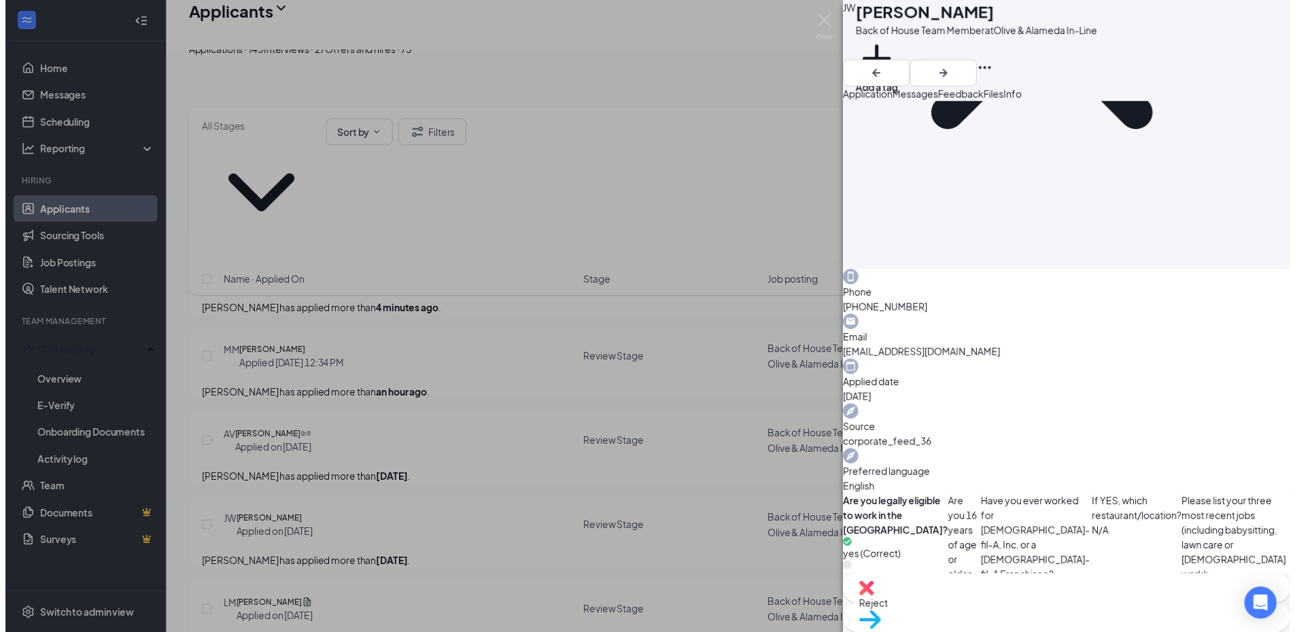
scroll to position [272, 0]
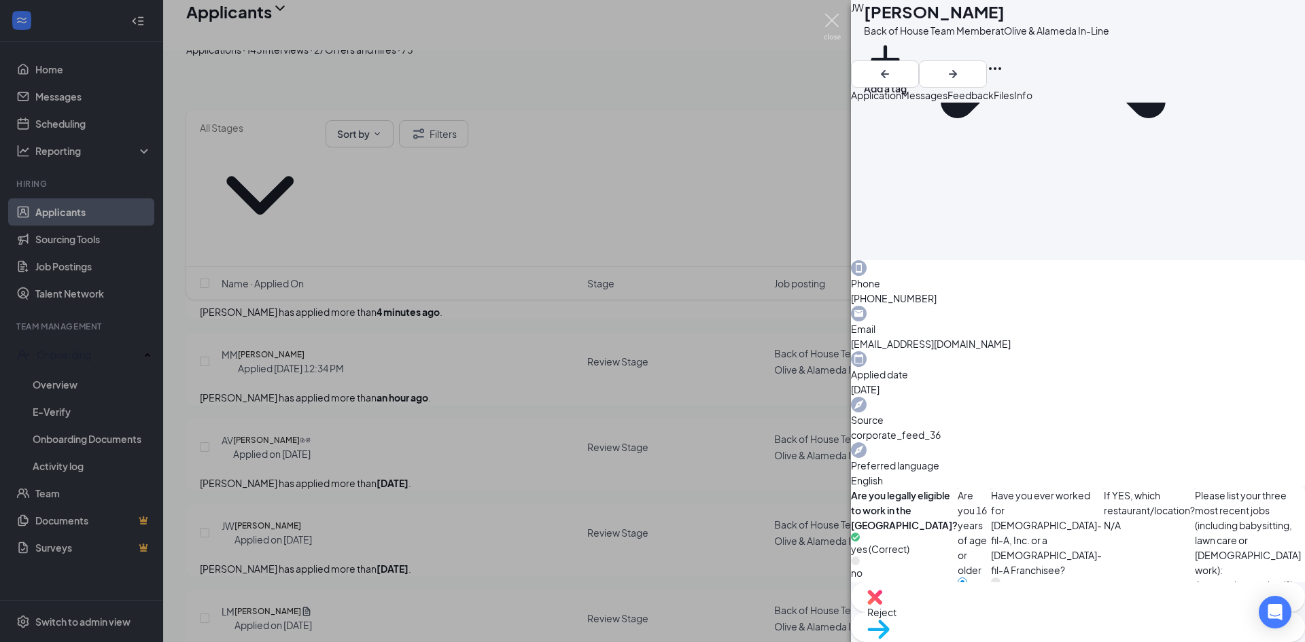
click at [834, 26] on img at bounding box center [832, 27] width 17 height 27
